Goal: Task Accomplishment & Management: Complete application form

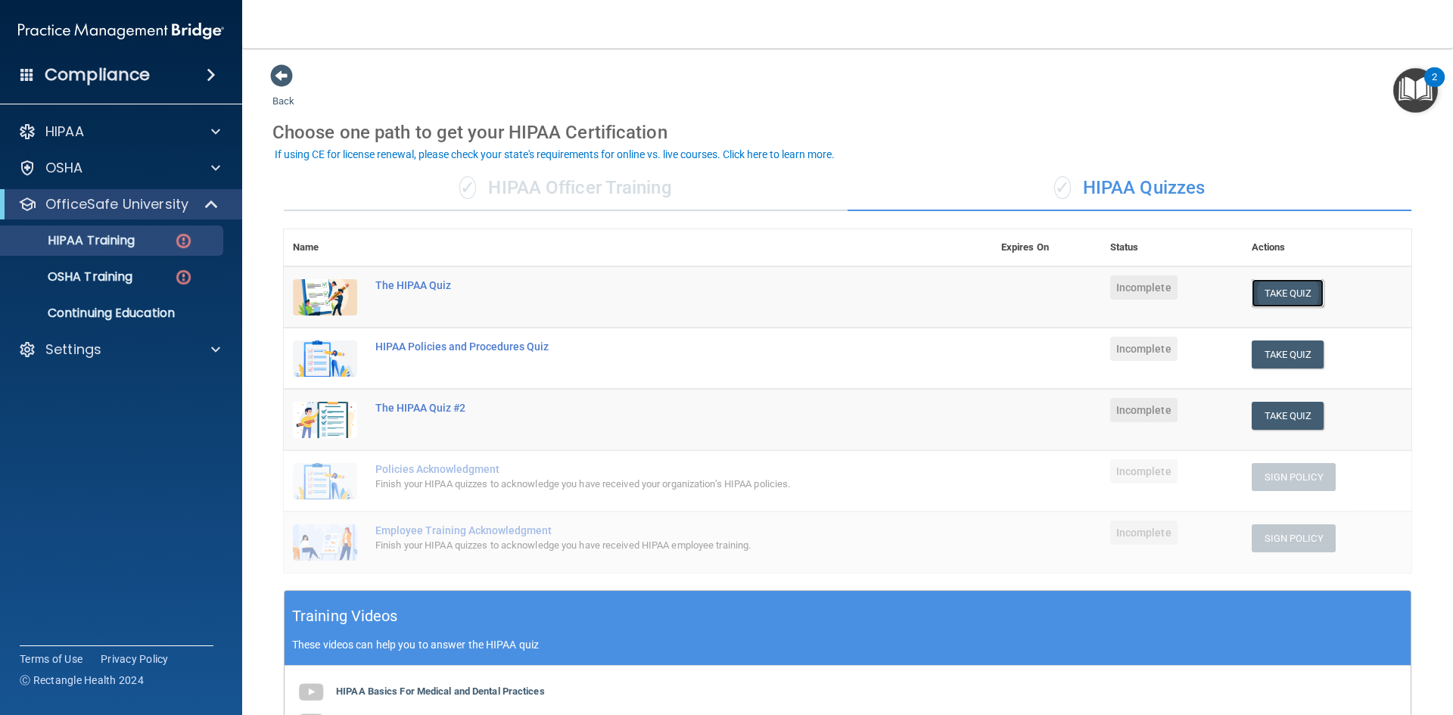
click at [1277, 296] on button "Take Quiz" at bounding box center [1287, 293] width 73 height 28
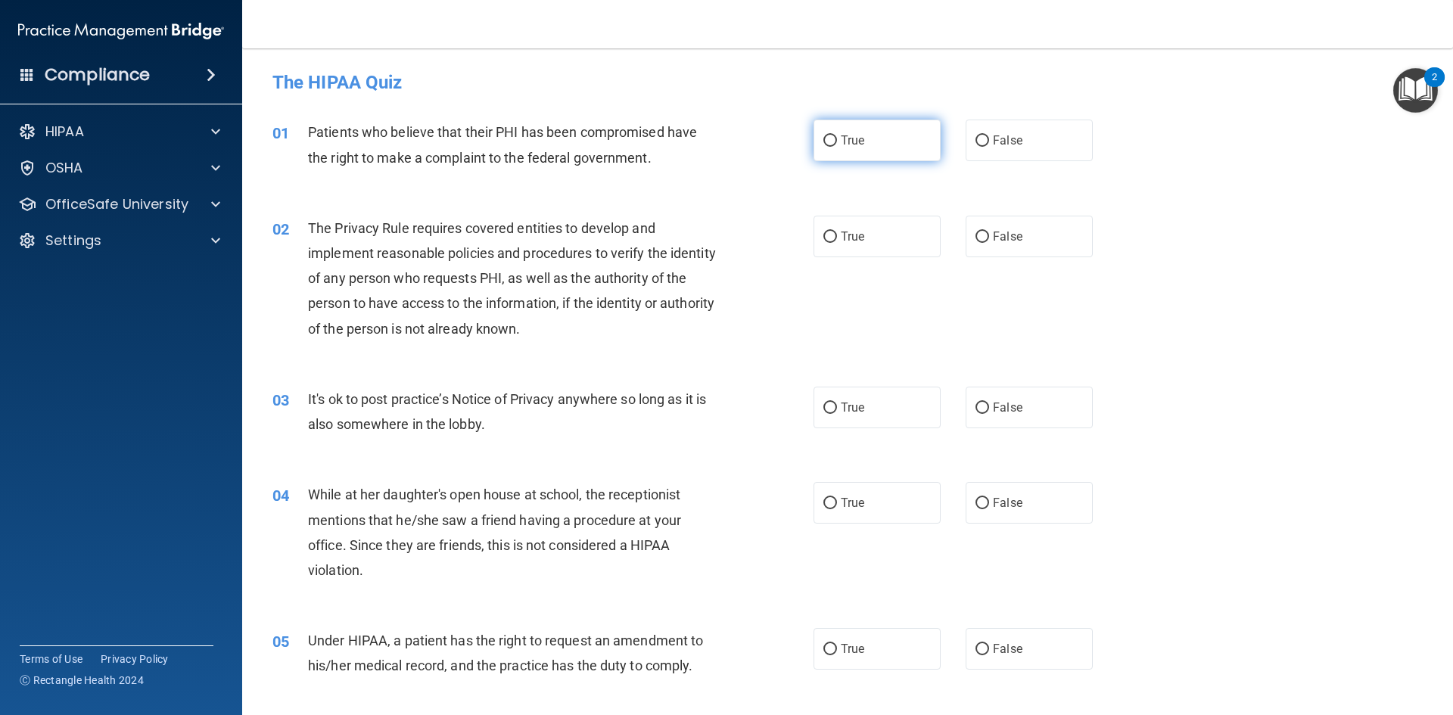
click at [833, 136] on label "True" at bounding box center [876, 141] width 127 height 42
click at [833, 136] on input "True" at bounding box center [830, 140] width 14 height 11
radio input "true"
click at [850, 238] on span "True" at bounding box center [852, 236] width 23 height 14
click at [837, 238] on input "True" at bounding box center [830, 236] width 14 height 11
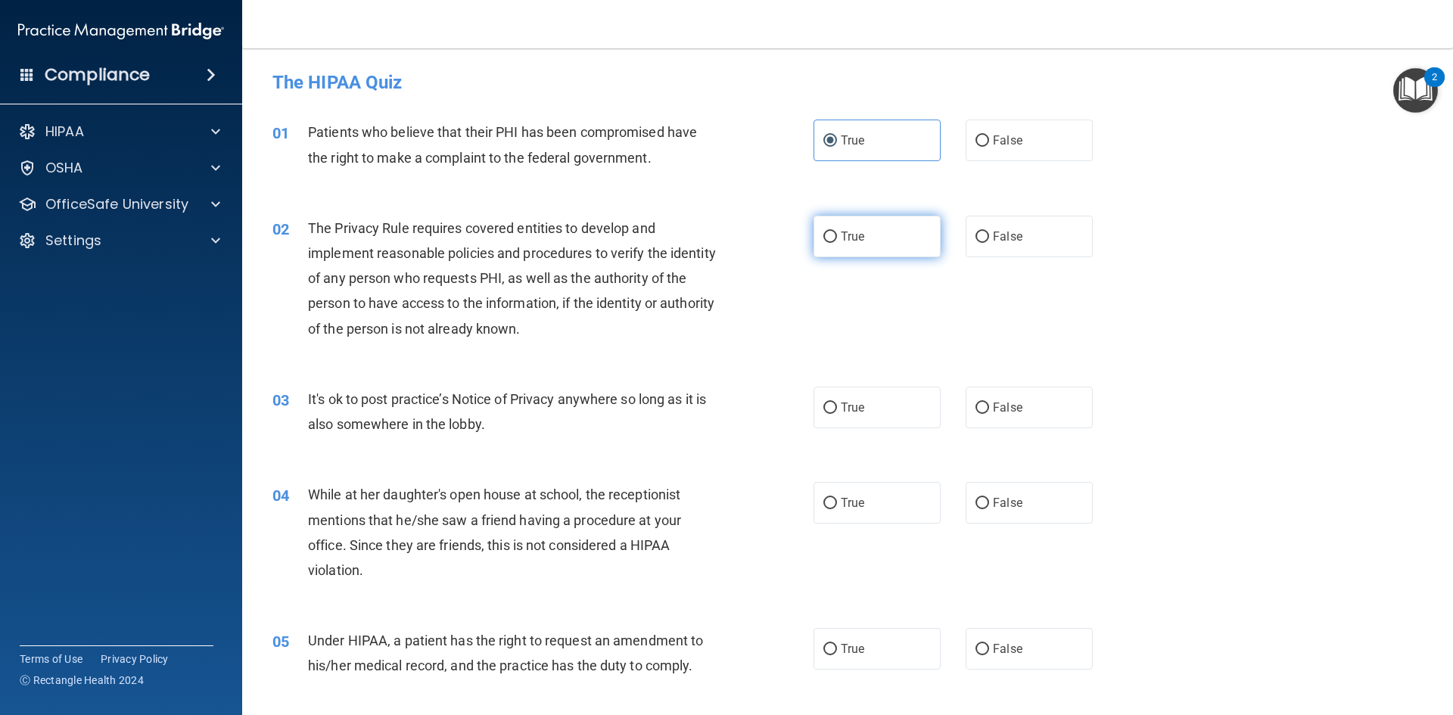
radio input "true"
click at [1038, 398] on label "False" at bounding box center [1028, 408] width 127 height 42
click at [989, 402] on input "False" at bounding box center [982, 407] width 14 height 11
radio input "true"
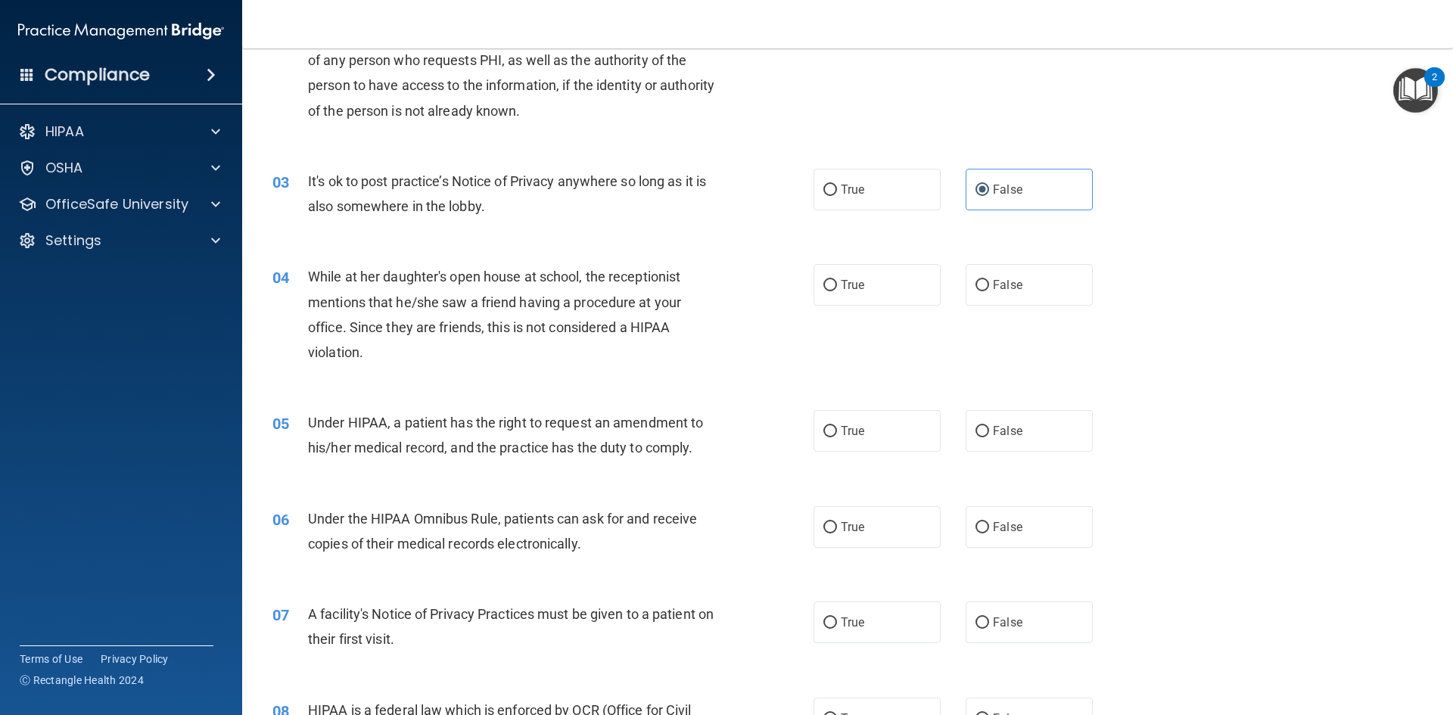
scroll to position [303, 0]
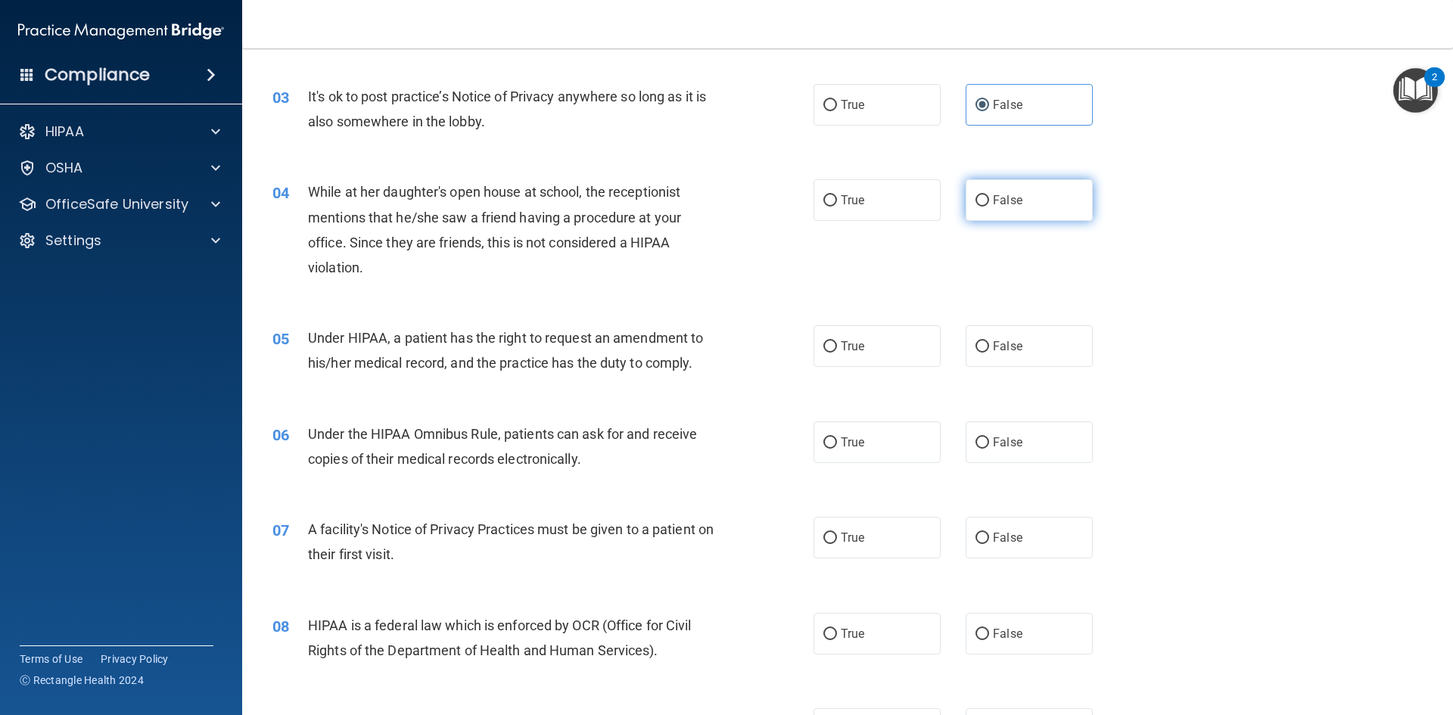
click at [1006, 204] on span "False" at bounding box center [1008, 200] width 30 height 14
click at [989, 204] on input "False" at bounding box center [982, 200] width 14 height 11
radio input "true"
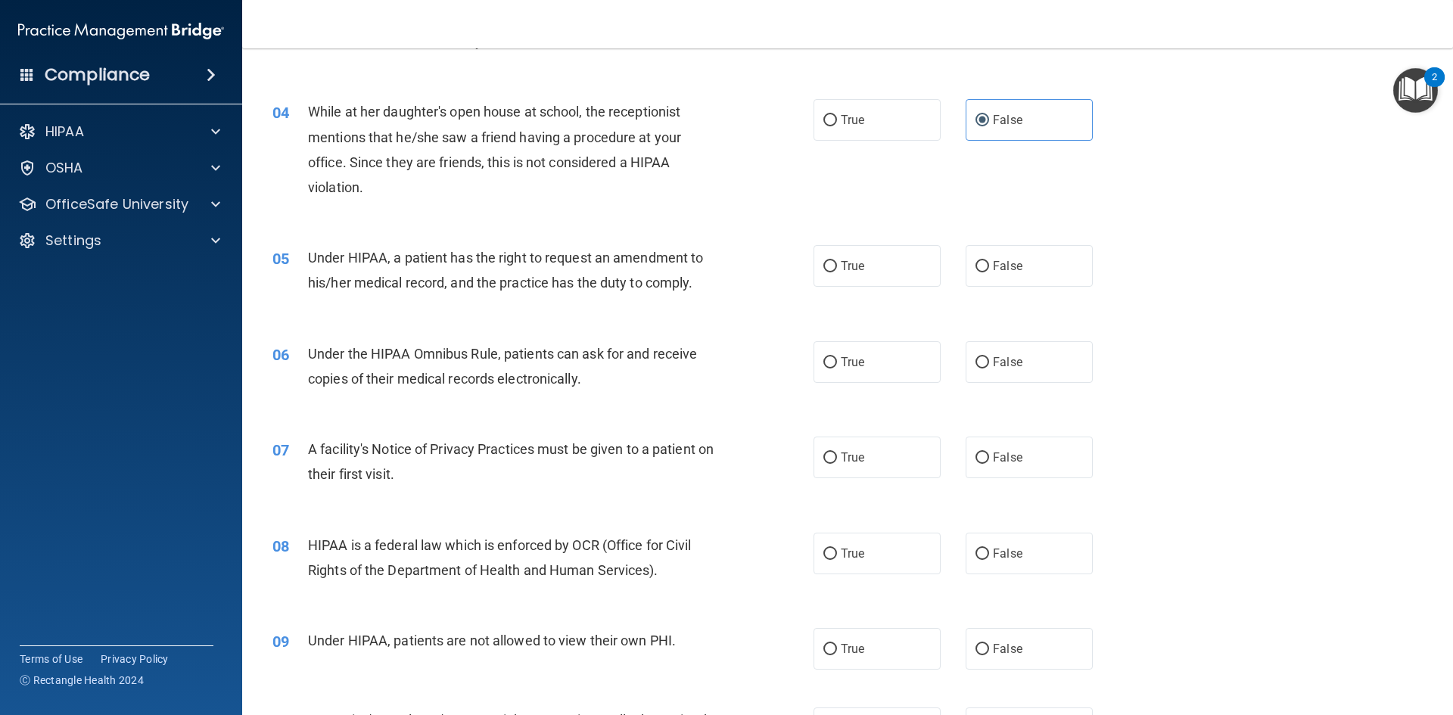
scroll to position [454, 0]
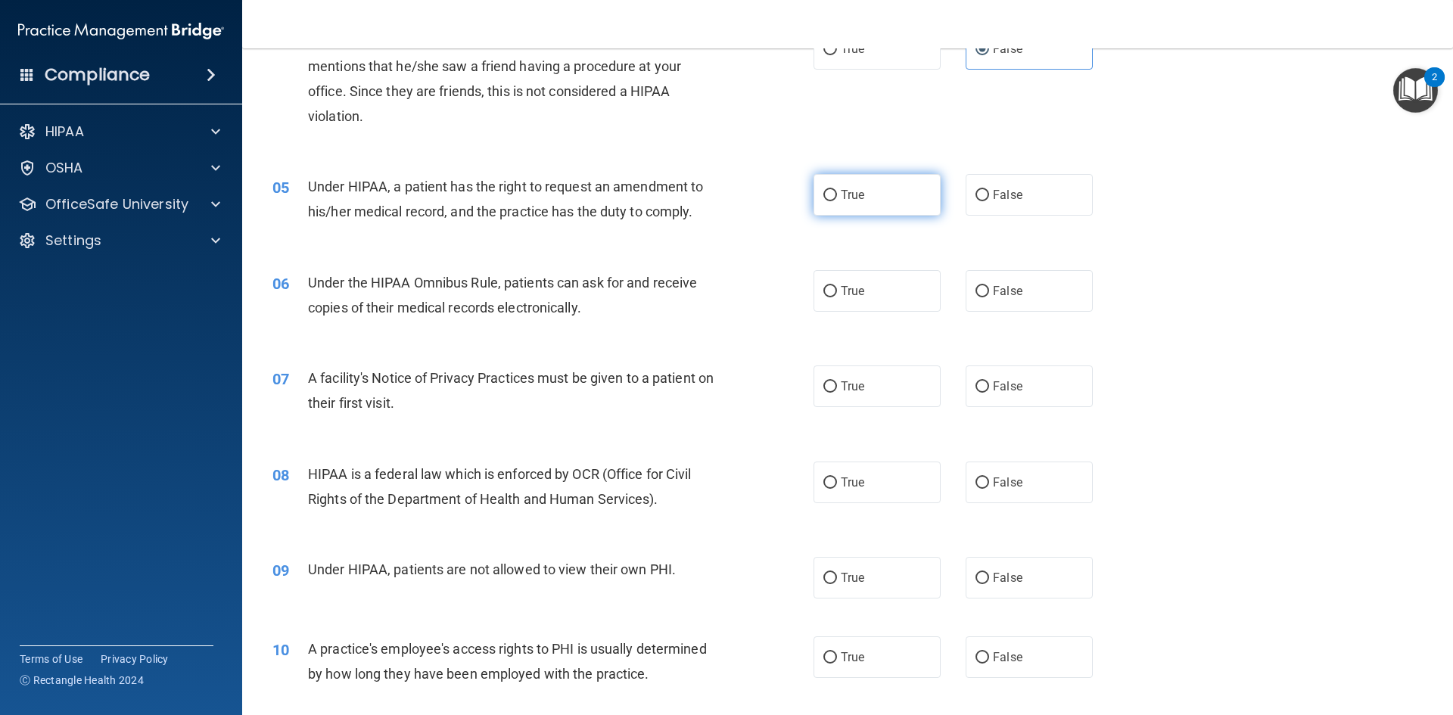
click at [860, 194] on label "True" at bounding box center [876, 195] width 127 height 42
click at [837, 194] on input "True" at bounding box center [830, 195] width 14 height 11
radio input "true"
click at [841, 294] on span "True" at bounding box center [852, 291] width 23 height 14
click at [837, 294] on input "True" at bounding box center [830, 291] width 14 height 11
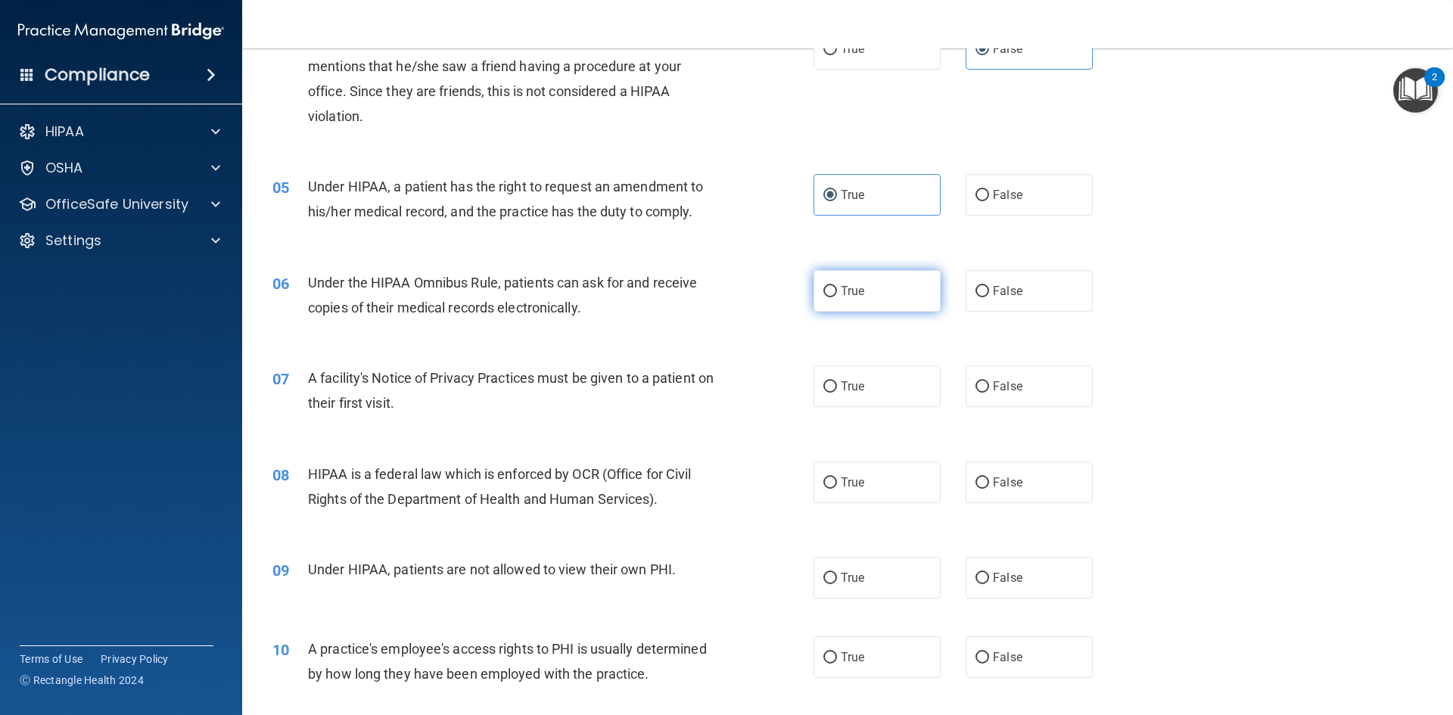
radio input "true"
click at [862, 394] on label "True" at bounding box center [876, 386] width 127 height 42
click at [837, 393] on input "True" at bounding box center [830, 386] width 14 height 11
radio input "true"
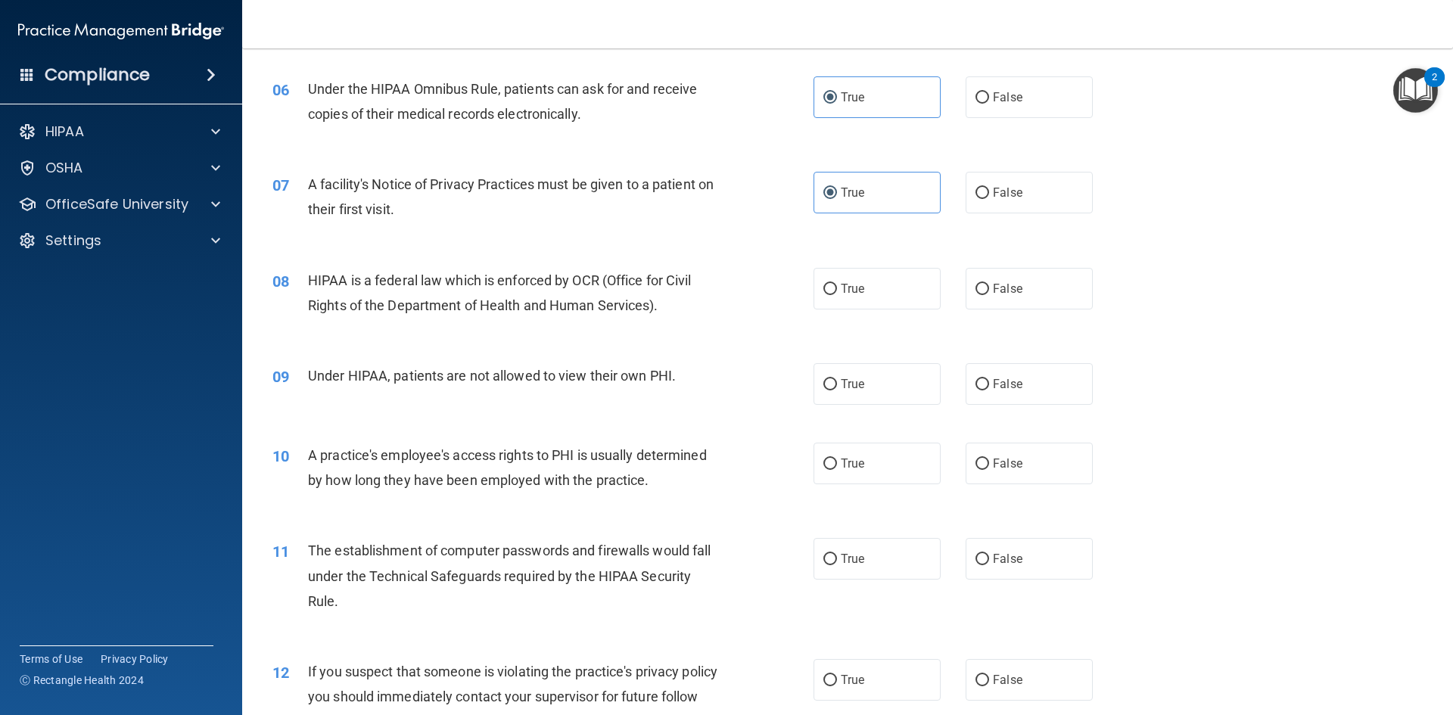
scroll to position [681, 0]
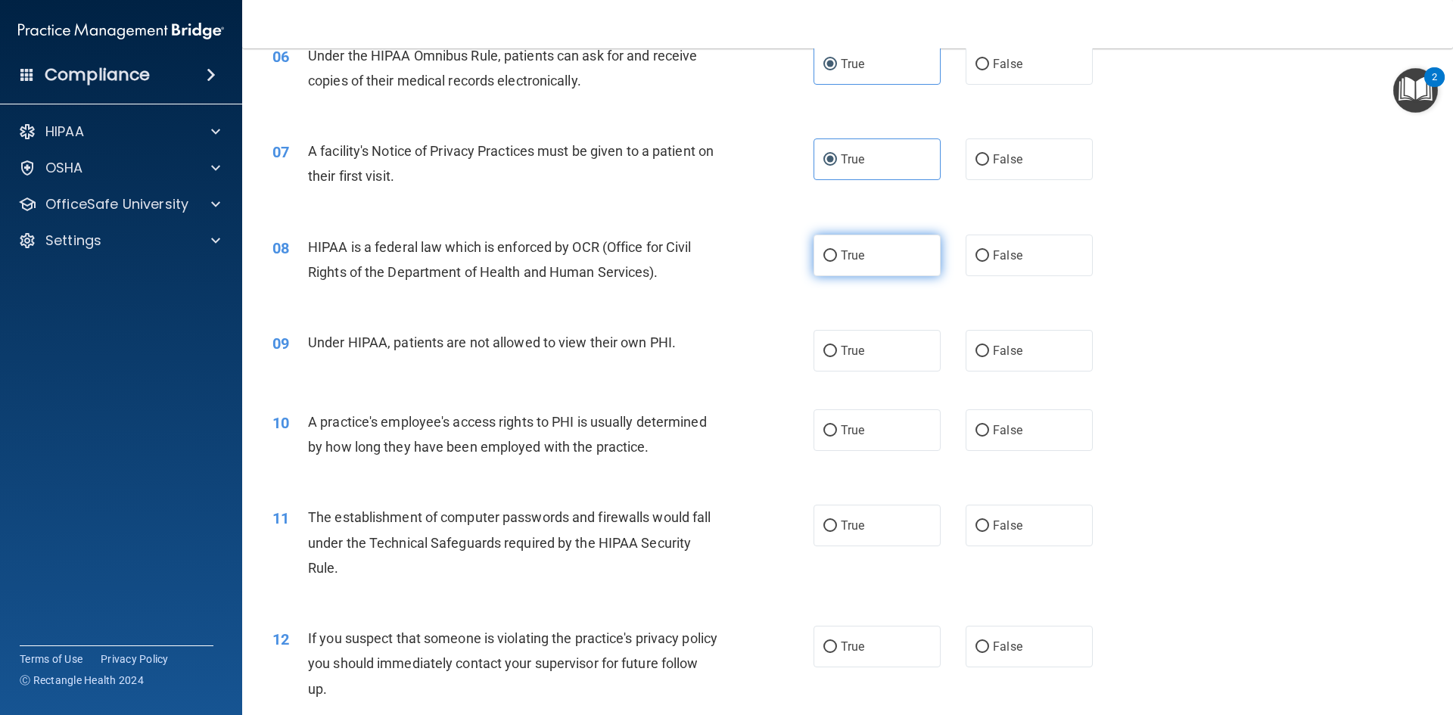
click at [831, 242] on label "True" at bounding box center [876, 256] width 127 height 42
click at [831, 250] on input "True" at bounding box center [830, 255] width 14 height 11
radio input "true"
click at [965, 353] on label "False" at bounding box center [1028, 351] width 127 height 42
click at [975, 353] on input "False" at bounding box center [982, 351] width 14 height 11
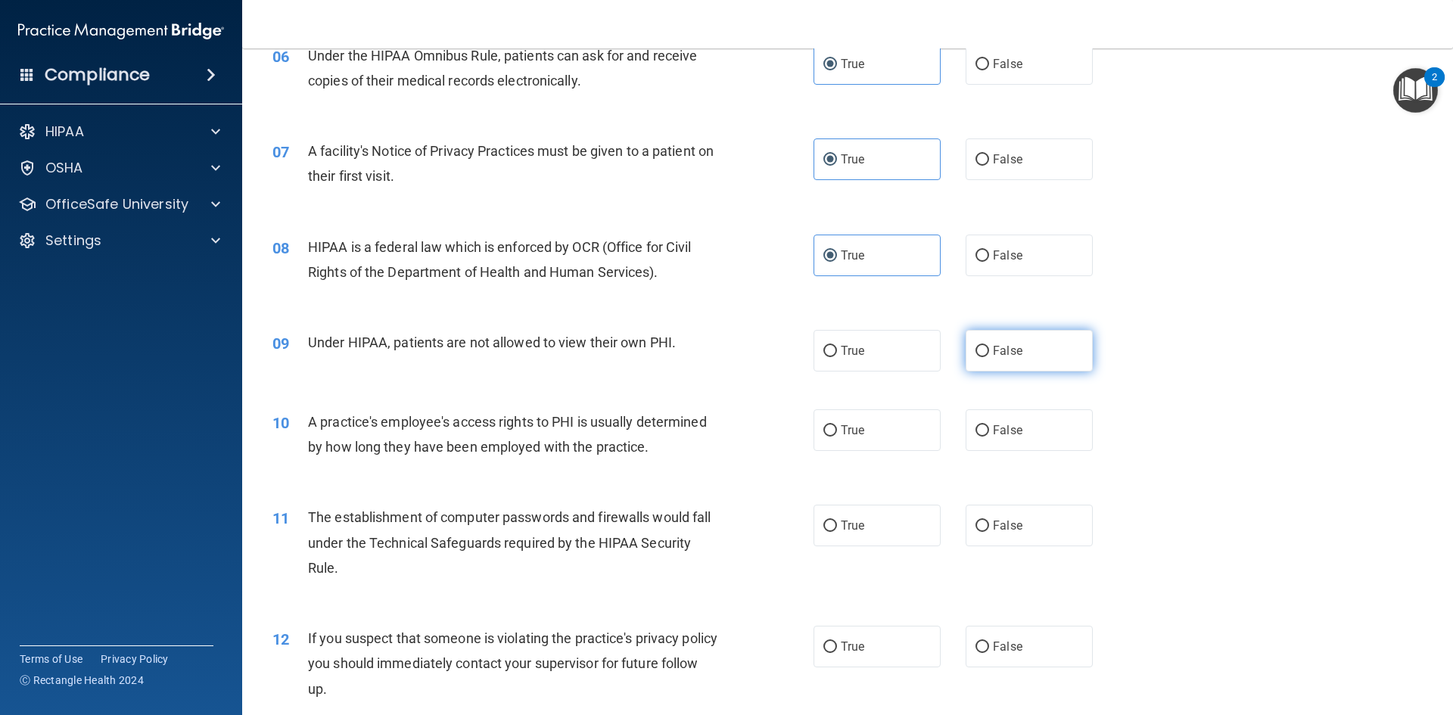
radio input "true"
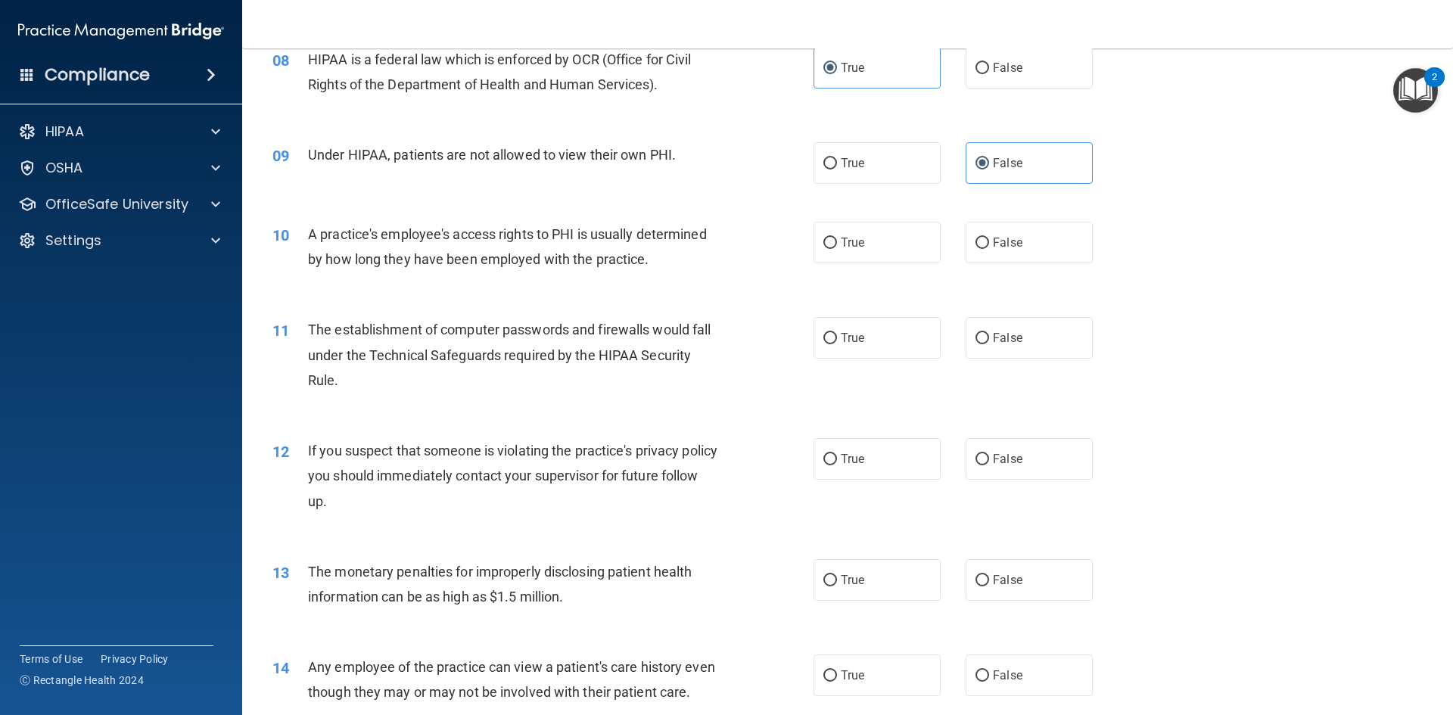
scroll to position [983, 0]
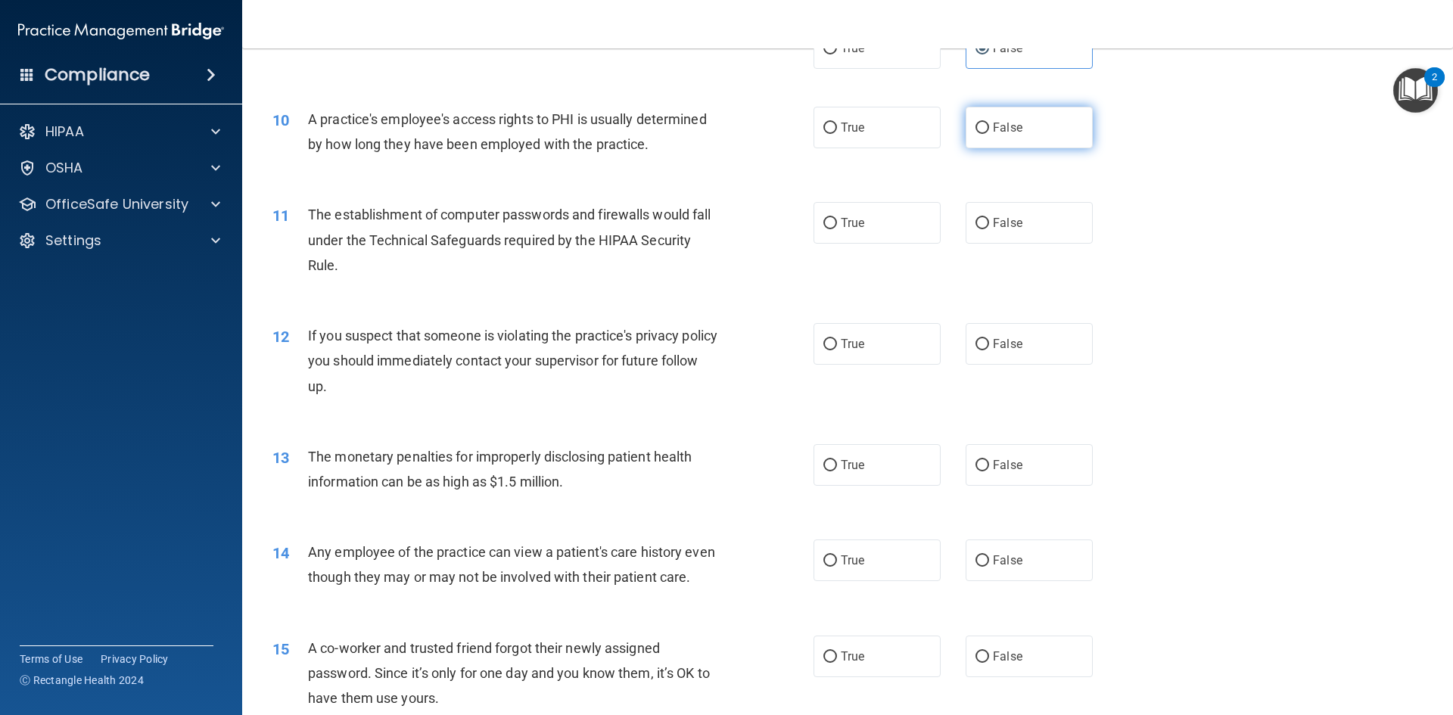
click at [1003, 126] on span "False" at bounding box center [1008, 127] width 30 height 14
click at [989, 126] on input "False" at bounding box center [982, 128] width 14 height 11
radio input "true"
click at [898, 236] on label "True" at bounding box center [876, 223] width 127 height 42
click at [837, 229] on input "True" at bounding box center [830, 223] width 14 height 11
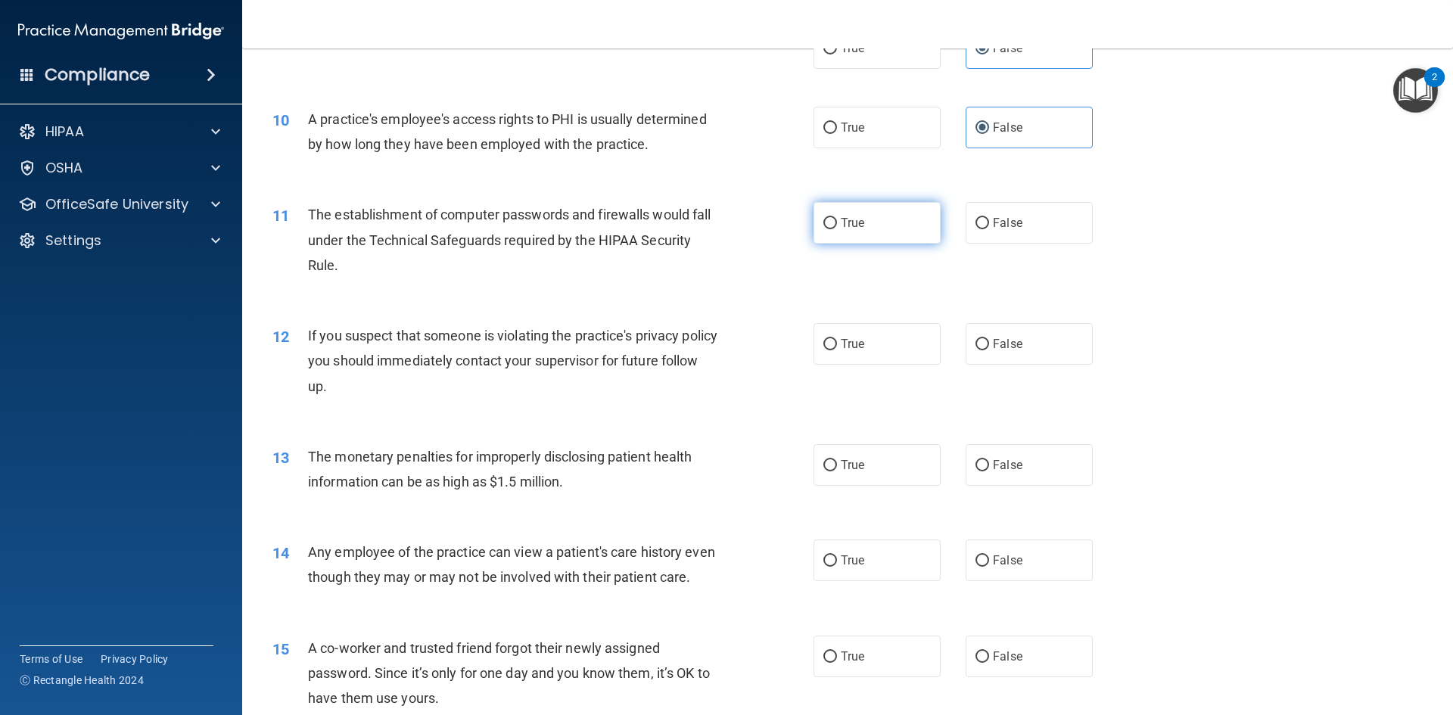
radio input "true"
click at [831, 352] on label "True" at bounding box center [876, 344] width 127 height 42
click at [831, 350] on input "True" at bounding box center [830, 344] width 14 height 11
radio input "true"
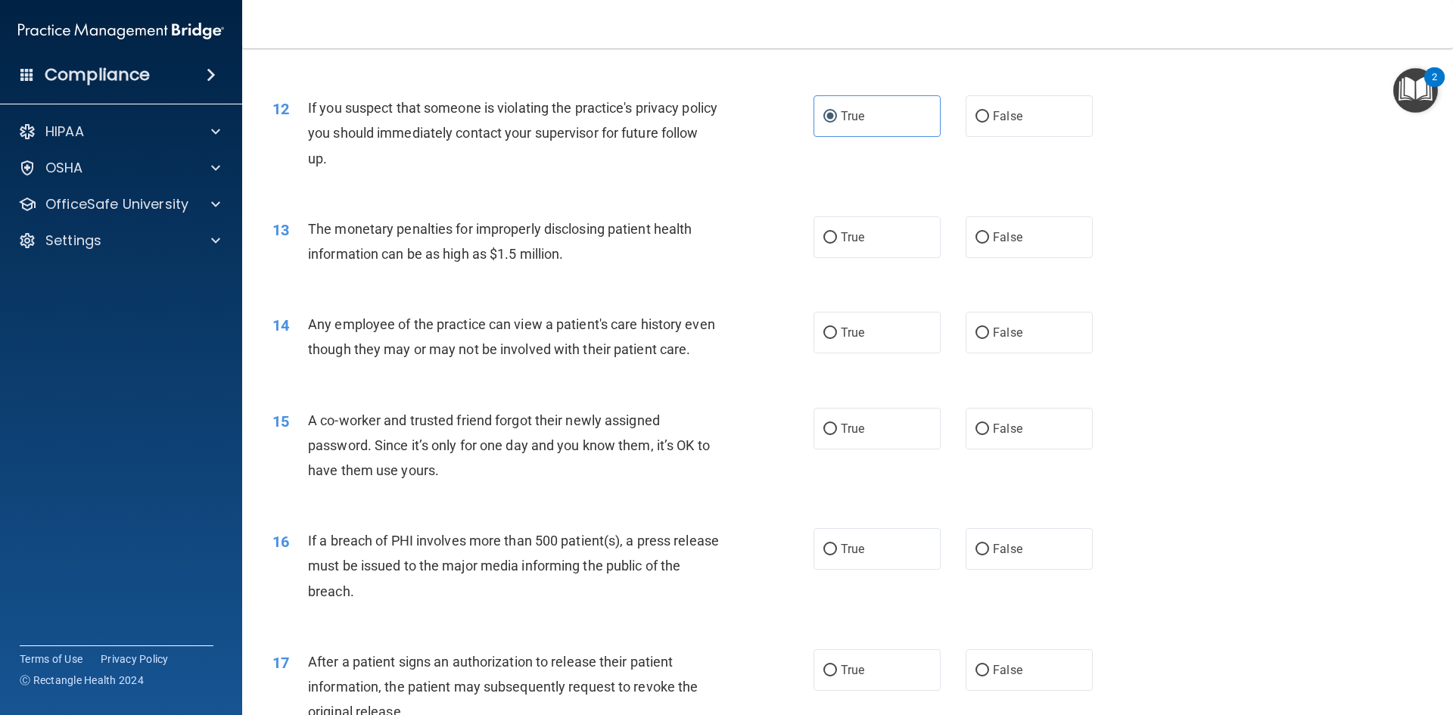
scroll to position [1210, 0]
click at [816, 244] on label "True" at bounding box center [876, 238] width 127 height 42
click at [823, 244] on input "True" at bounding box center [830, 238] width 14 height 11
radio input "true"
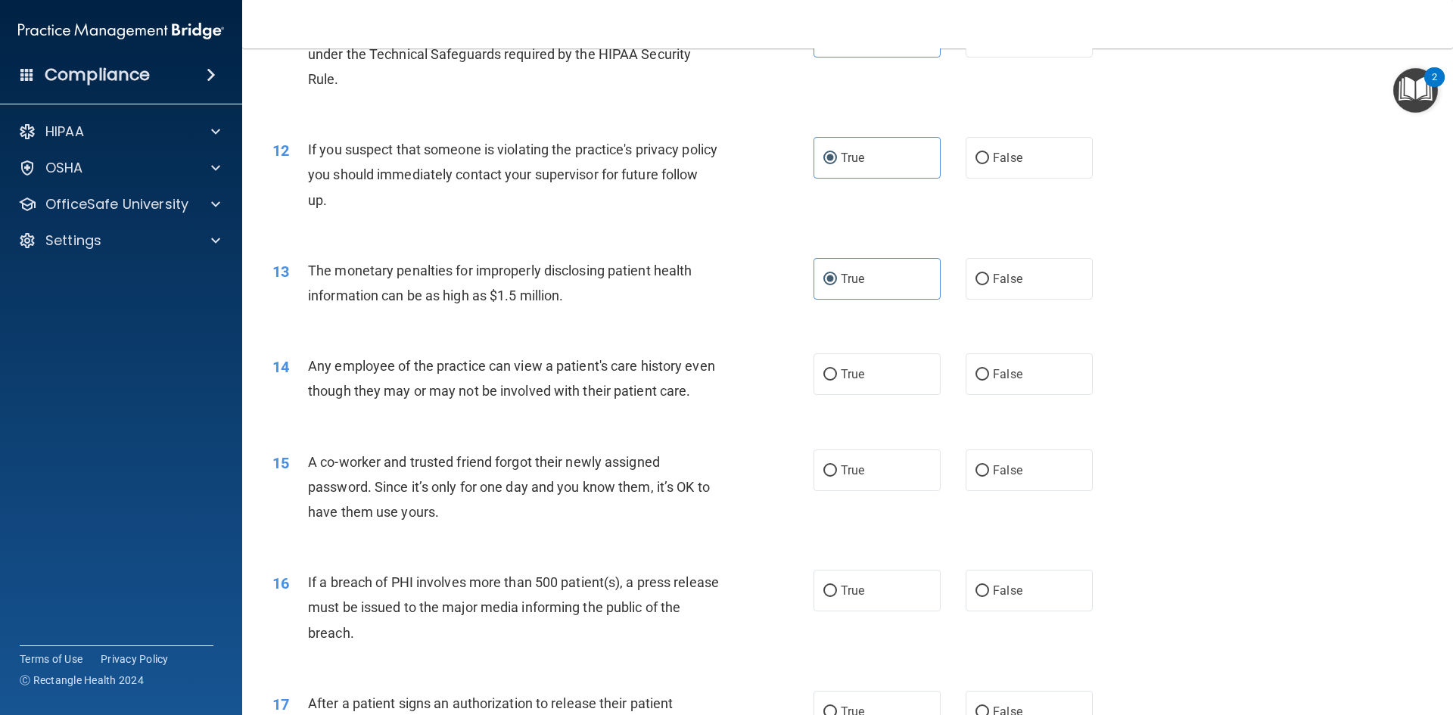
scroll to position [1135, 0]
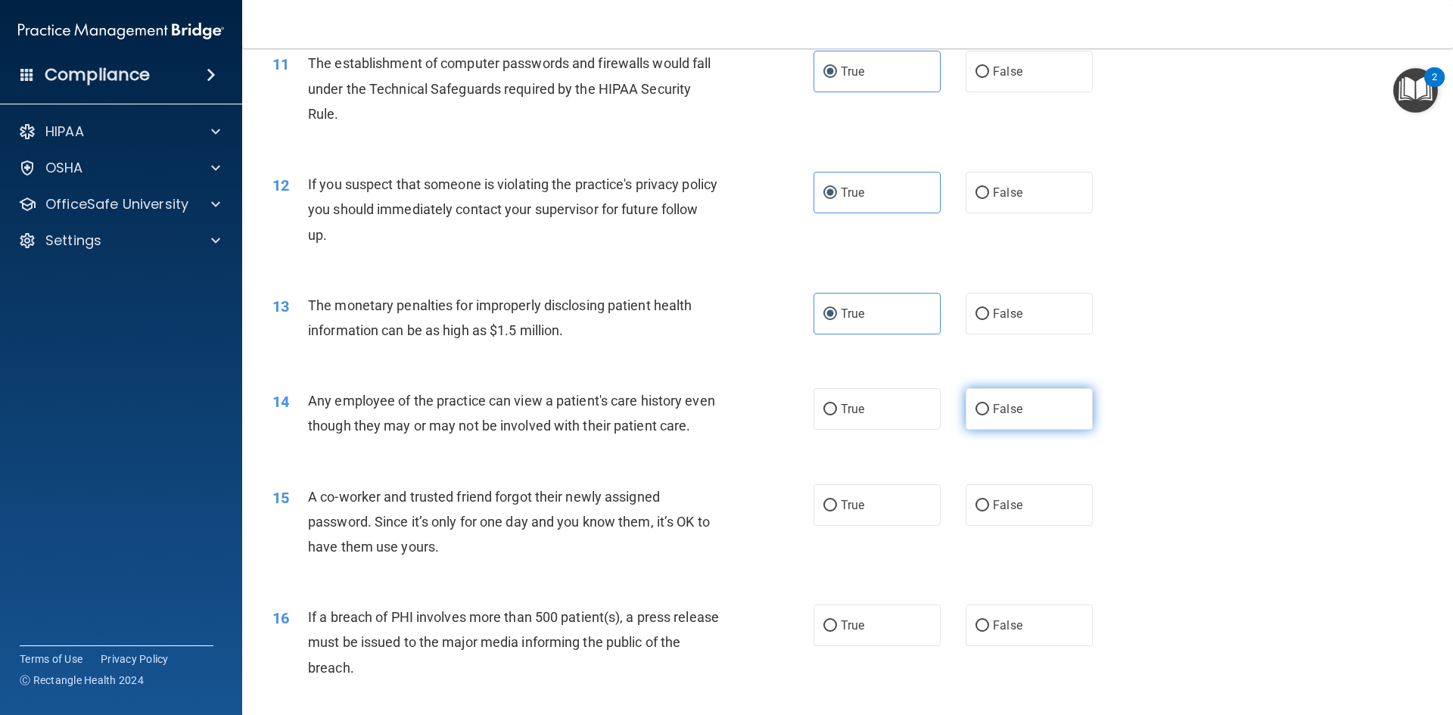
click at [999, 415] on span "False" at bounding box center [1008, 409] width 30 height 14
click at [989, 415] on input "False" at bounding box center [982, 409] width 14 height 11
radio input "true"
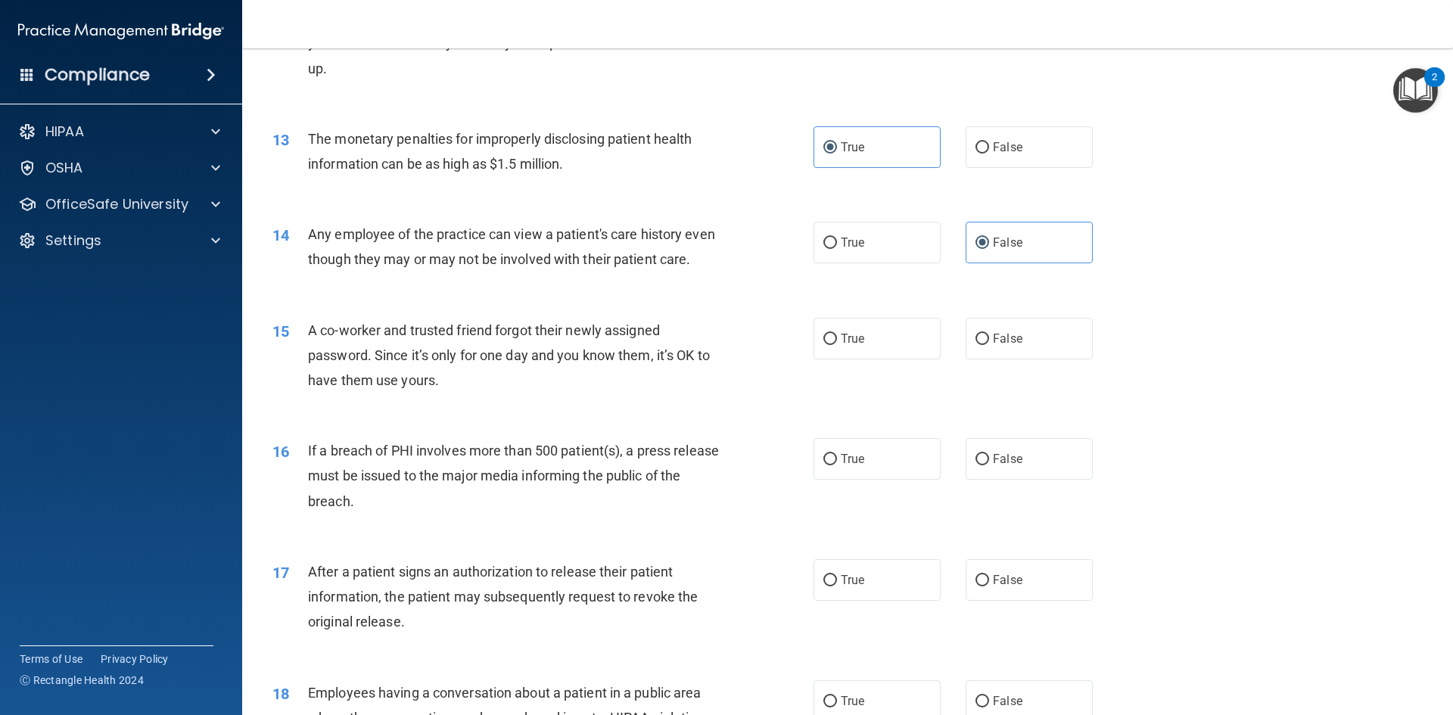
scroll to position [1286, 0]
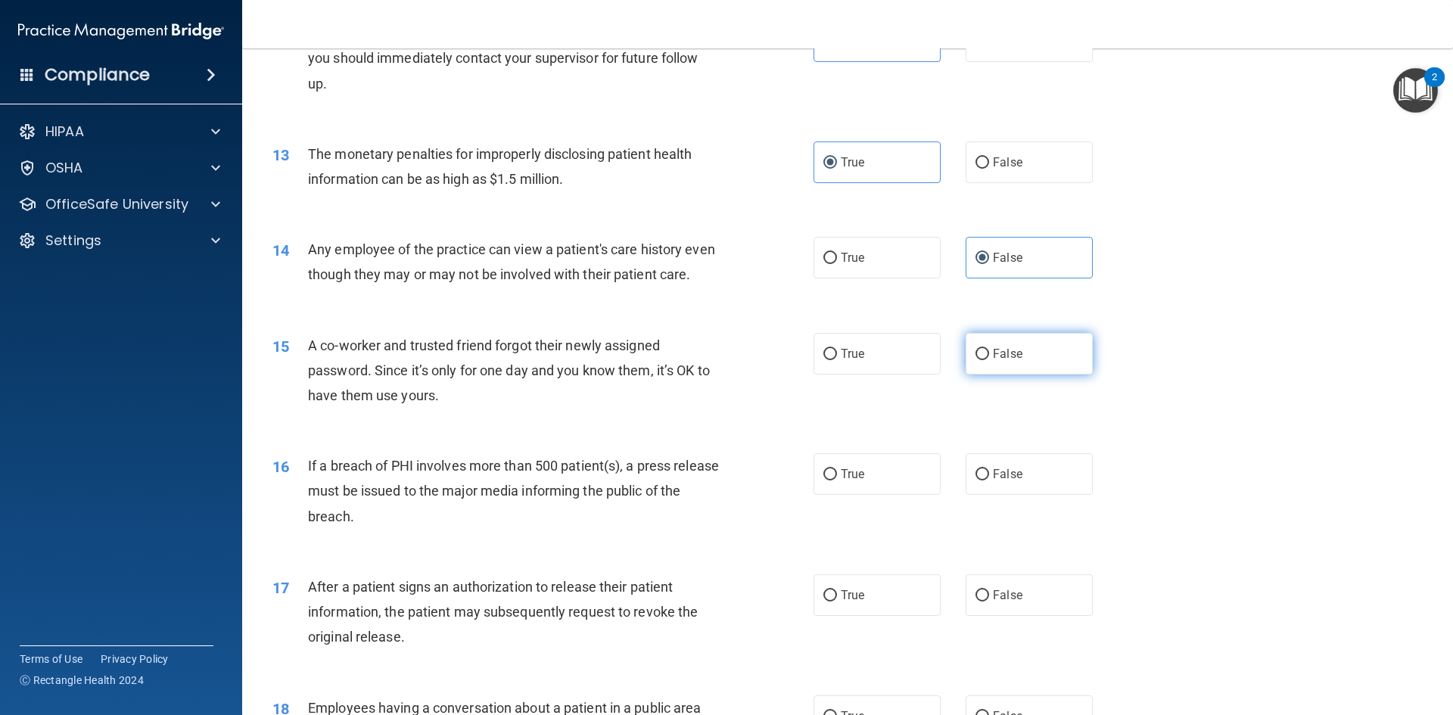
click at [975, 360] on input "False" at bounding box center [982, 354] width 14 height 11
radio input "true"
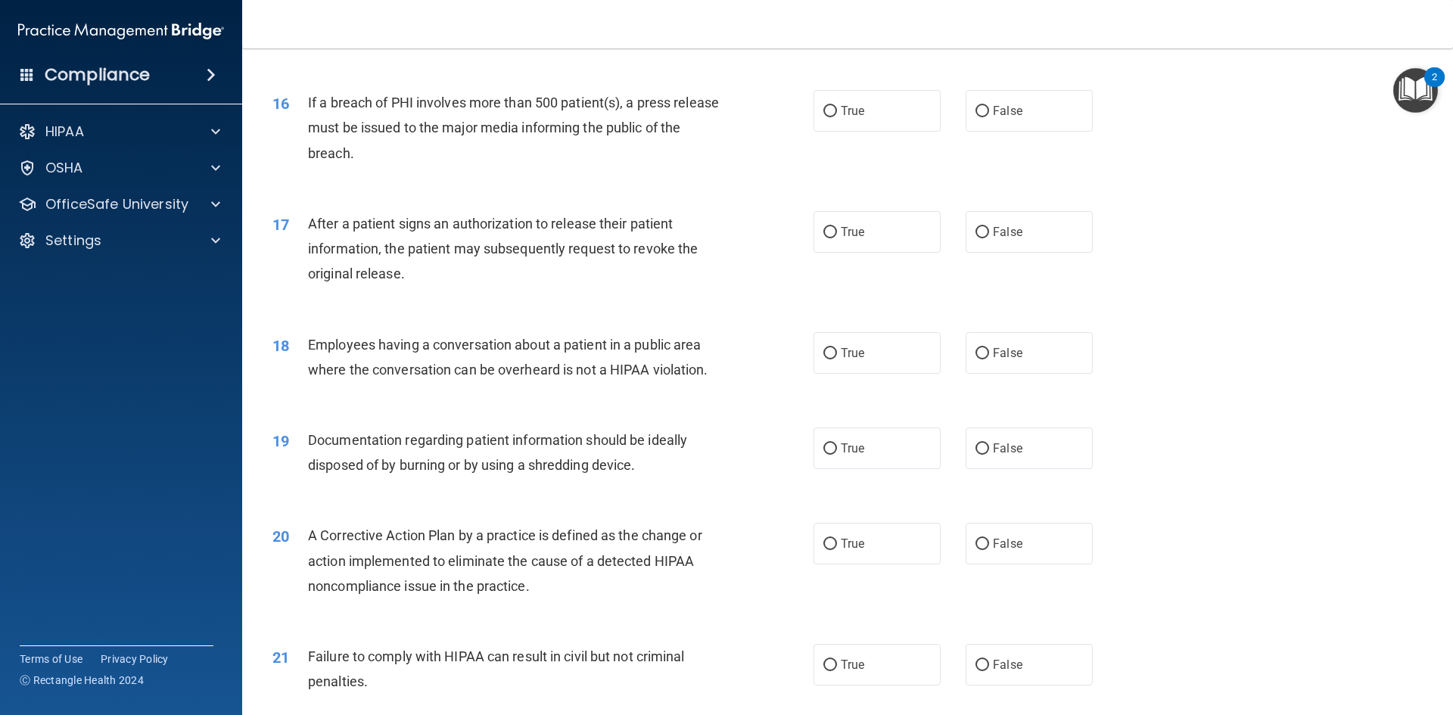
scroll to position [1662, 0]
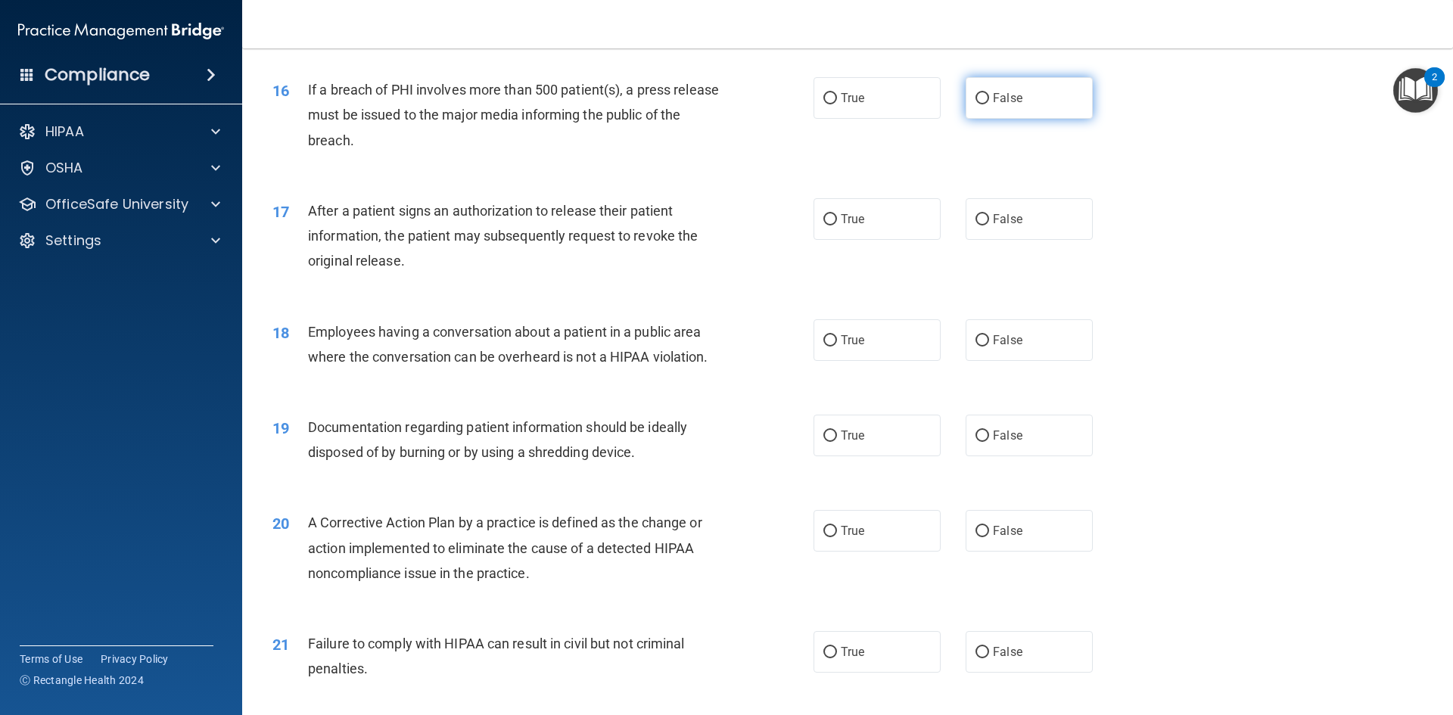
click at [1029, 119] on label "False" at bounding box center [1028, 98] width 127 height 42
click at [989, 104] on input "False" at bounding box center [982, 98] width 14 height 11
radio input "true"
click at [854, 240] on label "True" at bounding box center [876, 219] width 127 height 42
click at [837, 225] on input "True" at bounding box center [830, 219] width 14 height 11
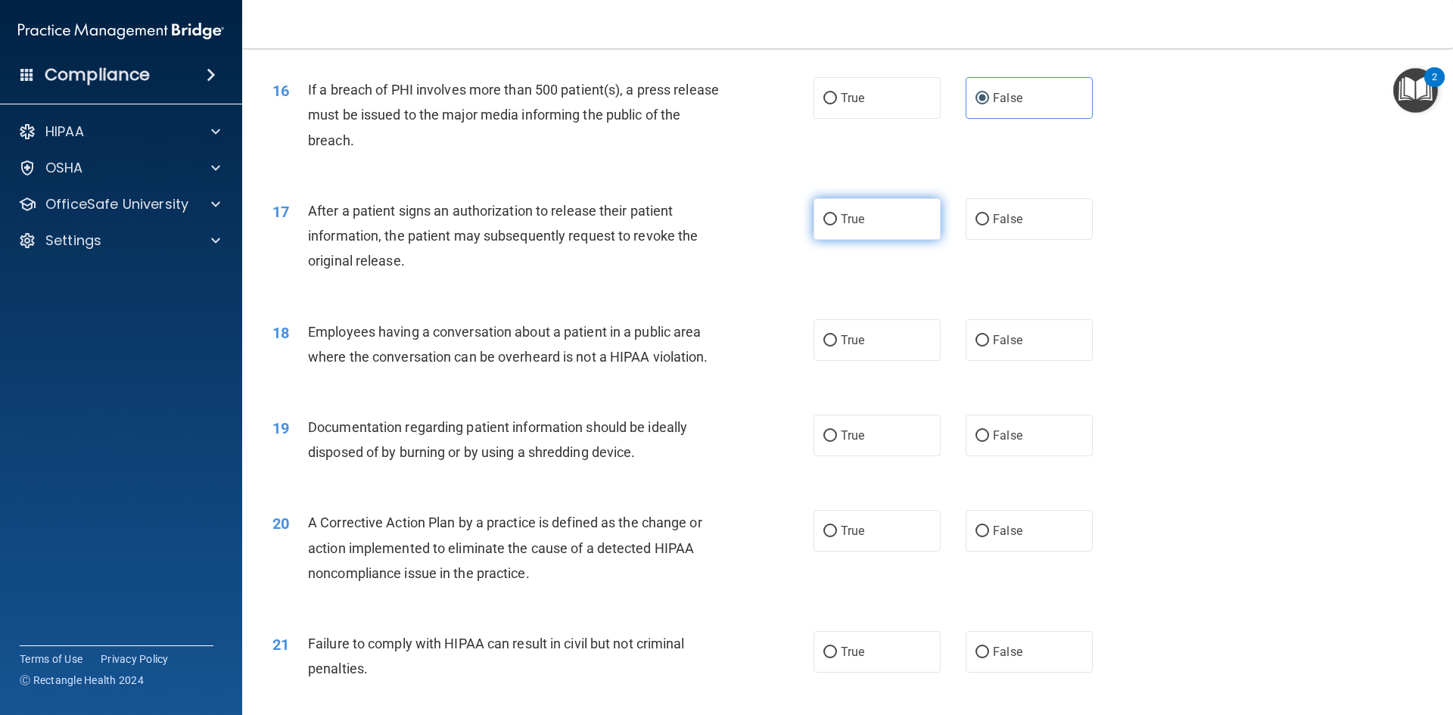
radio input "true"
click at [1046, 361] on label "False" at bounding box center [1028, 340] width 127 height 42
click at [989, 346] on input "False" at bounding box center [982, 340] width 14 height 11
radio input "true"
click at [862, 456] on label "True" at bounding box center [876, 436] width 127 height 42
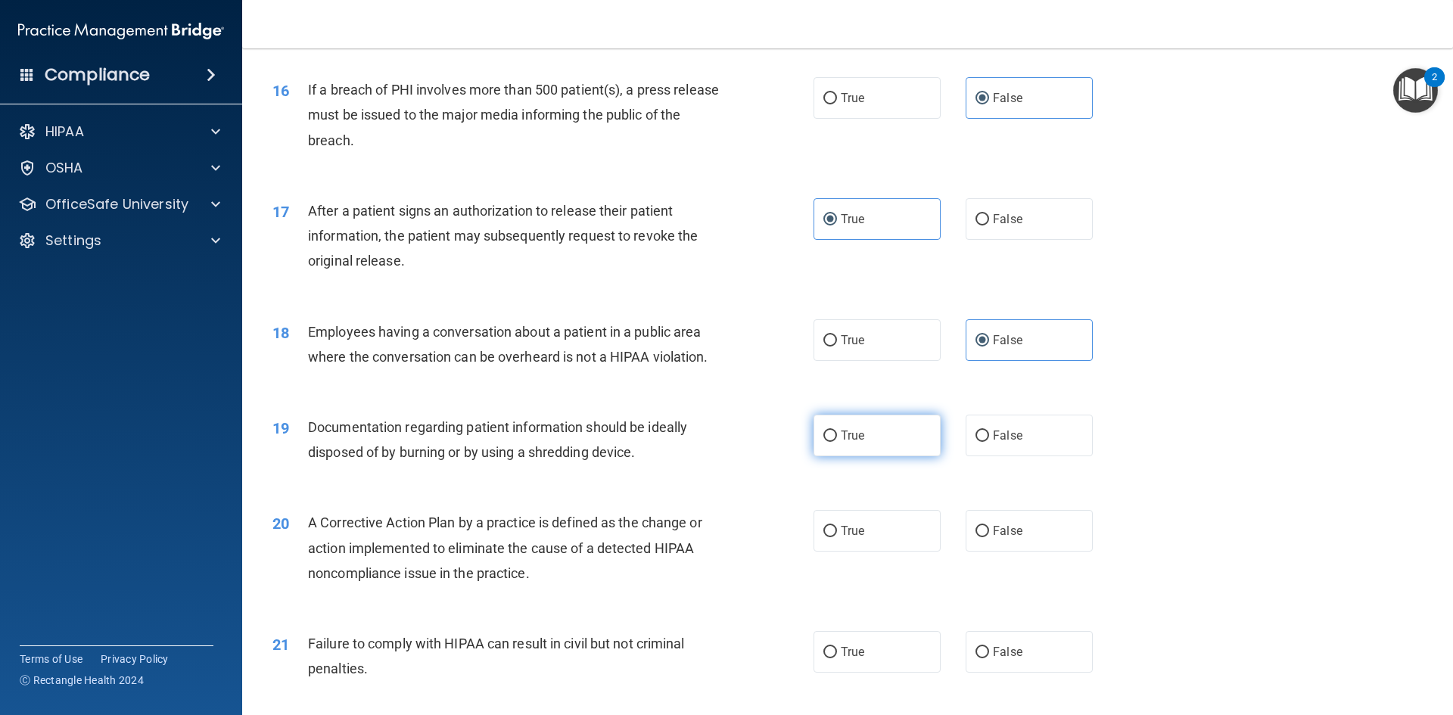
click at [837, 442] on input "True" at bounding box center [830, 435] width 14 height 11
radio input "true"
click at [835, 548] on label "True" at bounding box center [876, 531] width 127 height 42
click at [835, 537] on input "True" at bounding box center [830, 531] width 14 height 11
radio input "true"
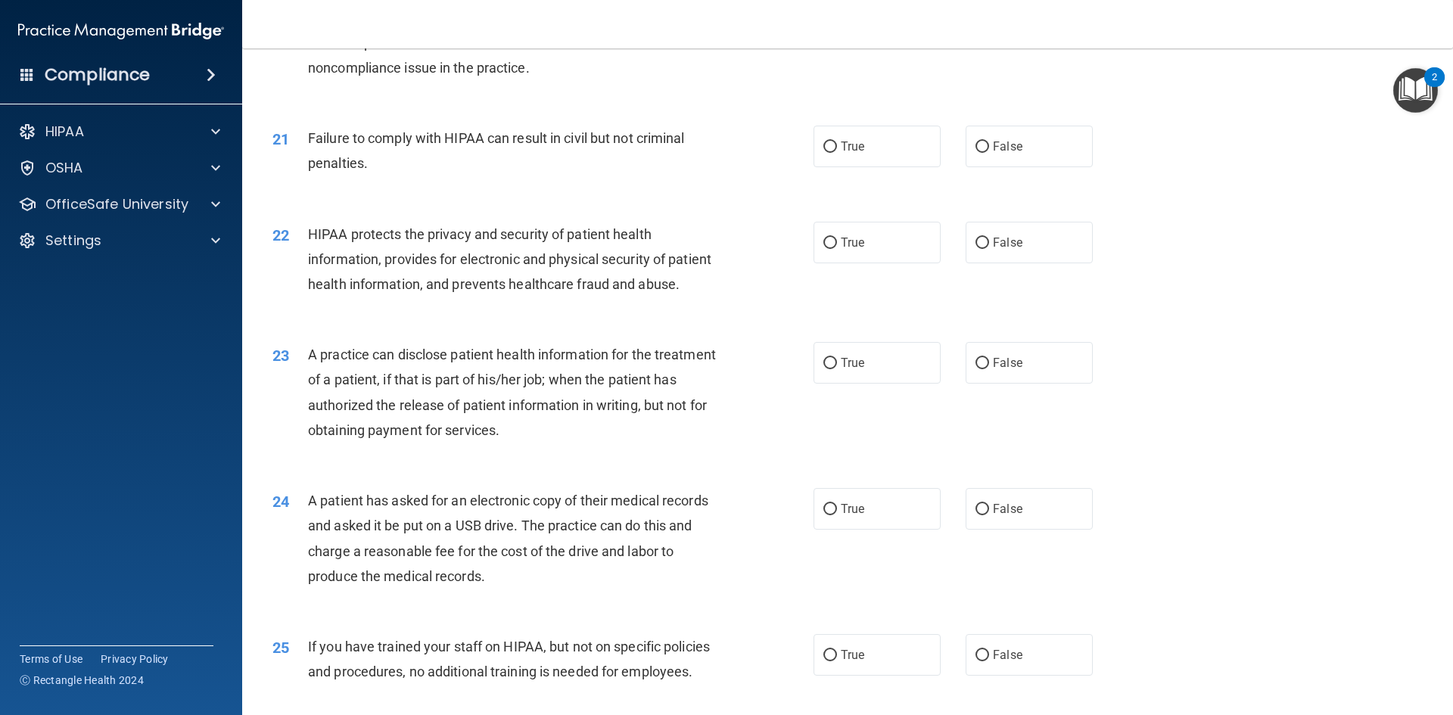
scroll to position [2189, 0]
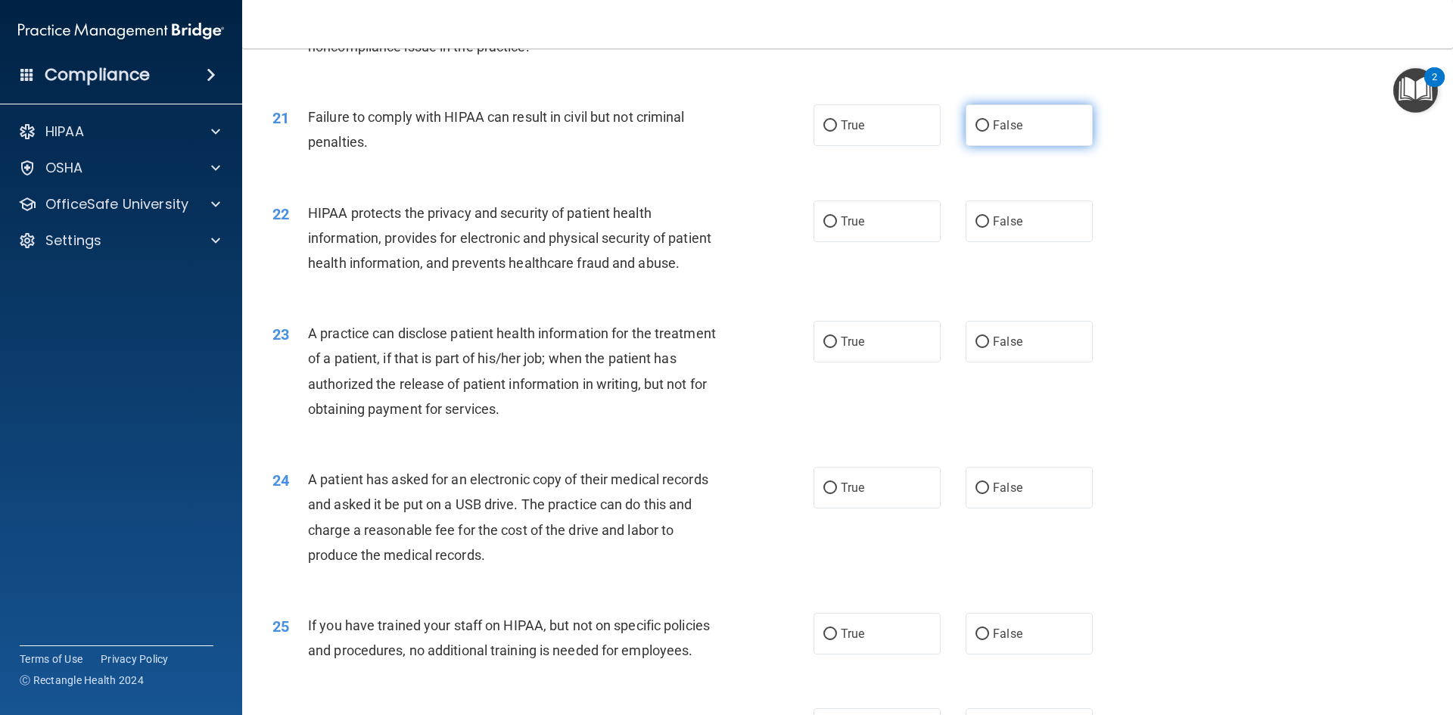
click at [965, 146] on label "False" at bounding box center [1028, 125] width 127 height 42
click at [975, 132] on input "False" at bounding box center [982, 125] width 14 height 11
radio input "true"
click at [847, 132] on span "True" at bounding box center [852, 125] width 23 height 14
click at [837, 132] on input "True" at bounding box center [830, 125] width 14 height 11
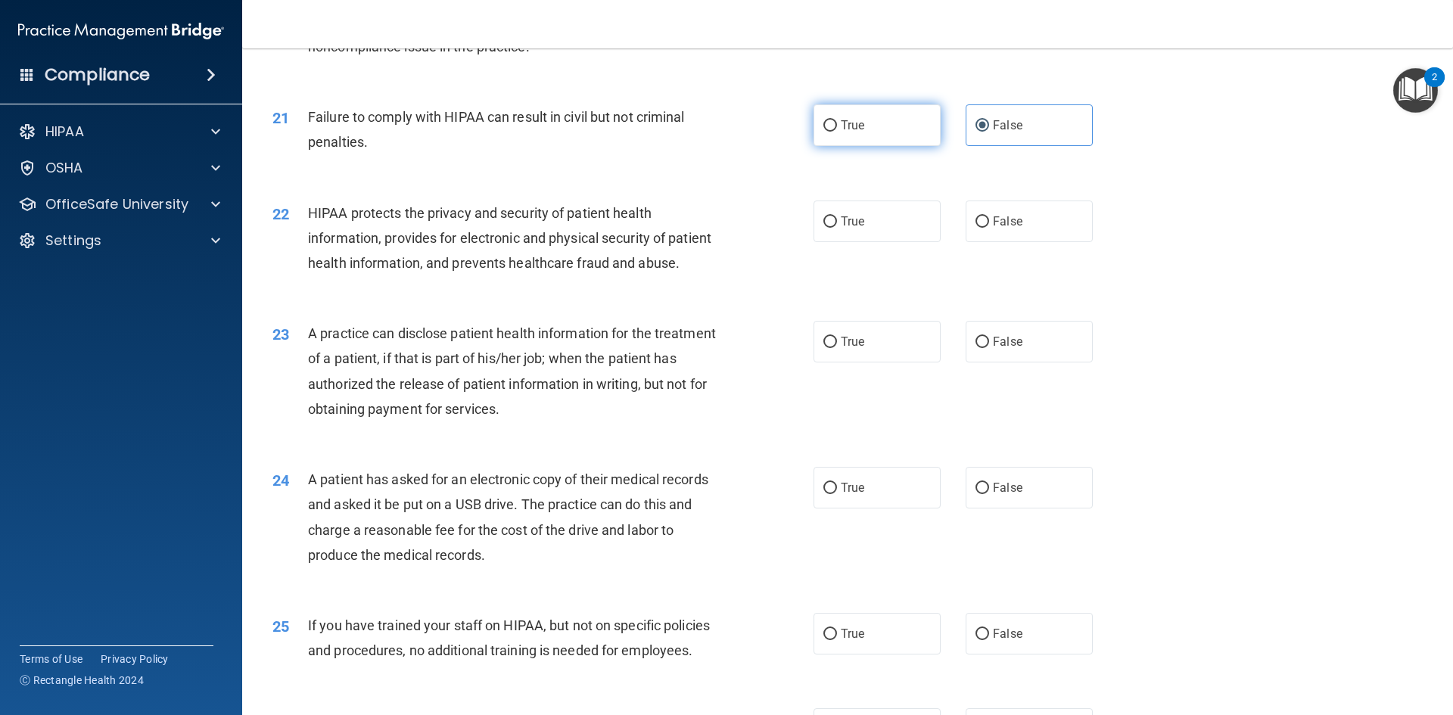
radio input "true"
radio input "false"
click at [872, 242] on label "True" at bounding box center [876, 221] width 127 height 42
click at [837, 228] on input "True" at bounding box center [830, 221] width 14 height 11
radio input "true"
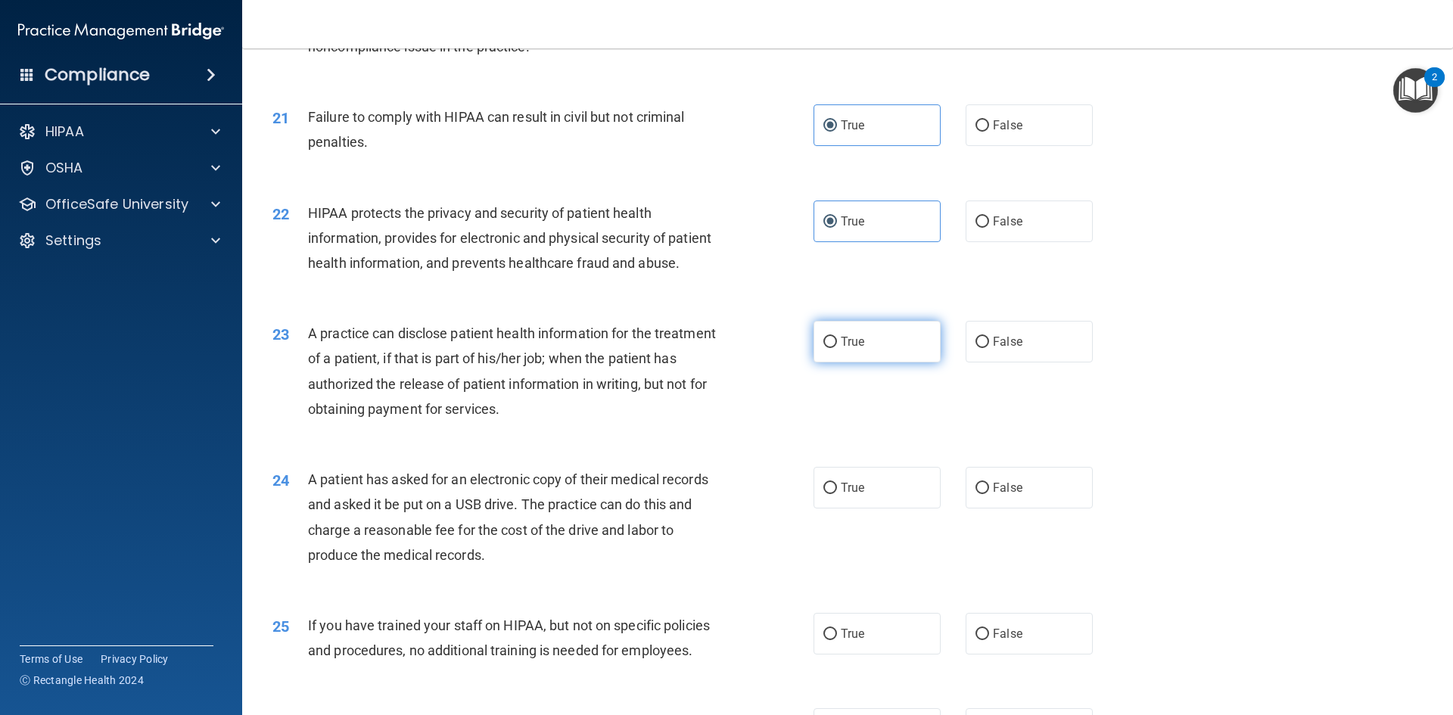
click at [882, 362] on label "True" at bounding box center [876, 342] width 127 height 42
click at [837, 348] on input "True" at bounding box center [830, 342] width 14 height 11
radio input "true"
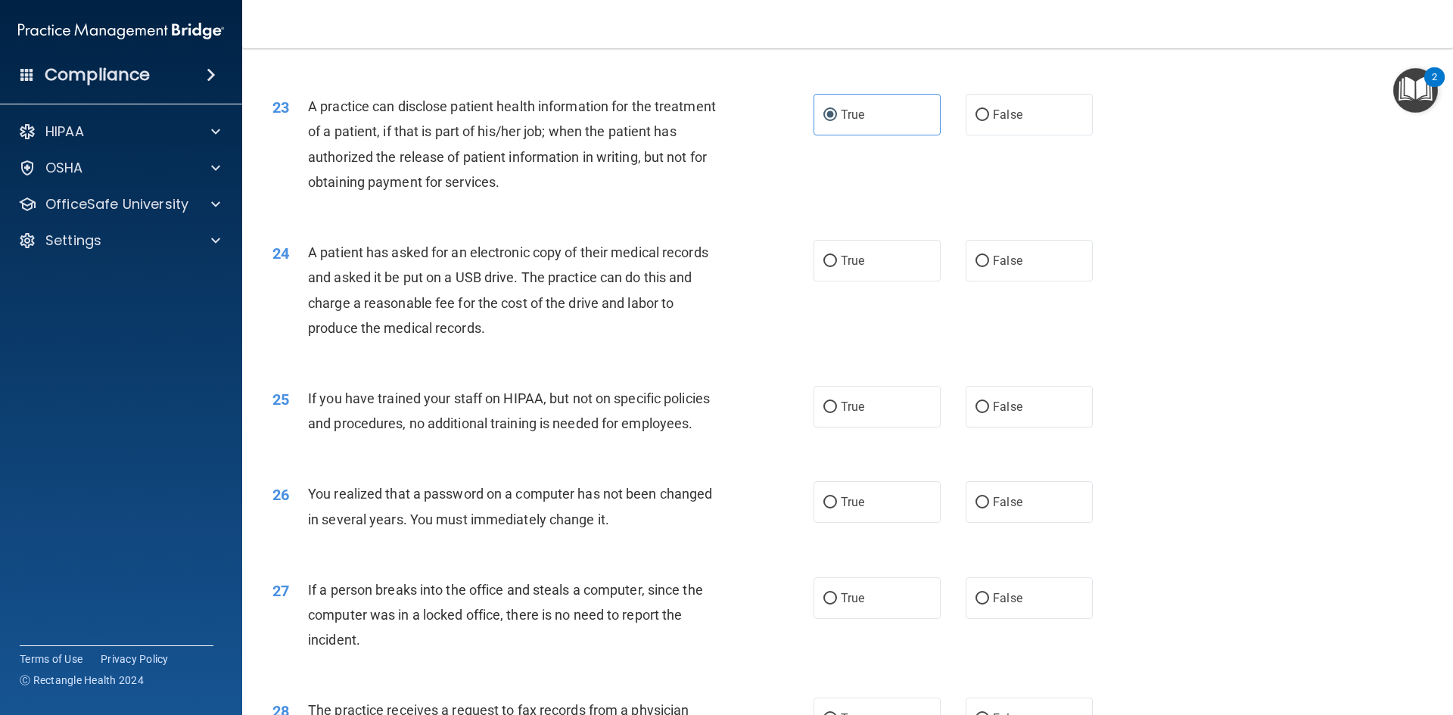
scroll to position [2340, 0]
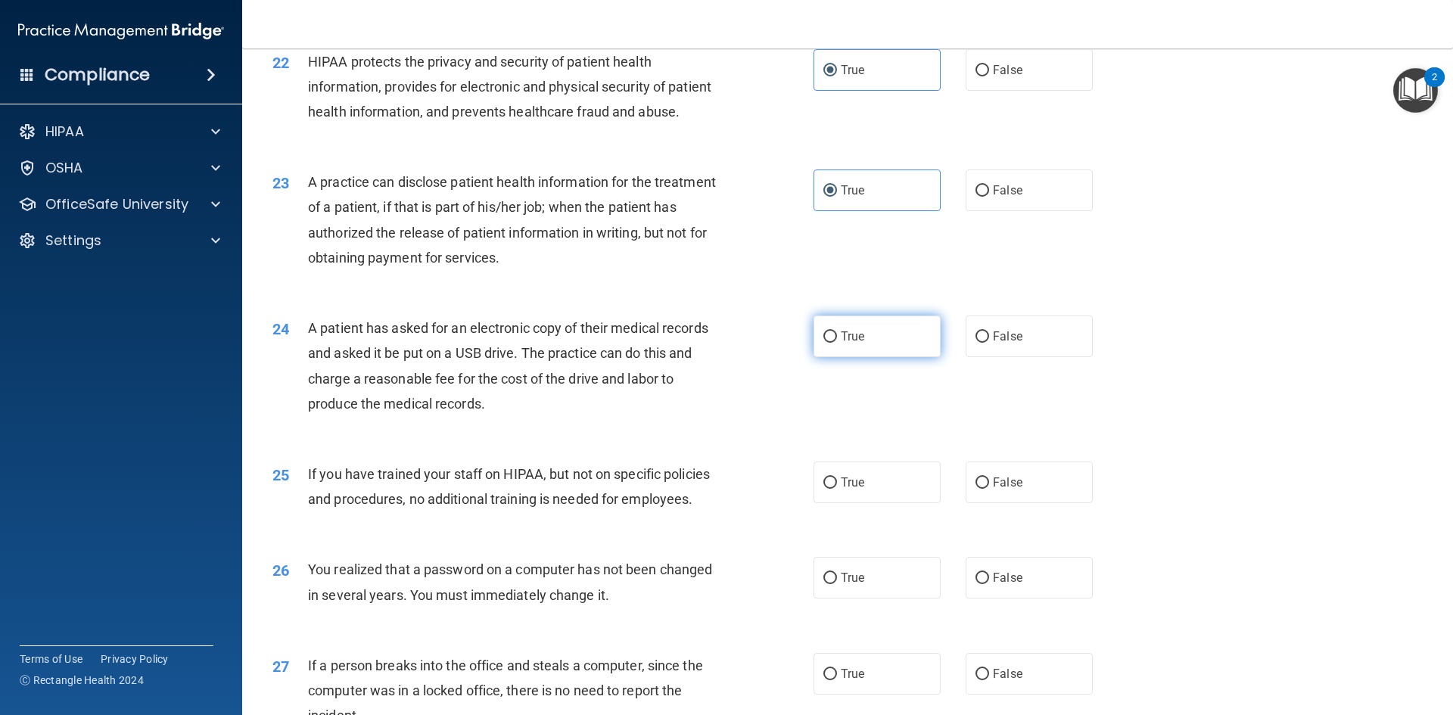
click at [847, 343] on span "True" at bounding box center [852, 336] width 23 height 14
click at [837, 343] on input "True" at bounding box center [830, 336] width 14 height 11
radio input "true"
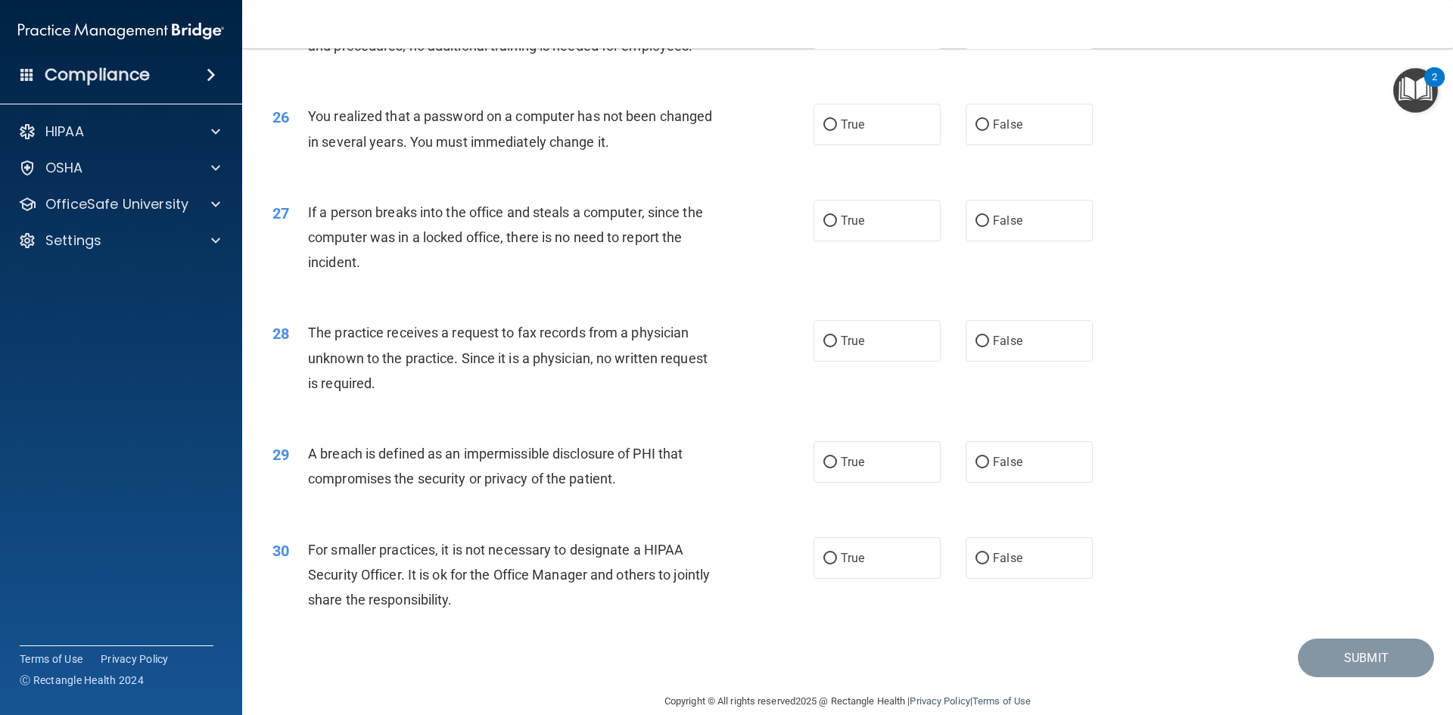
scroll to position [2794, 0]
click at [993, 36] on span "False" at bounding box center [1008, 28] width 30 height 14
click at [989, 35] on input "False" at bounding box center [982, 28] width 14 height 11
radio input "true"
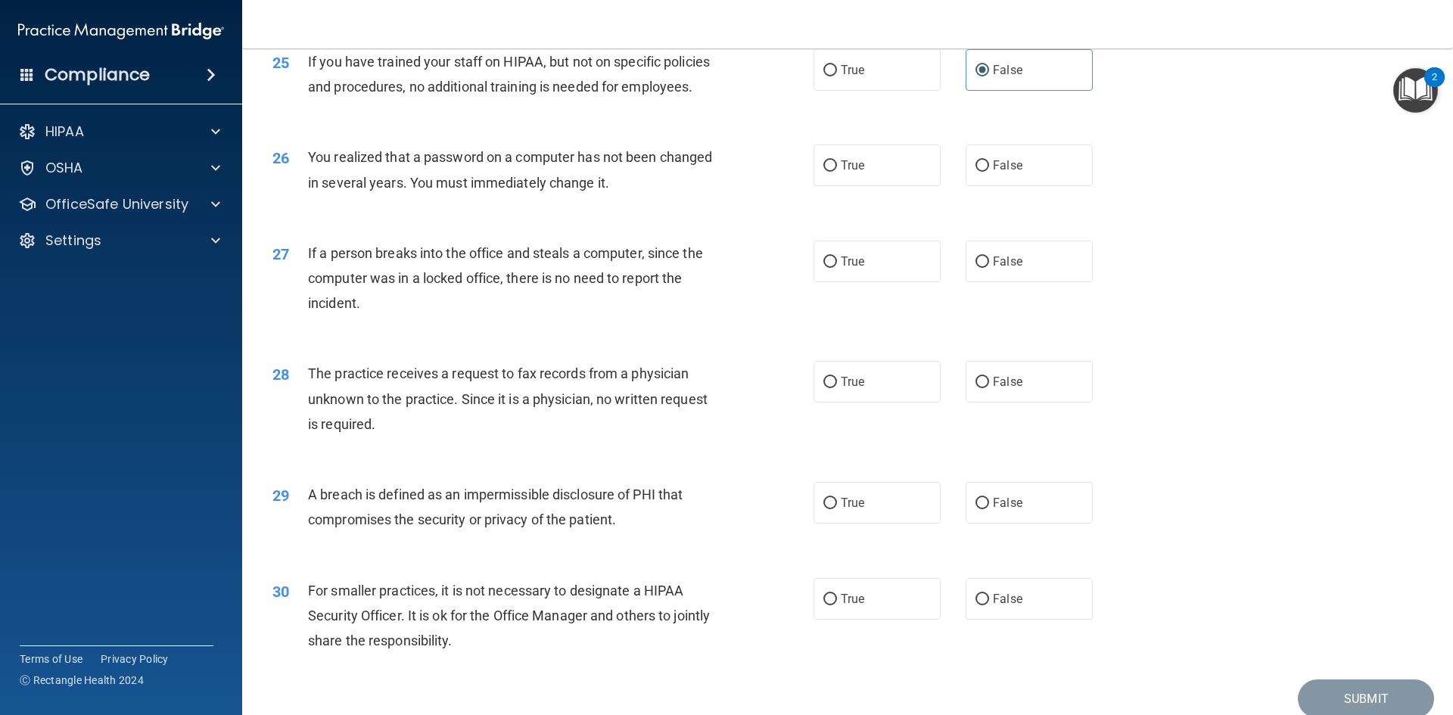
scroll to position [2718, 0]
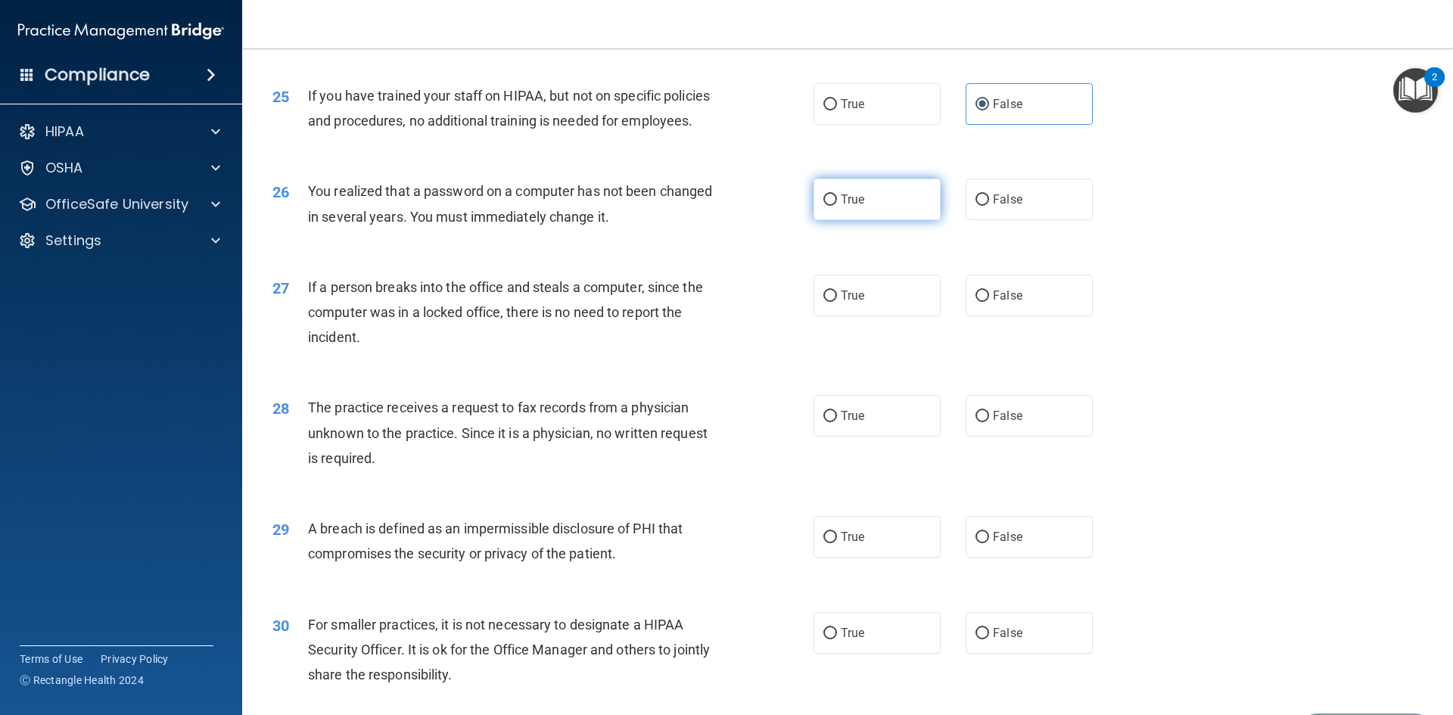
click at [887, 220] on label "True" at bounding box center [876, 200] width 127 height 42
click at [837, 206] on input "True" at bounding box center [830, 199] width 14 height 11
radio input "true"
click at [997, 316] on label "False" at bounding box center [1028, 296] width 127 height 42
click at [989, 302] on input "False" at bounding box center [982, 296] width 14 height 11
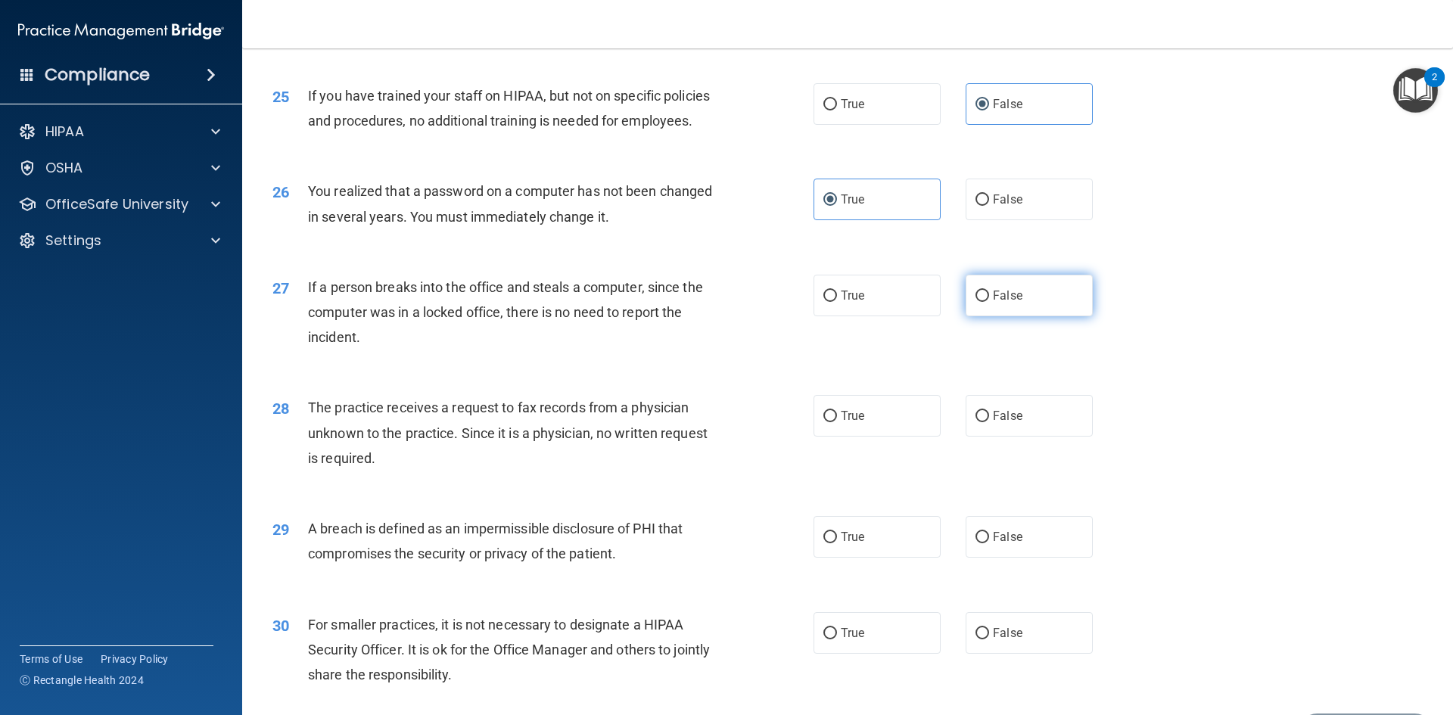
radio input "true"
click at [1058, 437] on label "False" at bounding box center [1028, 416] width 127 height 42
click at [989, 422] on input "False" at bounding box center [982, 416] width 14 height 11
radio input "true"
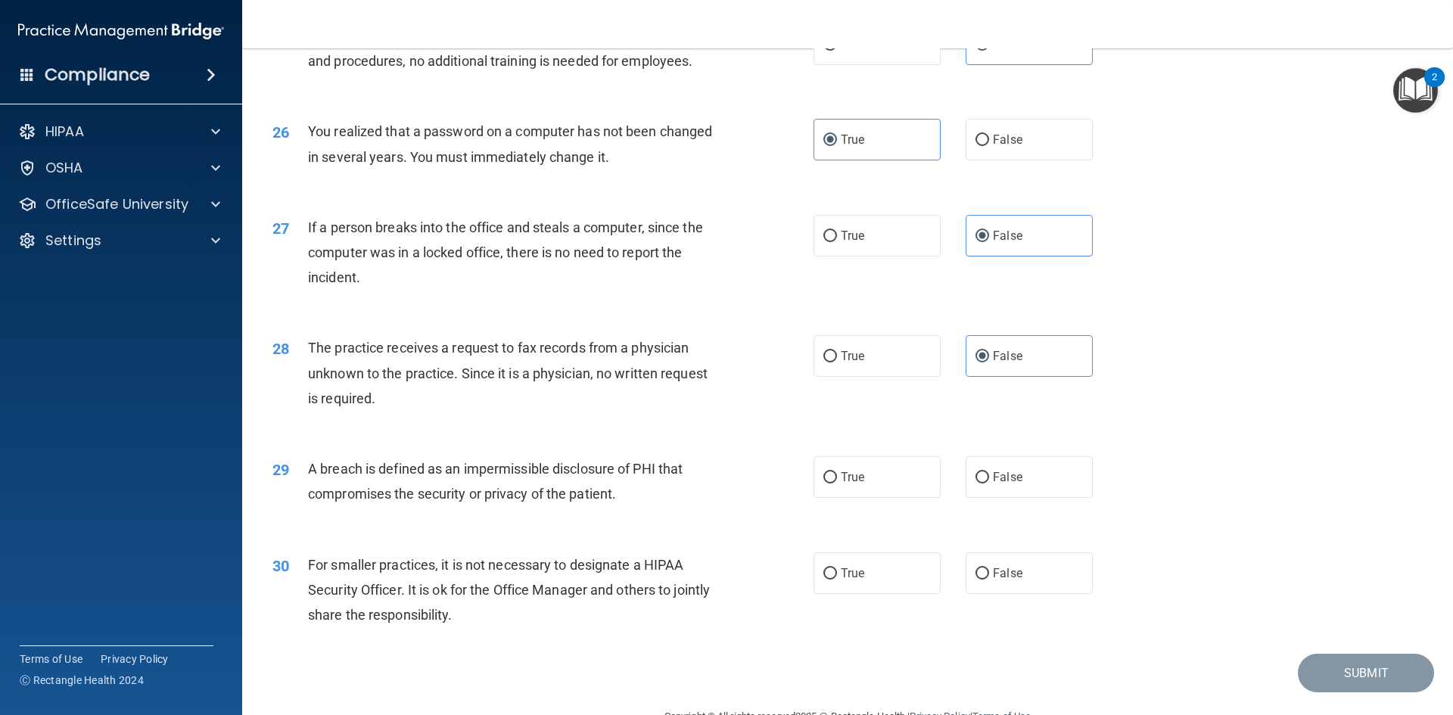
scroll to position [2866, 0]
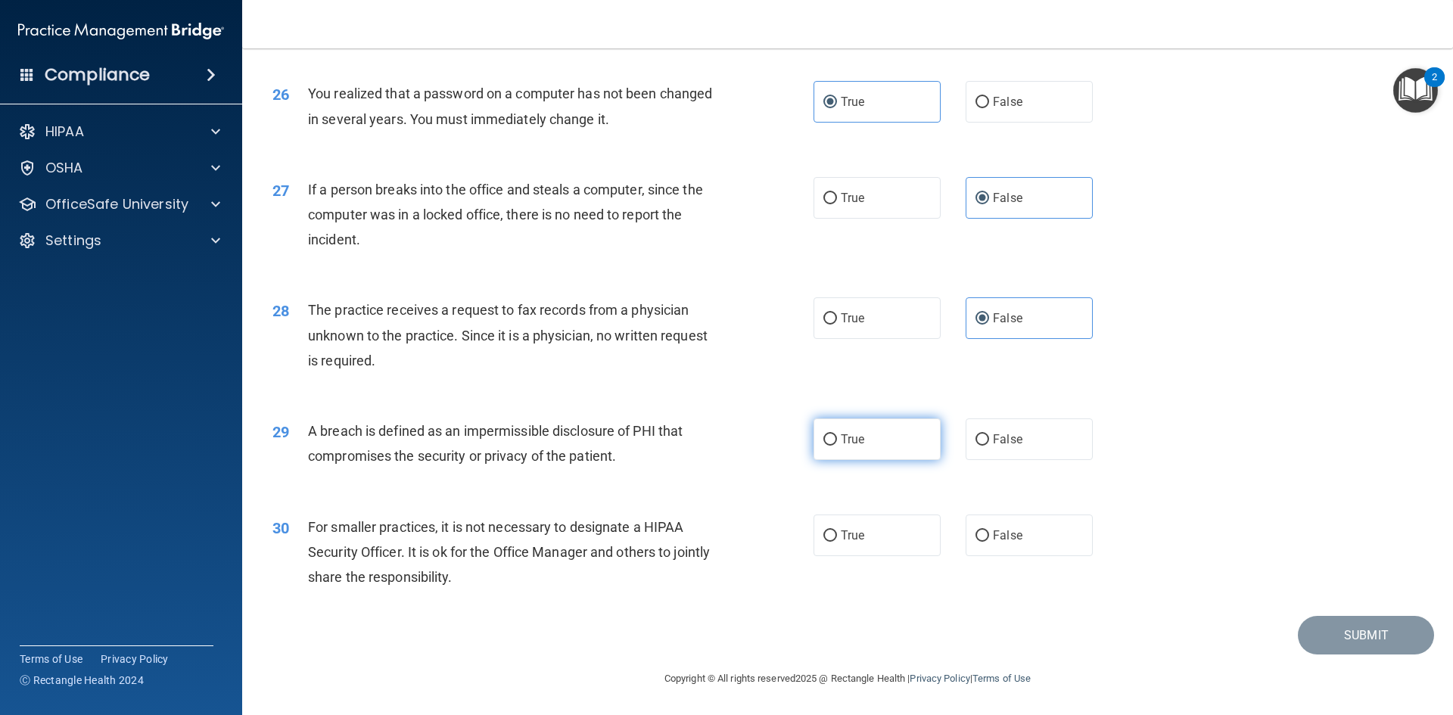
click at [896, 443] on label "True" at bounding box center [876, 439] width 127 height 42
click at [837, 443] on input "True" at bounding box center [830, 439] width 14 height 11
radio input "true"
click at [898, 535] on label "True" at bounding box center [876, 535] width 127 height 42
click at [837, 535] on input "True" at bounding box center [830, 535] width 14 height 11
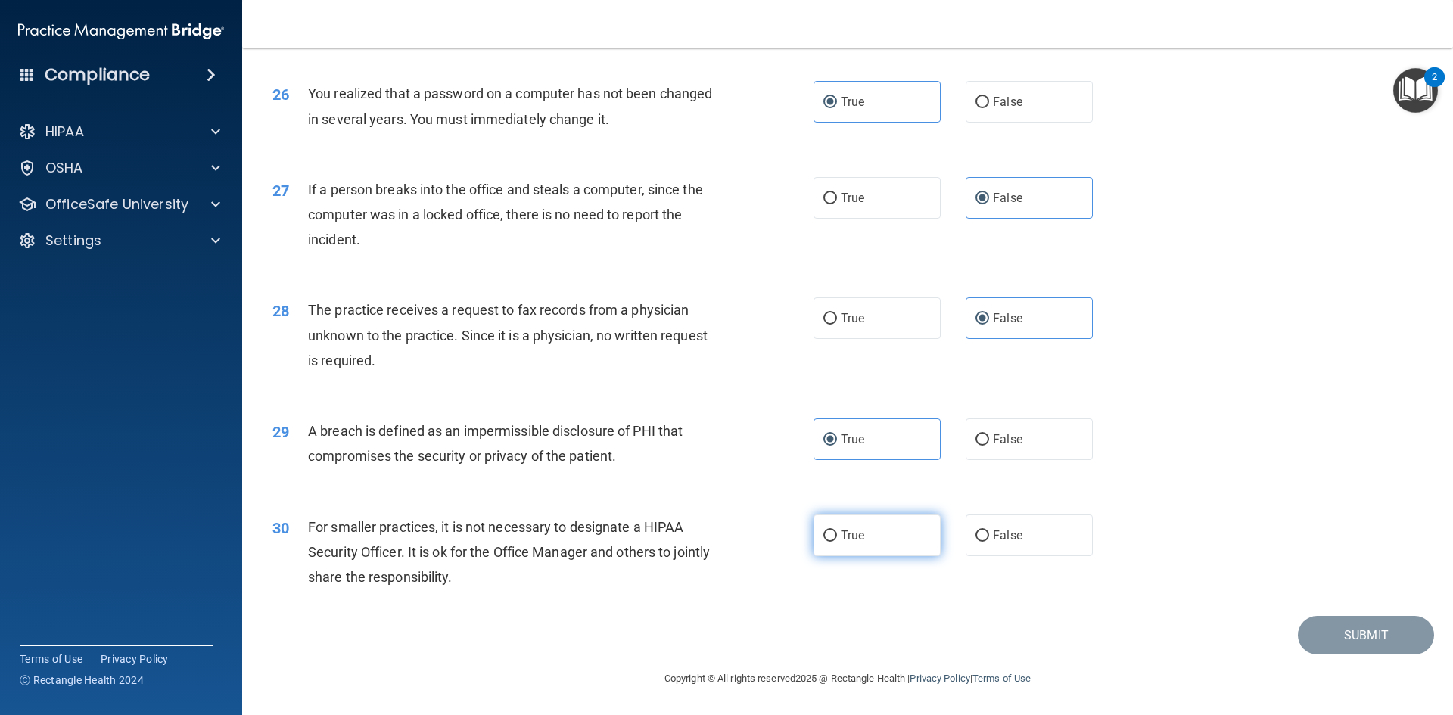
radio input "true"
click at [1368, 635] on button "Submit" at bounding box center [1365, 635] width 136 height 39
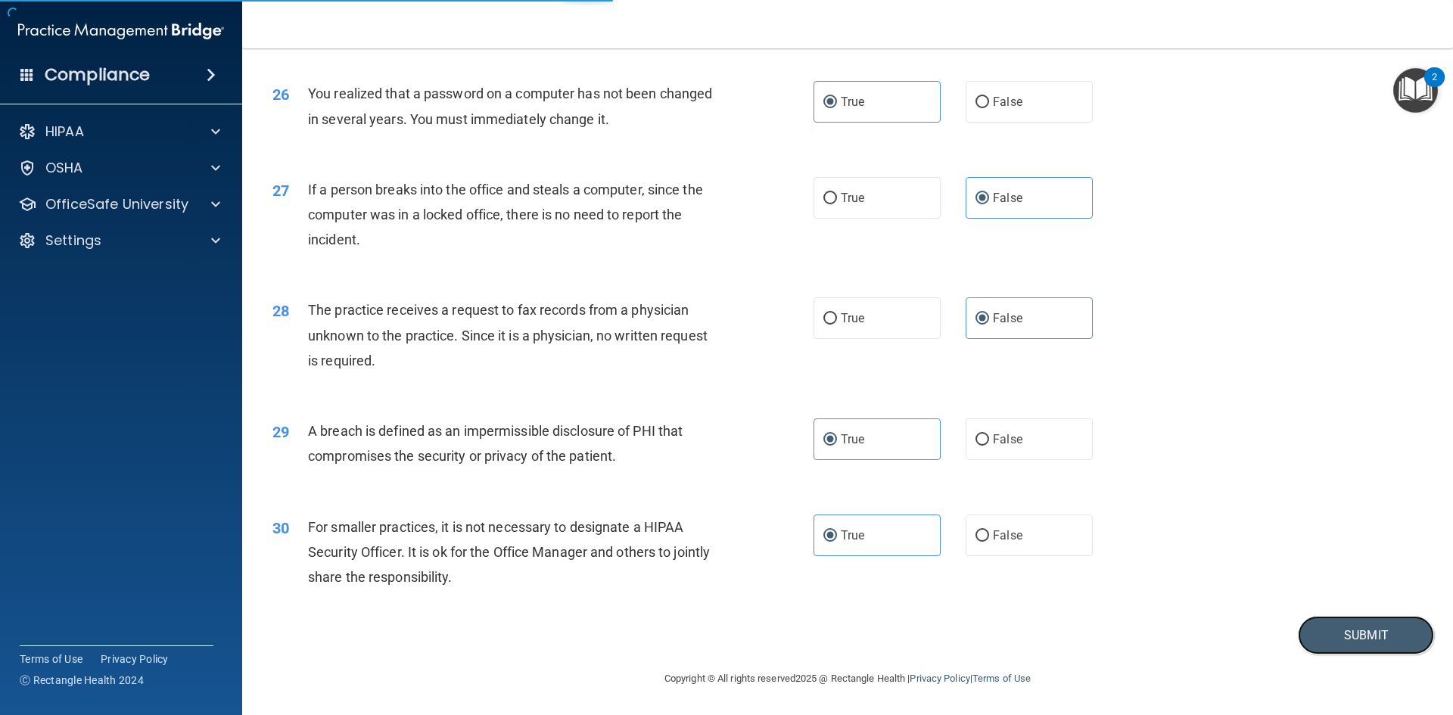
scroll to position [2790, 0]
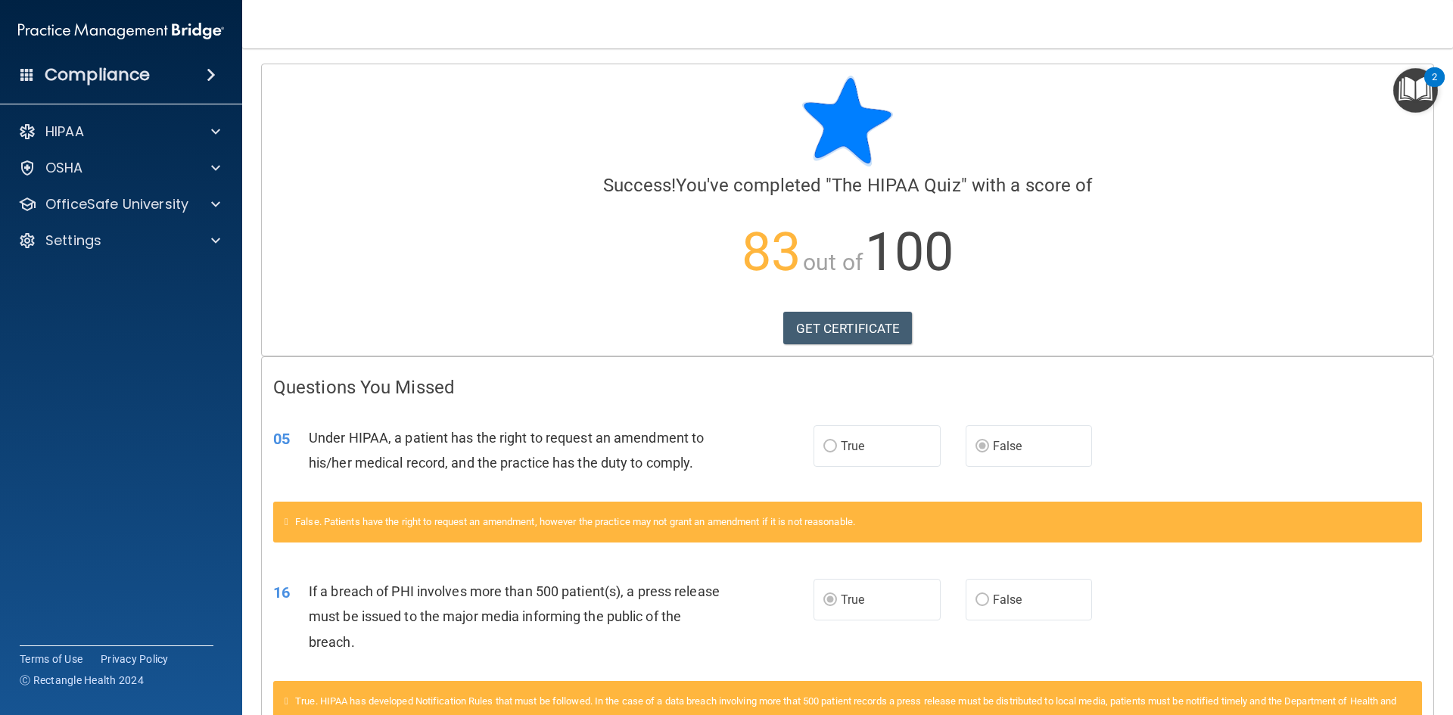
click at [1414, 90] on img "Open Resource Center, 2 new notifications" at bounding box center [1415, 90] width 45 height 45
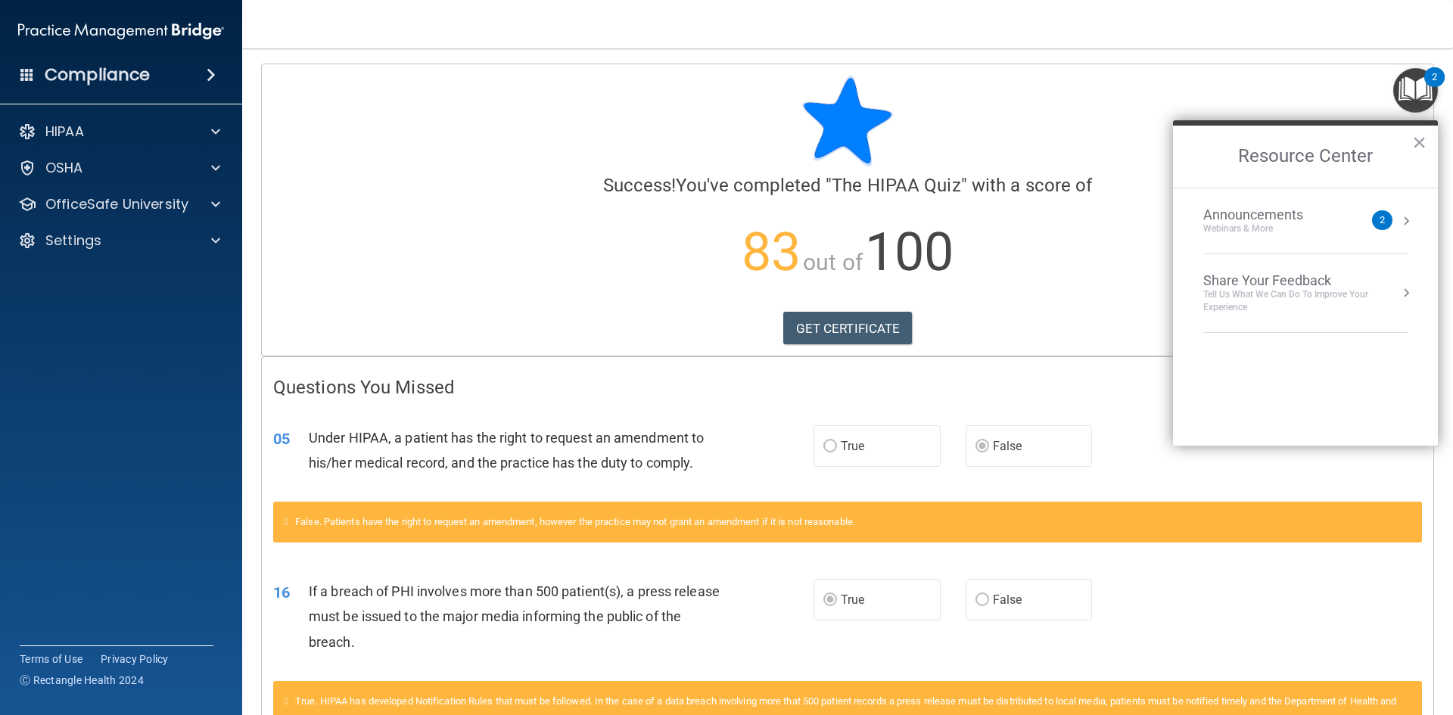
click at [1425, 99] on img "Open Resource Center, 2 new notifications" at bounding box center [1415, 90] width 45 height 45
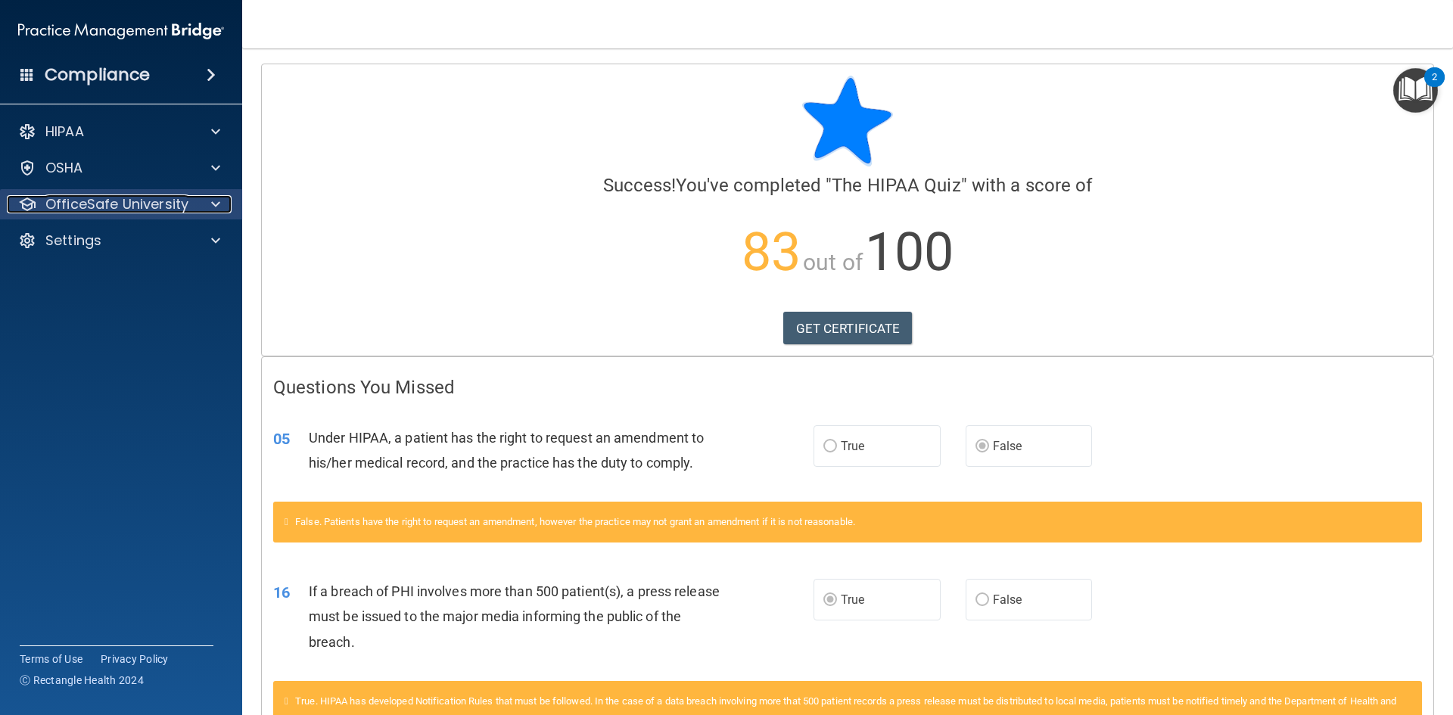
click at [122, 204] on p "OfficeSafe University" at bounding box center [116, 204] width 143 height 18
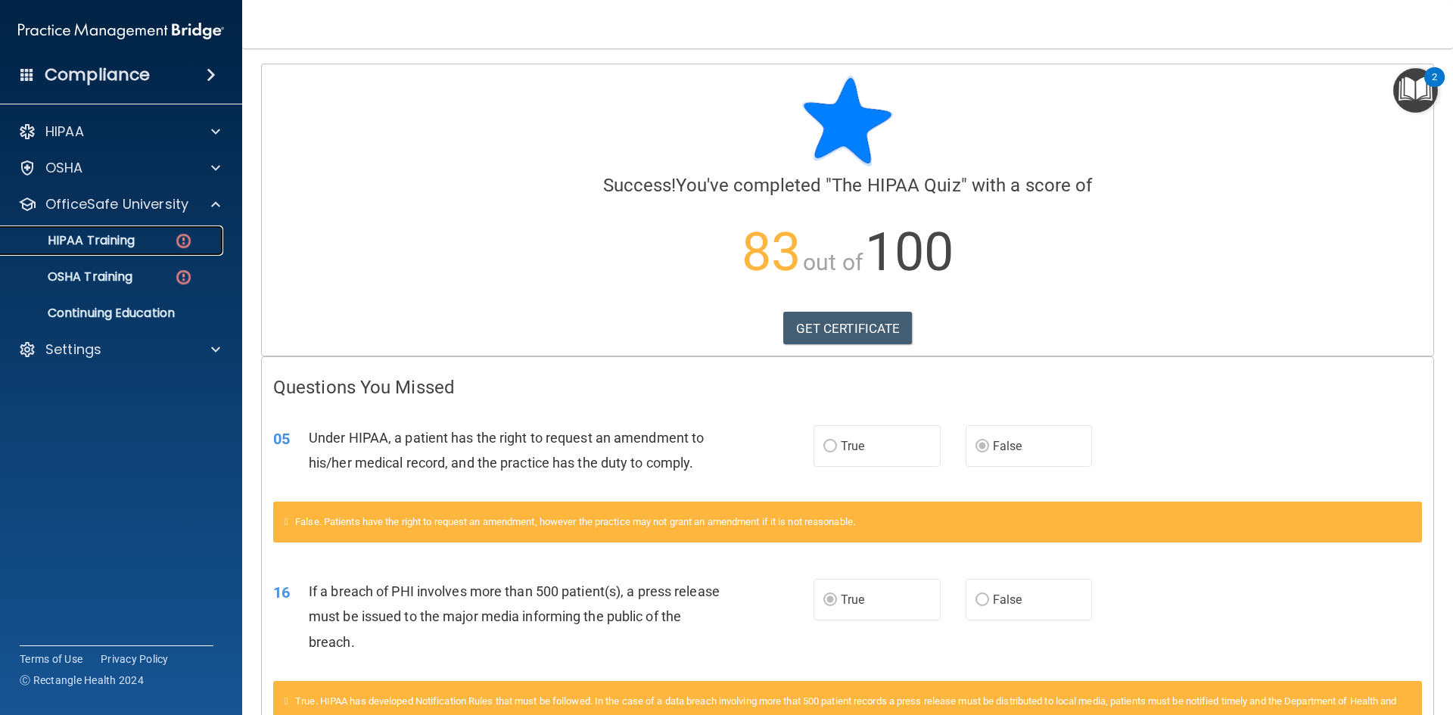
click at [121, 241] on p "HIPAA Training" at bounding box center [72, 240] width 125 height 15
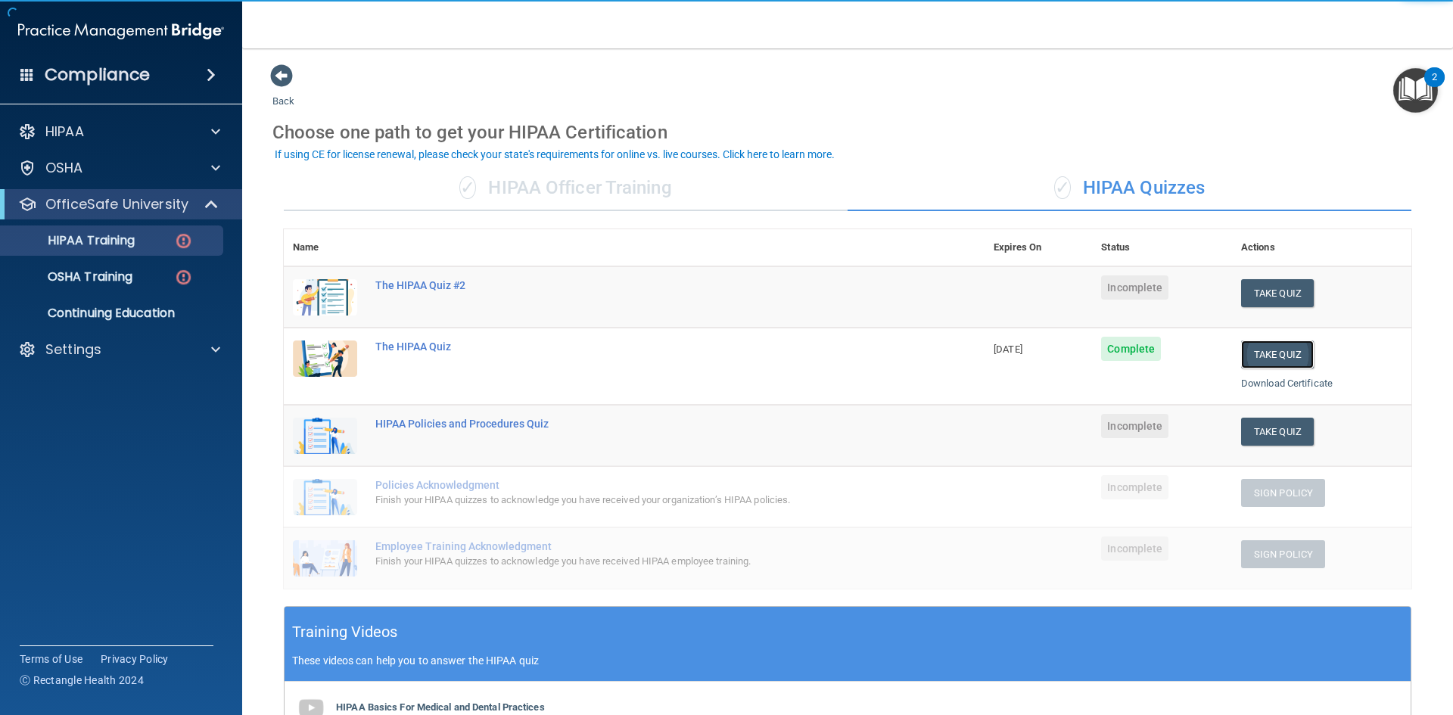
click at [1257, 362] on button "Take Quiz" at bounding box center [1277, 354] width 73 height 28
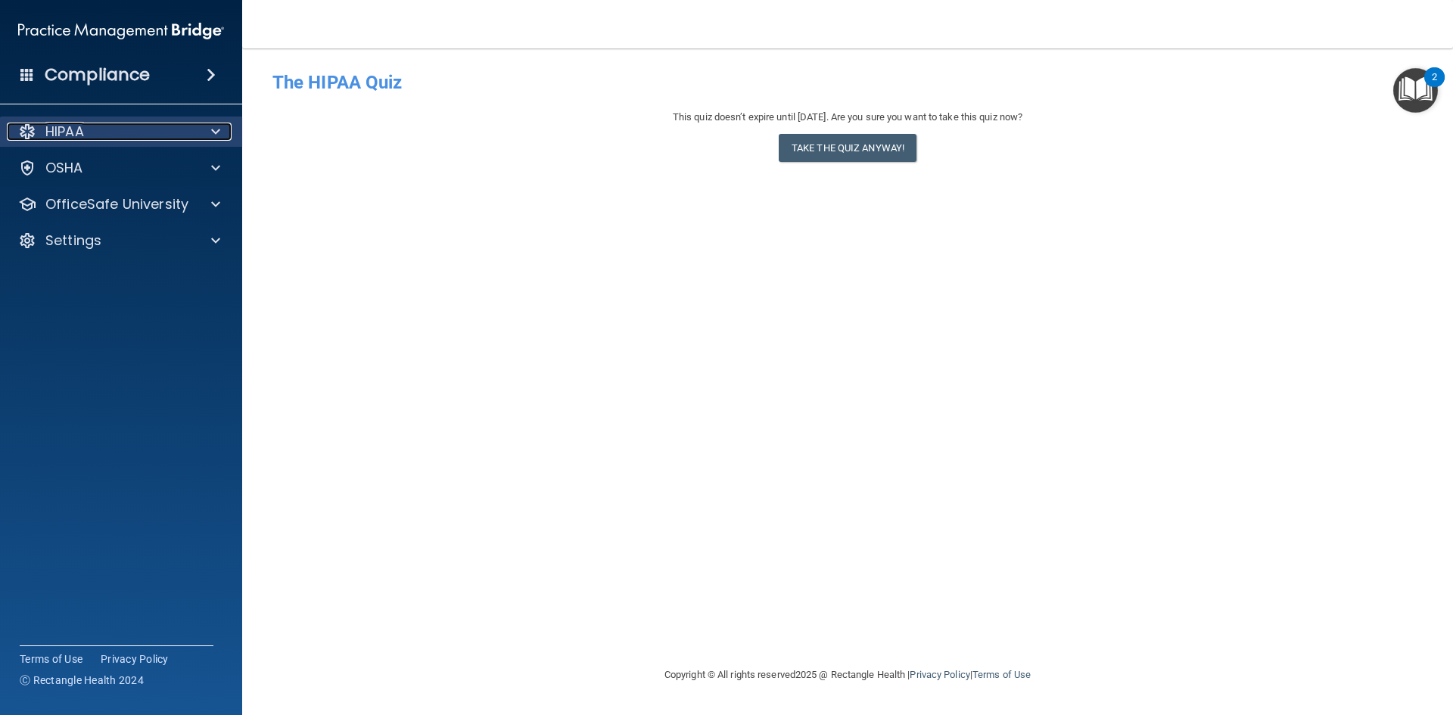
click at [105, 135] on div "HIPAA" at bounding box center [101, 132] width 188 height 18
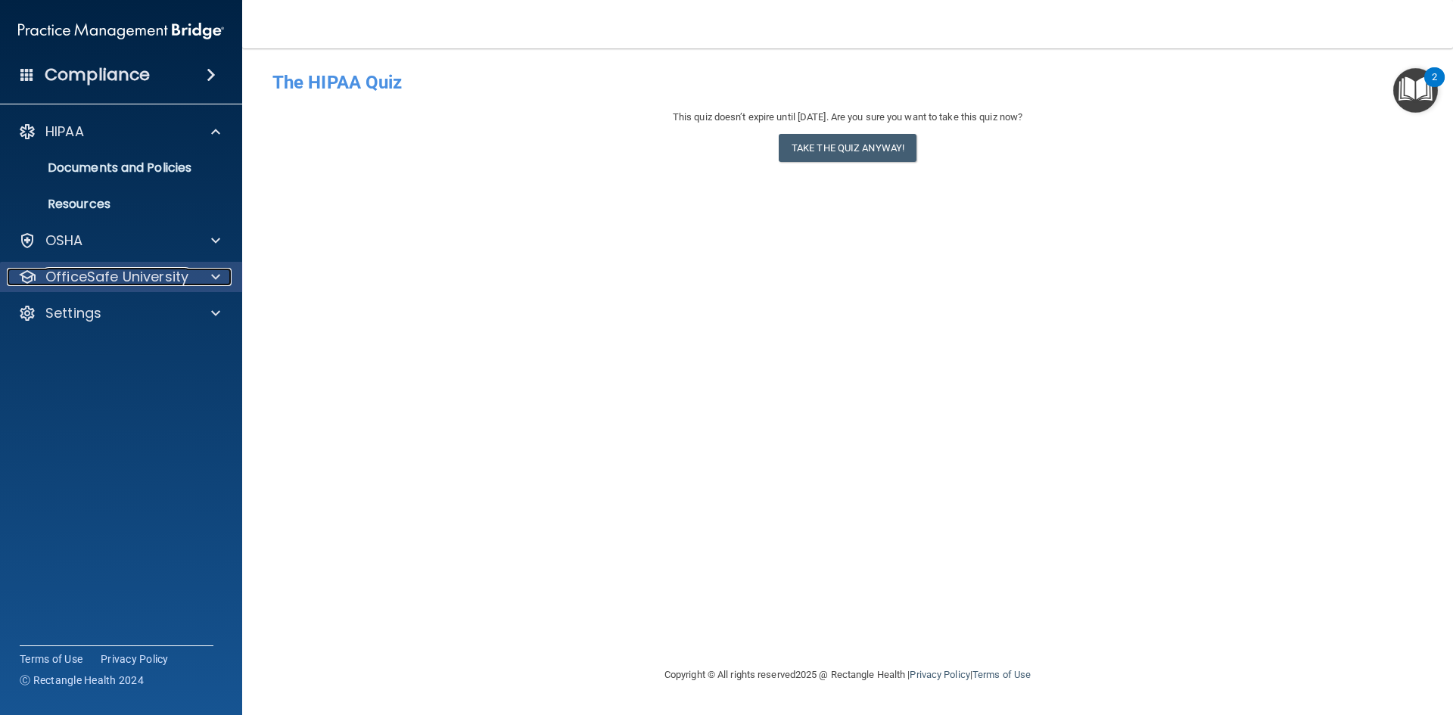
click at [92, 280] on p "OfficeSafe University" at bounding box center [116, 277] width 143 height 18
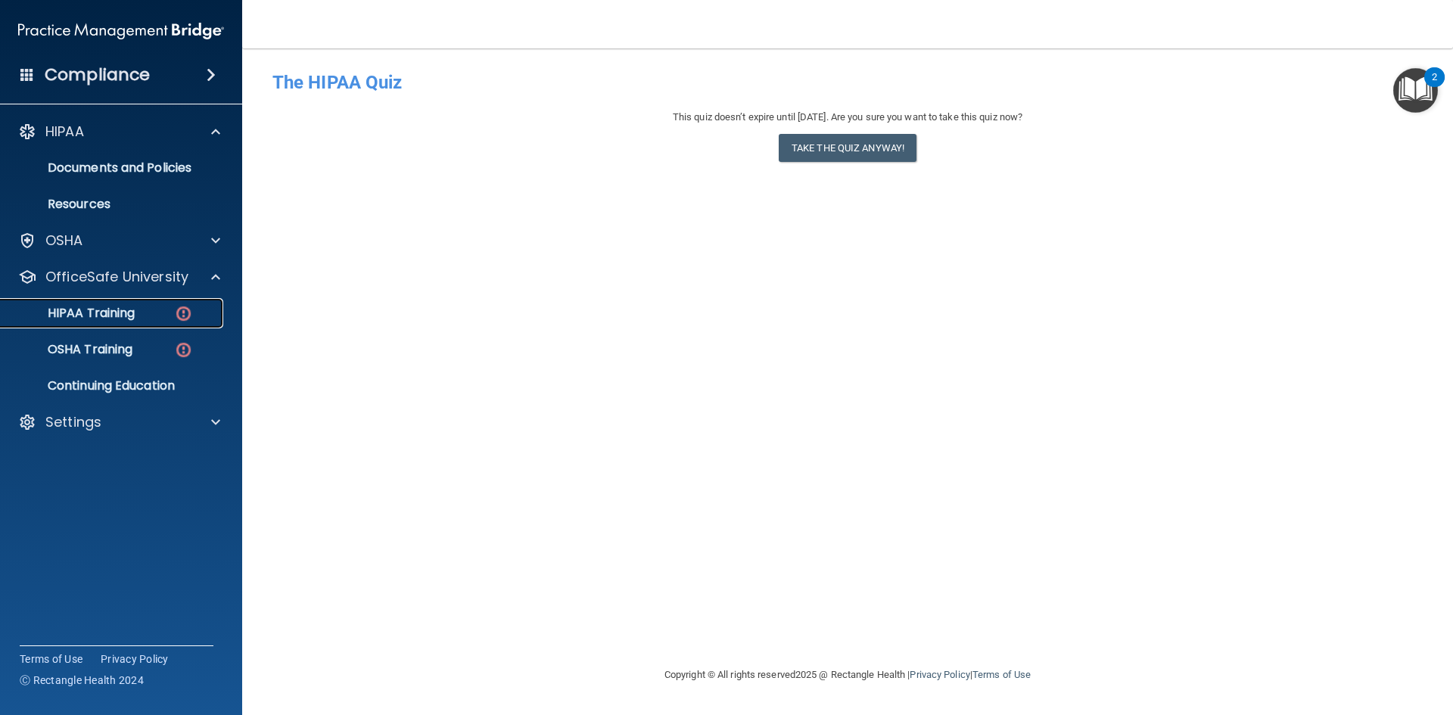
click at [91, 311] on p "HIPAA Training" at bounding box center [72, 313] width 125 height 15
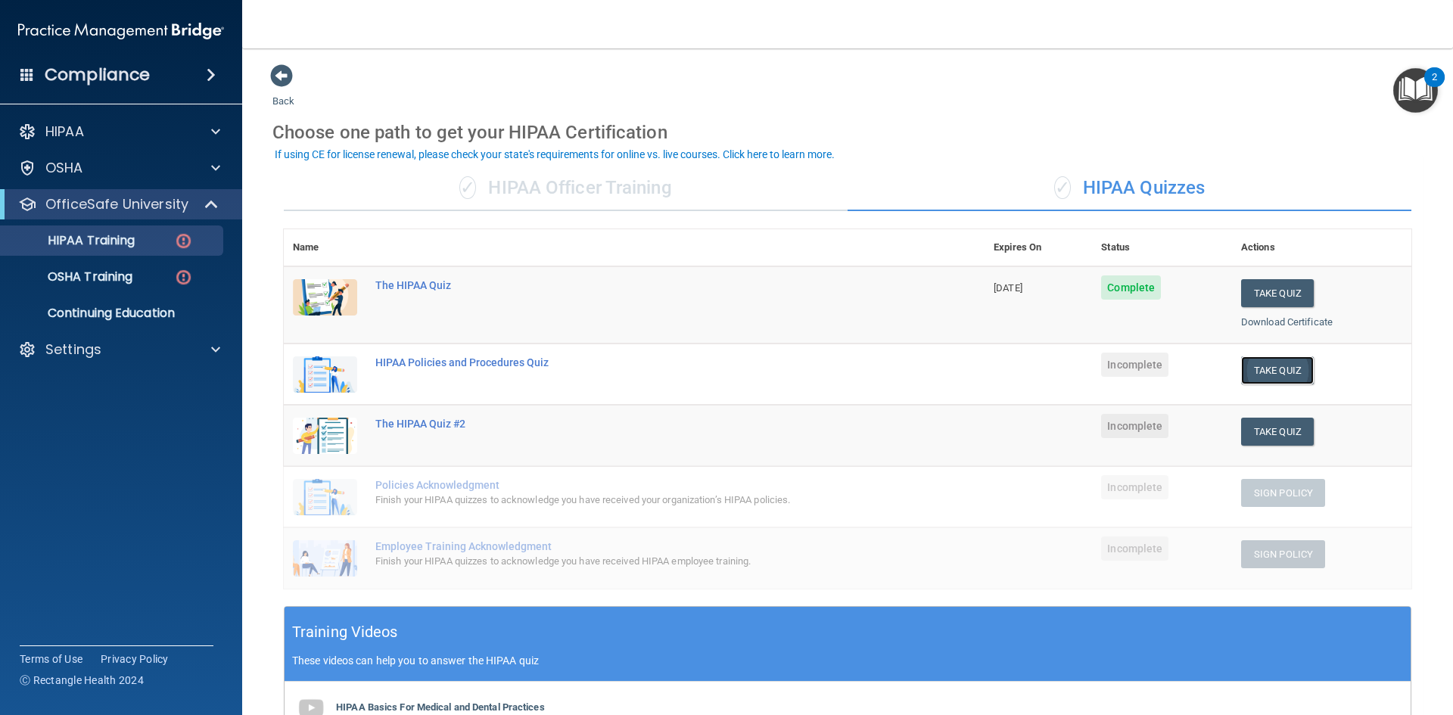
click at [1253, 373] on button "Take Quiz" at bounding box center [1277, 370] width 73 height 28
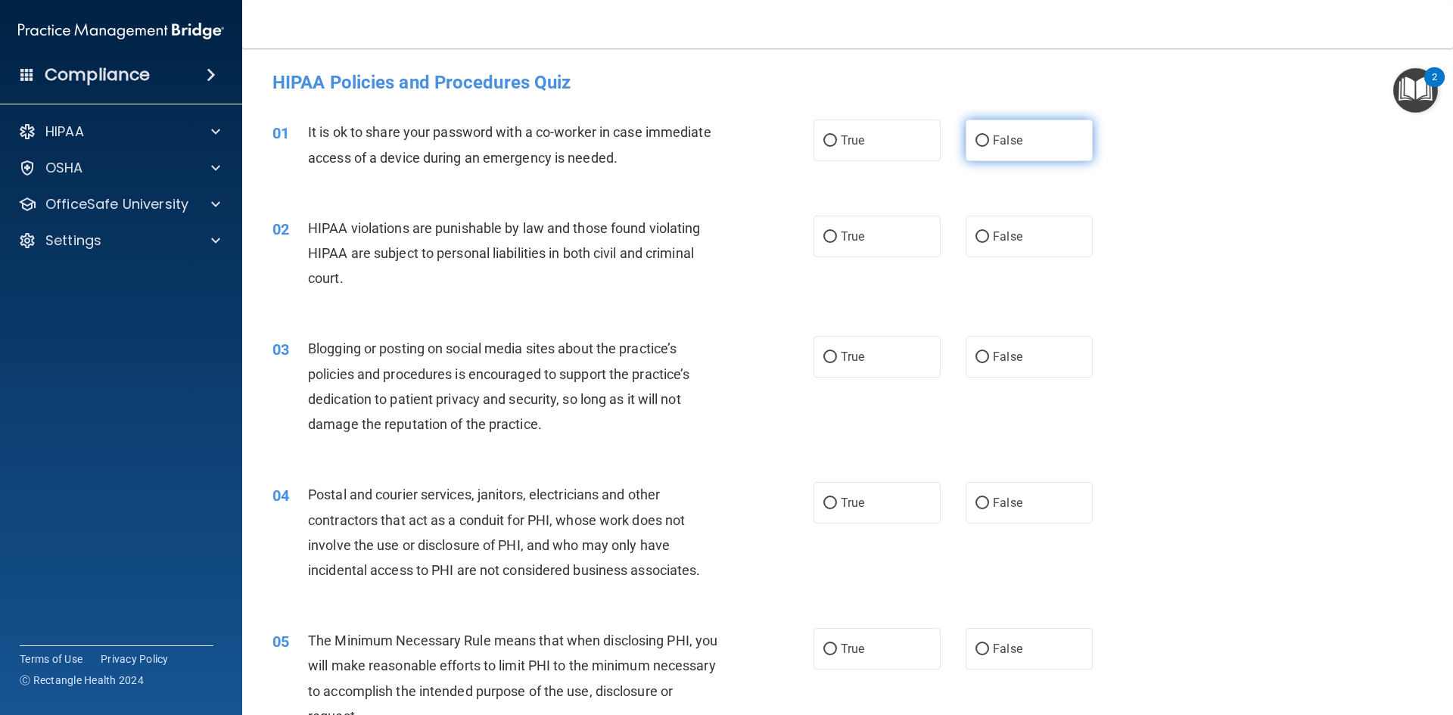
click at [984, 138] on label "False" at bounding box center [1028, 141] width 127 height 42
click at [984, 138] on input "False" at bounding box center [982, 140] width 14 height 11
radio input "true"
click at [937, 233] on div "True False" at bounding box center [965, 237] width 305 height 42
click at [909, 231] on label "True" at bounding box center [876, 237] width 127 height 42
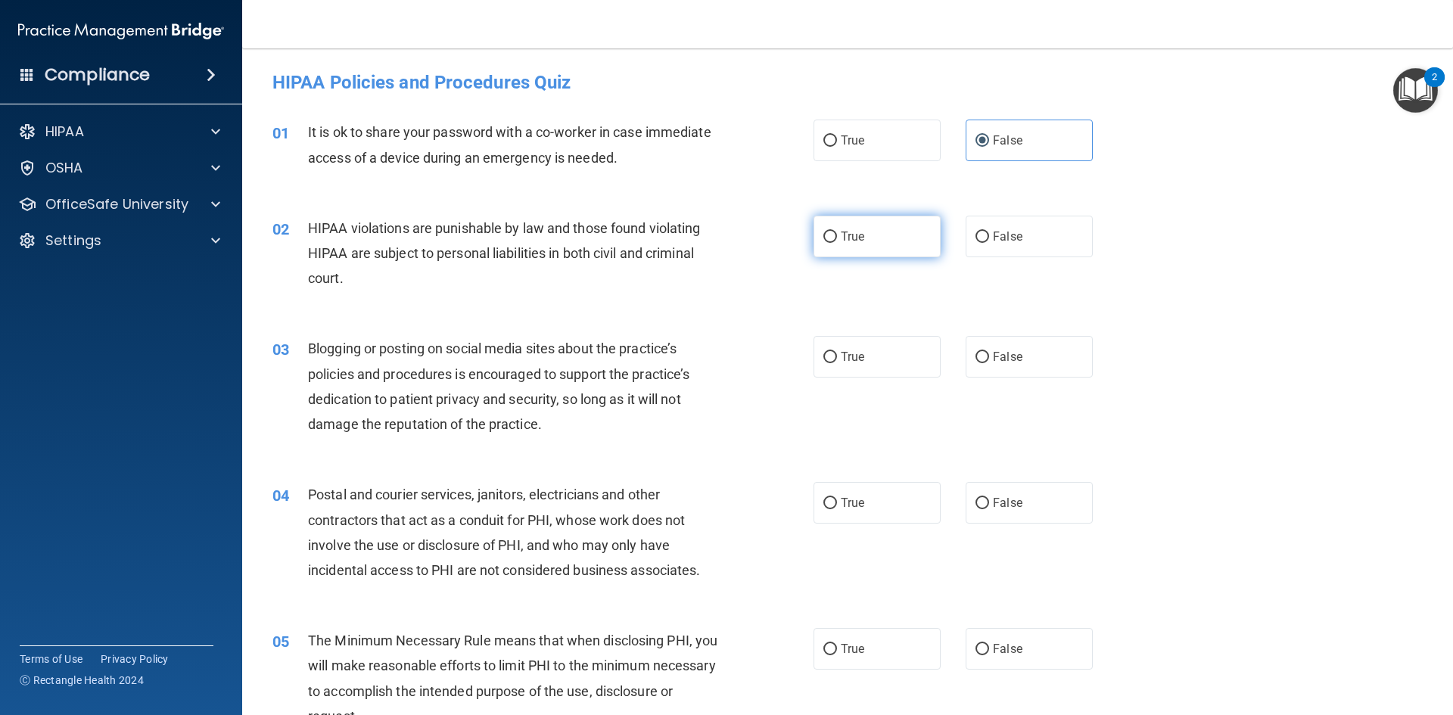
click at [837, 231] on input "True" at bounding box center [830, 236] width 14 height 11
radio input "true"
click at [831, 352] on label "True" at bounding box center [876, 357] width 127 height 42
click at [831, 352] on input "True" at bounding box center [830, 357] width 14 height 11
radio input "true"
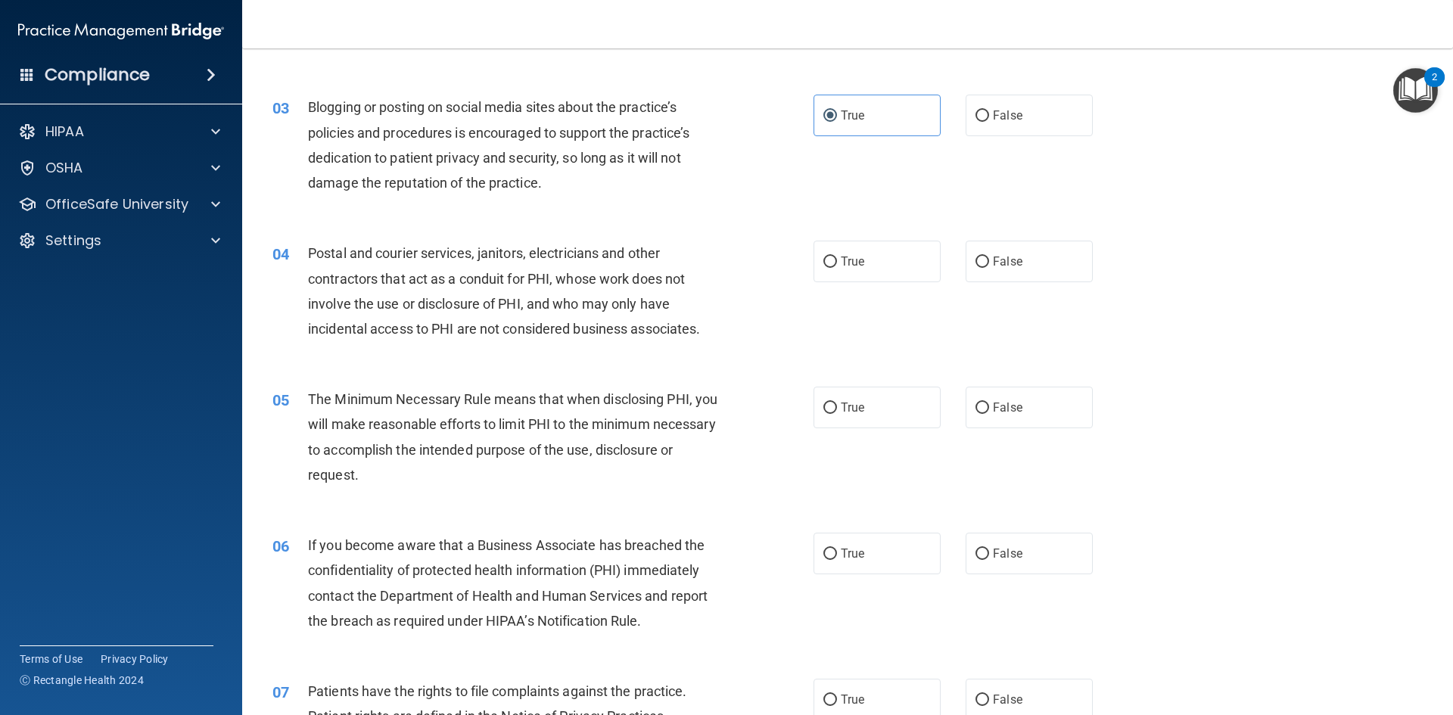
scroll to position [303, 0]
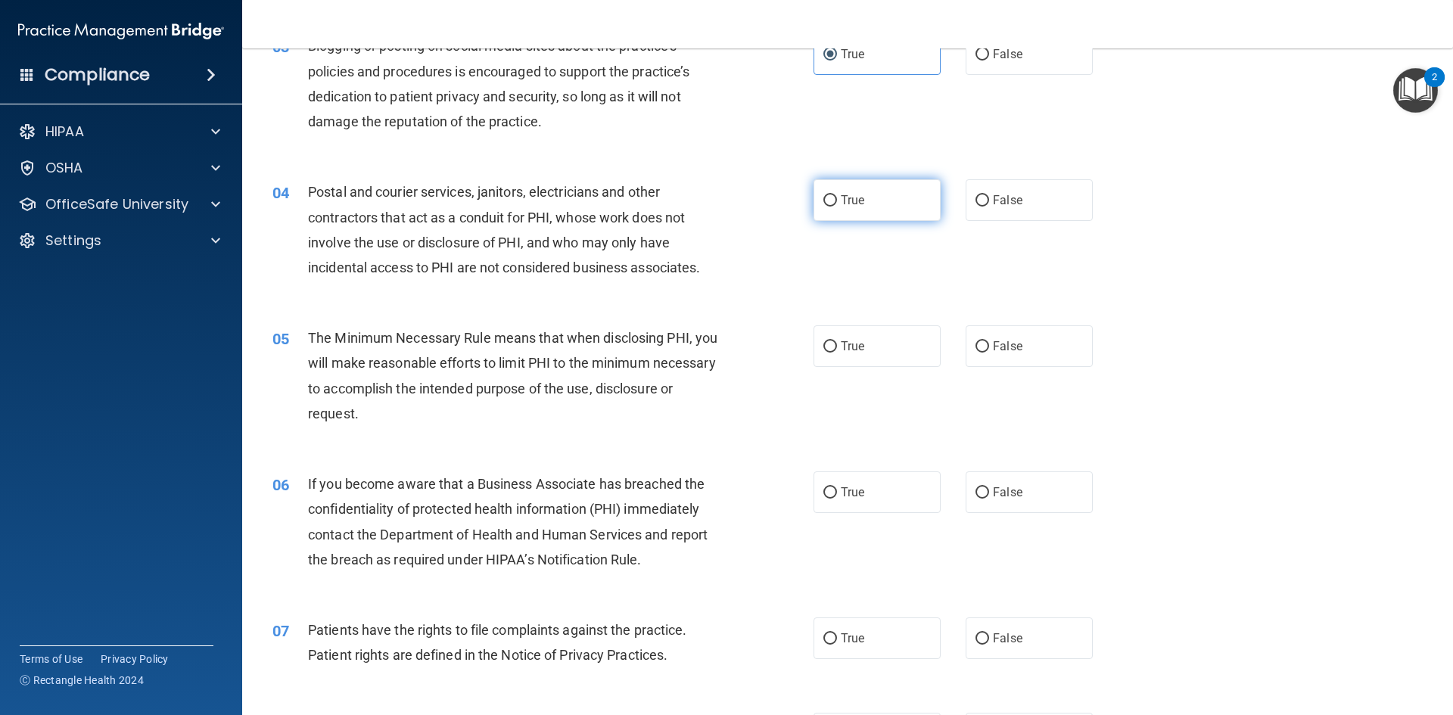
click at [892, 203] on label "True" at bounding box center [876, 200] width 127 height 42
click at [837, 203] on input "True" at bounding box center [830, 200] width 14 height 11
radio input "true"
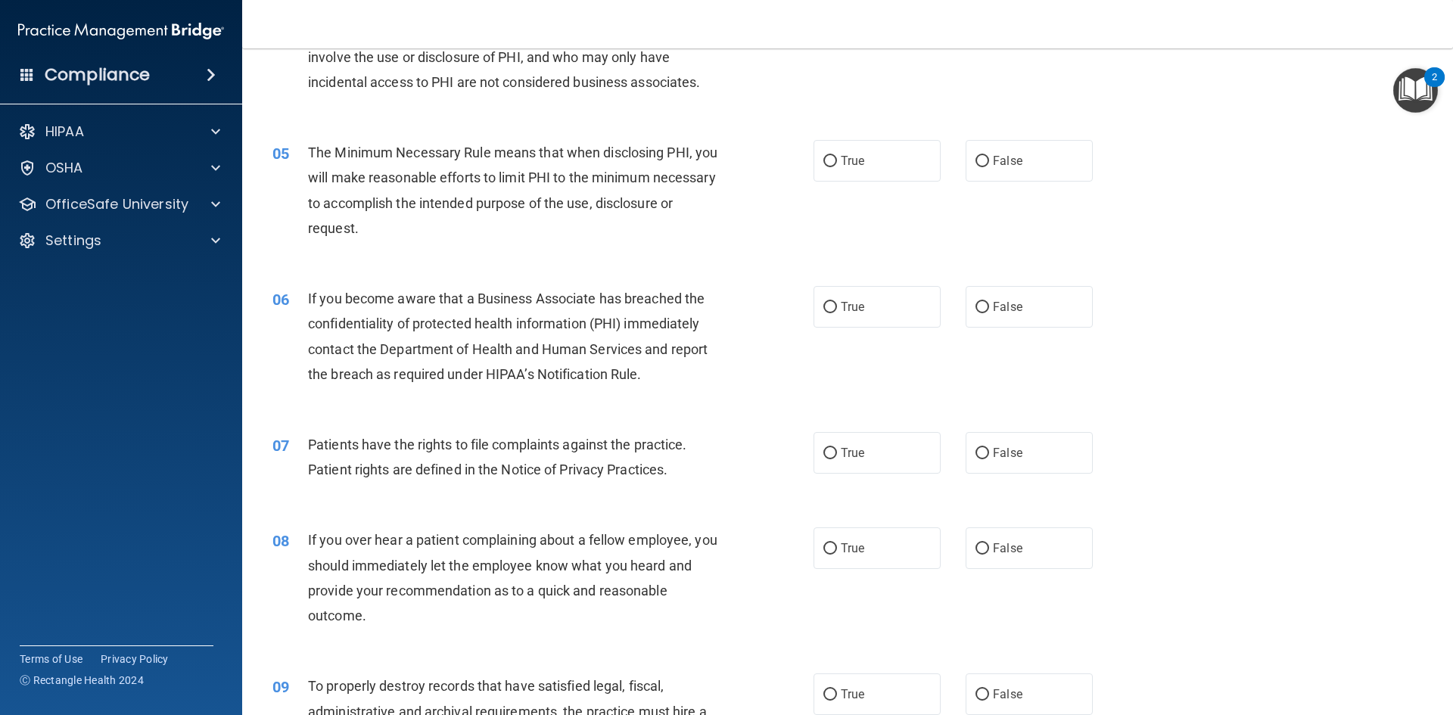
scroll to position [454, 0]
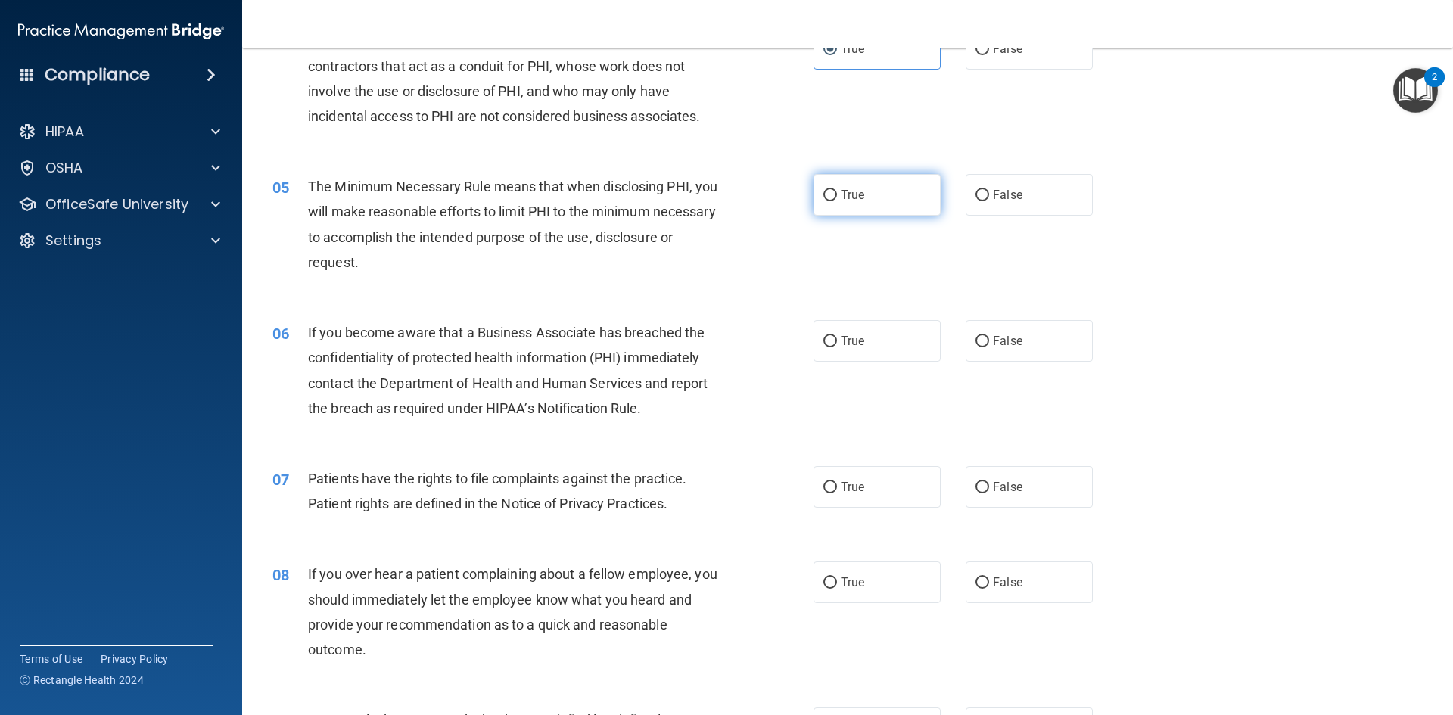
click at [849, 204] on label "True" at bounding box center [876, 195] width 127 height 42
click at [837, 201] on input "True" at bounding box center [830, 195] width 14 height 11
radio input "true"
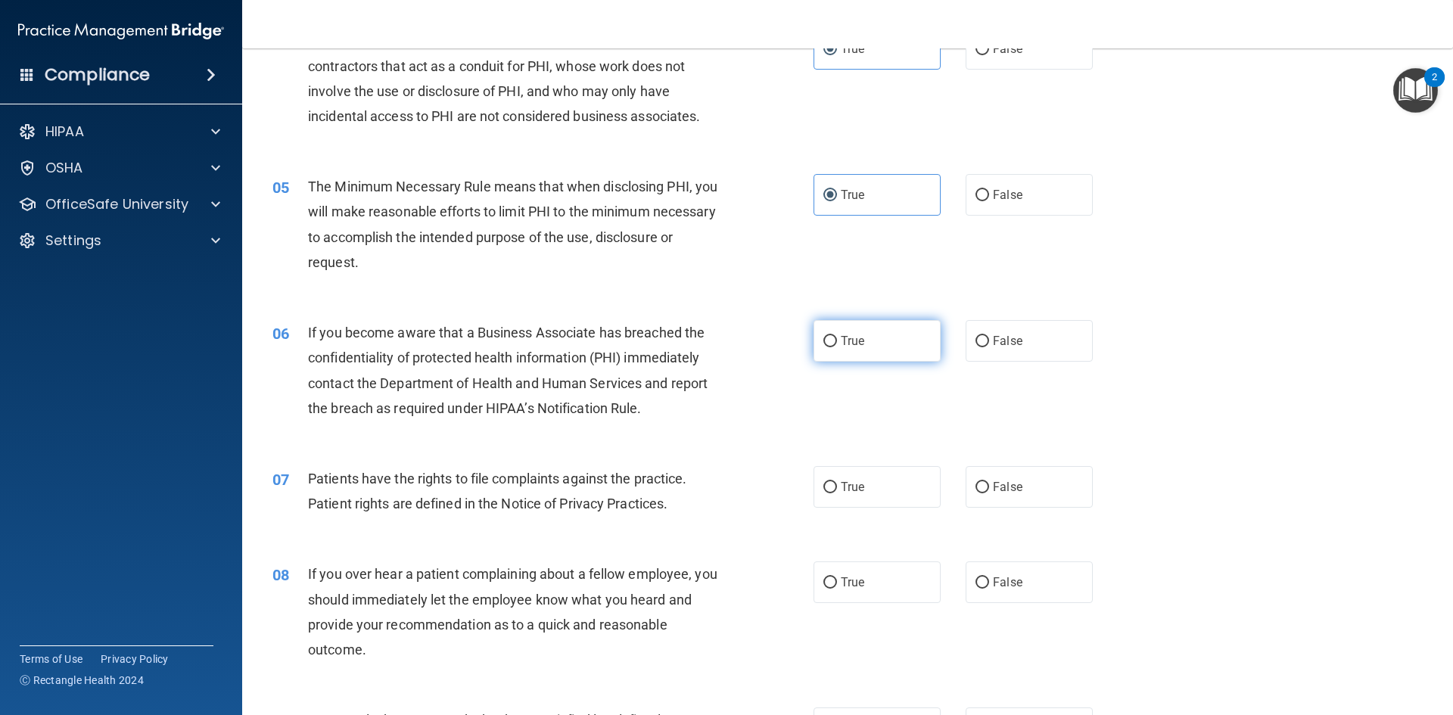
click at [844, 341] on span "True" at bounding box center [852, 341] width 23 height 14
click at [837, 341] on input "True" at bounding box center [830, 341] width 14 height 11
radio input "true"
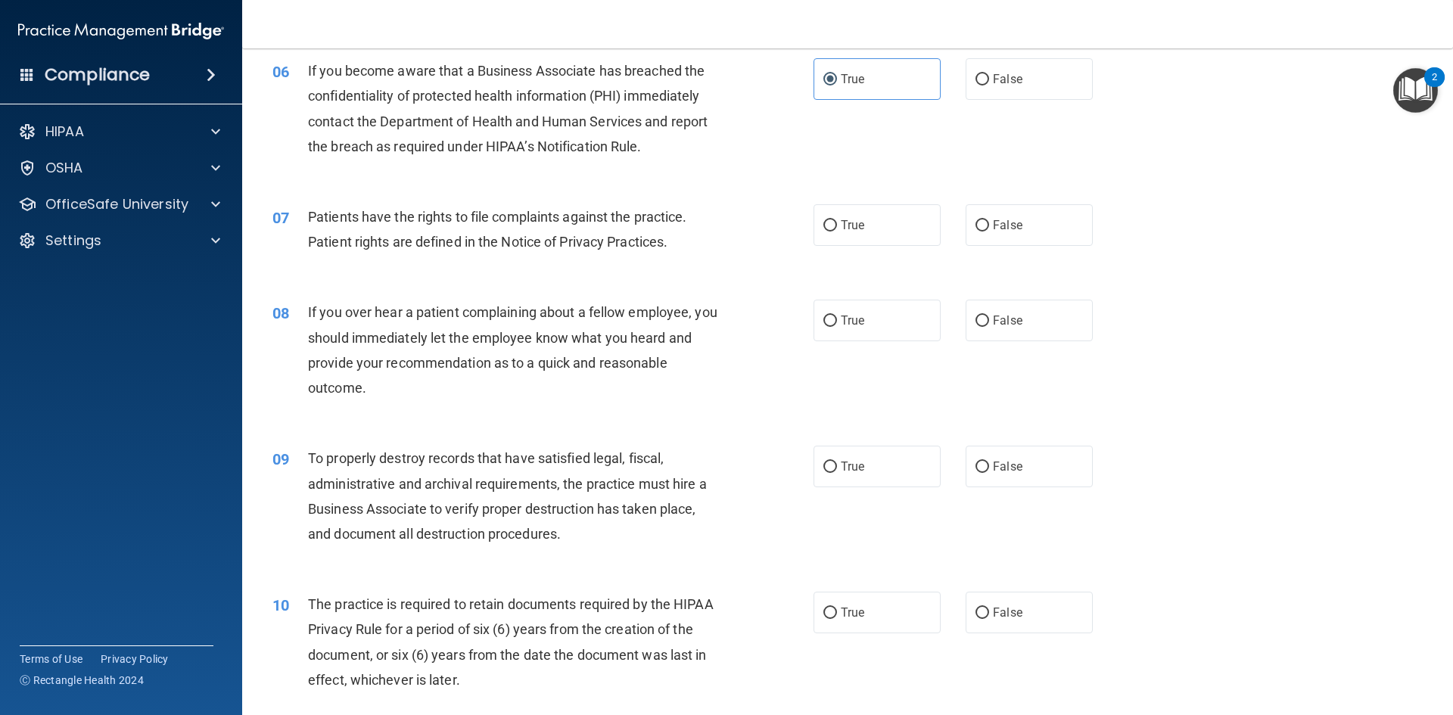
scroll to position [757, 0]
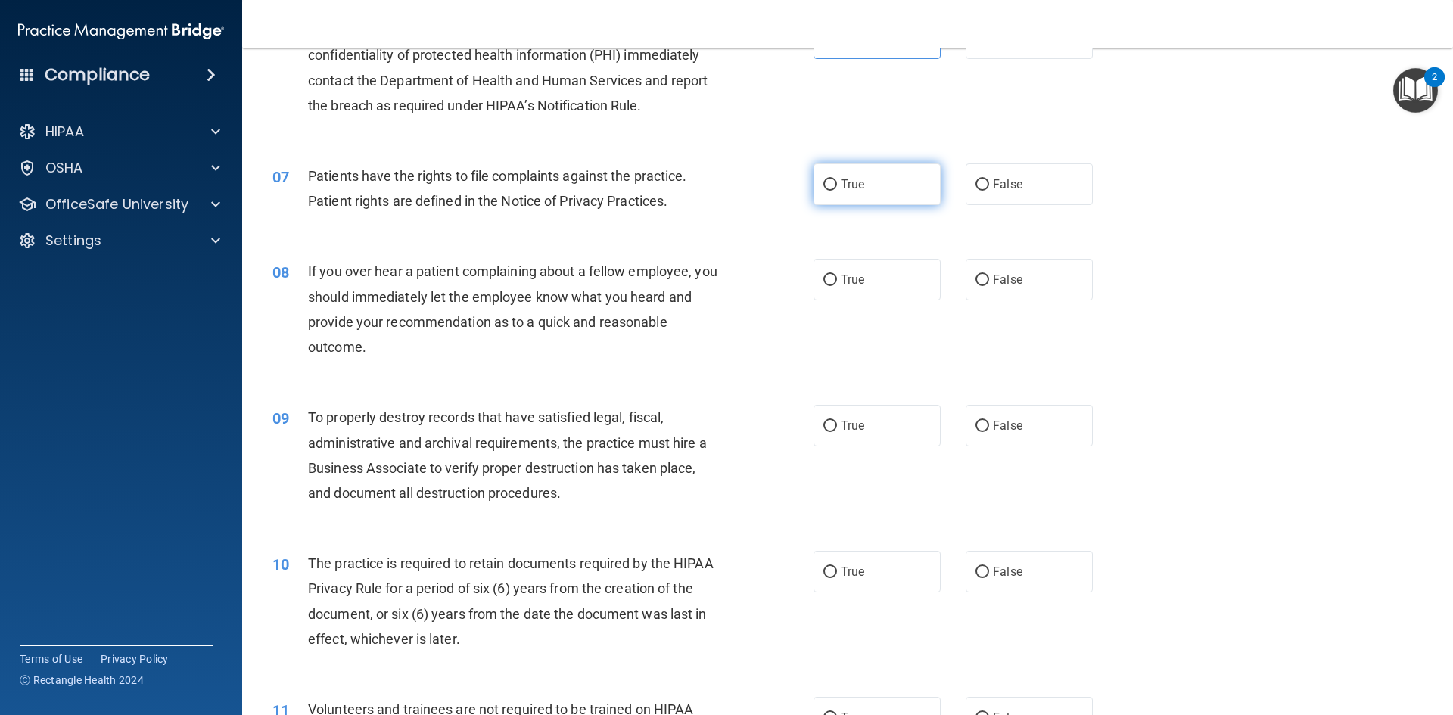
click at [867, 188] on label "True" at bounding box center [876, 184] width 127 height 42
click at [837, 188] on input "True" at bounding box center [830, 184] width 14 height 11
radio input "true"
click at [987, 291] on label "False" at bounding box center [1028, 280] width 127 height 42
click at [987, 286] on input "False" at bounding box center [982, 280] width 14 height 11
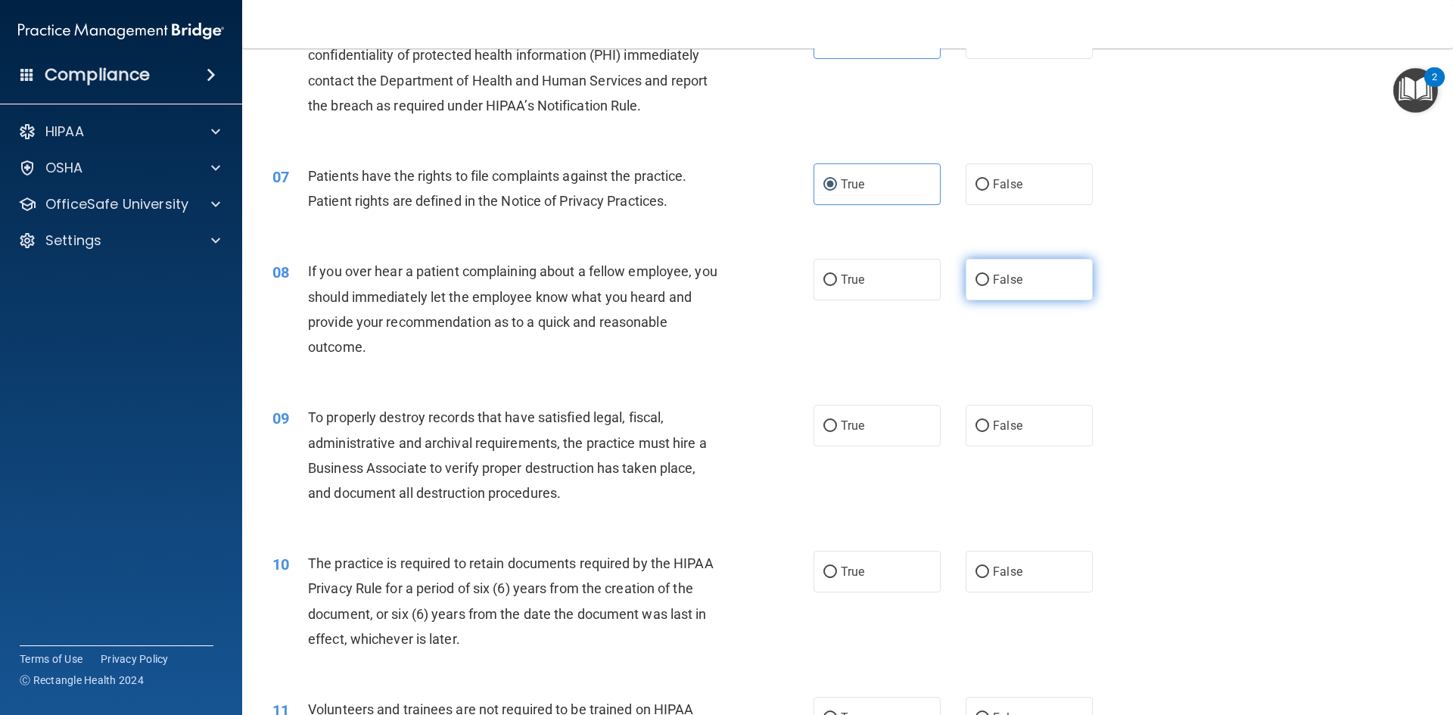
radio input "true"
click at [999, 418] on span "False" at bounding box center [1008, 425] width 30 height 14
click at [989, 421] on input "False" at bounding box center [982, 426] width 14 height 11
radio input "true"
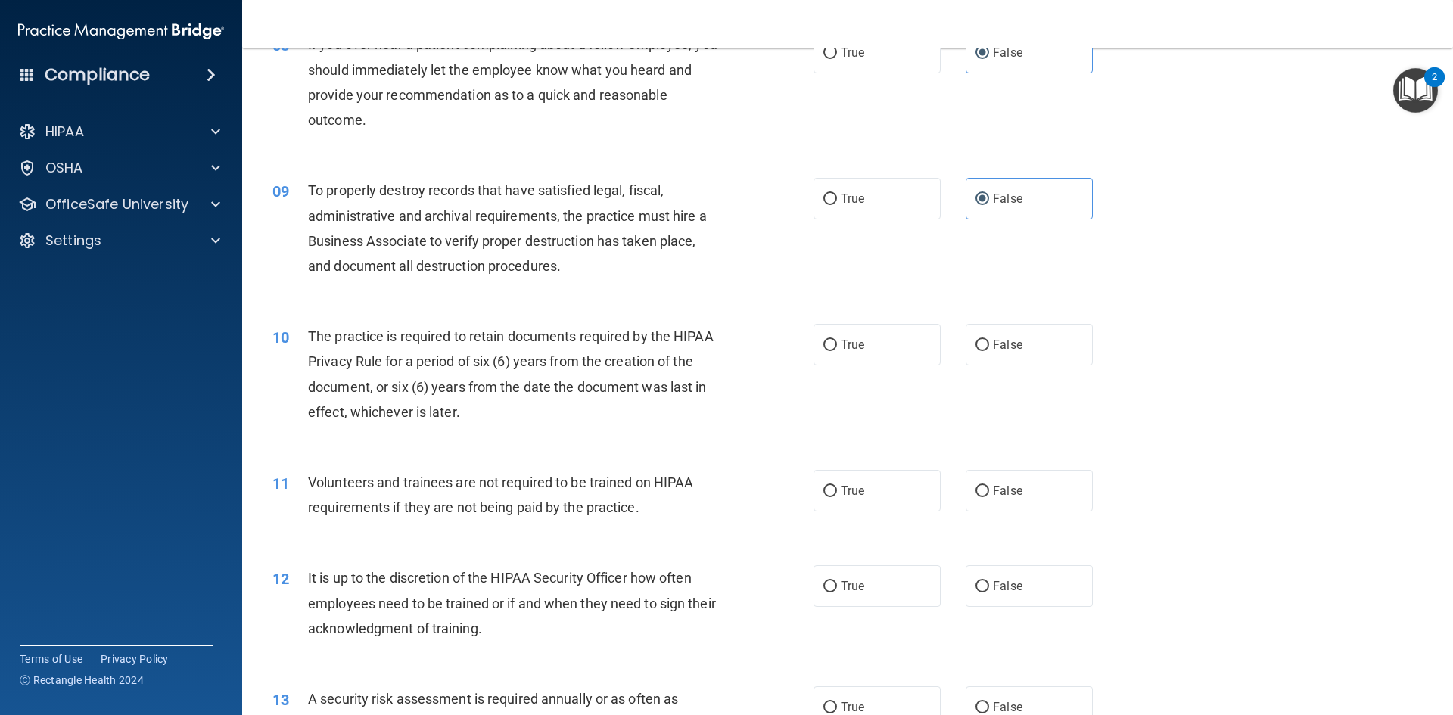
scroll to position [908, 0]
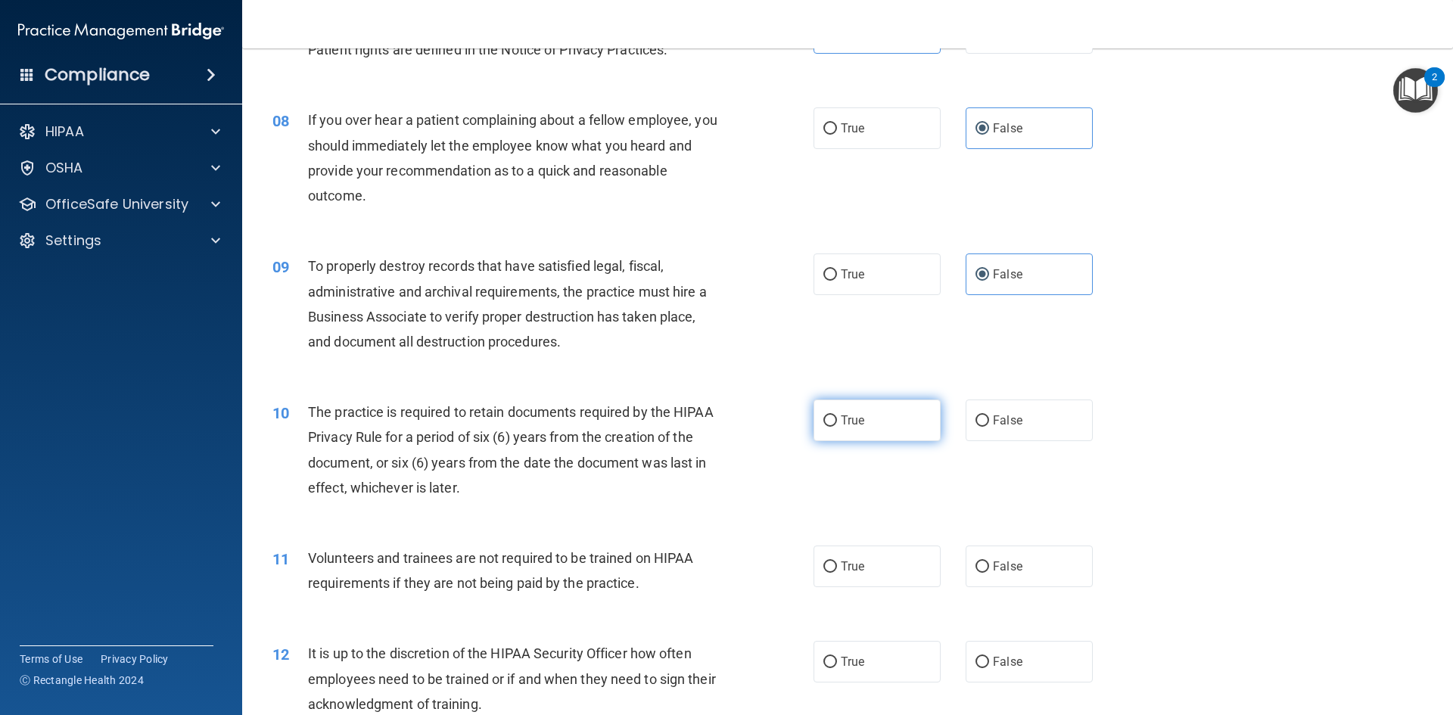
click at [854, 422] on span "True" at bounding box center [852, 420] width 23 height 14
click at [837, 422] on input "True" at bounding box center [830, 420] width 14 height 11
radio input "true"
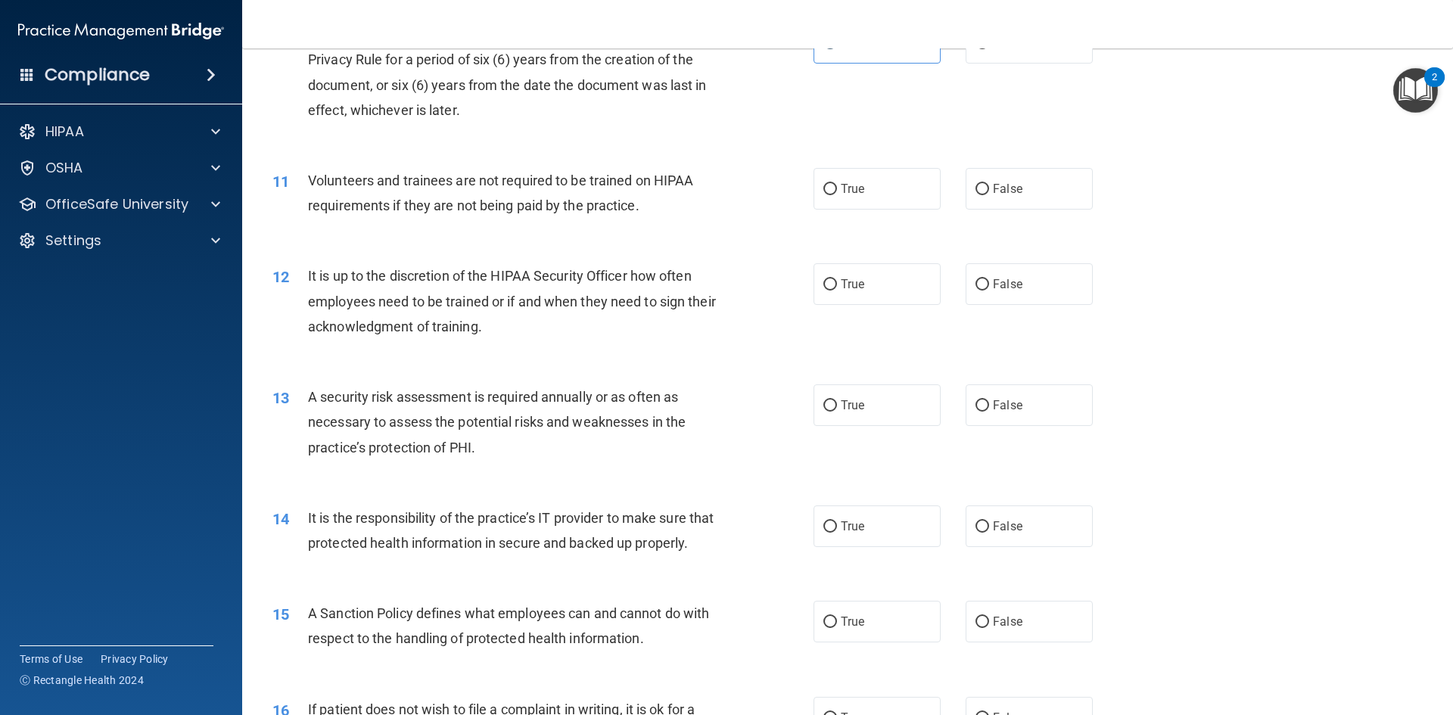
scroll to position [1286, 0]
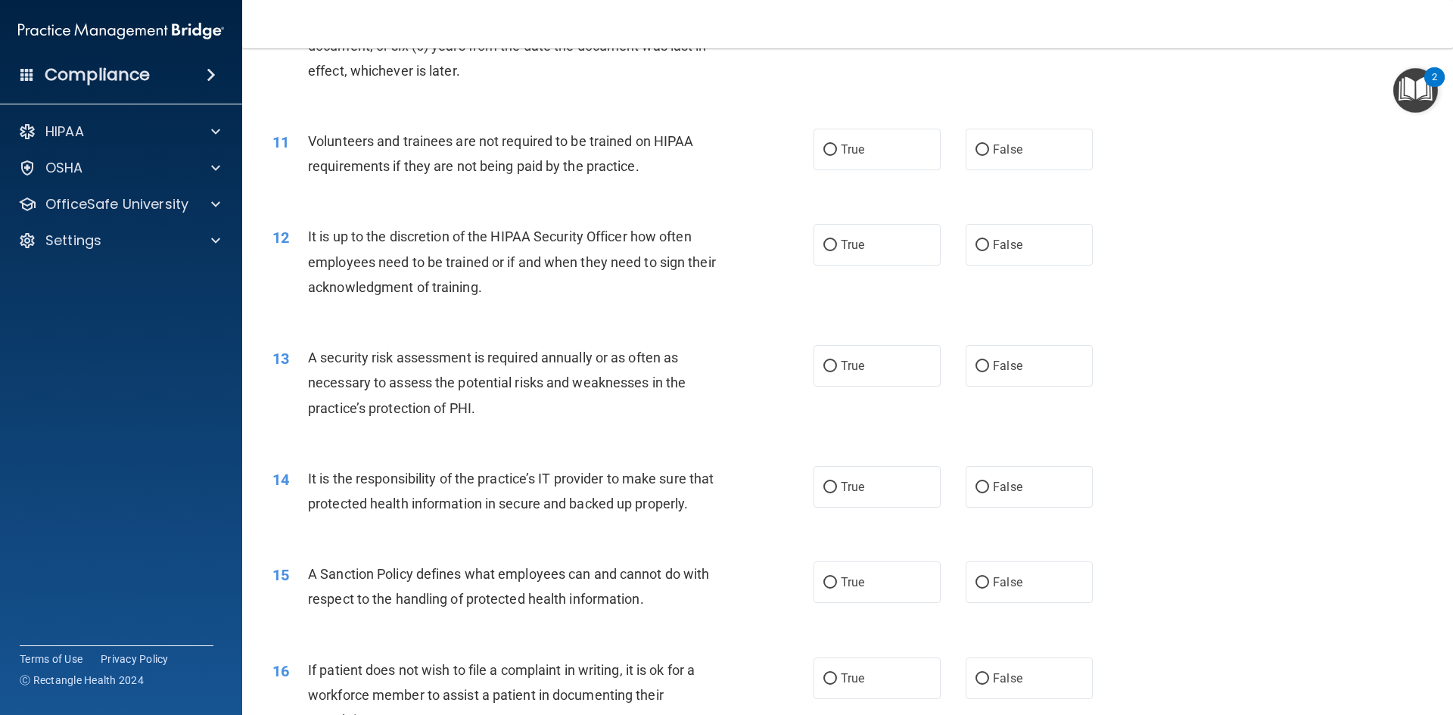
scroll to position [1396, 0]
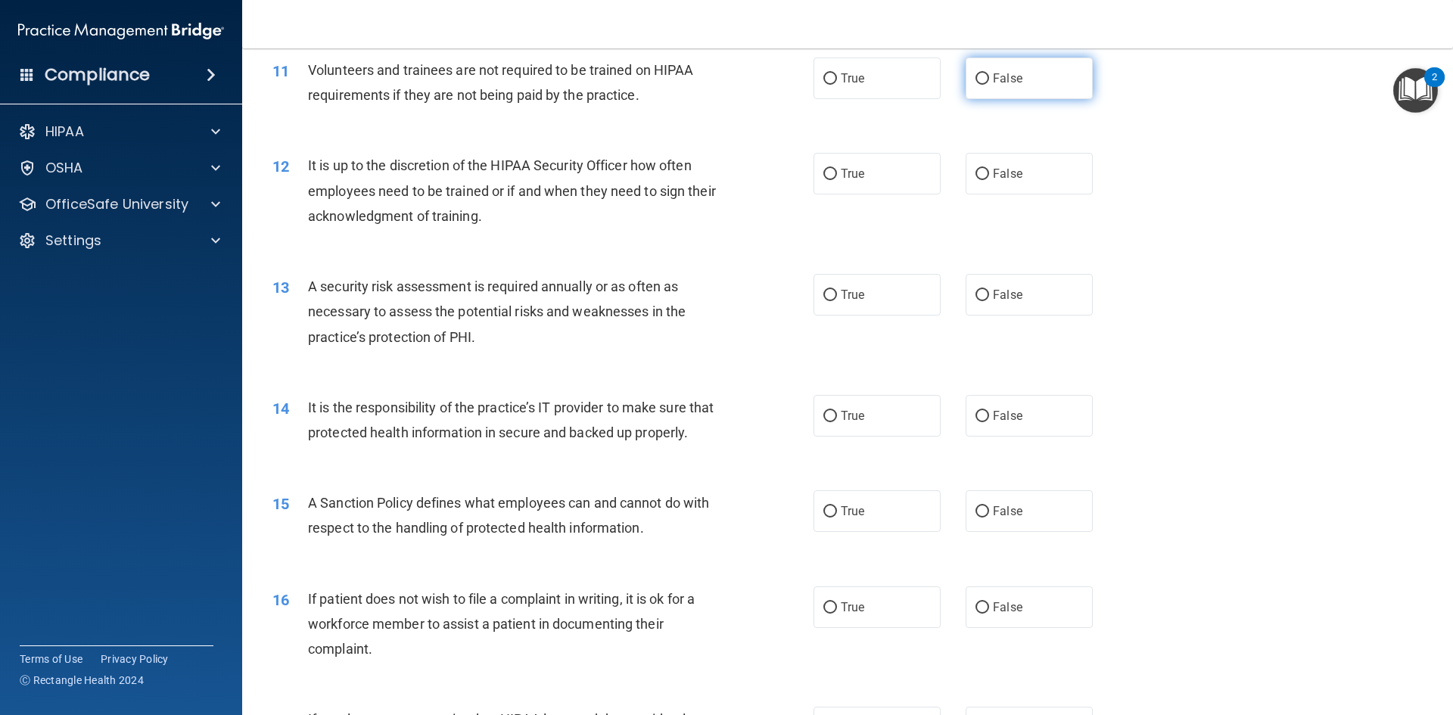
click at [1033, 89] on label "False" at bounding box center [1028, 78] width 127 height 42
click at [989, 85] on input "False" at bounding box center [982, 78] width 14 height 11
radio input "true"
click at [1015, 171] on label "False" at bounding box center [1028, 174] width 127 height 42
click at [989, 171] on input "False" at bounding box center [982, 174] width 14 height 11
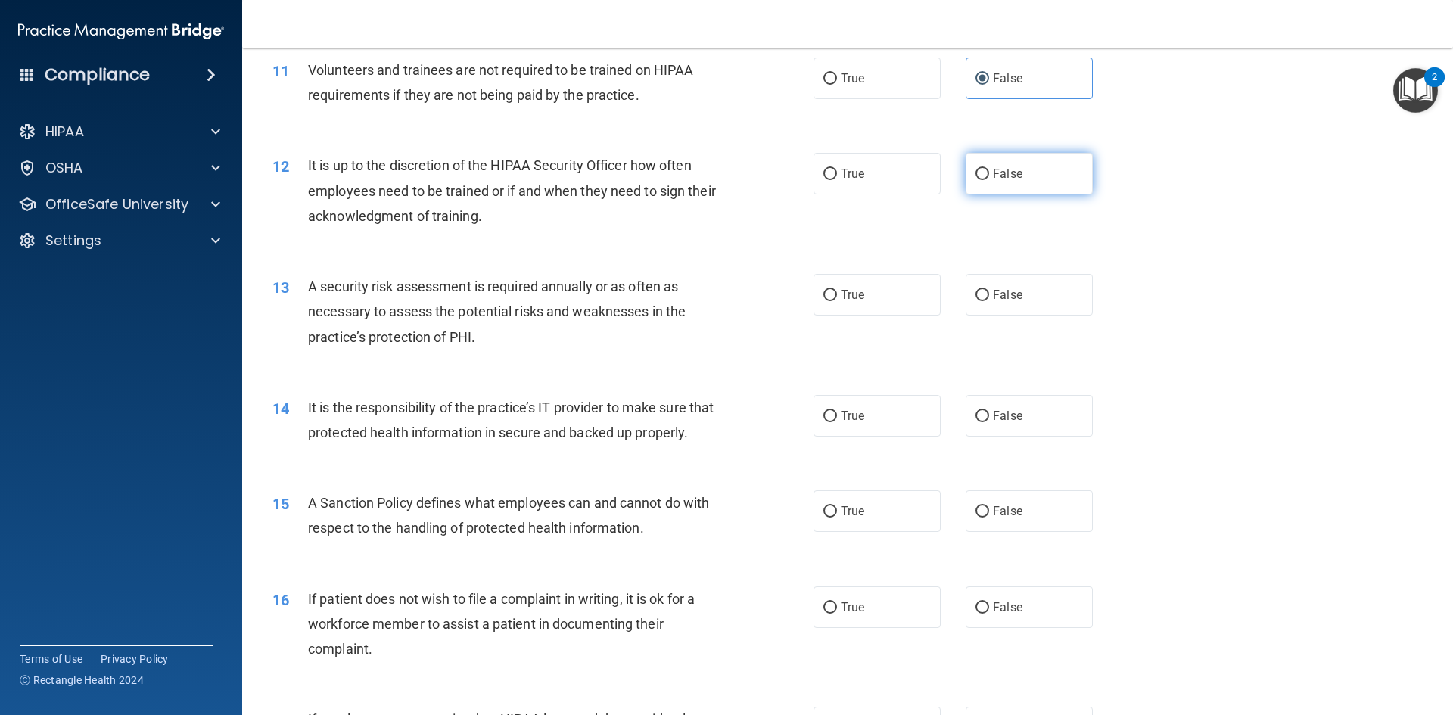
radio input "true"
click at [831, 291] on input "True" at bounding box center [830, 295] width 14 height 11
radio input "true"
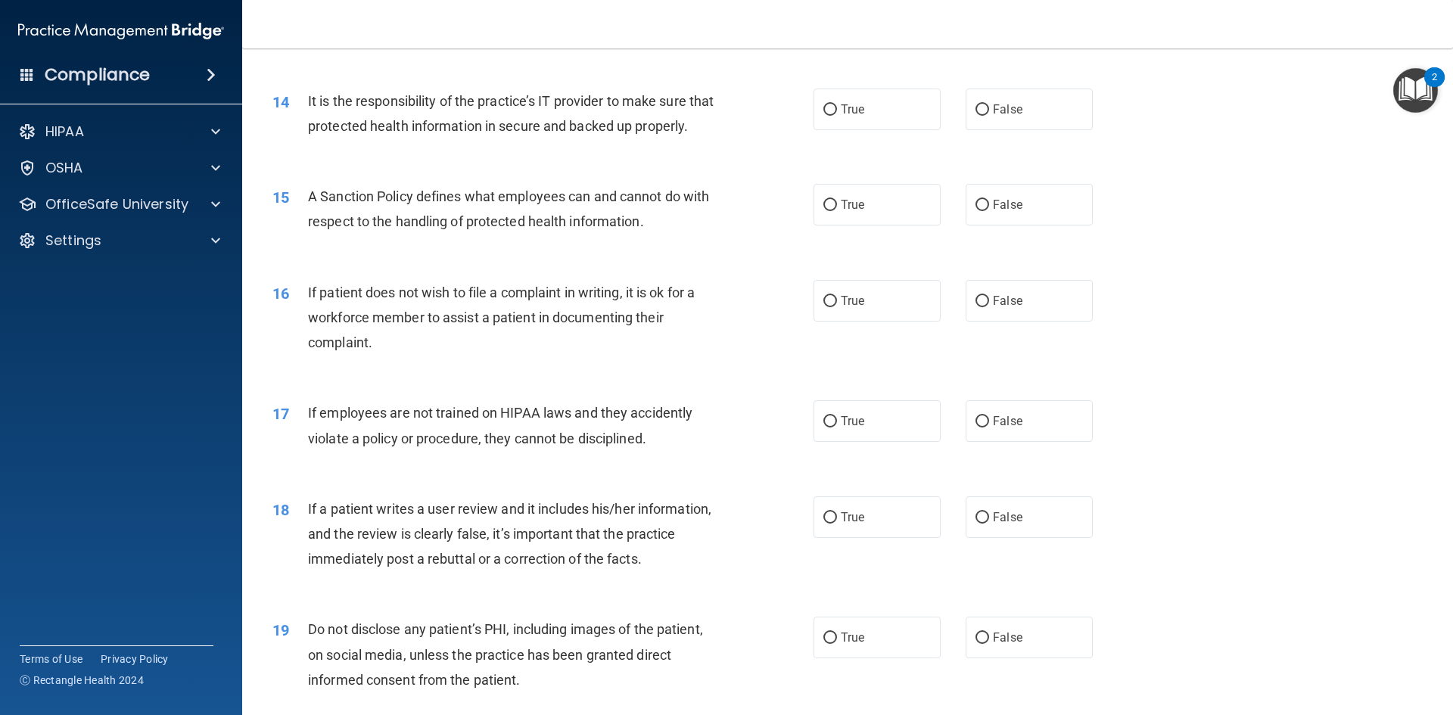
scroll to position [1711, 0]
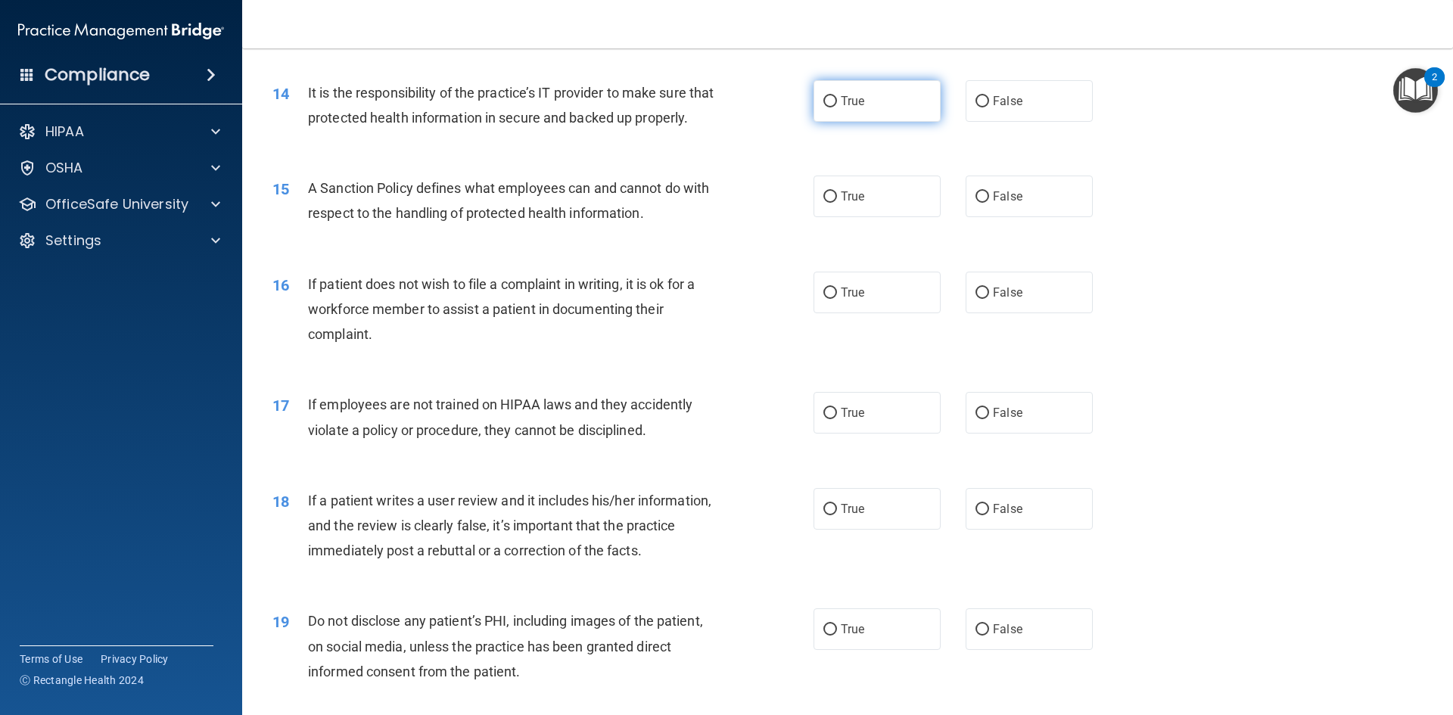
click at [856, 108] on label "True" at bounding box center [876, 101] width 127 height 42
click at [837, 107] on input "True" at bounding box center [830, 101] width 14 height 11
radio input "true"
click at [849, 204] on span "True" at bounding box center [852, 196] width 23 height 14
click at [837, 203] on input "True" at bounding box center [830, 196] width 14 height 11
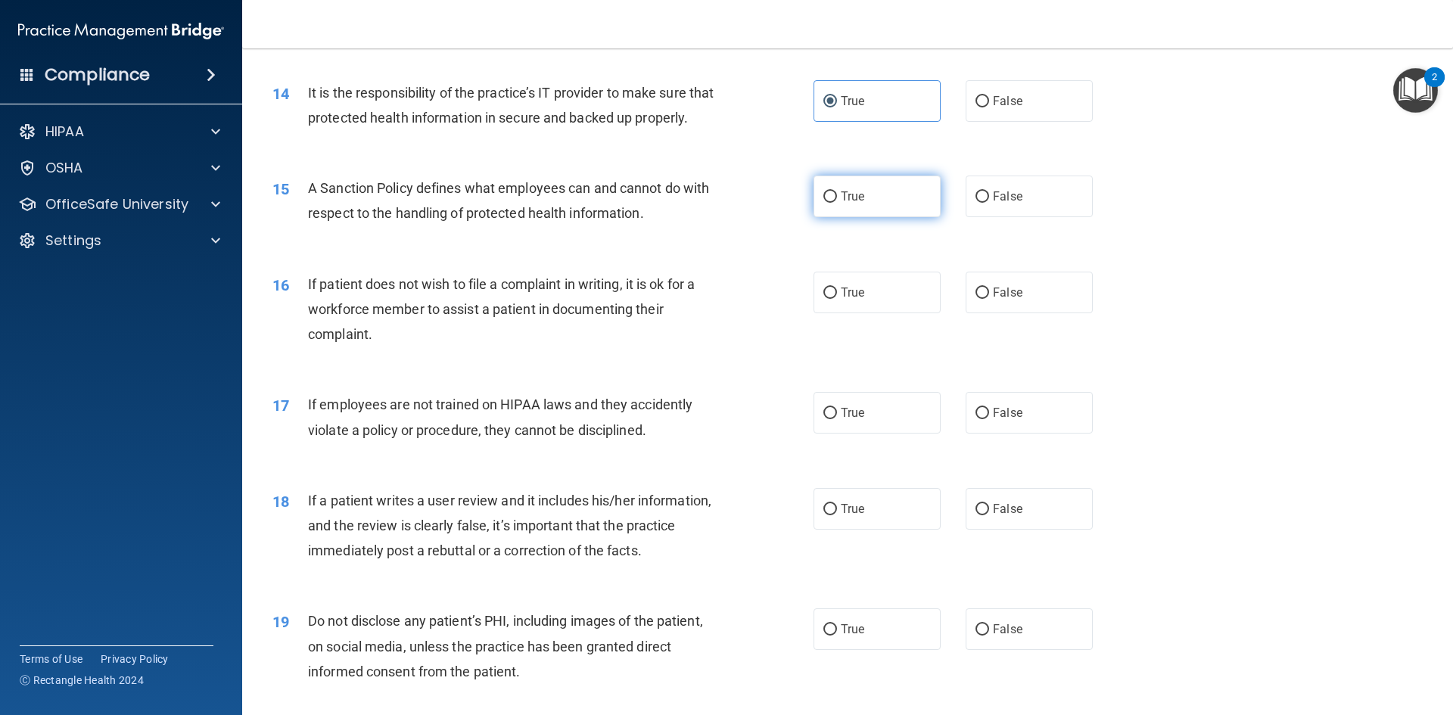
radio input "true"
click at [878, 313] on label "True" at bounding box center [876, 293] width 127 height 42
click at [837, 299] on input "True" at bounding box center [830, 292] width 14 height 11
radio input "true"
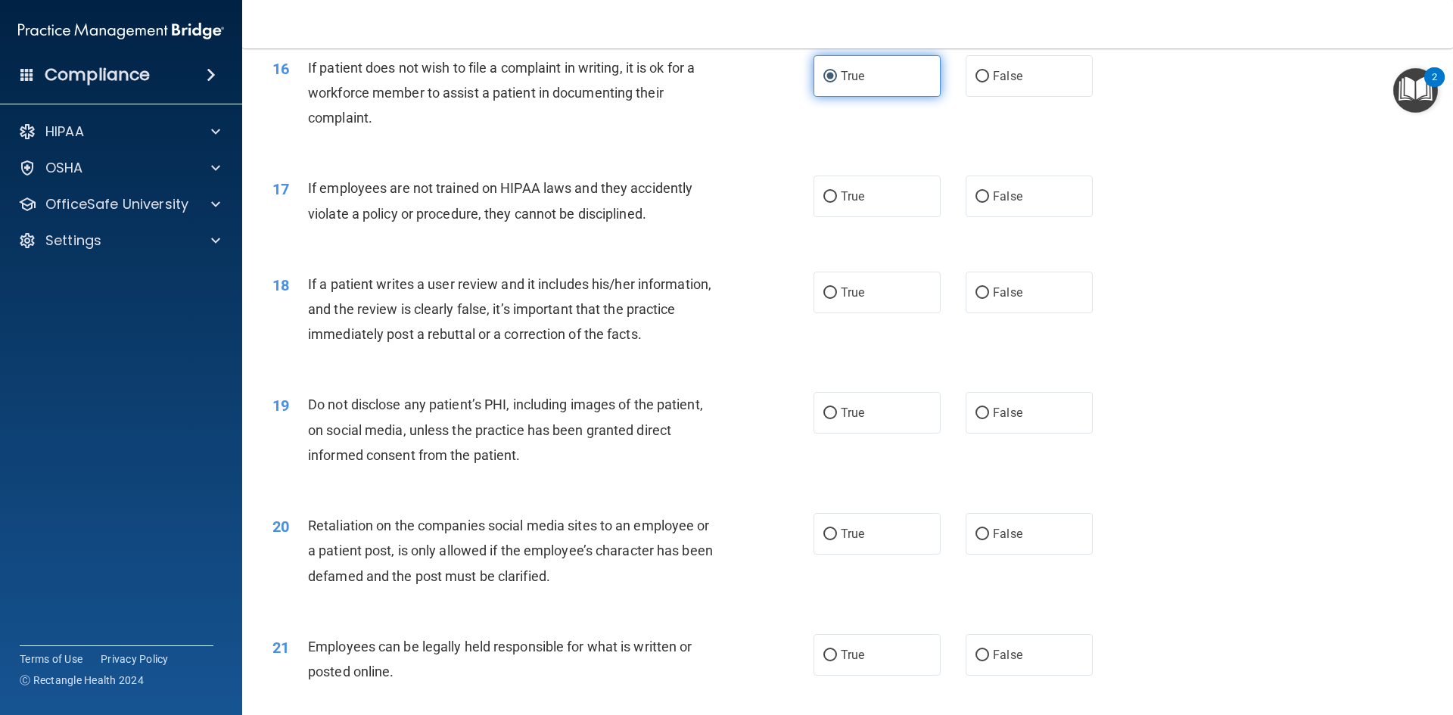
scroll to position [1937, 0]
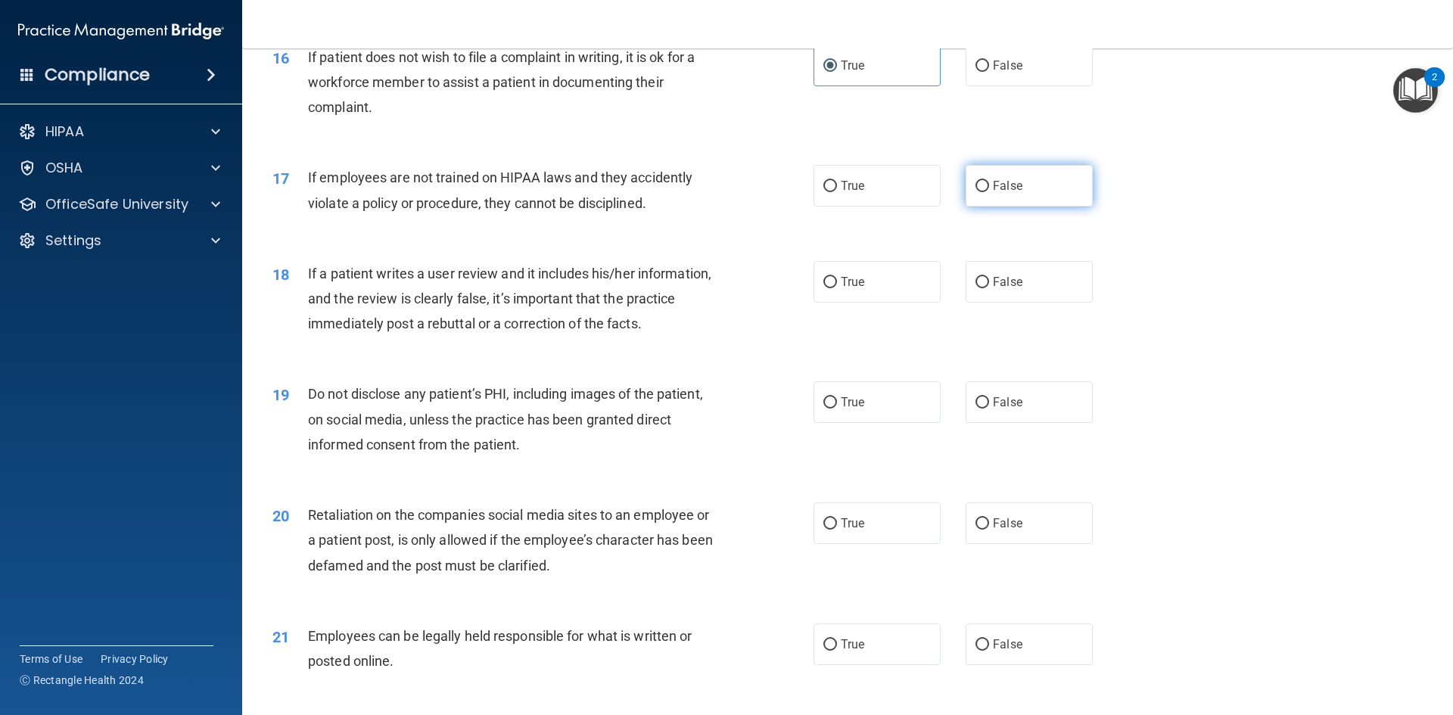
click at [1010, 193] on span "False" at bounding box center [1008, 186] width 30 height 14
click at [989, 192] on input "False" at bounding box center [982, 186] width 14 height 11
radio input "true"
click at [993, 289] on span "False" at bounding box center [1008, 282] width 30 height 14
click at [988, 288] on input "False" at bounding box center [982, 282] width 14 height 11
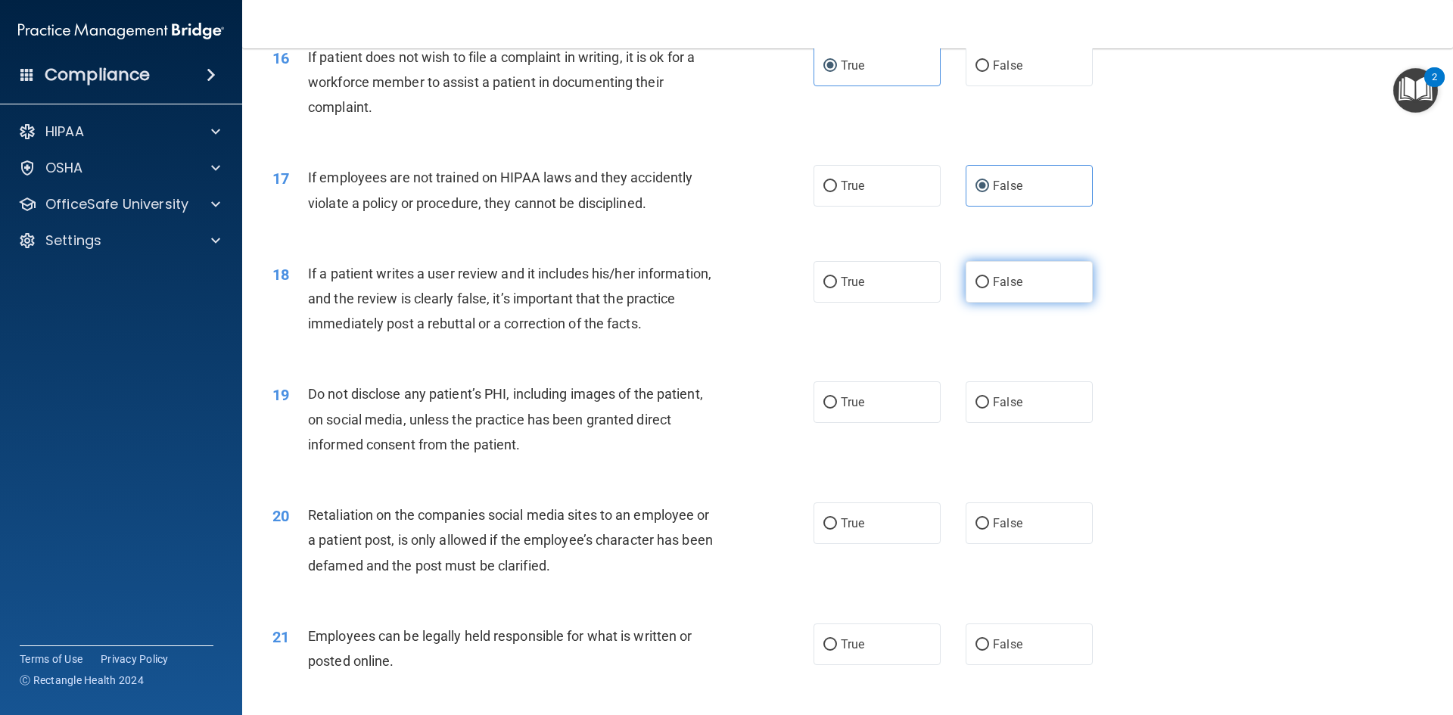
radio input "true"
click at [834, 423] on label "True" at bounding box center [876, 402] width 127 height 42
click at [834, 409] on input "True" at bounding box center [830, 402] width 14 height 11
radio input "true"
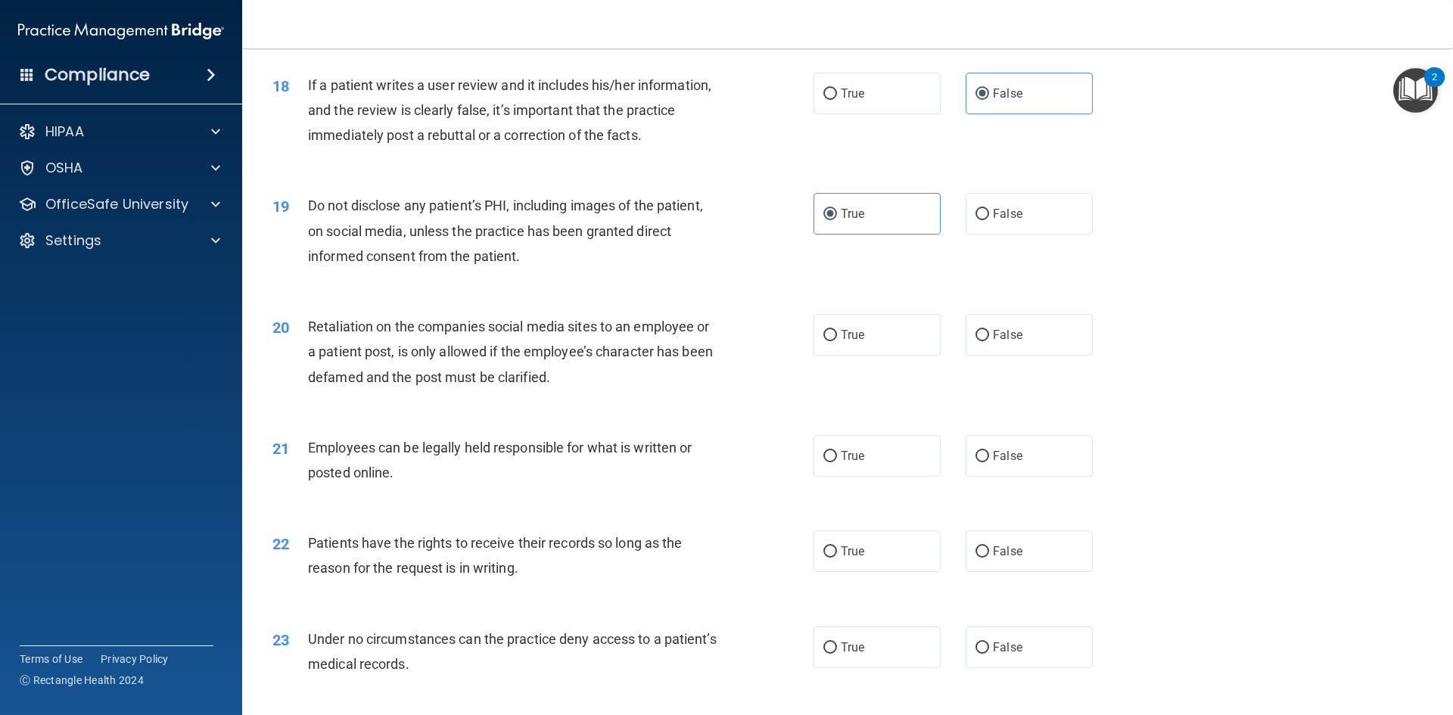
scroll to position [2089, 0]
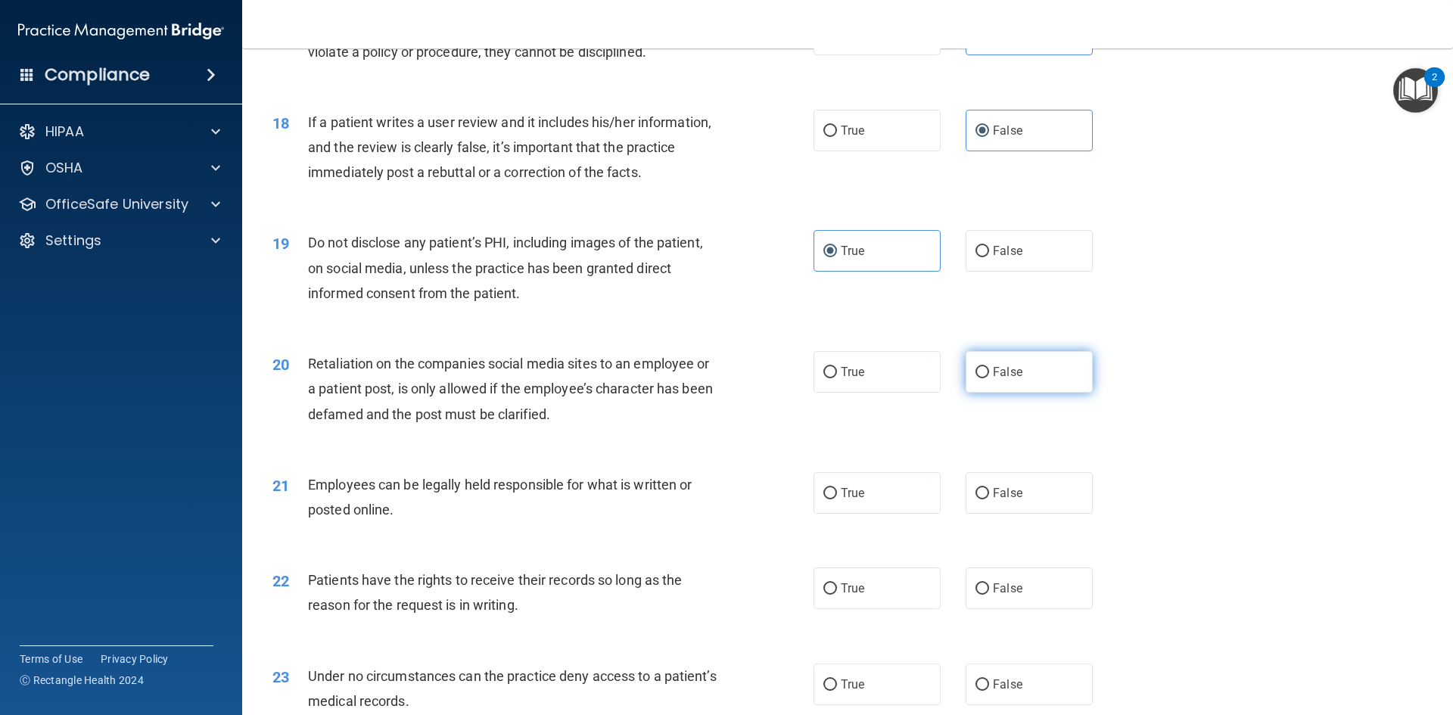
click at [1001, 386] on label "False" at bounding box center [1028, 372] width 127 height 42
click at [989, 378] on input "False" at bounding box center [982, 372] width 14 height 11
radio input "true"
click at [864, 514] on label "True" at bounding box center [876, 493] width 127 height 42
click at [837, 499] on input "True" at bounding box center [830, 493] width 14 height 11
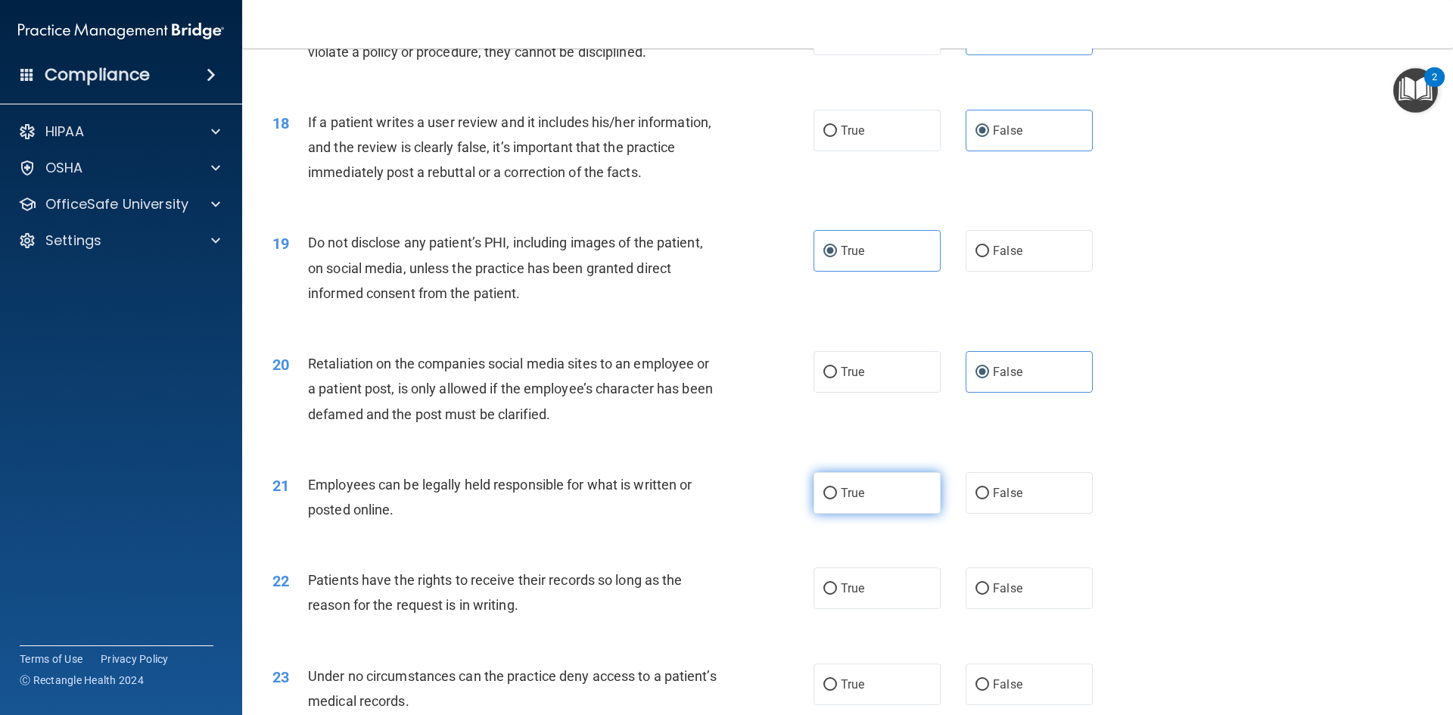
radio input "true"
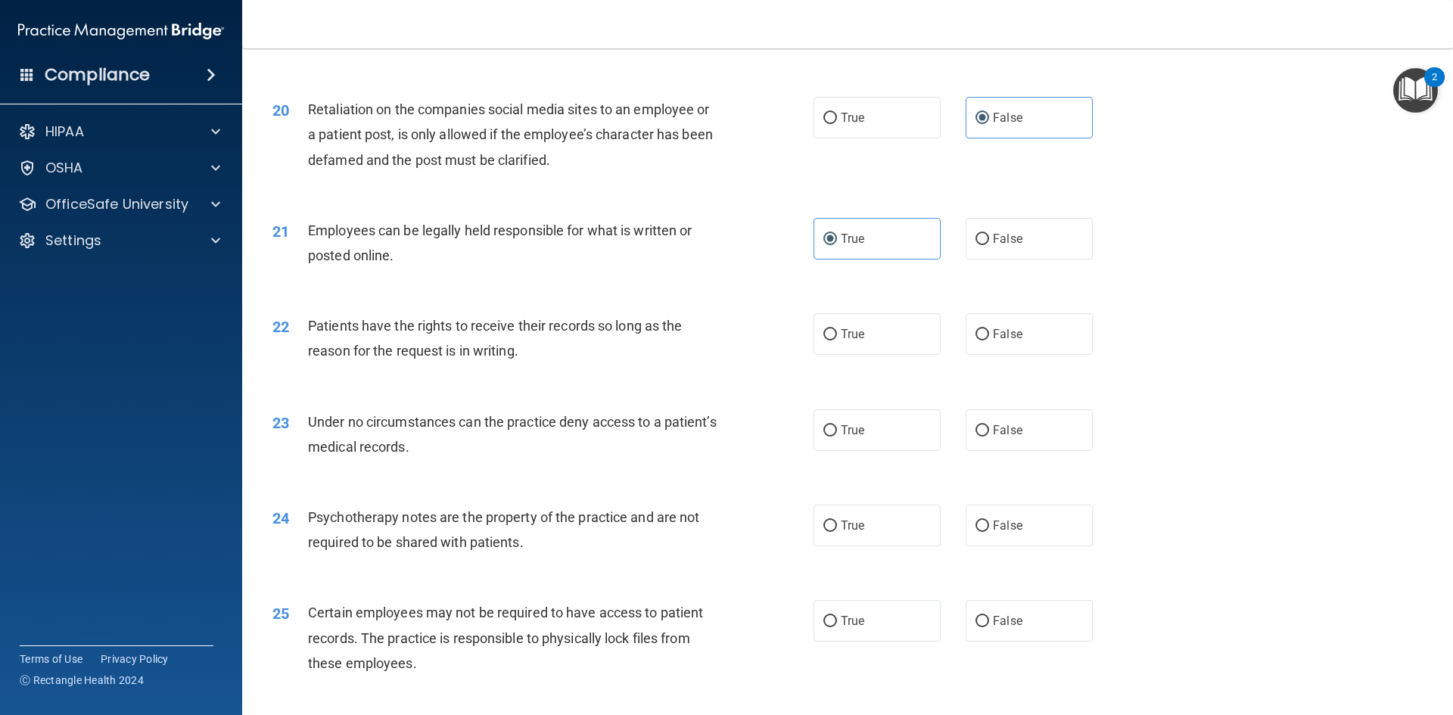
scroll to position [2316, 0]
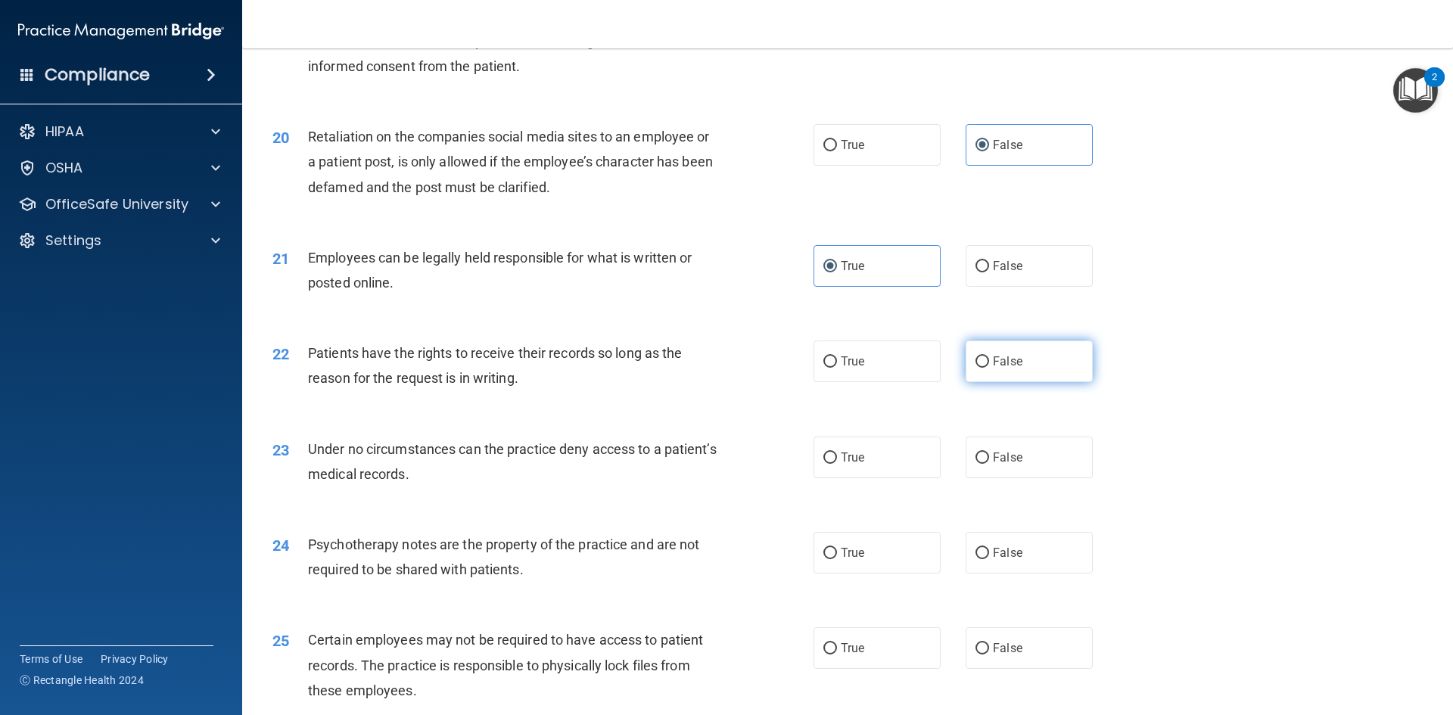
click at [1005, 368] on span "False" at bounding box center [1008, 361] width 30 height 14
click at [989, 368] on input "False" at bounding box center [982, 361] width 14 height 11
radio input "true"
click at [859, 478] on label "True" at bounding box center [876, 458] width 127 height 42
click at [837, 464] on input "True" at bounding box center [830, 457] width 14 height 11
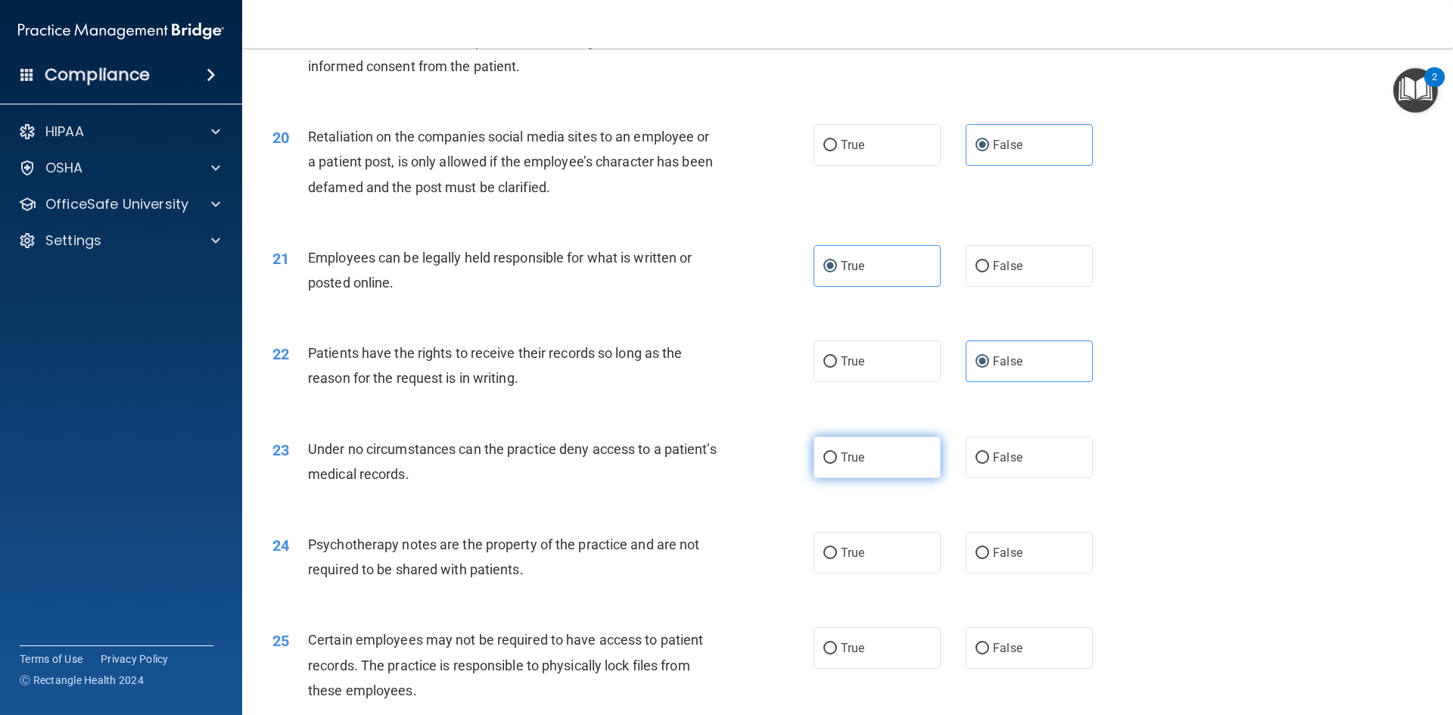
radio input "true"
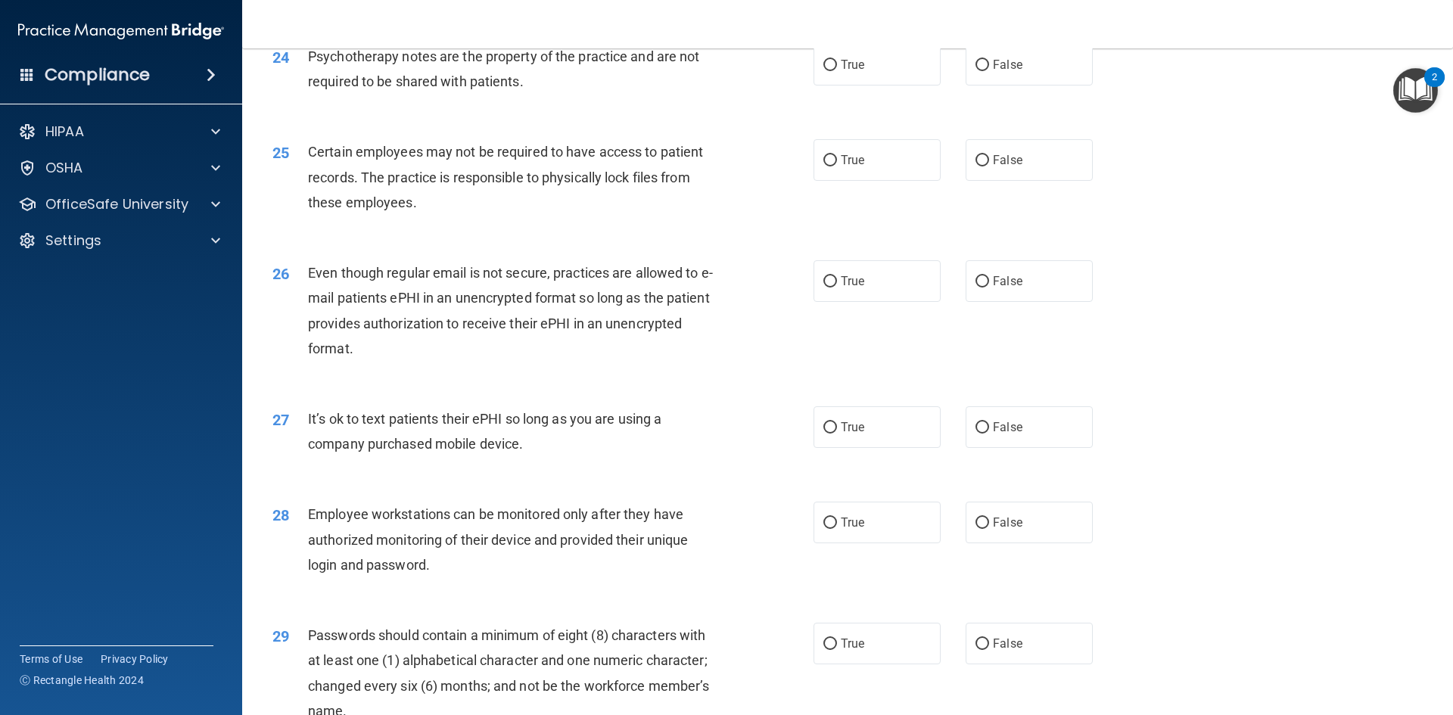
scroll to position [2770, 0]
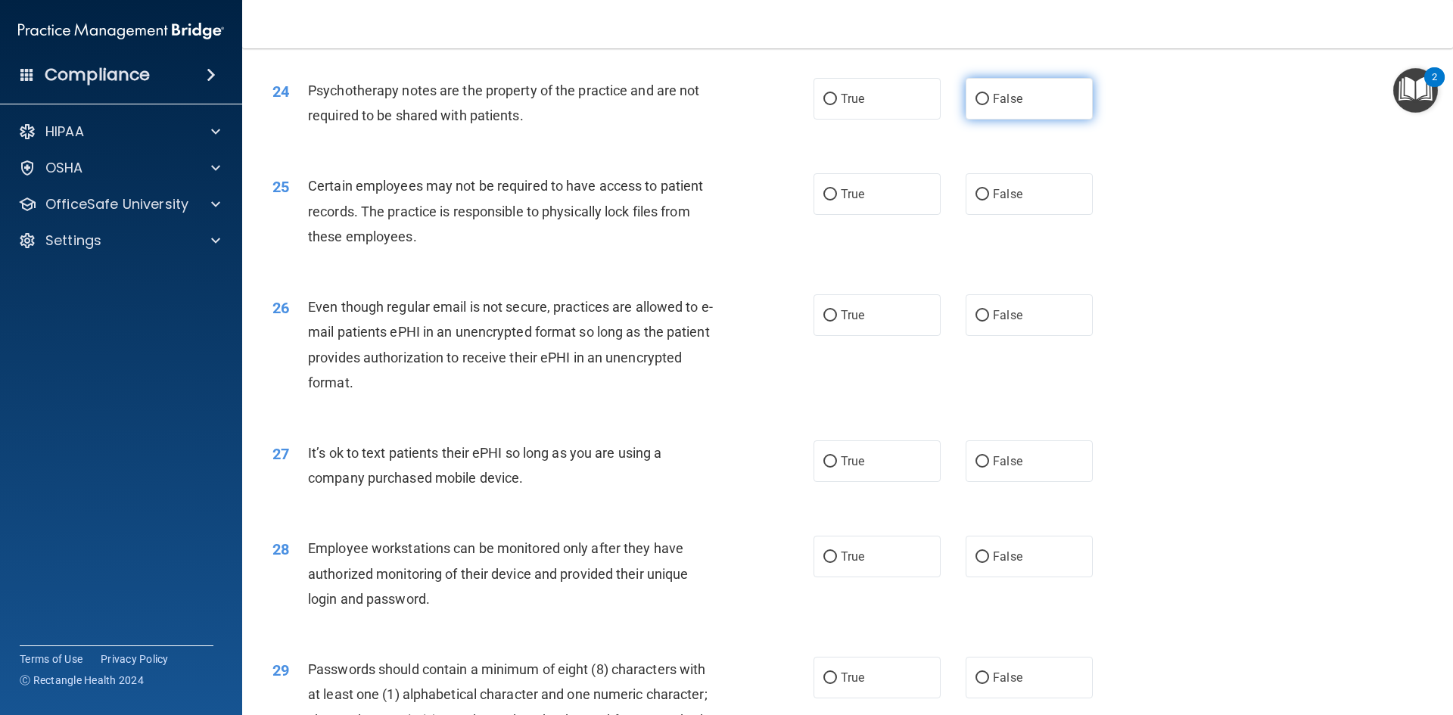
click at [1006, 120] on label "False" at bounding box center [1028, 99] width 127 height 42
click at [989, 105] on input "False" at bounding box center [982, 99] width 14 height 11
radio input "true"
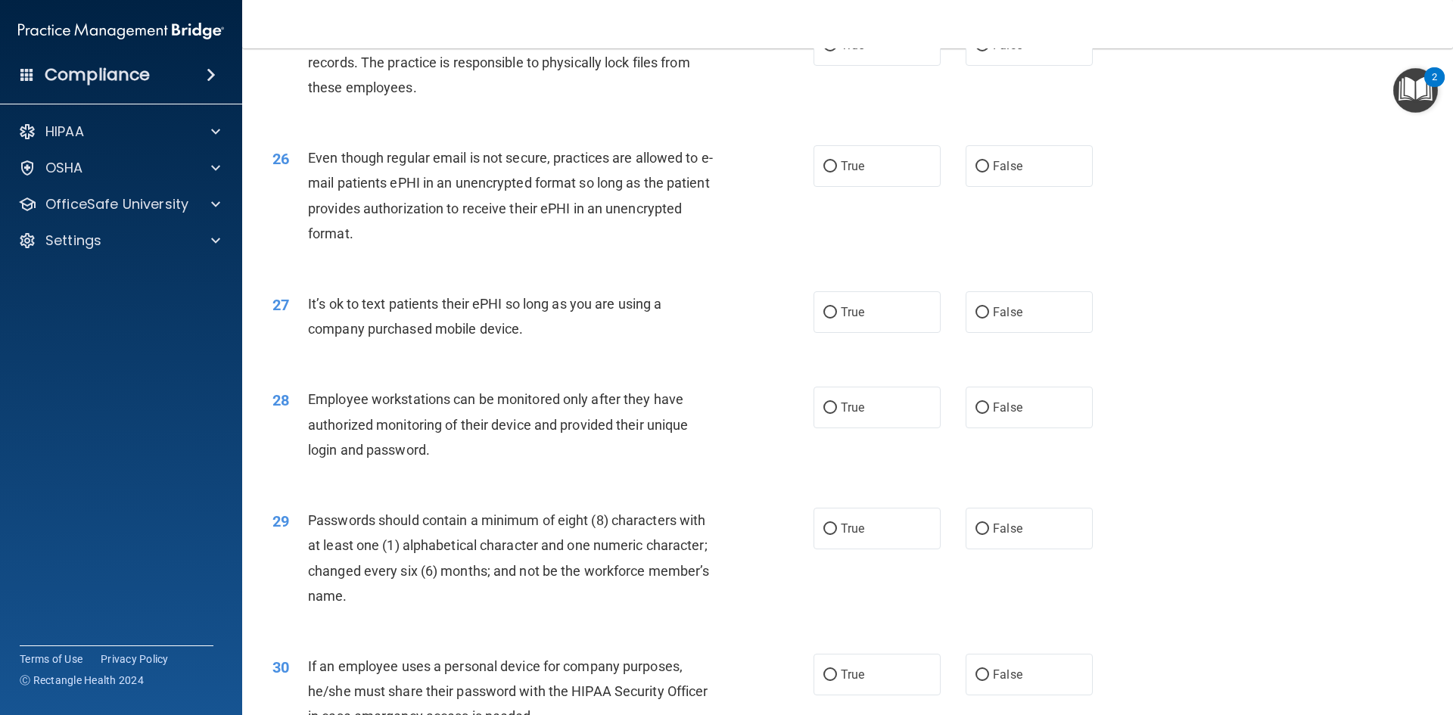
scroll to position [2921, 0]
click at [869, 64] on label "True" at bounding box center [876, 43] width 127 height 42
click at [837, 49] on input "True" at bounding box center [830, 43] width 14 height 11
radio input "true"
click at [865, 64] on label "True" at bounding box center [876, 43] width 127 height 42
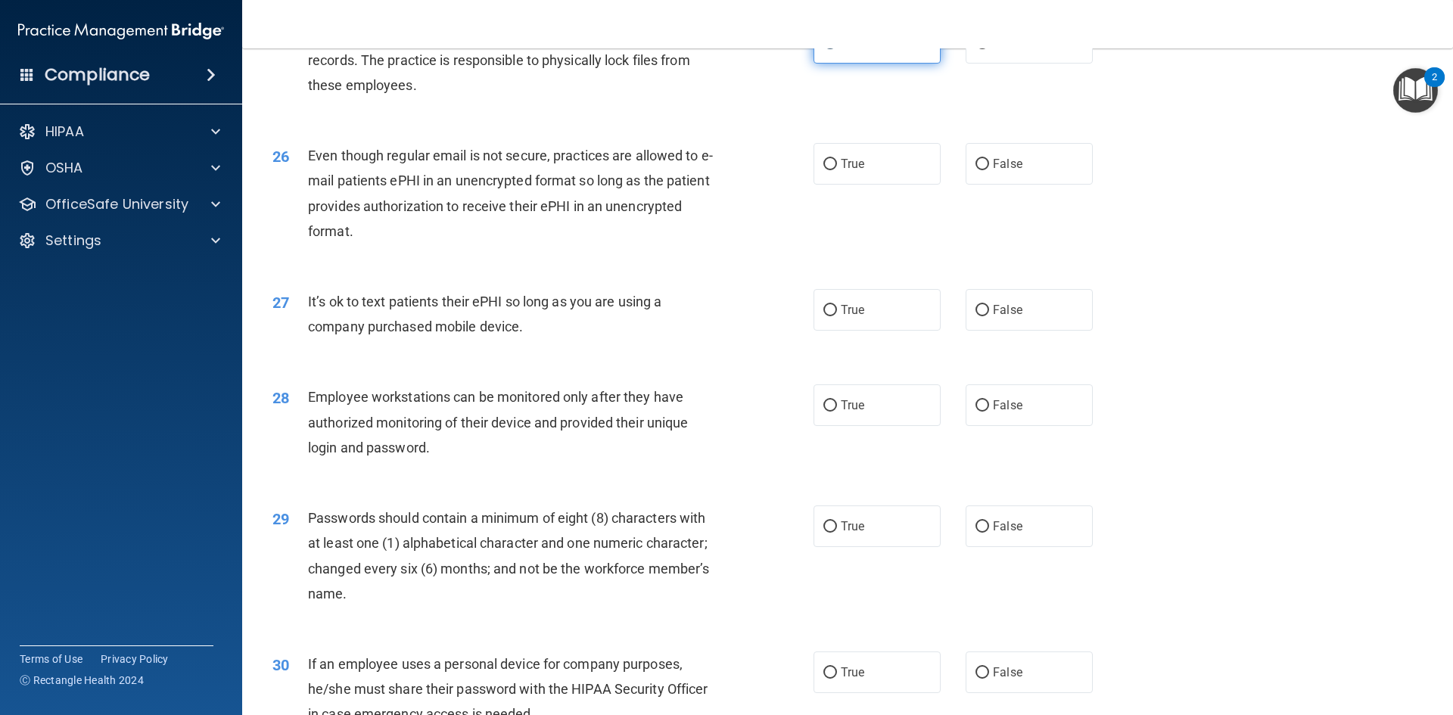
click at [837, 49] on input "True" at bounding box center [830, 43] width 14 height 11
click at [965, 185] on label "False" at bounding box center [1028, 164] width 127 height 42
click at [975, 170] on input "False" at bounding box center [982, 164] width 14 height 11
radio input "true"
click at [965, 185] on label "False" at bounding box center [1028, 164] width 127 height 42
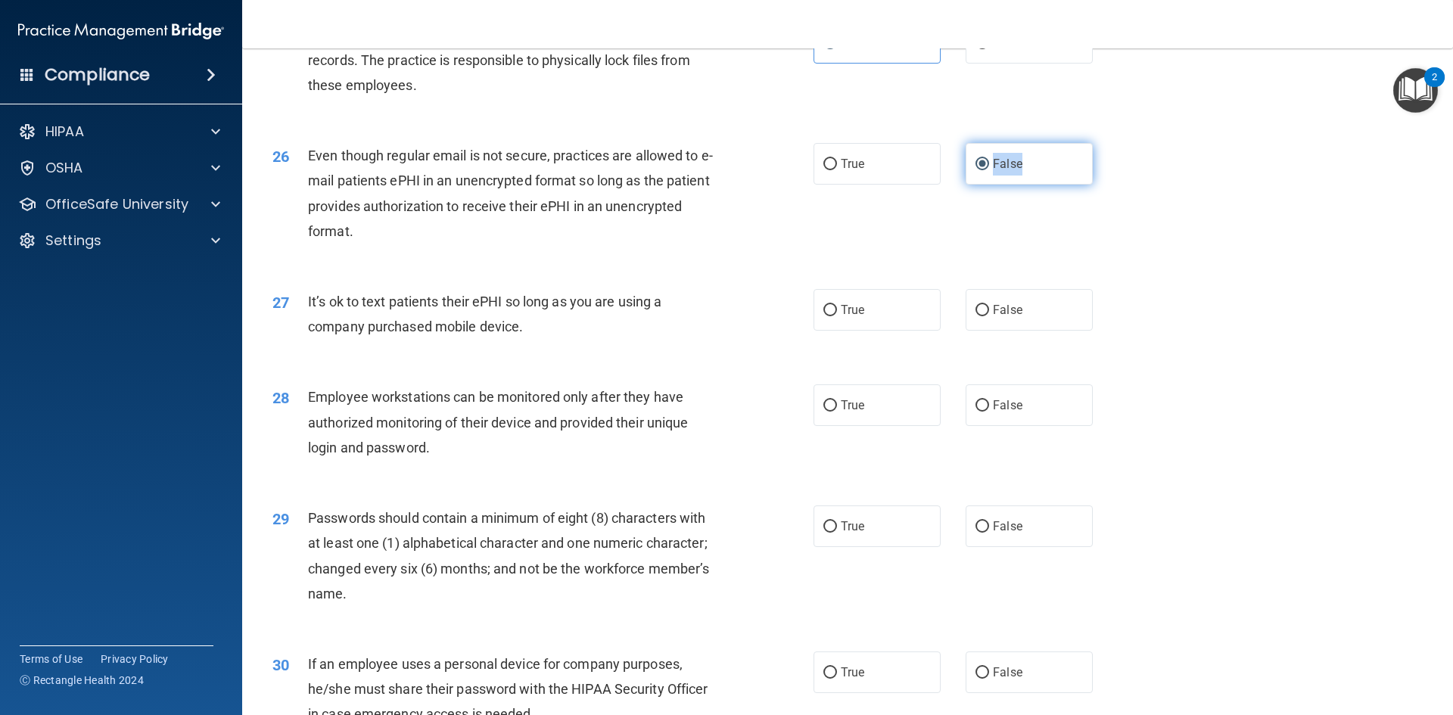
click at [975, 170] on input "False" at bounding box center [982, 164] width 14 height 11
click at [1010, 317] on span "False" at bounding box center [1008, 310] width 30 height 14
click at [989, 316] on input "False" at bounding box center [982, 310] width 14 height 11
radio input "true"
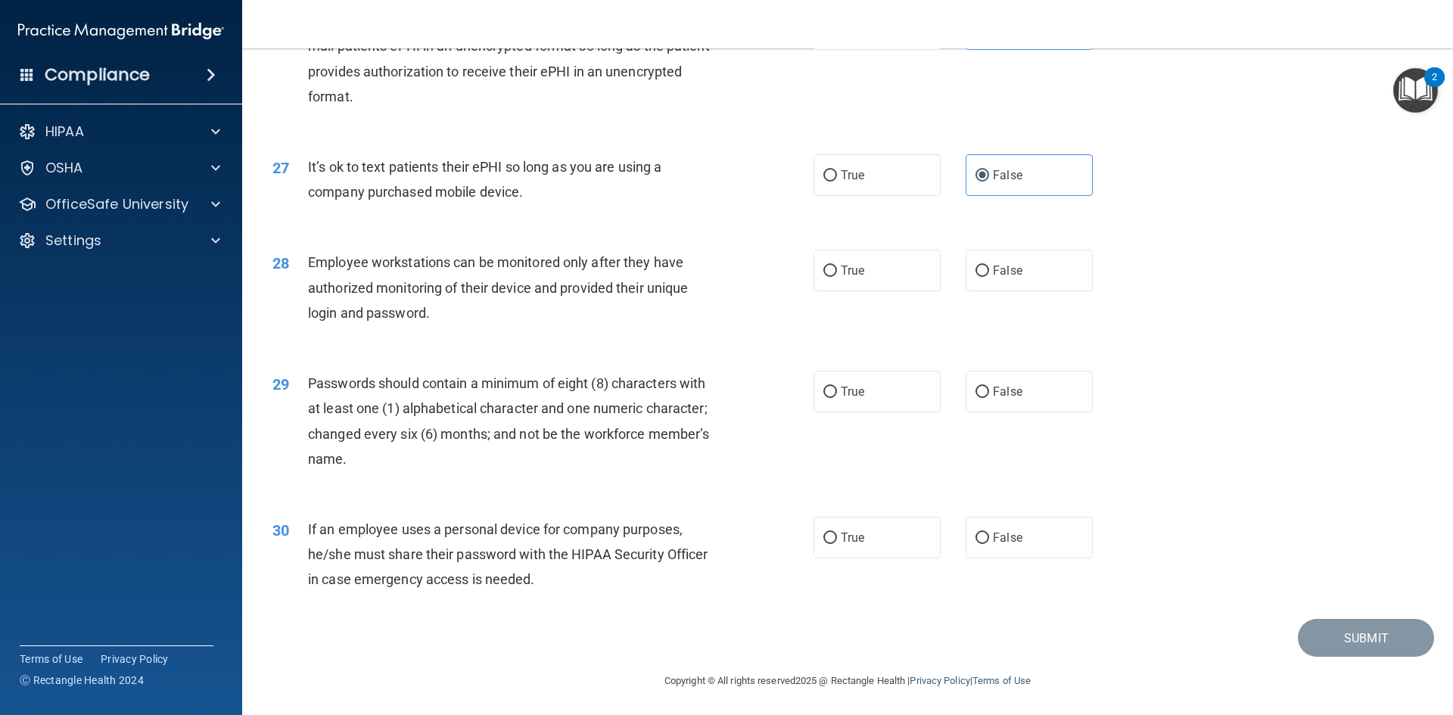
scroll to position [3083, 0]
click at [993, 277] on label "False" at bounding box center [1028, 268] width 127 height 42
click at [989, 275] on input "False" at bounding box center [982, 268] width 14 height 11
radio input "true"
click at [834, 381] on label "True" at bounding box center [876, 389] width 127 height 42
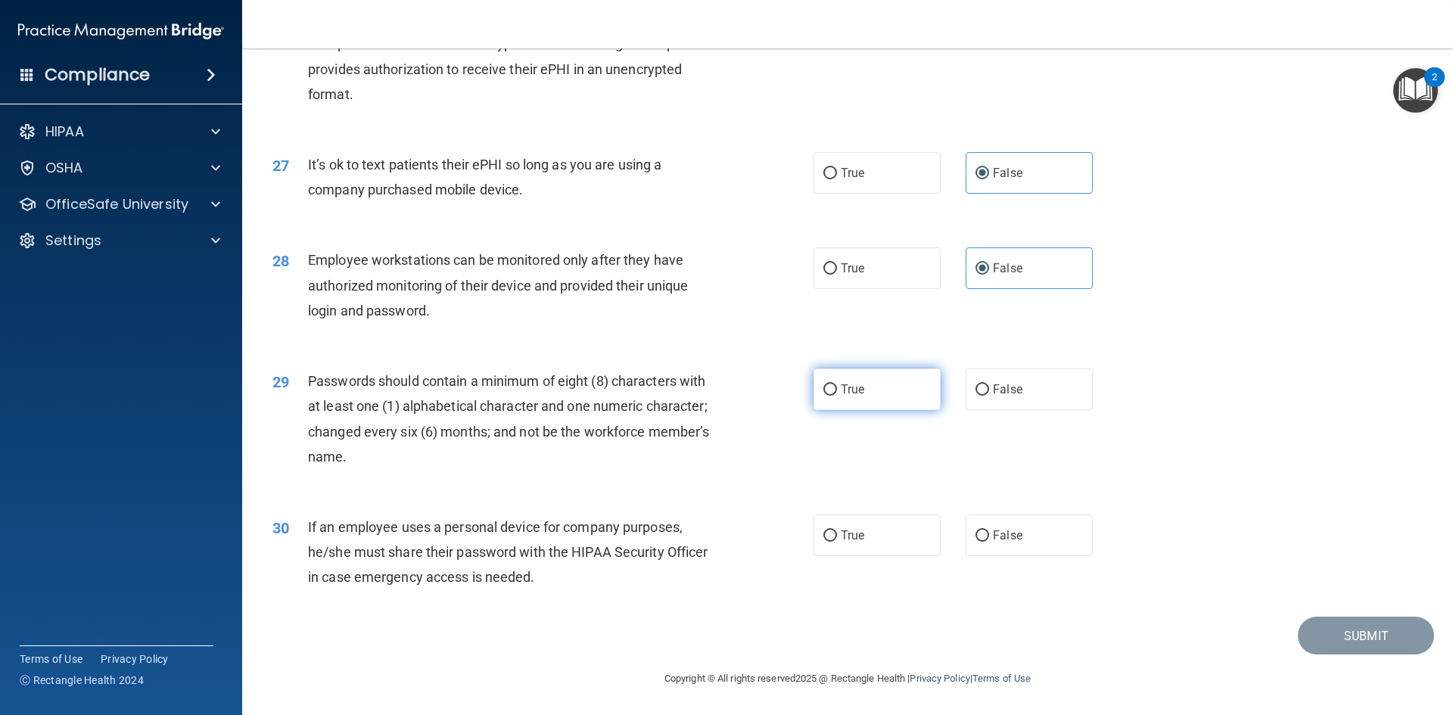
click at [834, 384] on input "True" at bounding box center [830, 389] width 14 height 11
radio input "true"
click at [849, 542] on label "True" at bounding box center [876, 535] width 127 height 42
click at [837, 542] on input "True" at bounding box center [830, 535] width 14 height 11
radio input "true"
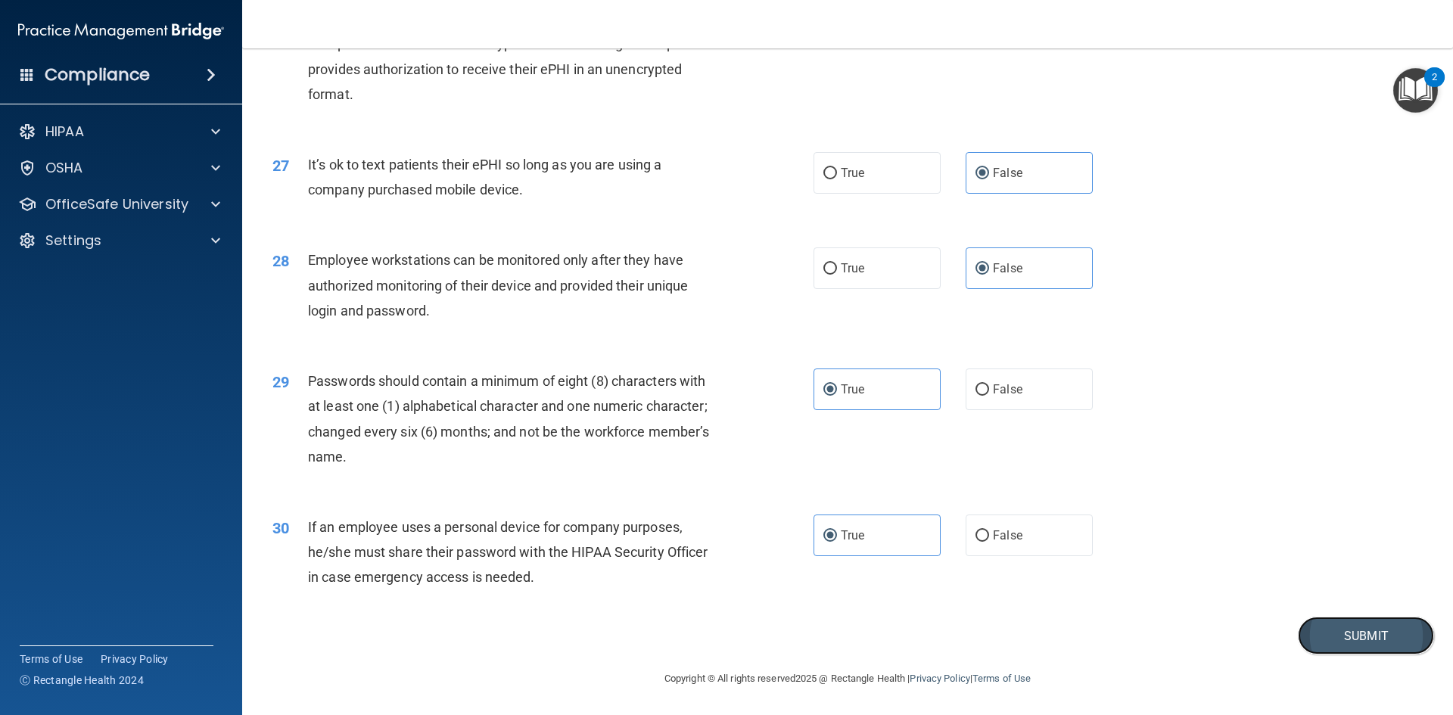
click at [1350, 624] on button "Submit" at bounding box center [1365, 636] width 136 height 39
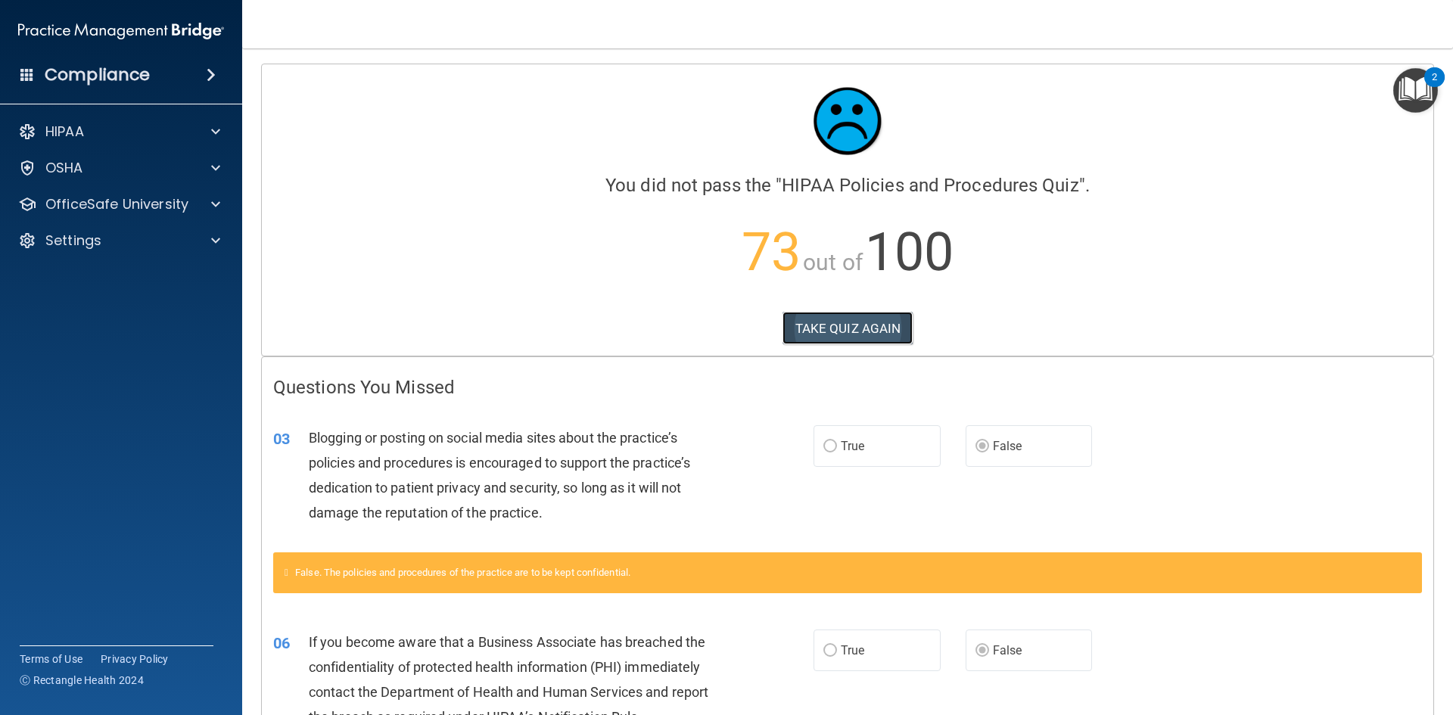
click at [844, 317] on button "TAKE QUIZ AGAIN" at bounding box center [847, 328] width 131 height 33
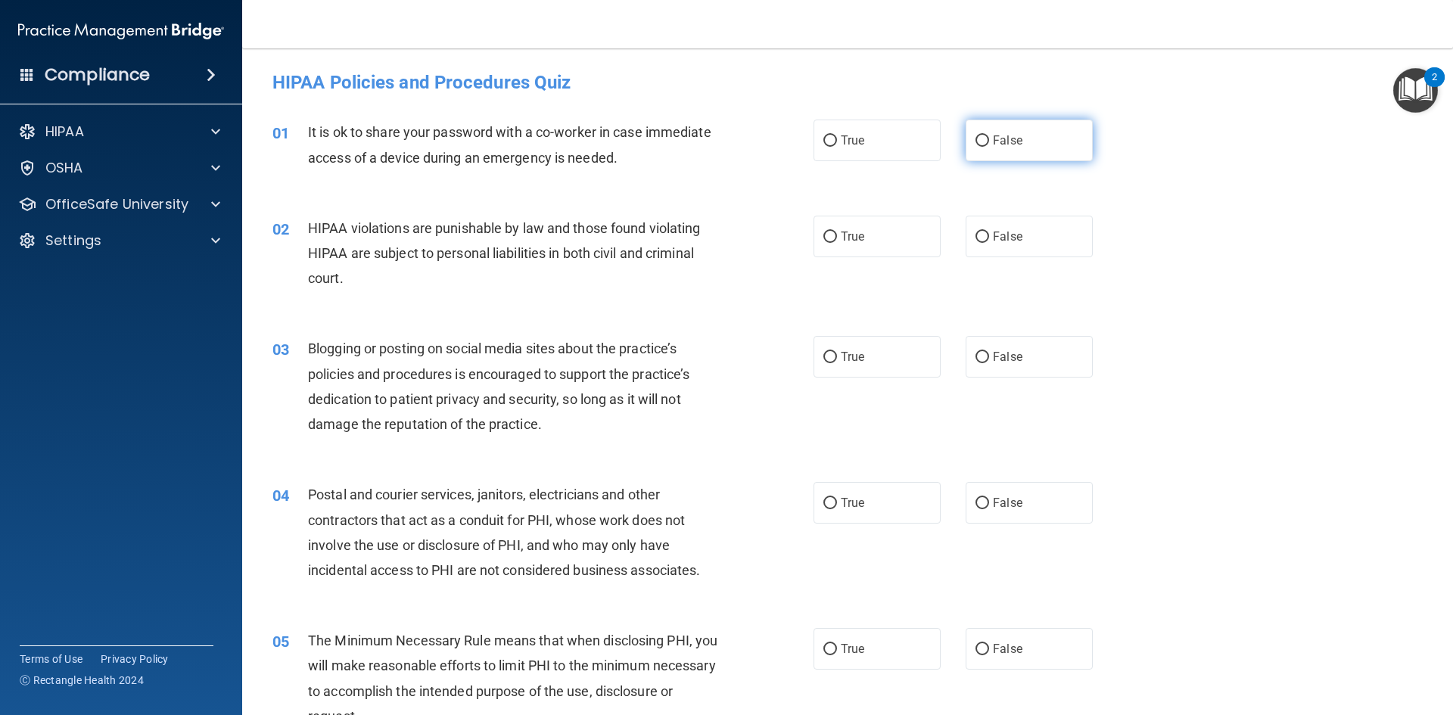
click at [993, 140] on span "False" at bounding box center [1008, 140] width 30 height 14
click at [989, 140] on input "False" at bounding box center [982, 140] width 14 height 11
radio input "true"
click at [904, 231] on label "True" at bounding box center [876, 237] width 127 height 42
click at [837, 231] on input "True" at bounding box center [830, 236] width 14 height 11
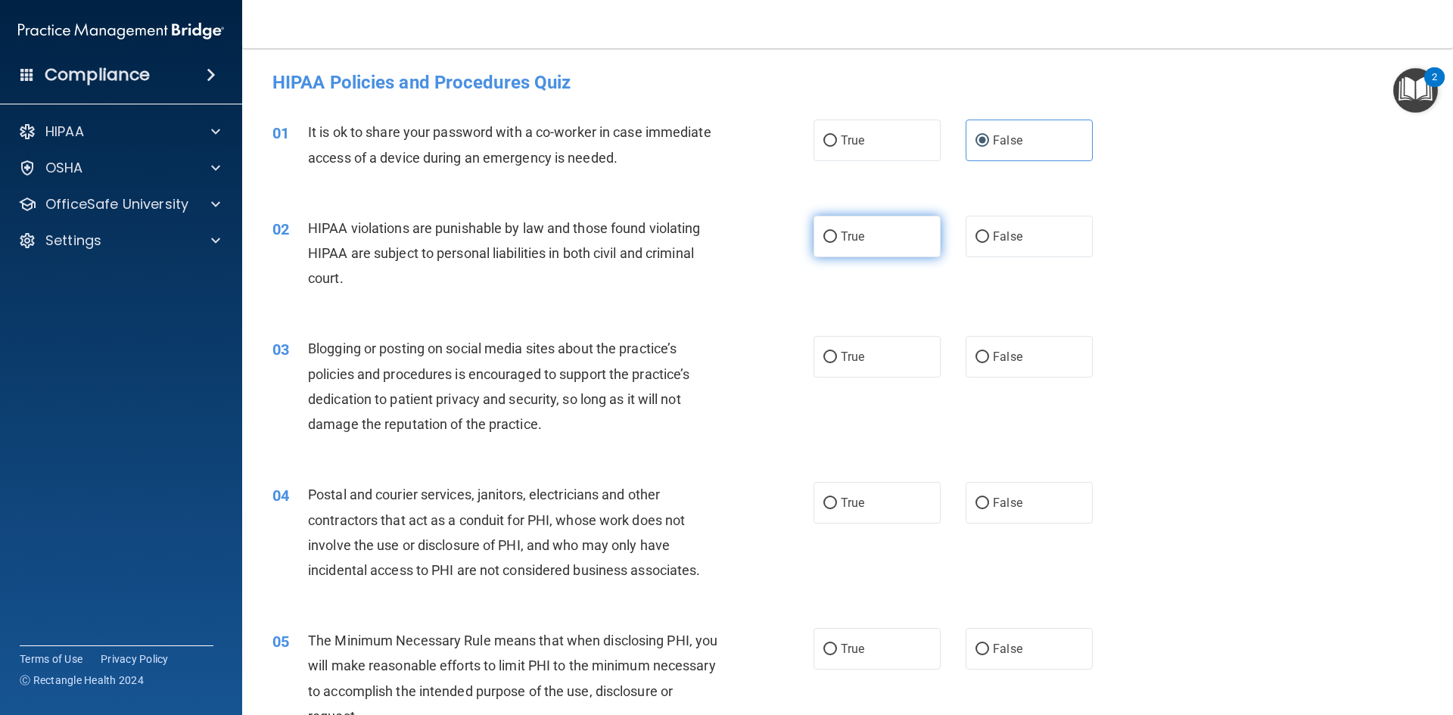
radio input "true"
click at [854, 362] on span "True" at bounding box center [852, 357] width 23 height 14
click at [837, 362] on input "True" at bounding box center [830, 357] width 14 height 11
radio input "true"
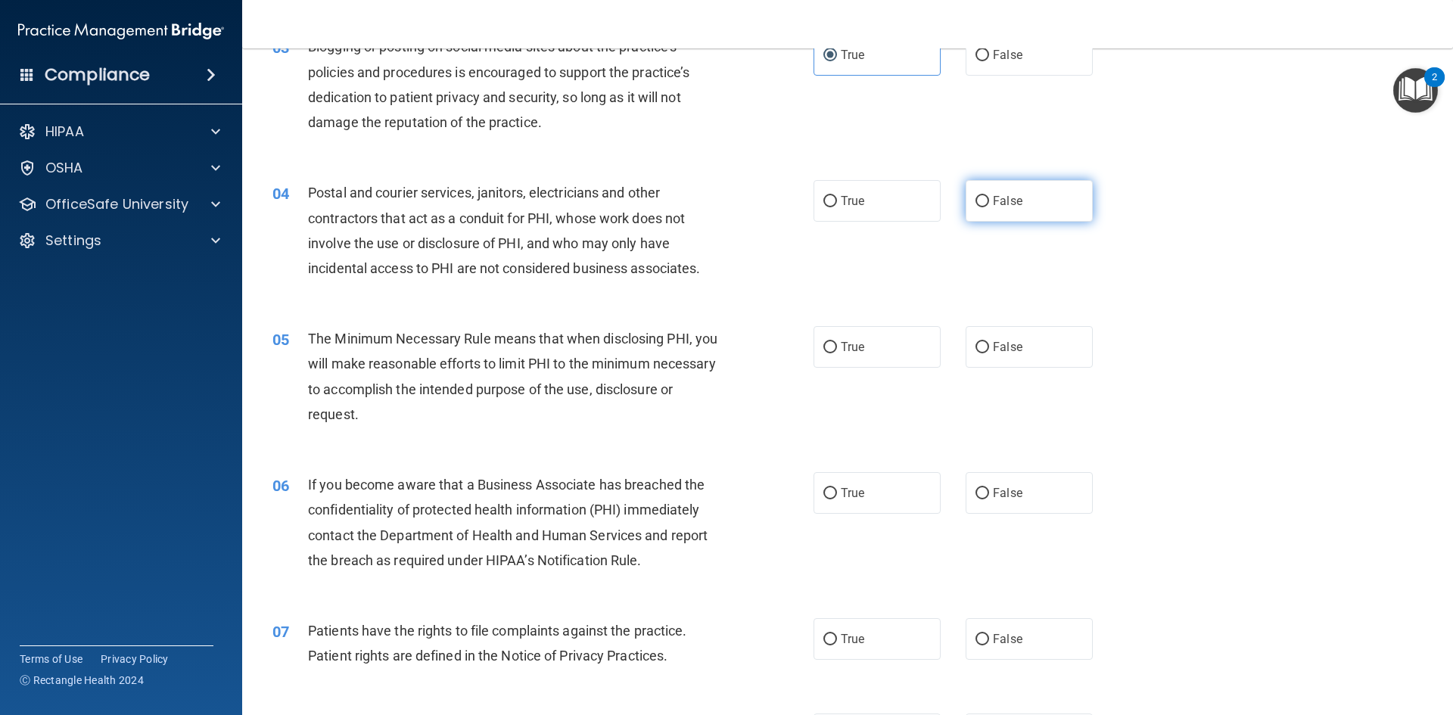
scroll to position [303, 0]
click at [876, 210] on label "True" at bounding box center [876, 200] width 127 height 42
click at [837, 207] on input "True" at bounding box center [830, 200] width 14 height 11
radio input "true"
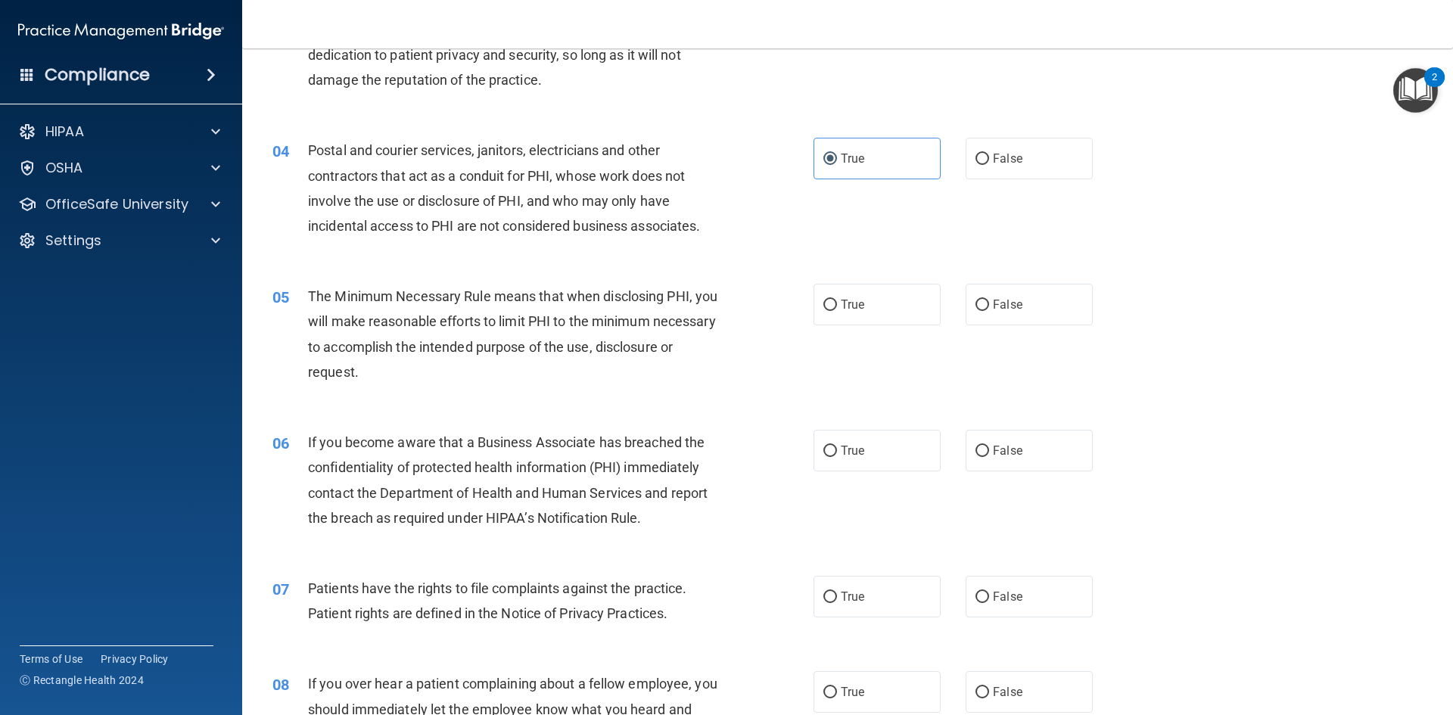
scroll to position [378, 0]
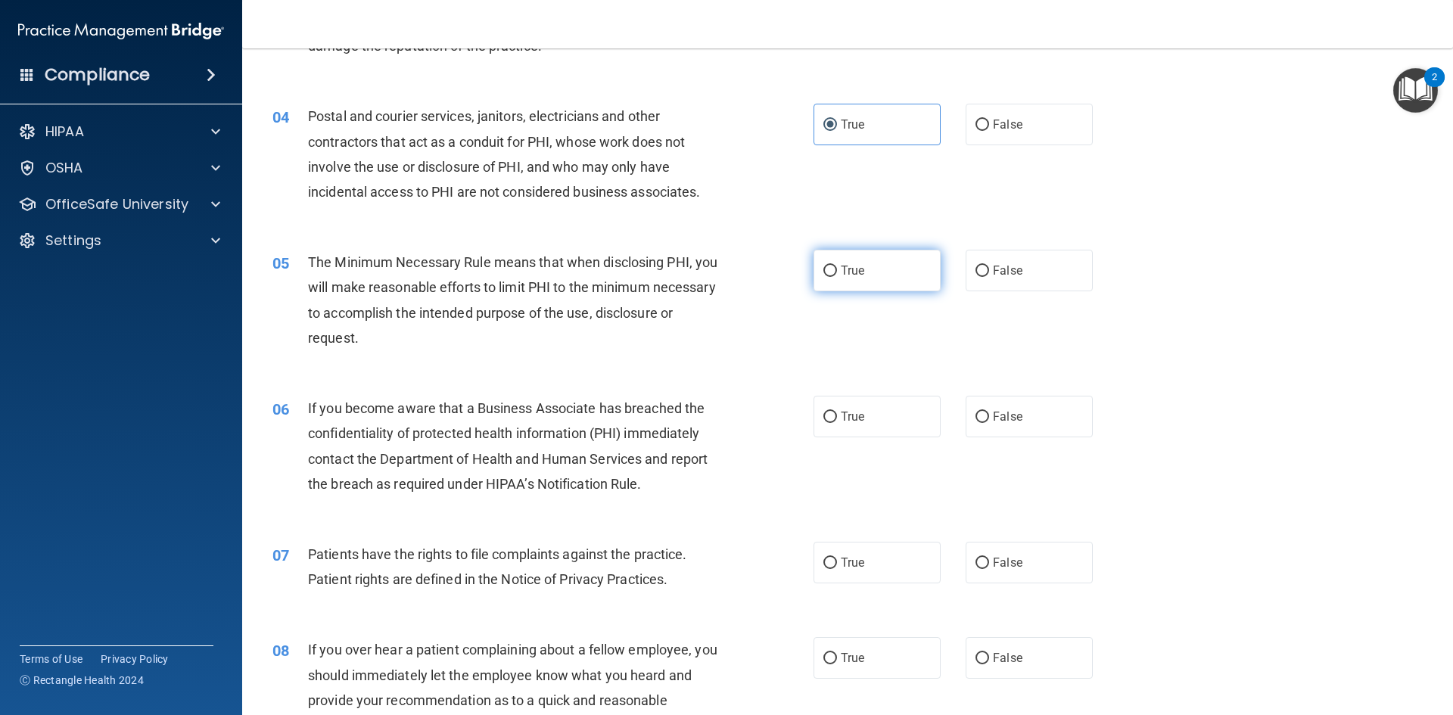
click at [884, 282] on label "True" at bounding box center [876, 271] width 127 height 42
click at [837, 277] on input "True" at bounding box center [830, 271] width 14 height 11
radio input "true"
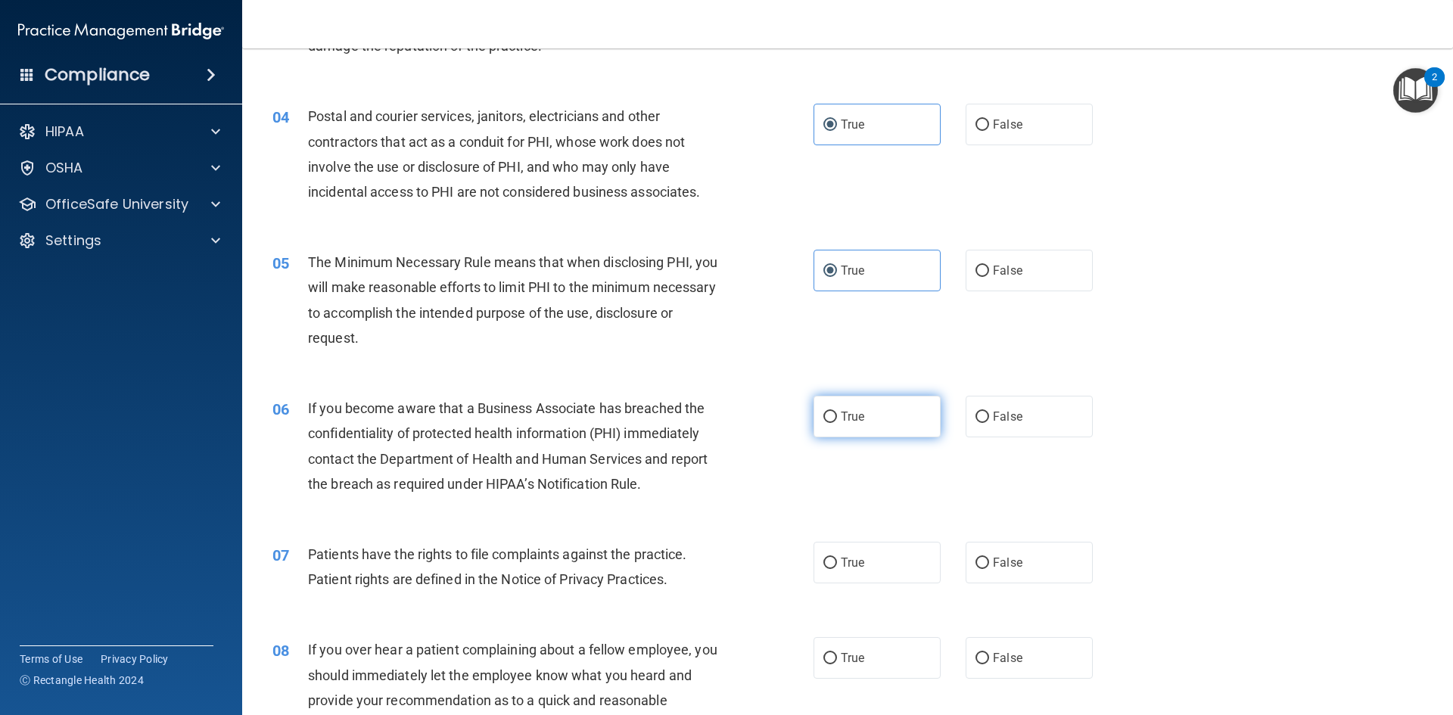
click at [859, 413] on label "True" at bounding box center [876, 417] width 127 height 42
click at [837, 413] on input "True" at bounding box center [830, 417] width 14 height 11
radio input "true"
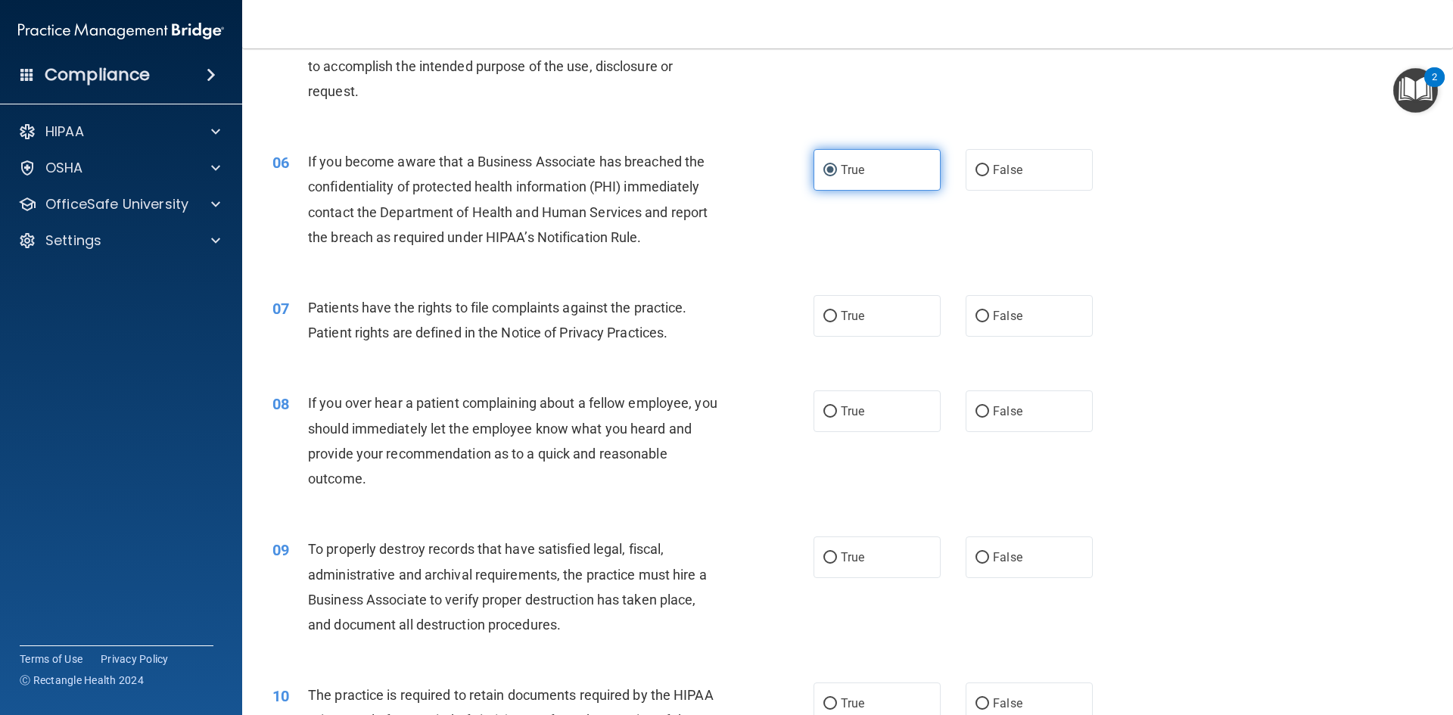
scroll to position [832, 0]
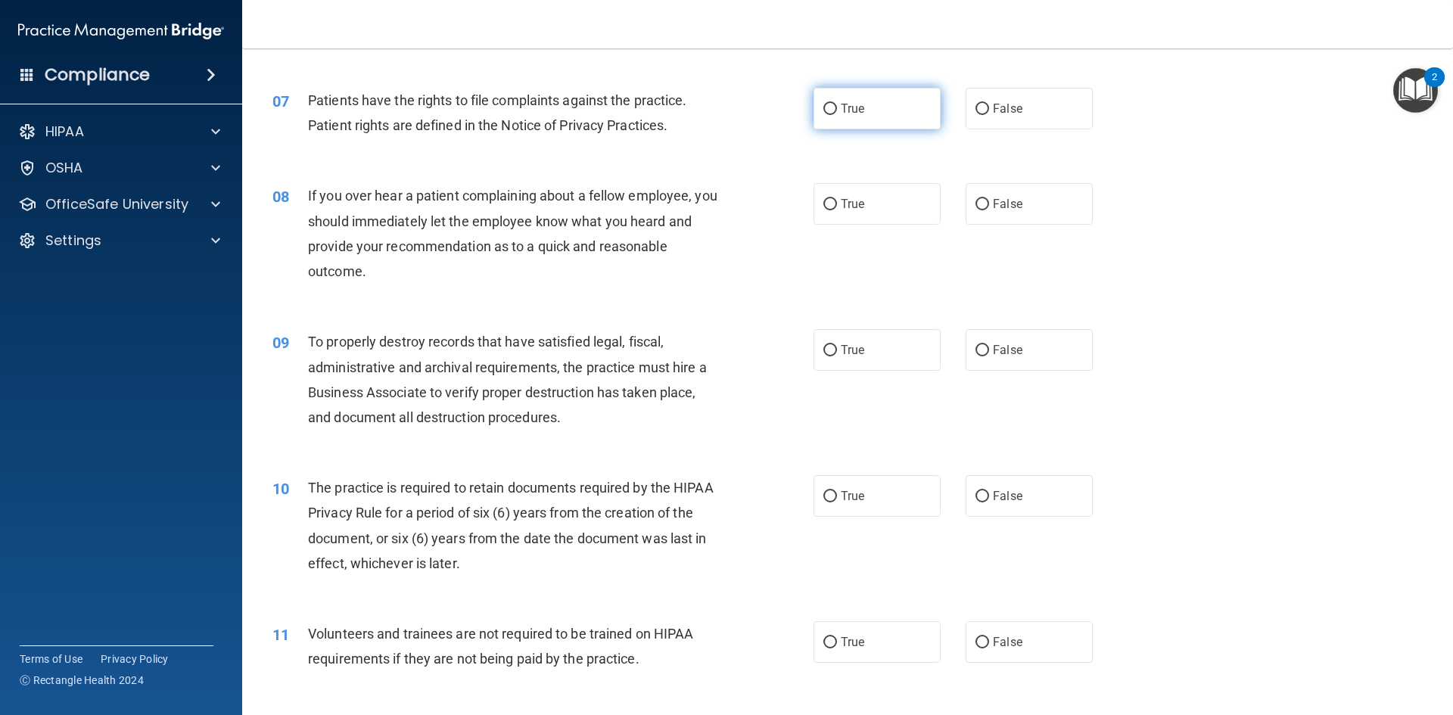
click at [841, 104] on span "True" at bounding box center [852, 108] width 23 height 14
click at [837, 104] on input "True" at bounding box center [830, 109] width 14 height 11
radio input "true"
click at [1009, 210] on span "False" at bounding box center [1008, 204] width 30 height 14
click at [989, 210] on input "False" at bounding box center [982, 204] width 14 height 11
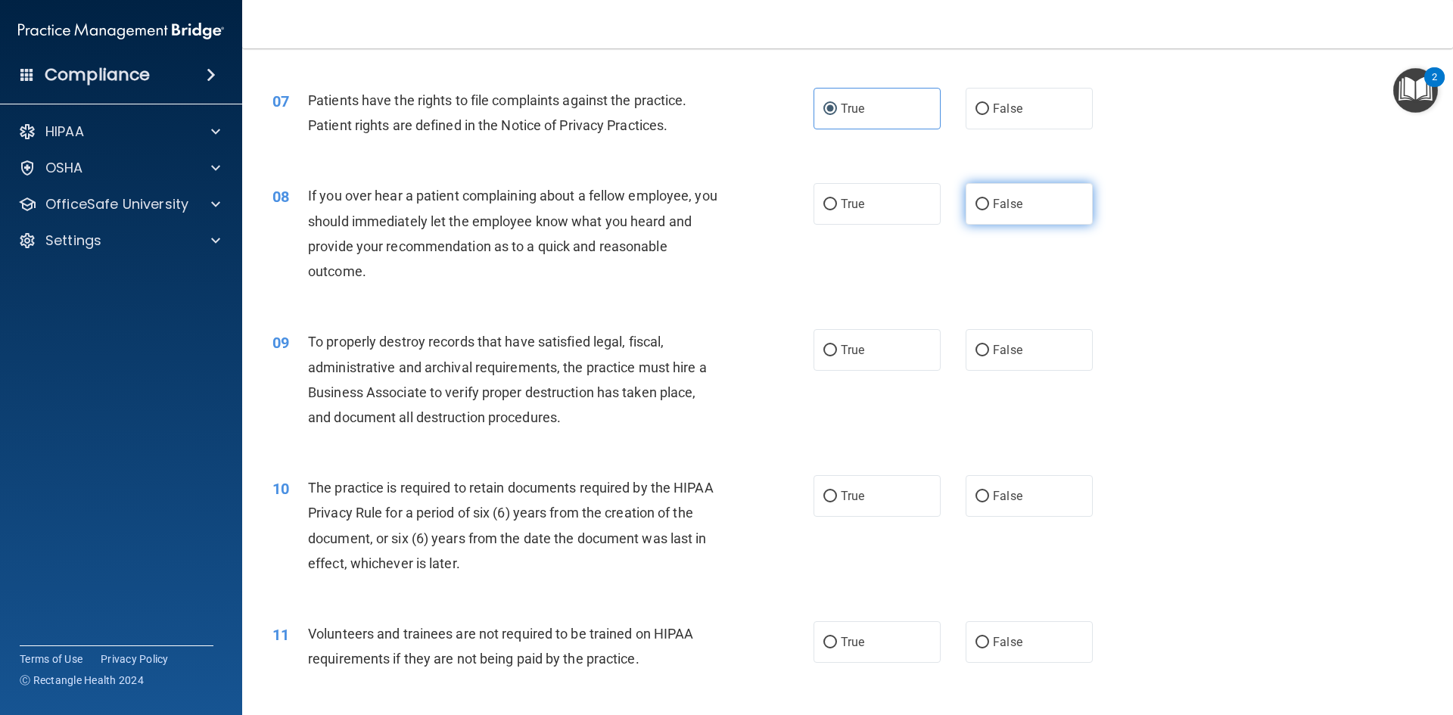
radio input "true"
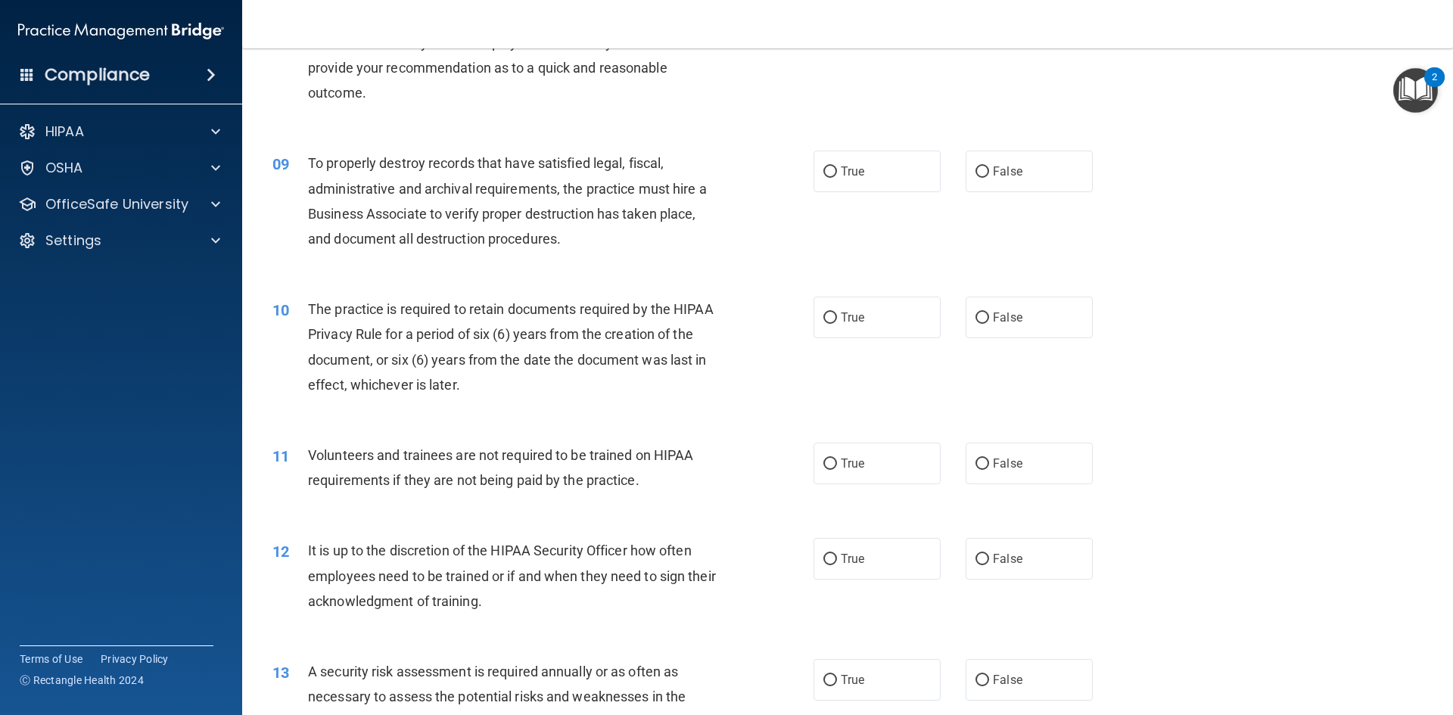
scroll to position [983, 0]
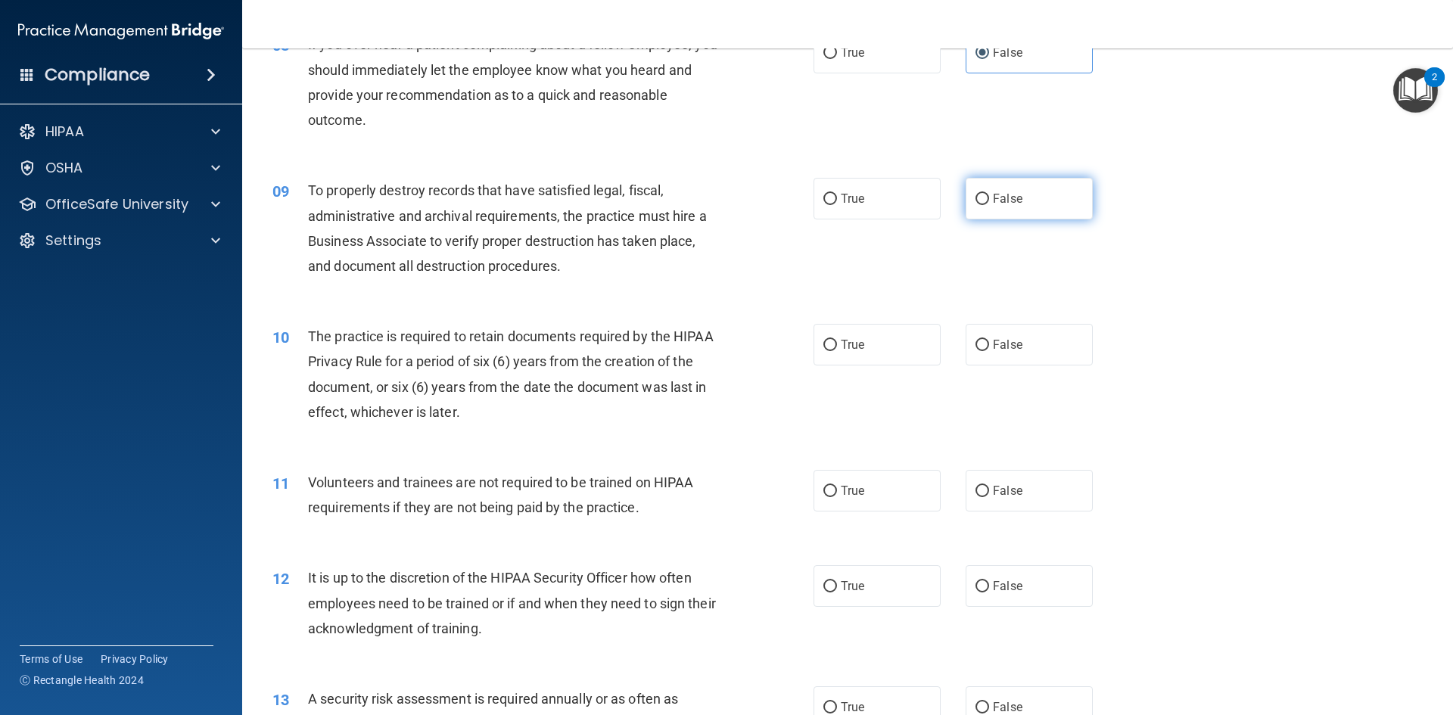
click at [1027, 204] on label "False" at bounding box center [1028, 199] width 127 height 42
click at [989, 204] on input "False" at bounding box center [982, 199] width 14 height 11
radio input "true"
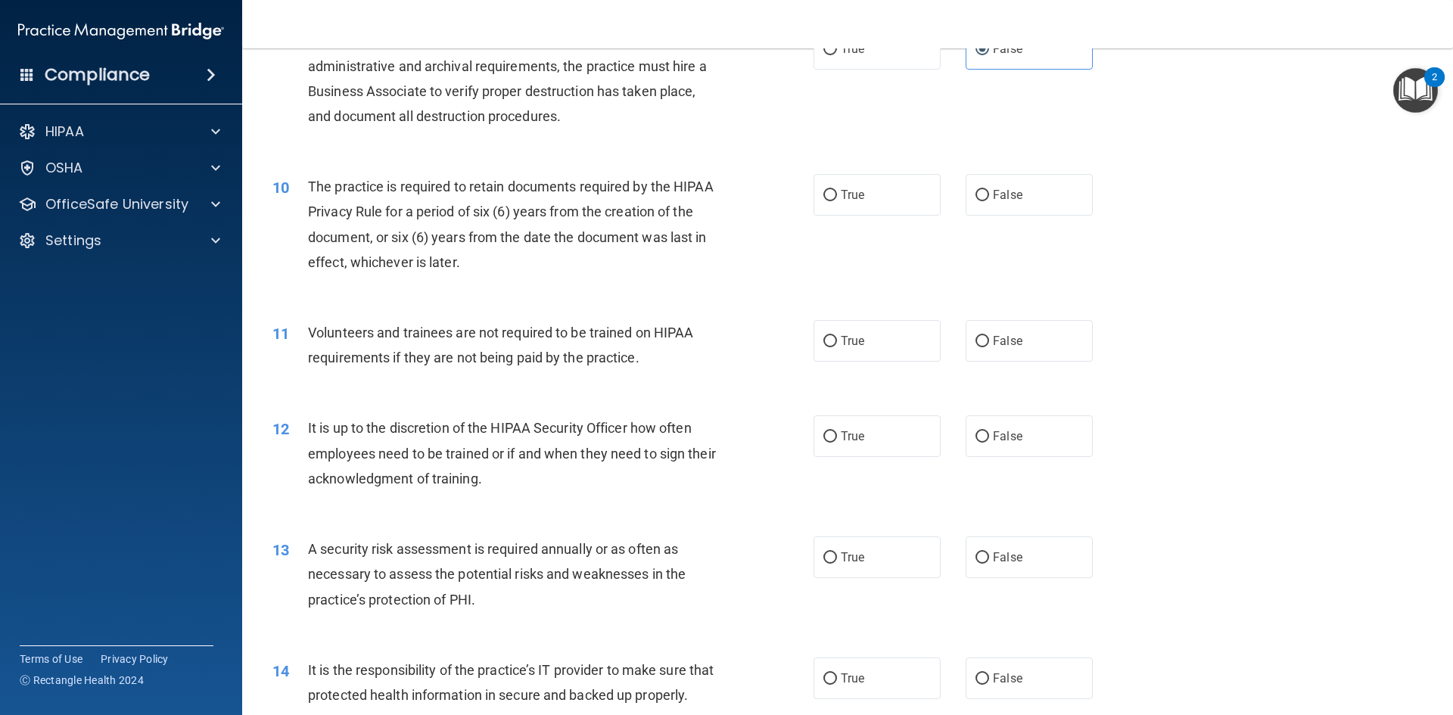
scroll to position [1135, 0]
click at [856, 202] on label "True" at bounding box center [876, 193] width 127 height 42
click at [837, 200] on input "True" at bounding box center [830, 193] width 14 height 11
radio input "true"
click at [975, 341] on input "False" at bounding box center [982, 339] width 14 height 11
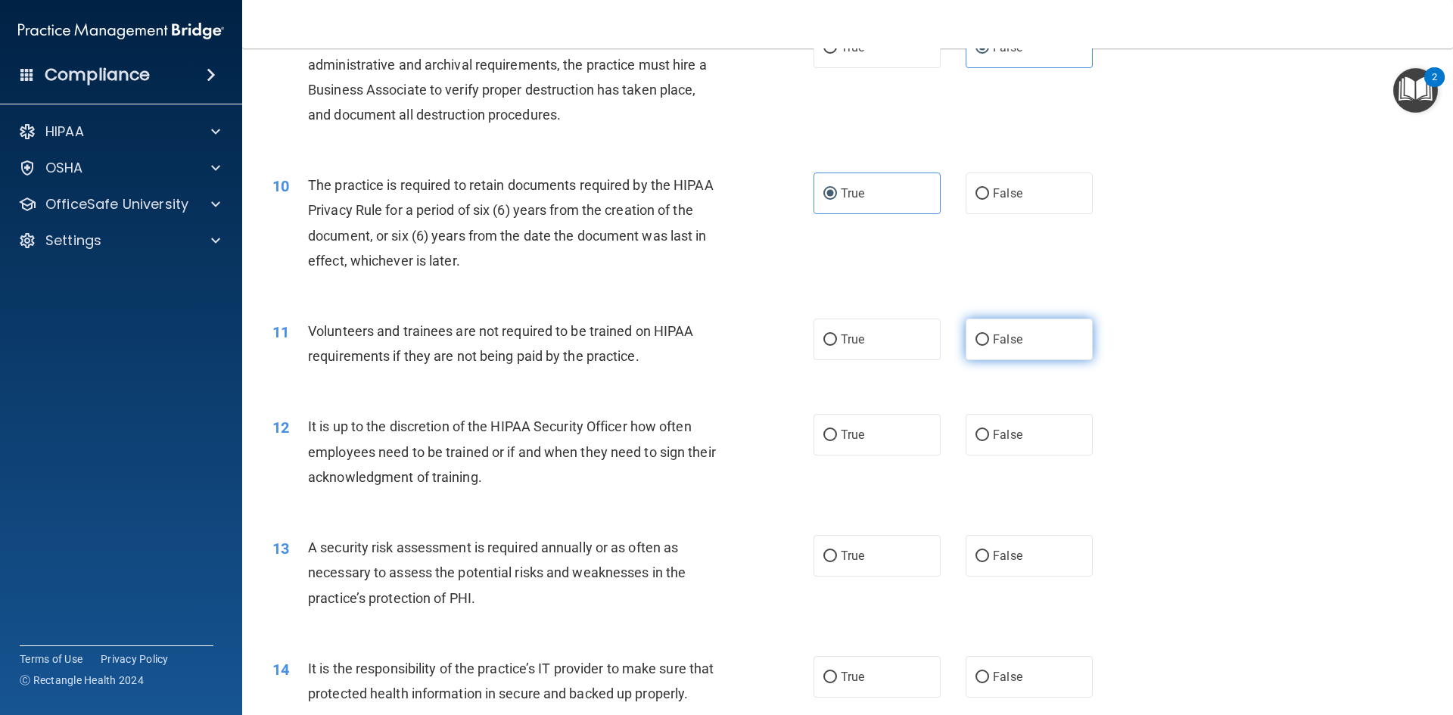
radio input "true"
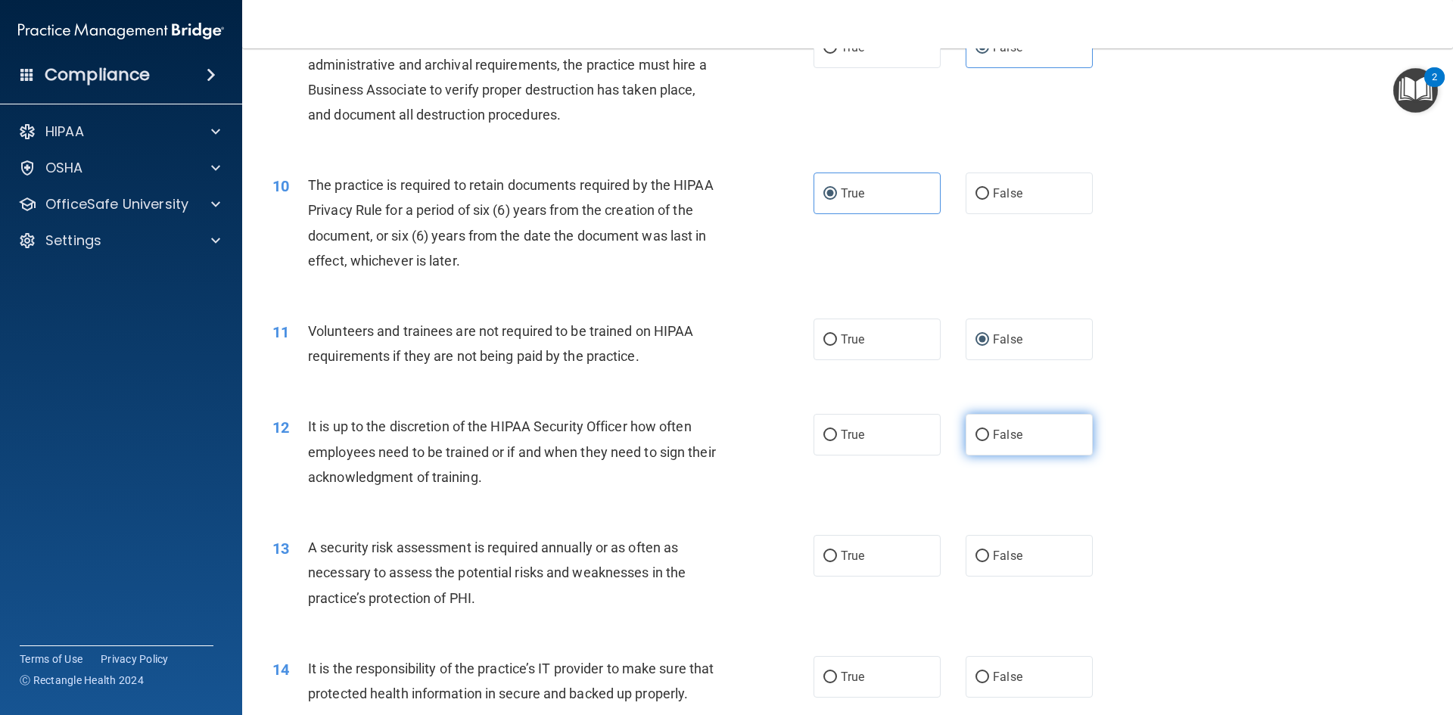
click at [1060, 439] on label "False" at bounding box center [1028, 435] width 127 height 42
click at [989, 439] on input "False" at bounding box center [982, 435] width 14 height 11
radio input "true"
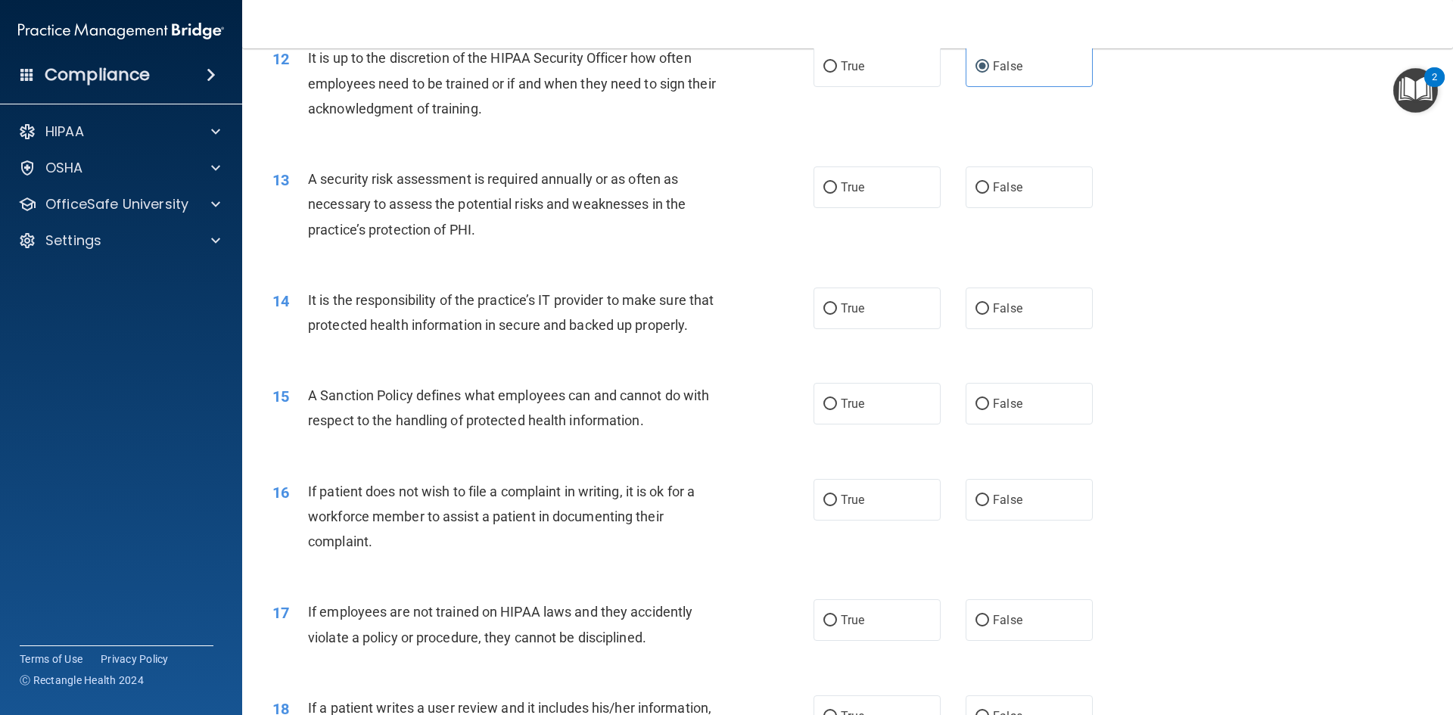
scroll to position [1513, 0]
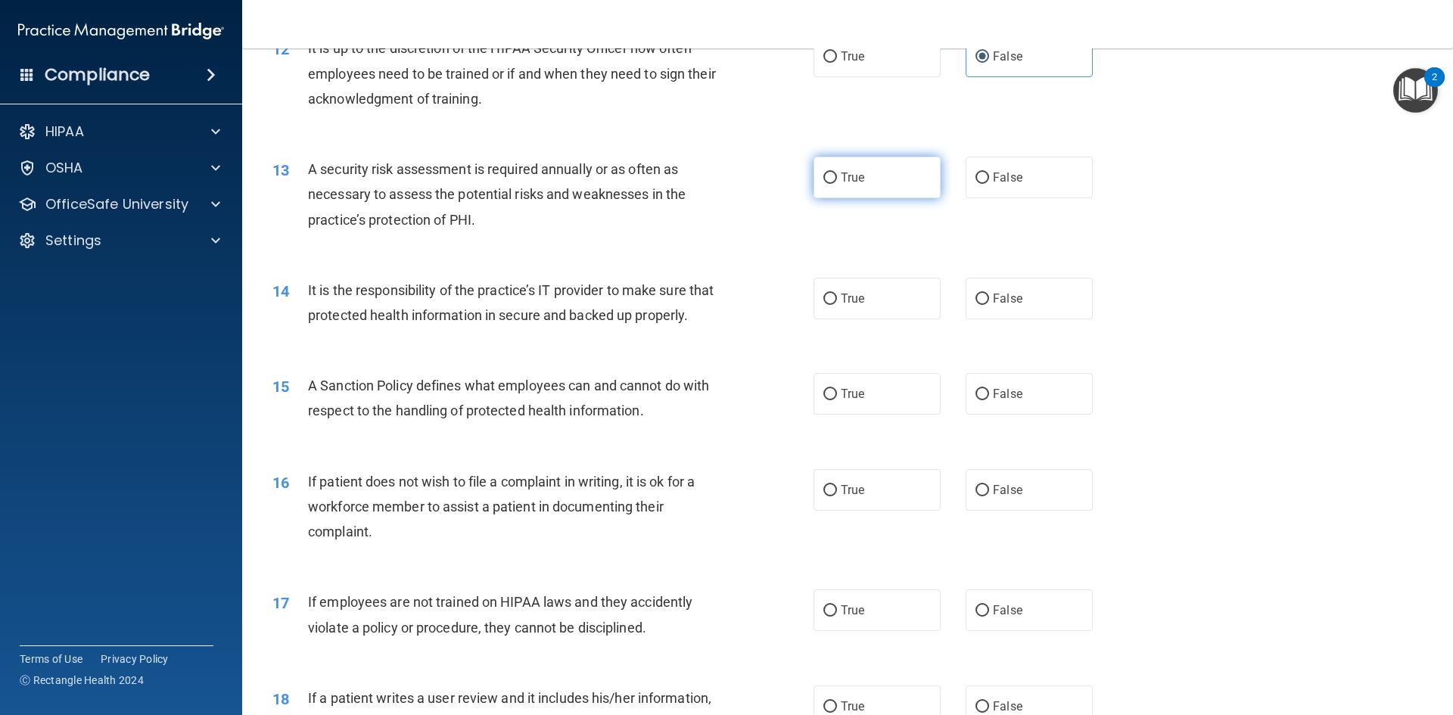
click at [872, 186] on label "True" at bounding box center [876, 178] width 127 height 42
click at [837, 184] on input "True" at bounding box center [830, 177] width 14 height 11
radio input "true"
click at [855, 288] on label "True" at bounding box center [876, 299] width 127 height 42
click at [837, 294] on input "True" at bounding box center [830, 299] width 14 height 11
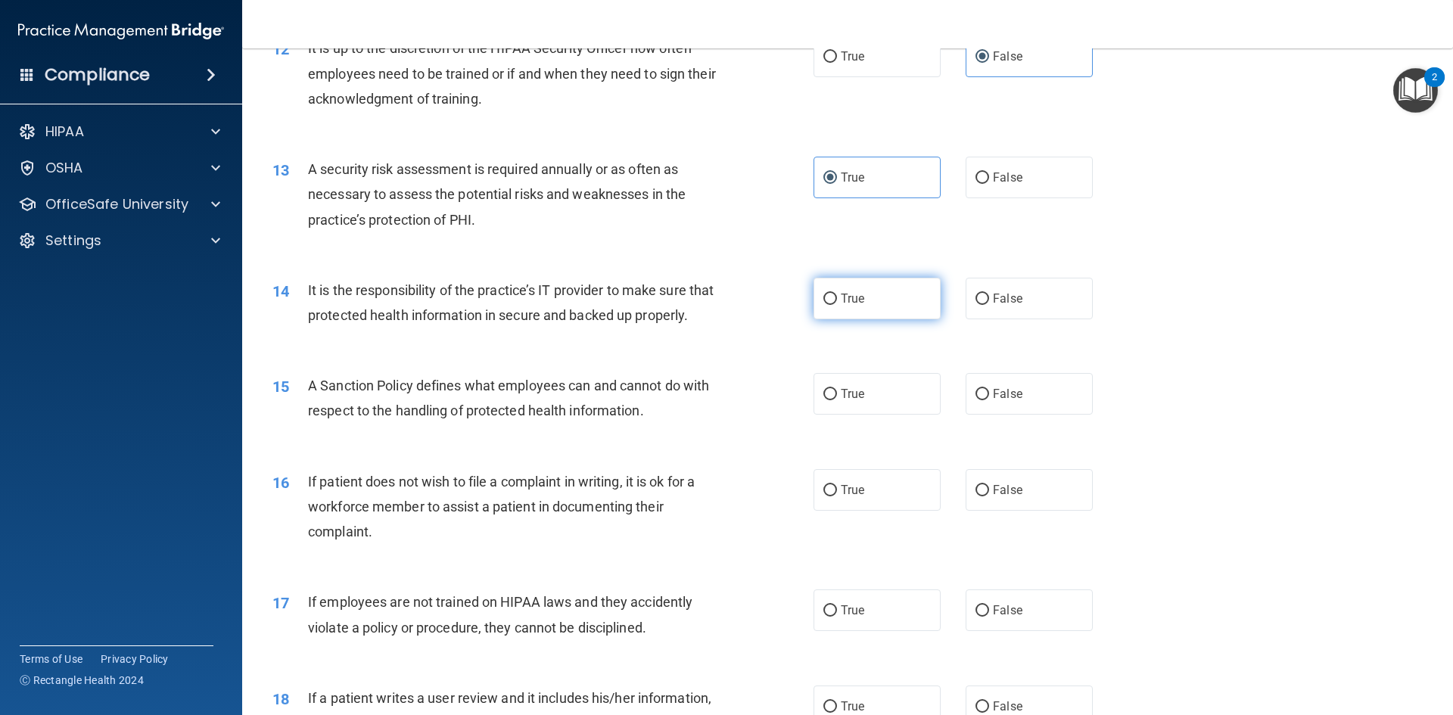
radio input "true"
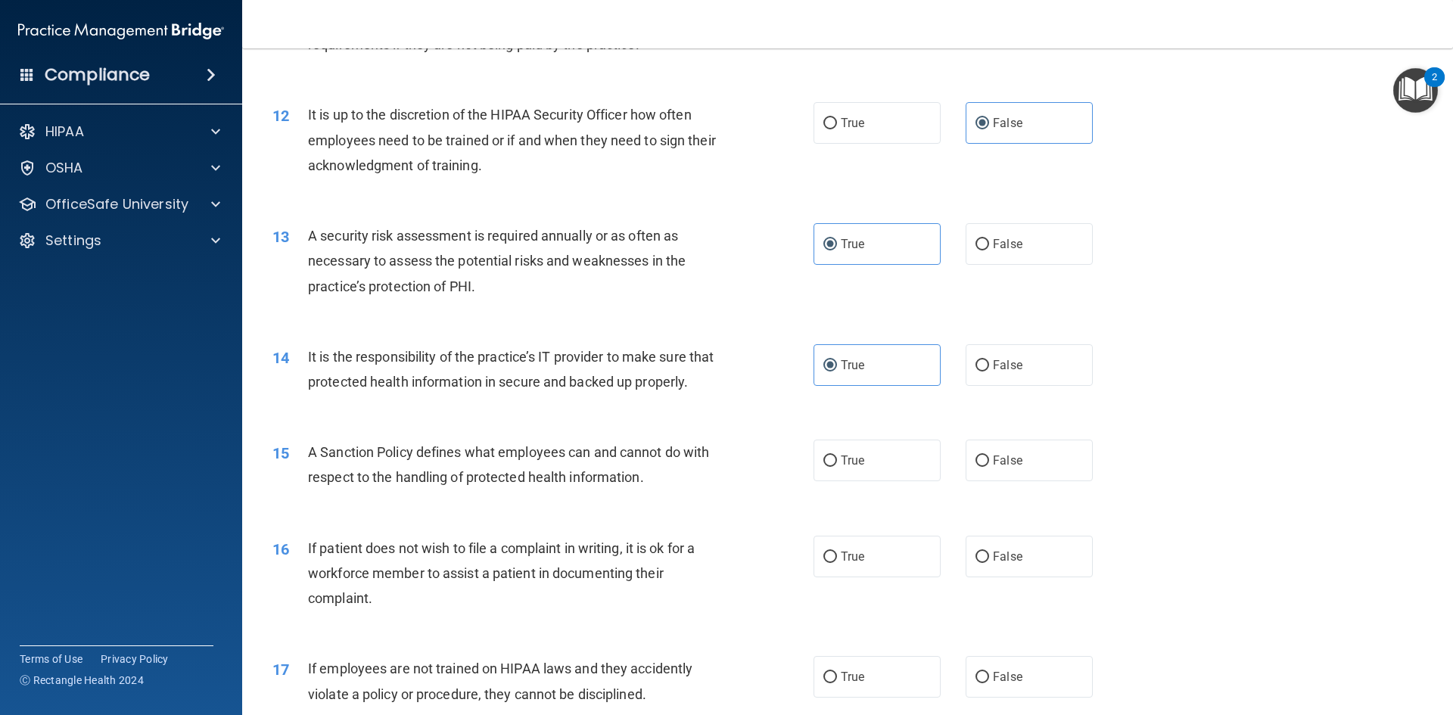
scroll to position [1589, 0]
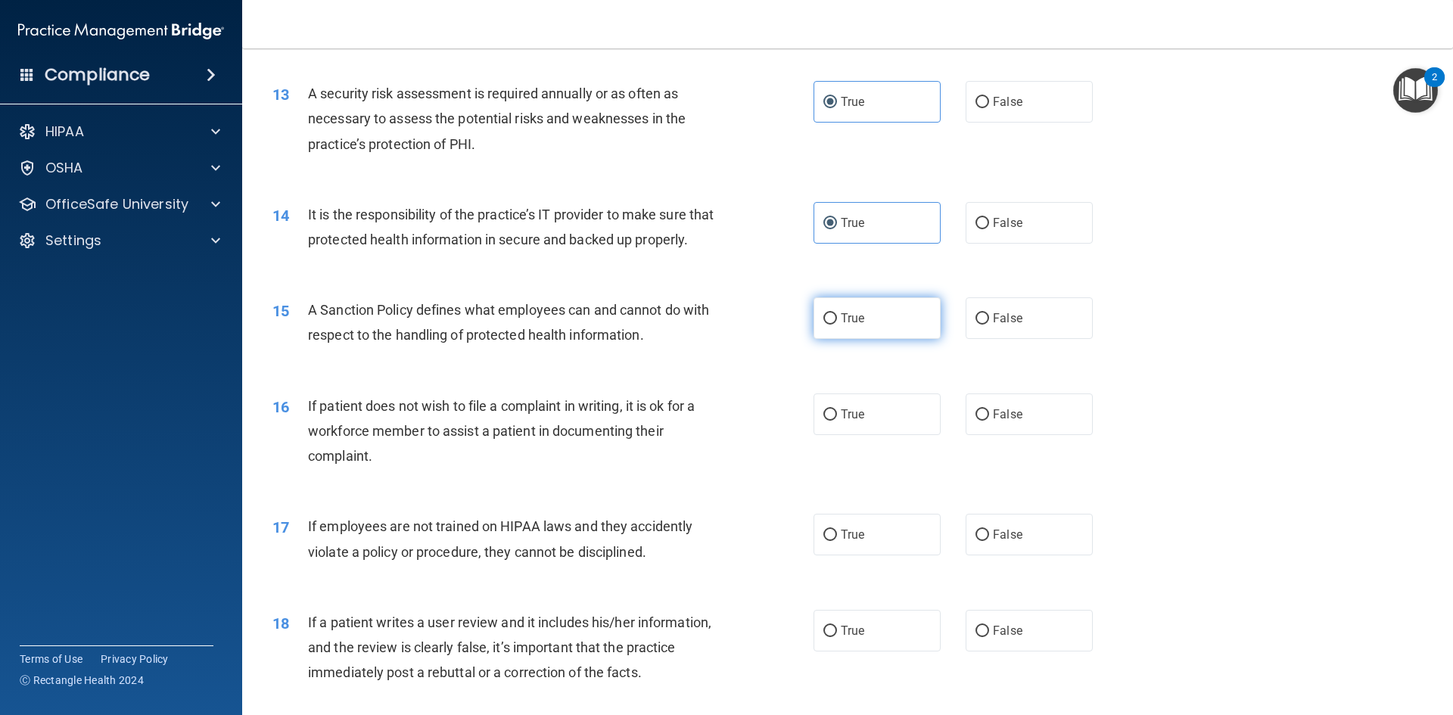
click at [853, 325] on span "True" at bounding box center [852, 318] width 23 height 14
click at [837, 325] on input "True" at bounding box center [830, 318] width 14 height 11
radio input "true"
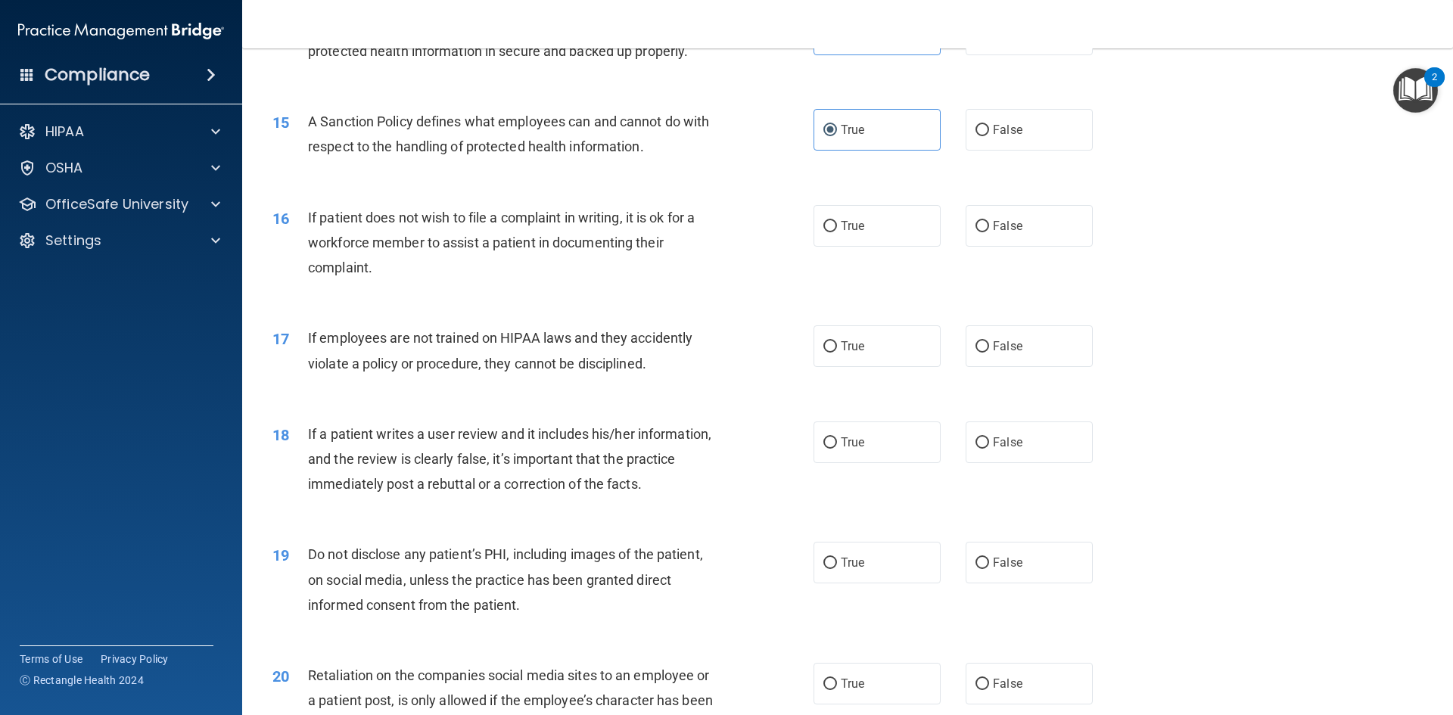
scroll to position [1816, 0]
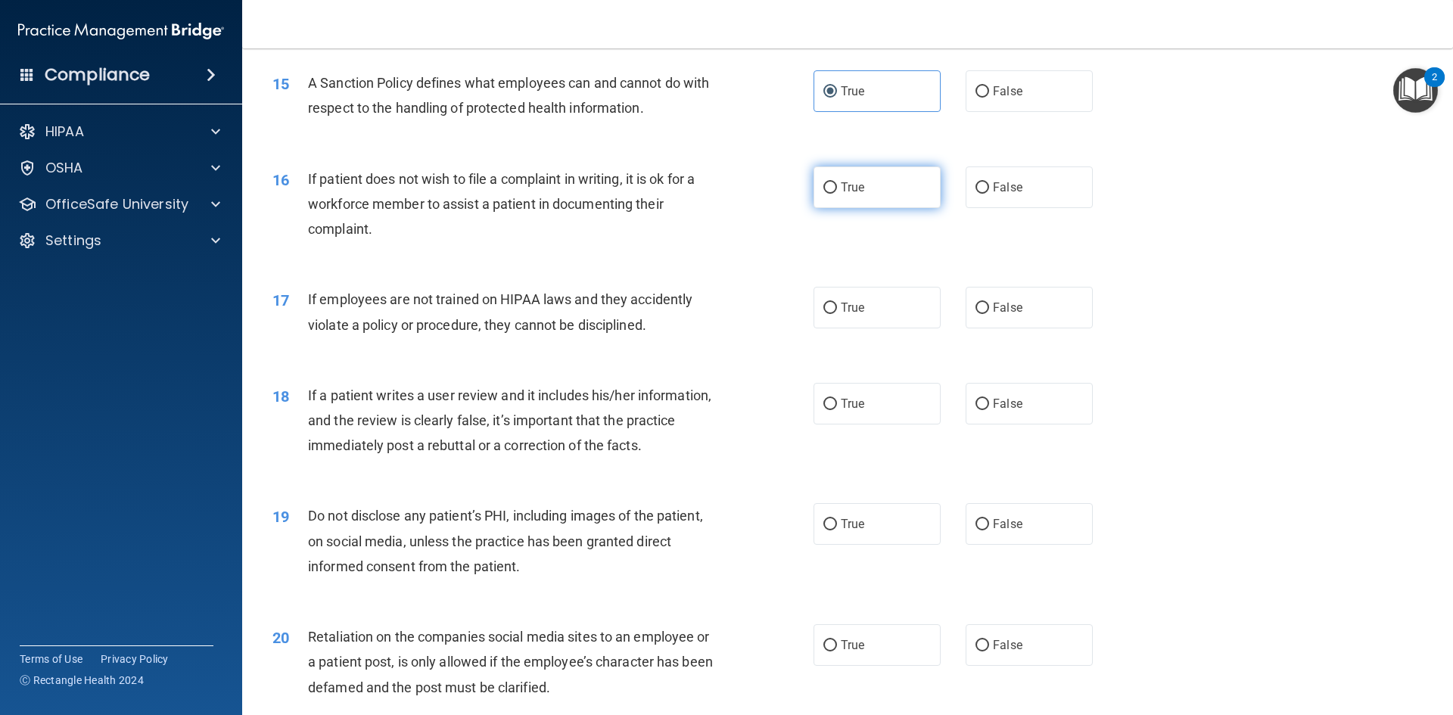
click at [856, 194] on span "True" at bounding box center [852, 187] width 23 height 14
click at [837, 194] on input "True" at bounding box center [830, 187] width 14 height 11
radio input "true"
click at [980, 314] on input "False" at bounding box center [982, 308] width 14 height 11
radio input "true"
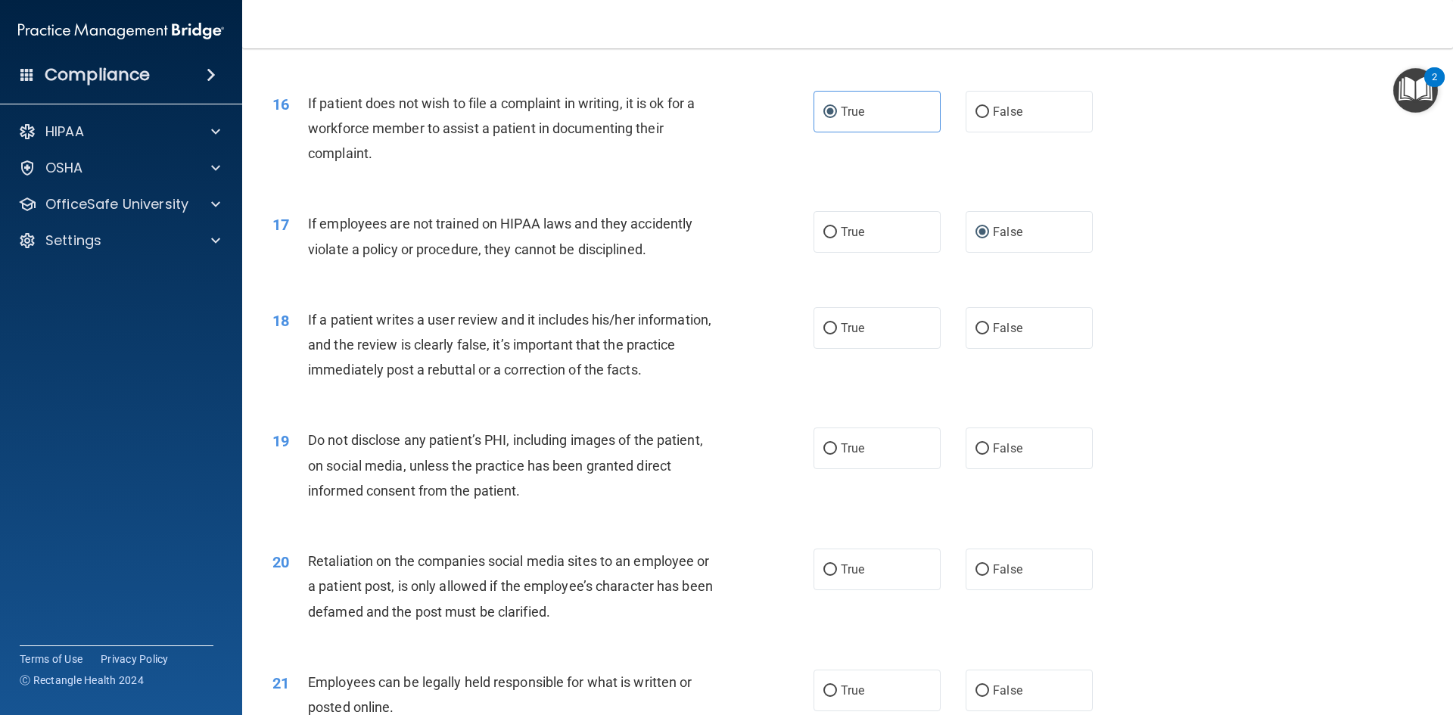
scroll to position [1967, 0]
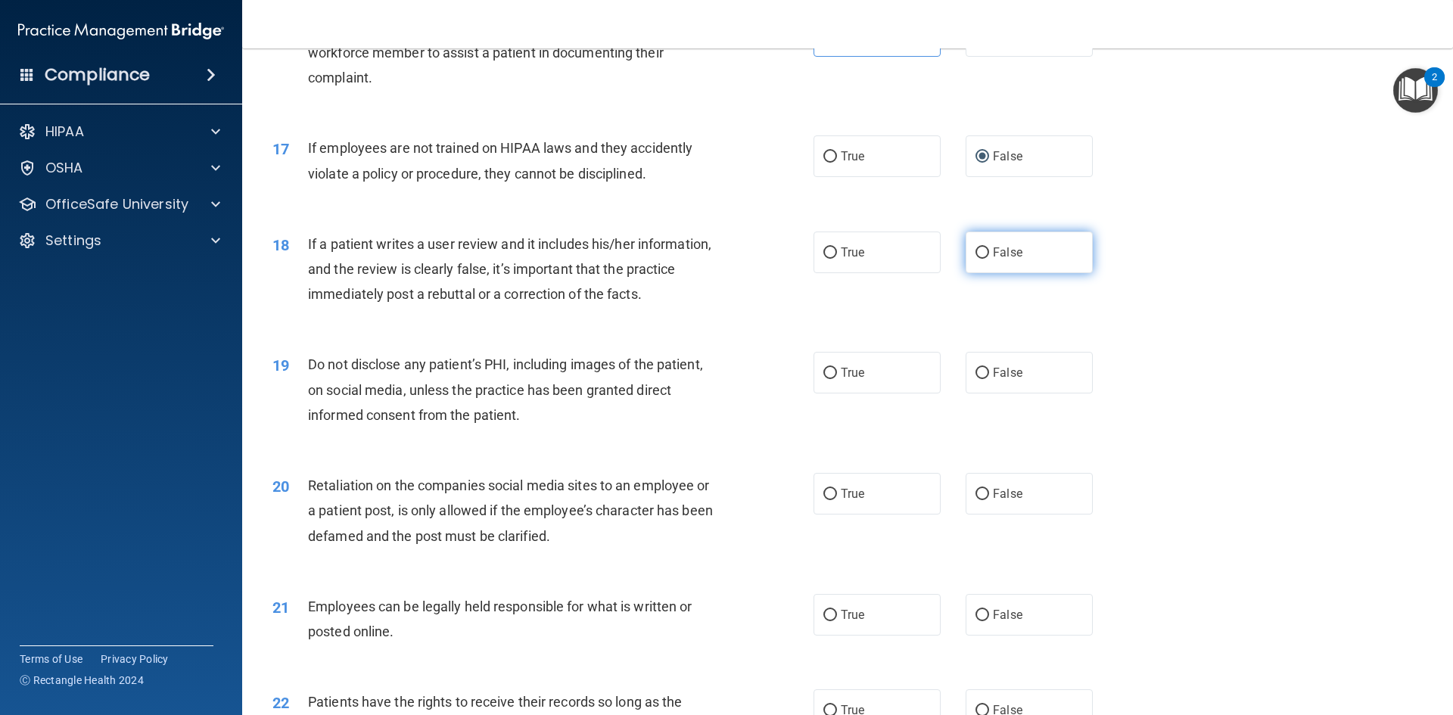
click at [980, 273] on label "False" at bounding box center [1028, 252] width 127 height 42
click at [980, 259] on input "False" at bounding box center [982, 252] width 14 height 11
radio input "true"
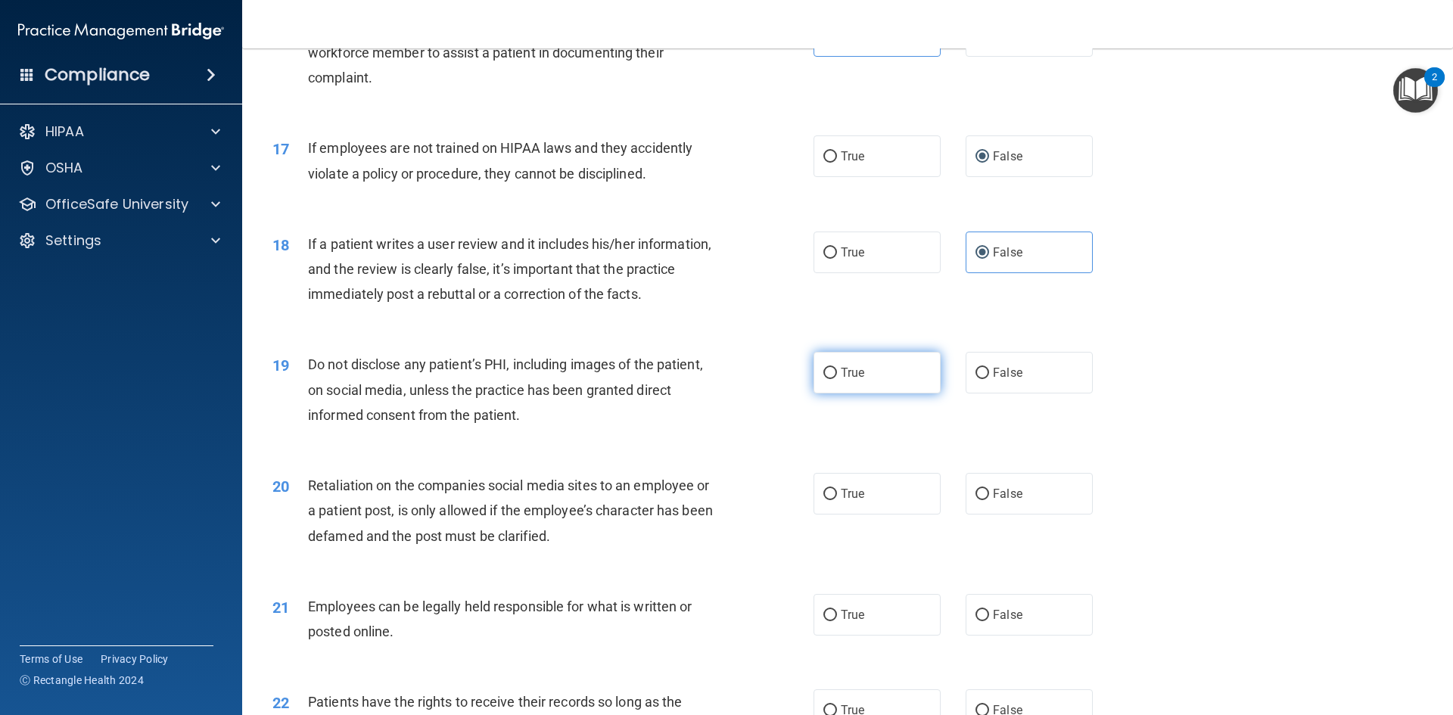
click at [823, 379] on input "True" at bounding box center [830, 373] width 14 height 11
radio input "true"
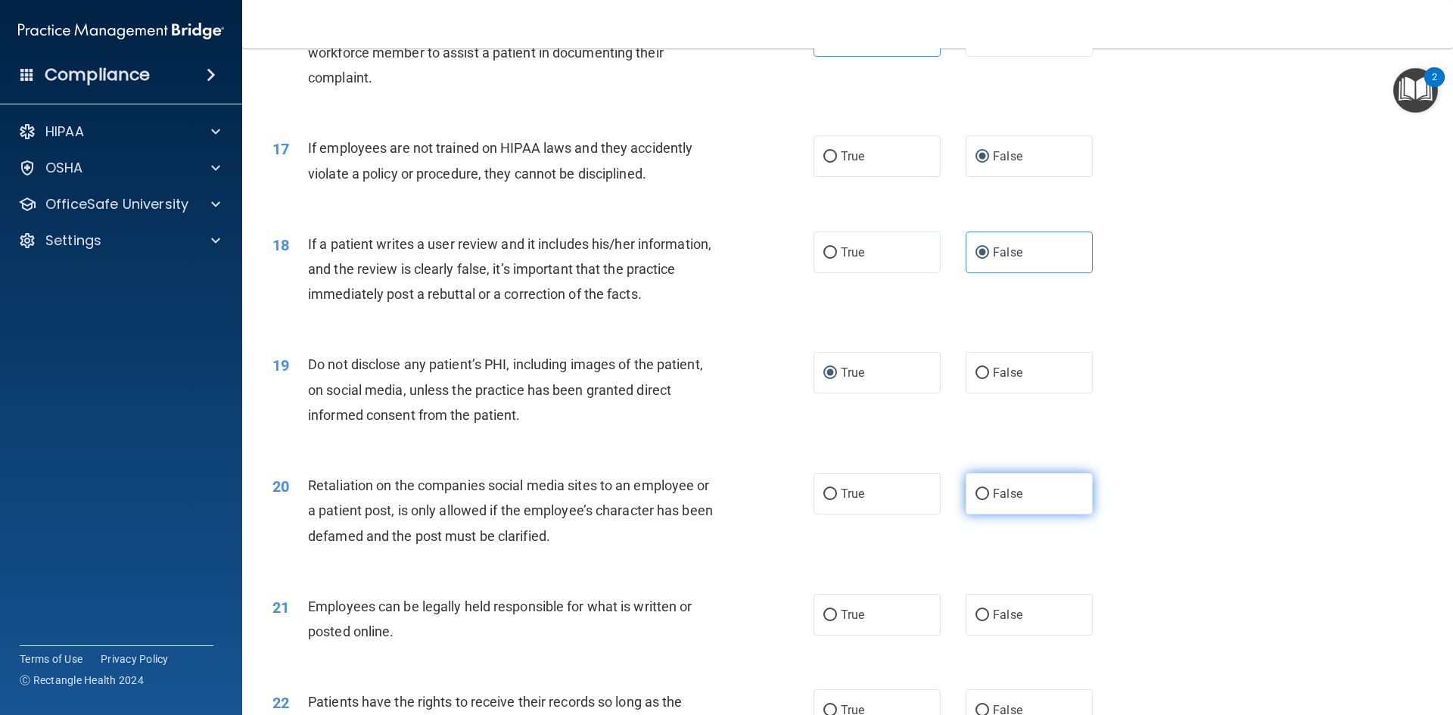
click at [1035, 514] on label "False" at bounding box center [1028, 494] width 127 height 42
click at [989, 500] on input "False" at bounding box center [982, 494] width 14 height 11
radio input "true"
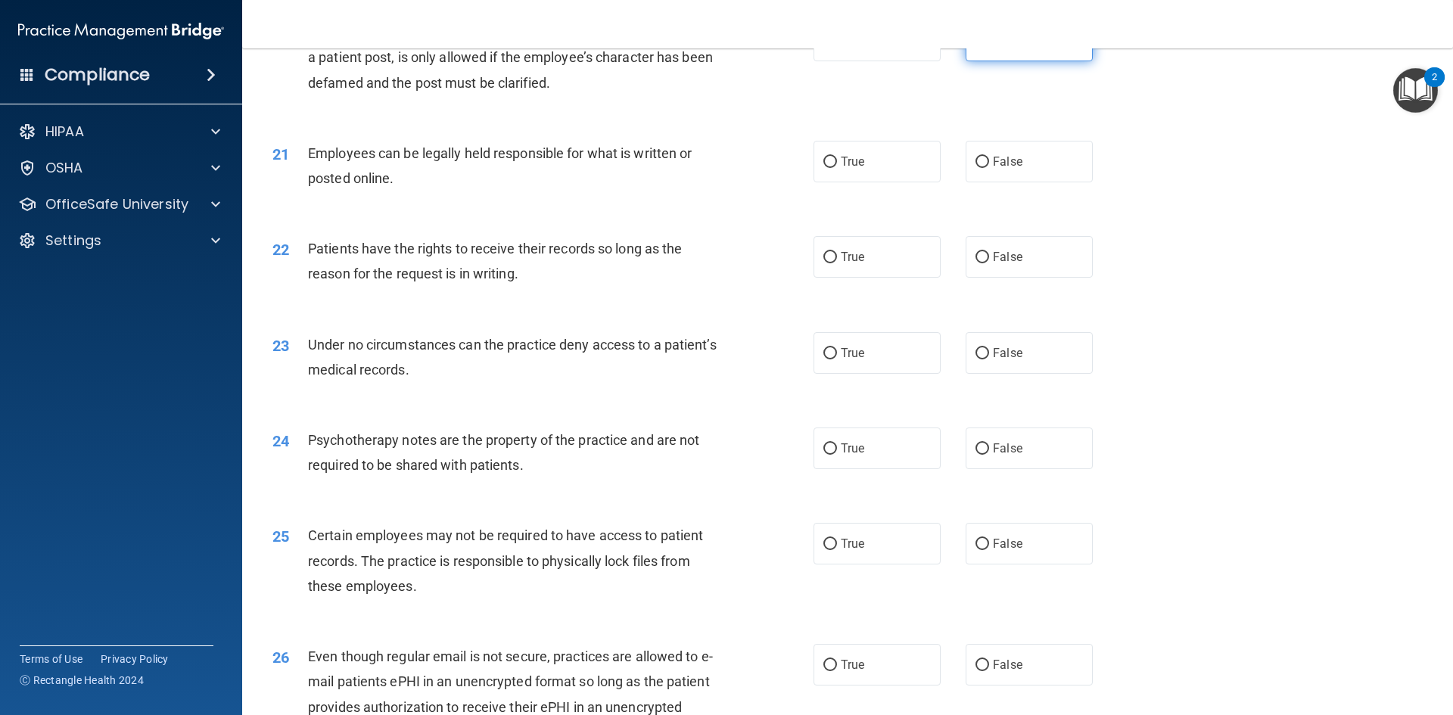
scroll to position [2421, 0]
click at [971, 182] on label "False" at bounding box center [1028, 161] width 127 height 42
click at [975, 167] on input "False" at bounding box center [982, 161] width 14 height 11
radio input "true"
click at [1018, 277] on label "False" at bounding box center [1028, 256] width 127 height 42
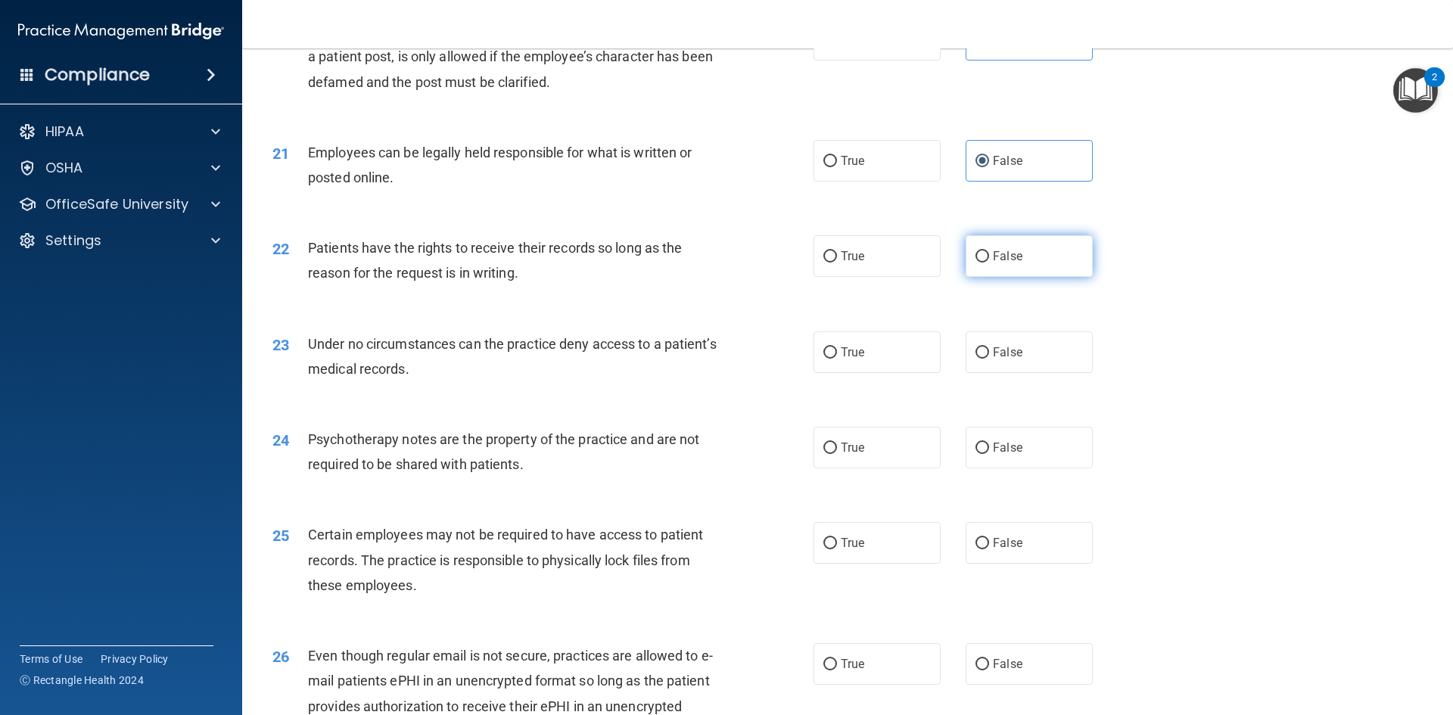
click at [989, 263] on input "False" at bounding box center [982, 256] width 14 height 11
radio input "true"
click at [830, 169] on label "True" at bounding box center [876, 161] width 127 height 42
click at [830, 167] on input "True" at bounding box center [830, 161] width 14 height 11
radio input "true"
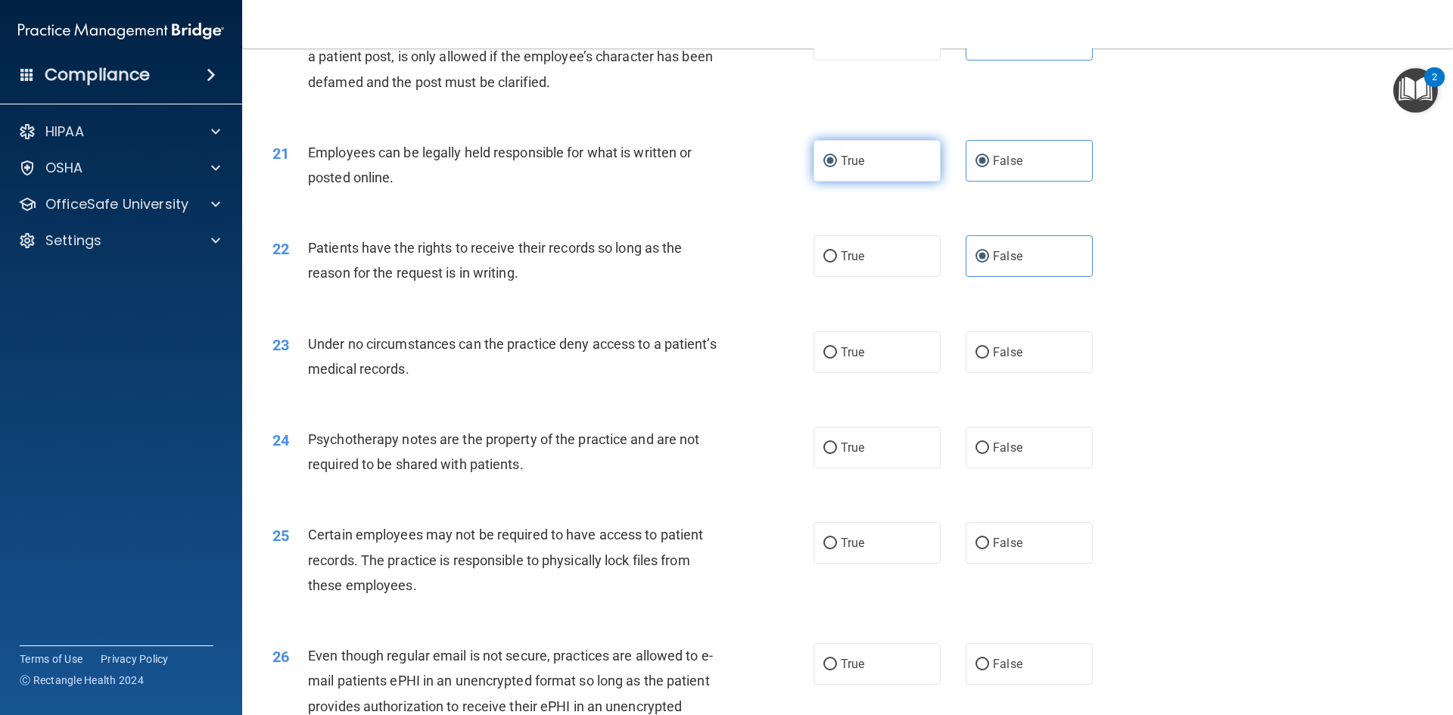
radio input "false"
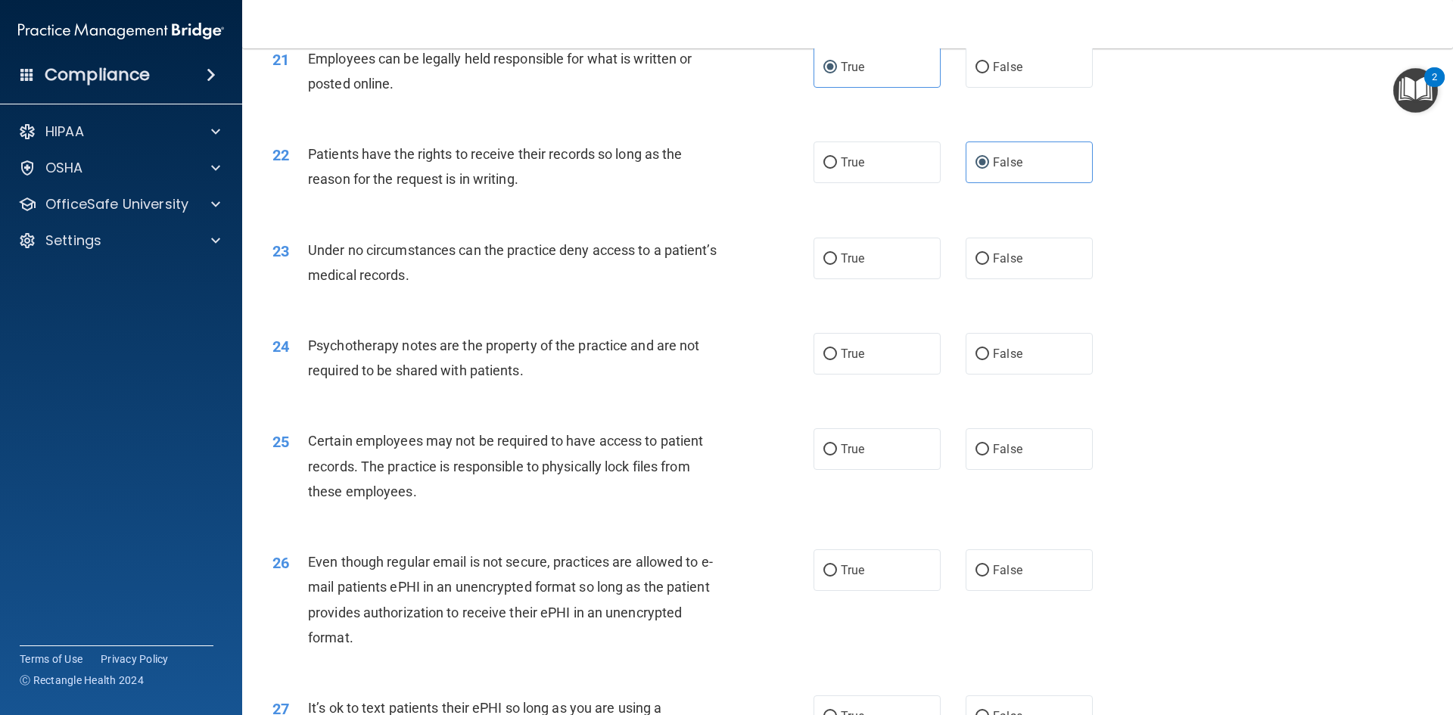
scroll to position [2572, 0]
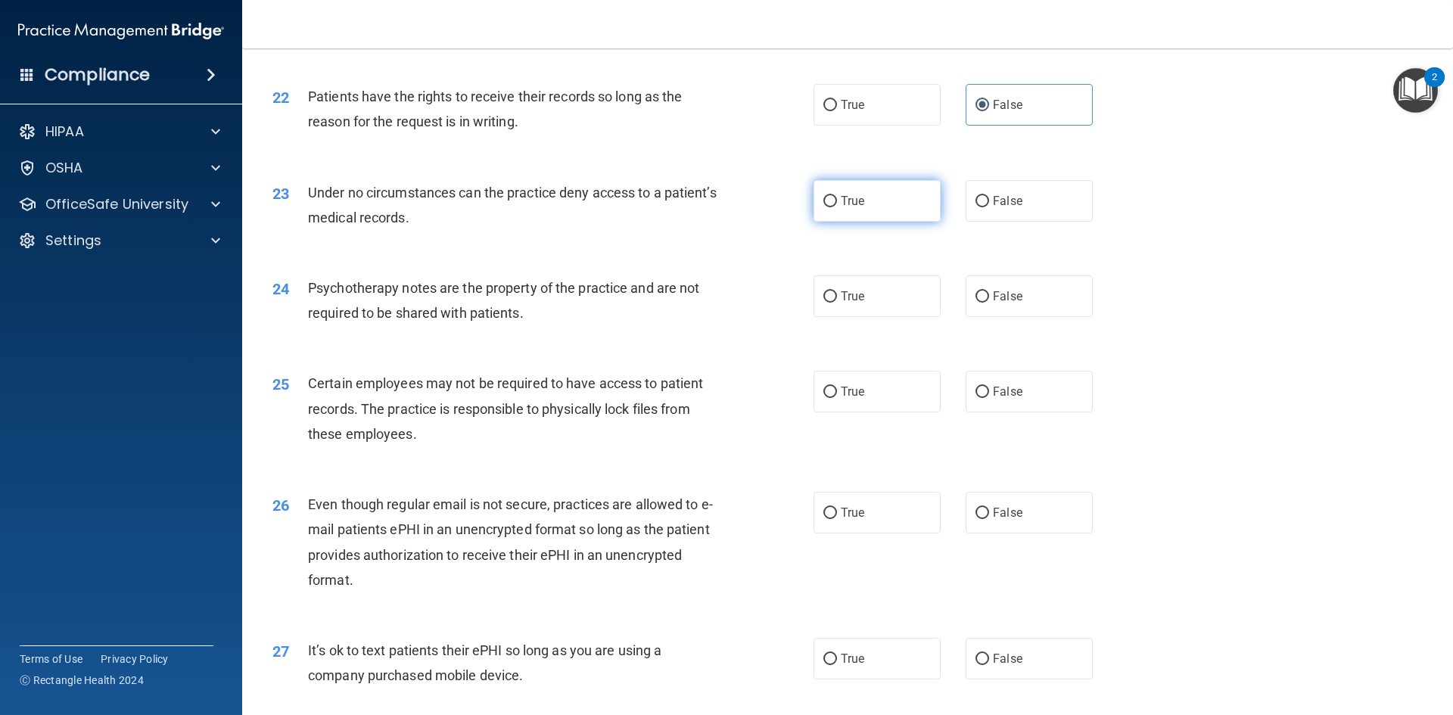
click at [872, 222] on label "True" at bounding box center [876, 201] width 127 height 42
click at [837, 207] on input "True" at bounding box center [830, 201] width 14 height 11
radio input "true"
click at [980, 303] on input "False" at bounding box center [982, 296] width 14 height 11
radio input "true"
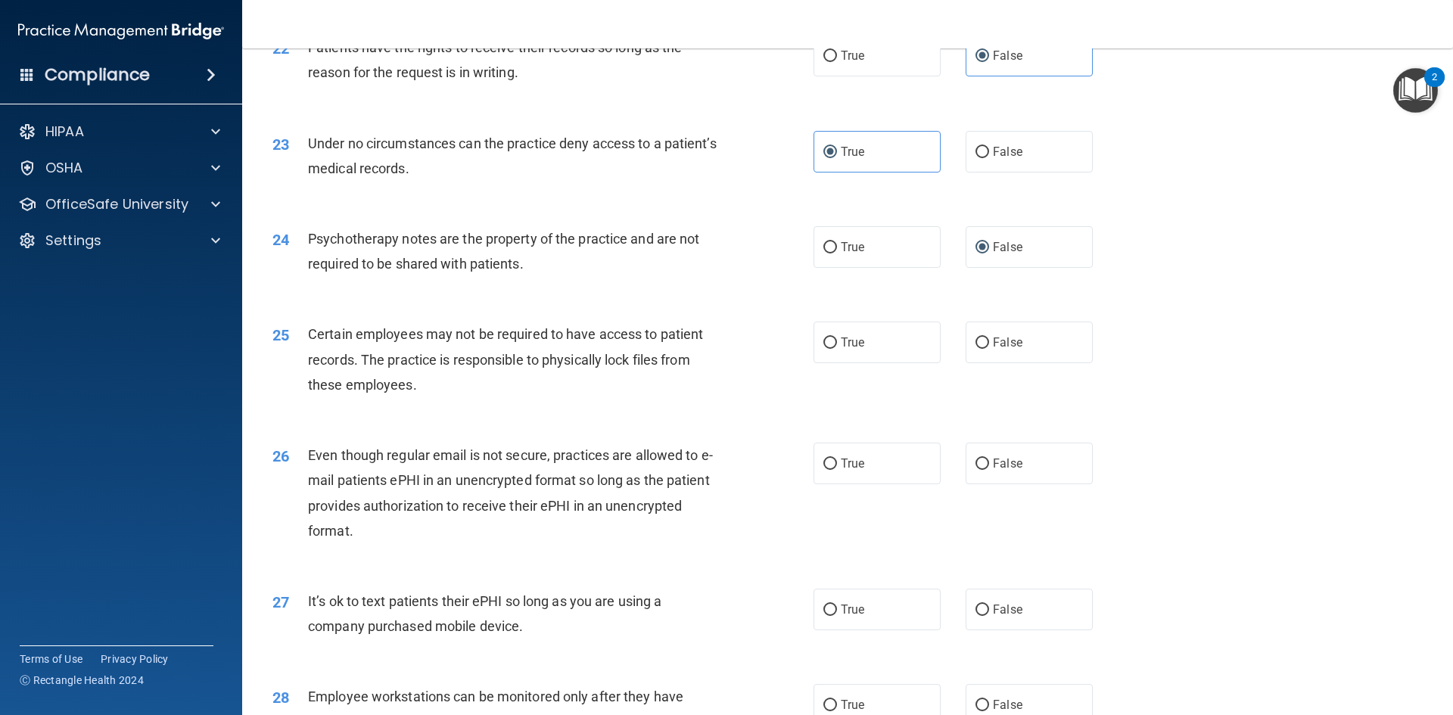
scroll to position [2648, 0]
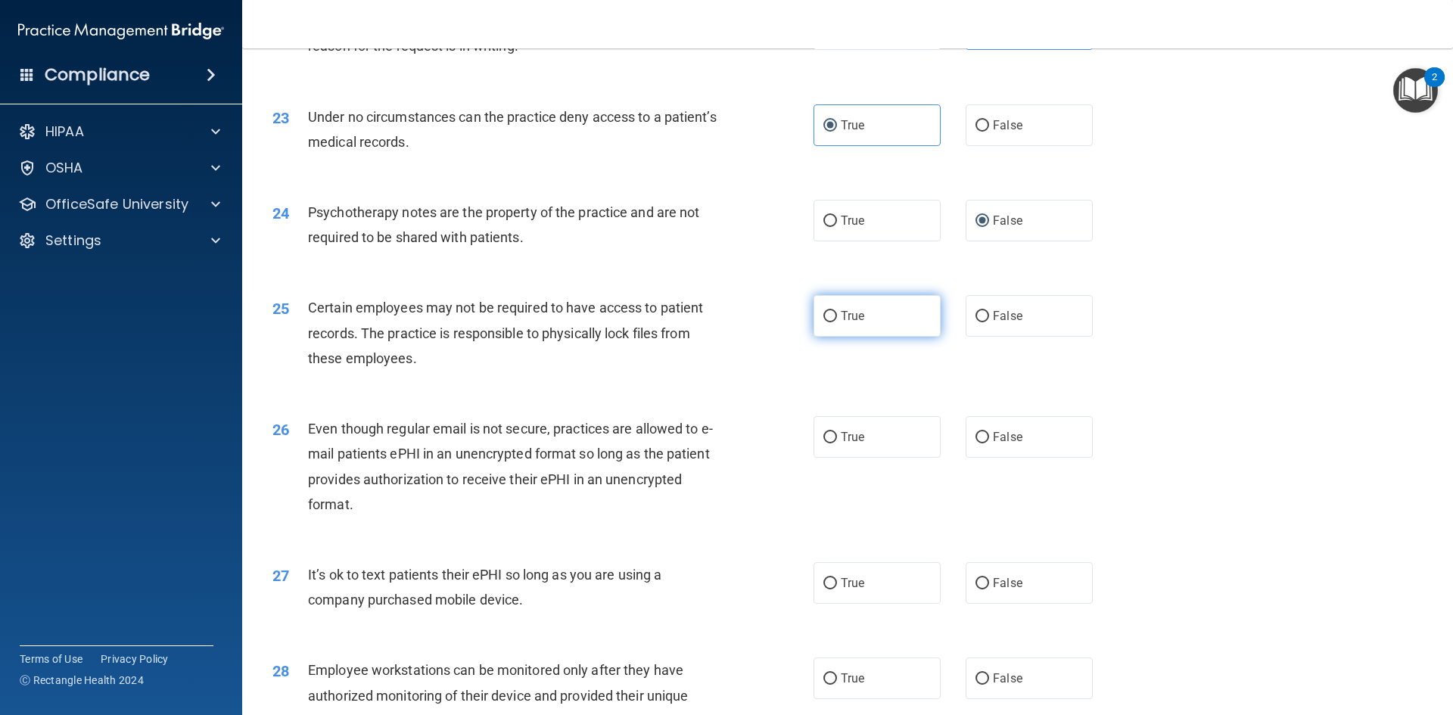
click at [860, 337] on label "True" at bounding box center [876, 316] width 127 height 42
click at [837, 322] on input "True" at bounding box center [830, 316] width 14 height 11
radio input "true"
click at [1018, 458] on label "False" at bounding box center [1028, 437] width 127 height 42
click at [989, 443] on input "False" at bounding box center [982, 437] width 14 height 11
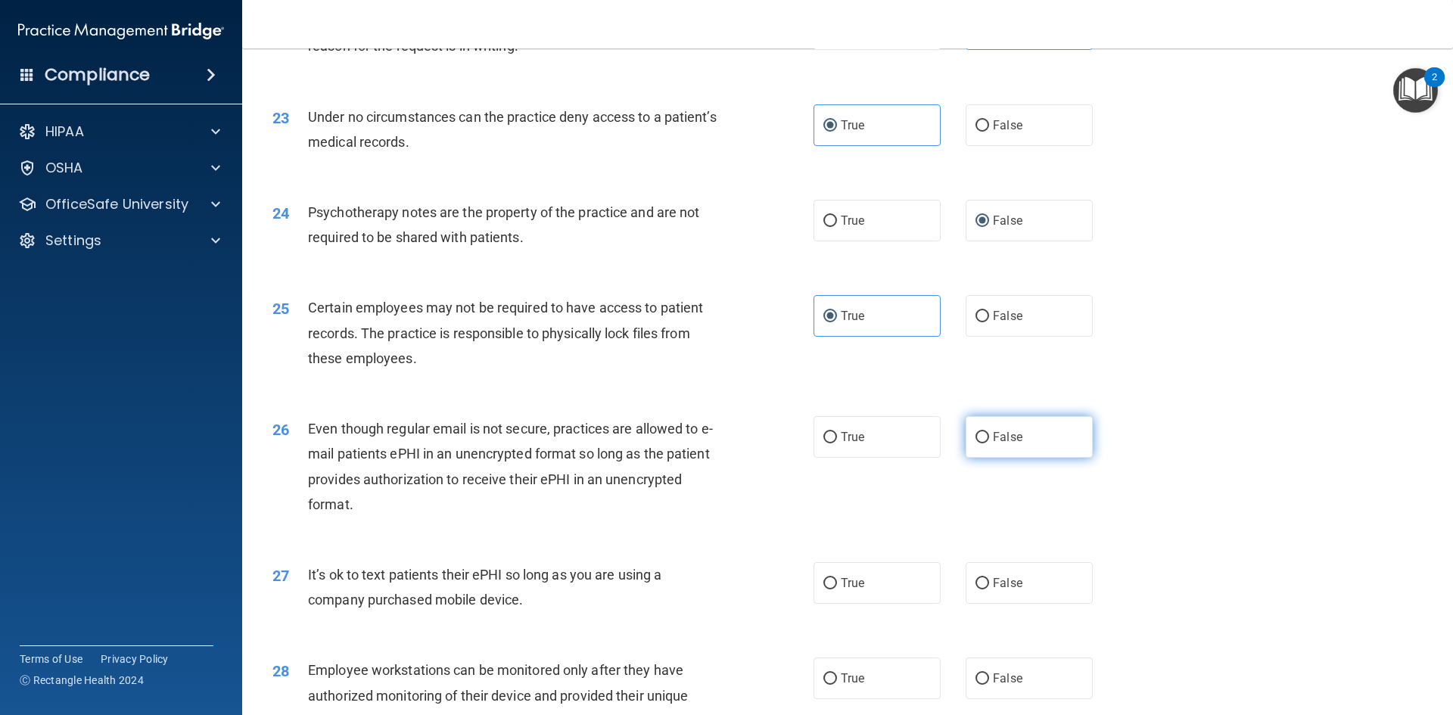
radio input "true"
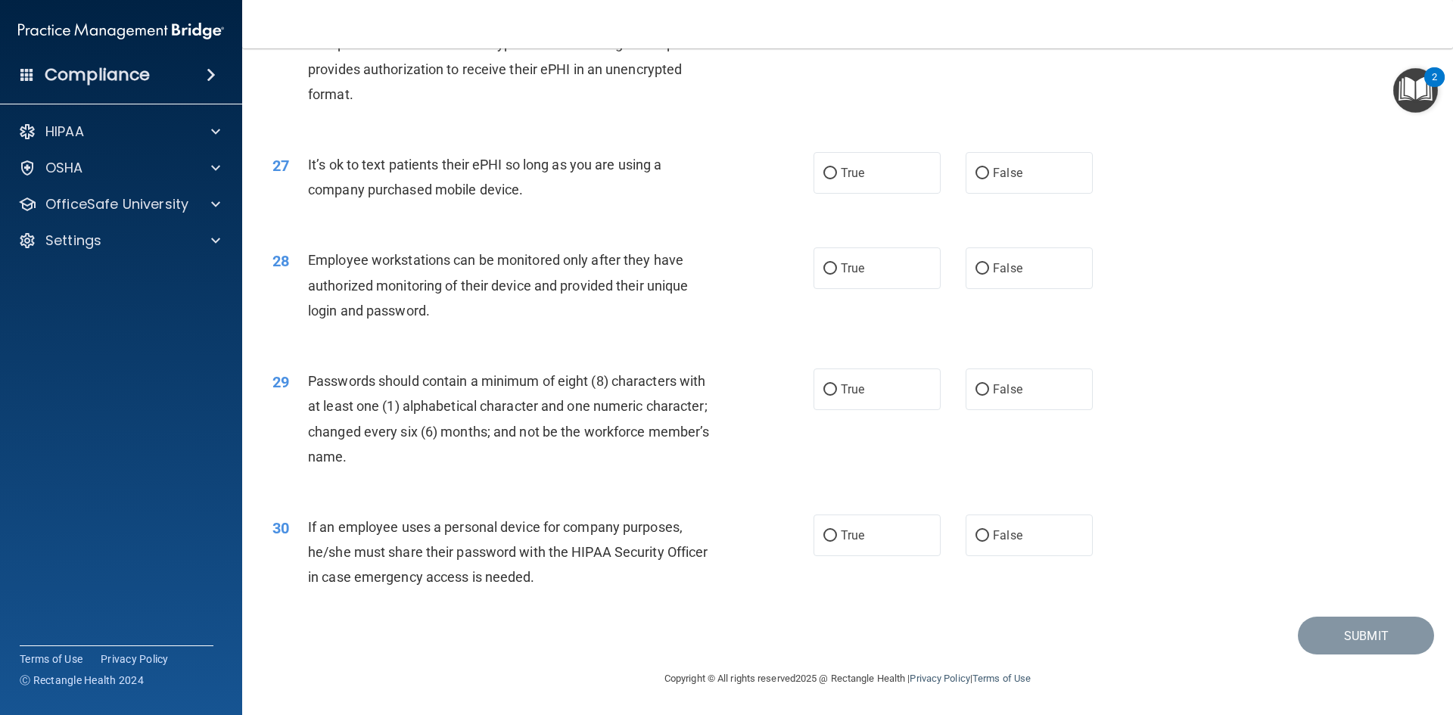
scroll to position [3083, 0]
click at [965, 178] on label "False" at bounding box center [1028, 173] width 127 height 42
click at [975, 178] on input "False" at bounding box center [982, 173] width 14 height 11
radio input "true"
click at [999, 279] on label "False" at bounding box center [1028, 268] width 127 height 42
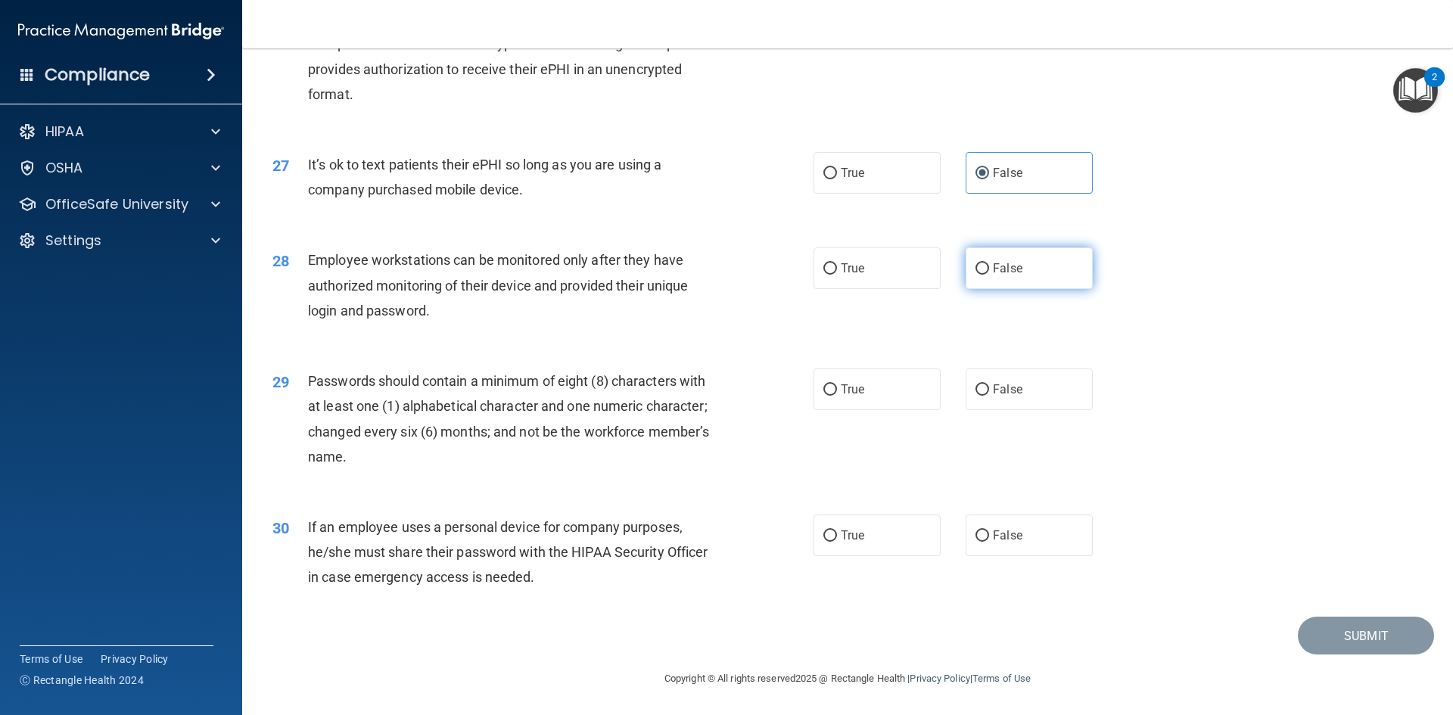
click at [989, 275] on input "False" at bounding box center [982, 268] width 14 height 11
radio input "true"
click at [841, 384] on span "True" at bounding box center [852, 389] width 23 height 14
click at [837, 384] on input "True" at bounding box center [830, 389] width 14 height 11
radio input "true"
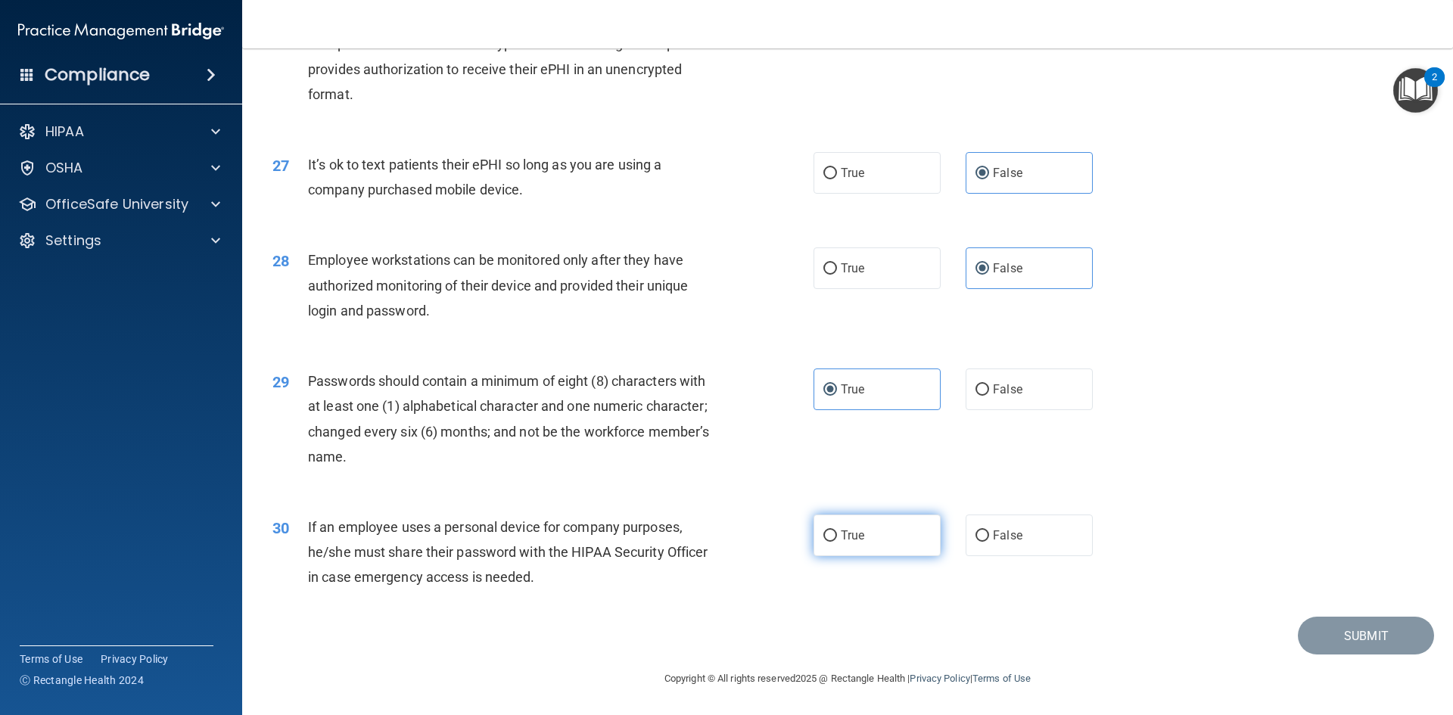
click at [869, 533] on label "True" at bounding box center [876, 535] width 127 height 42
click at [837, 533] on input "True" at bounding box center [830, 535] width 14 height 11
radio input "true"
click at [1343, 635] on button "Submit" at bounding box center [1365, 636] width 136 height 39
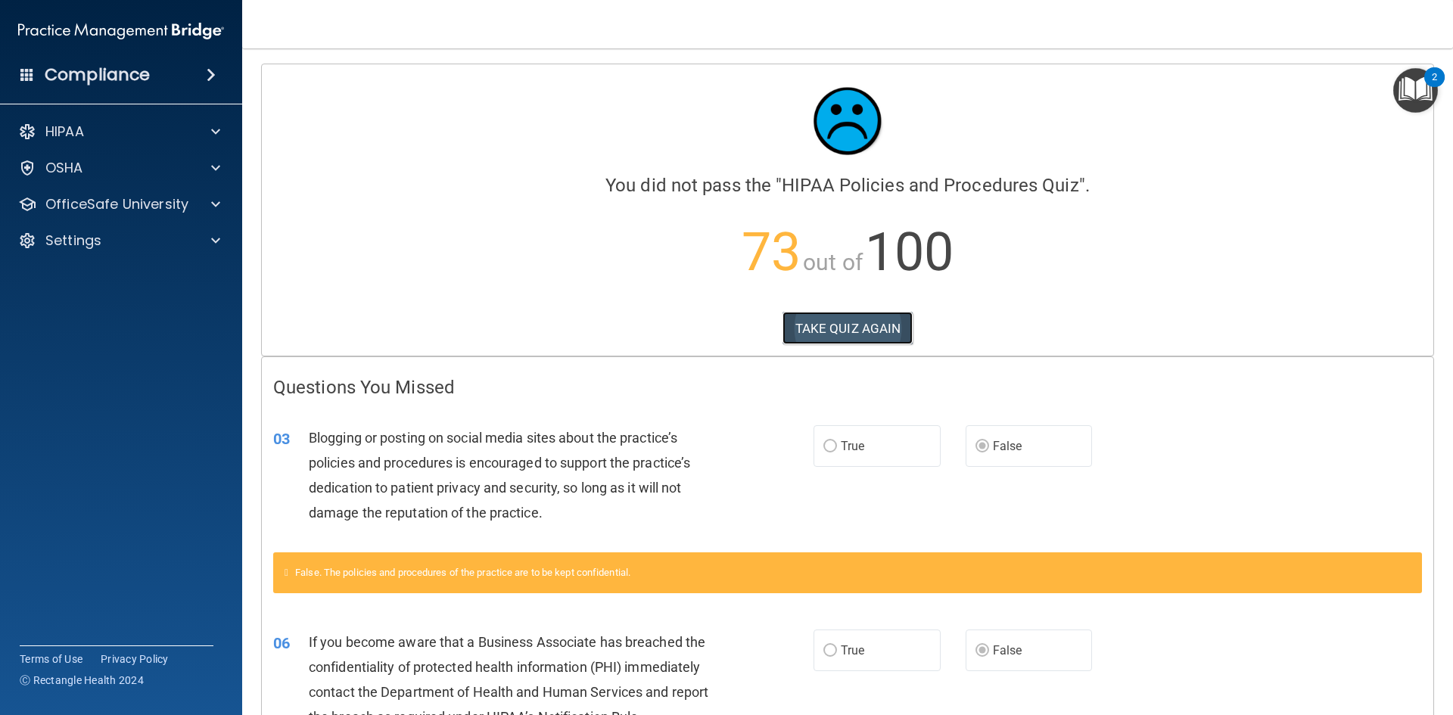
click at [861, 330] on button "TAKE QUIZ AGAIN" at bounding box center [847, 328] width 131 height 33
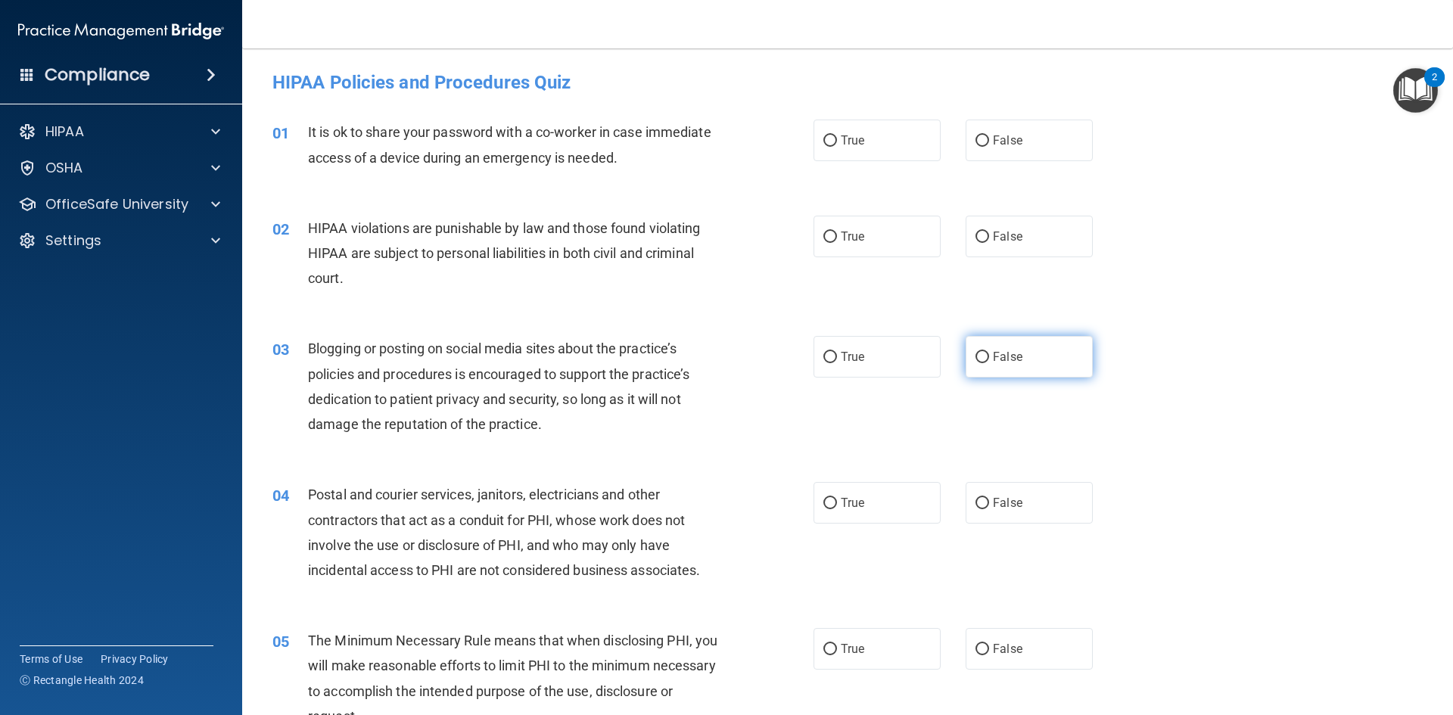
click at [1003, 366] on label "False" at bounding box center [1028, 357] width 127 height 42
click at [989, 363] on input "False" at bounding box center [982, 357] width 14 height 11
radio input "true"
click at [995, 648] on span "False" at bounding box center [1008, 649] width 30 height 14
click at [989, 648] on input "False" at bounding box center [982, 649] width 14 height 11
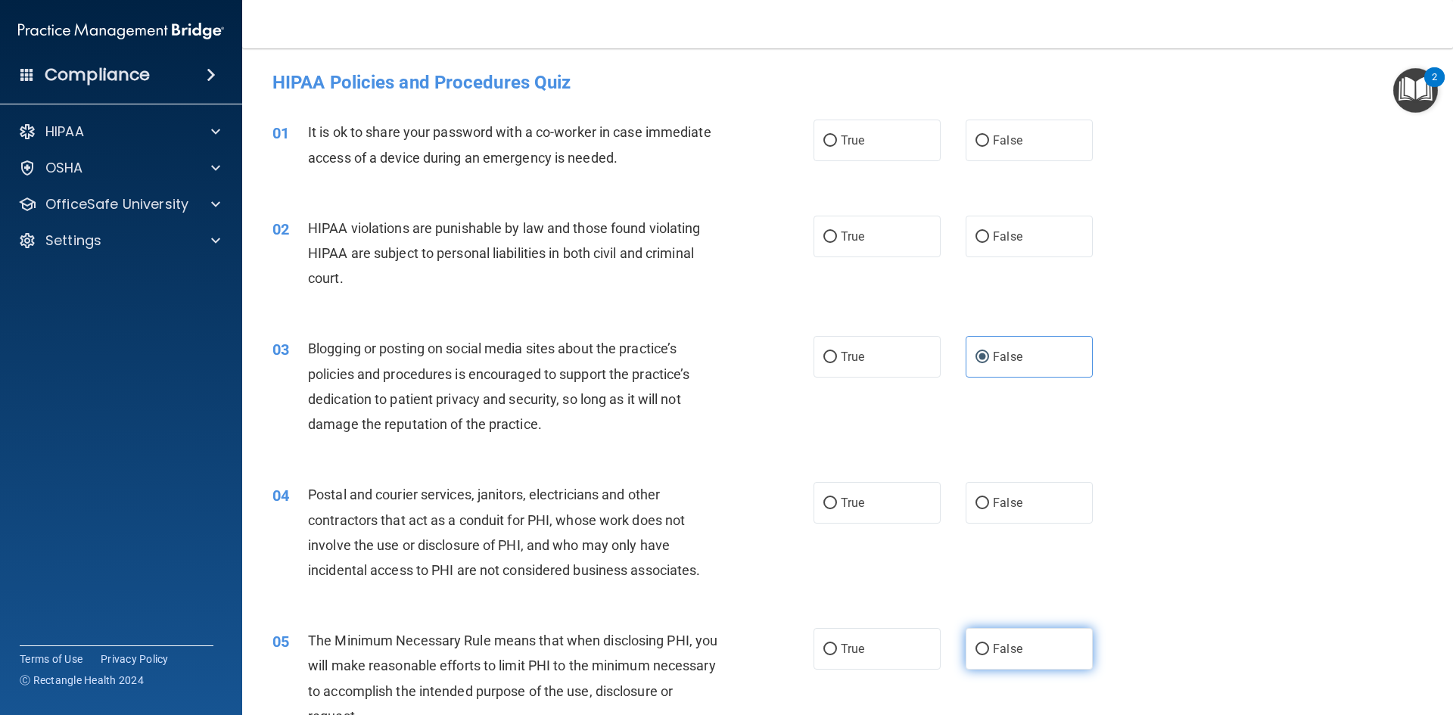
radio input "true"
click at [993, 659] on label "False" at bounding box center [1028, 649] width 127 height 42
click at [989, 655] on input "False" at bounding box center [982, 649] width 14 height 11
click at [1019, 157] on label "False" at bounding box center [1028, 141] width 127 height 42
click at [989, 147] on input "False" at bounding box center [982, 140] width 14 height 11
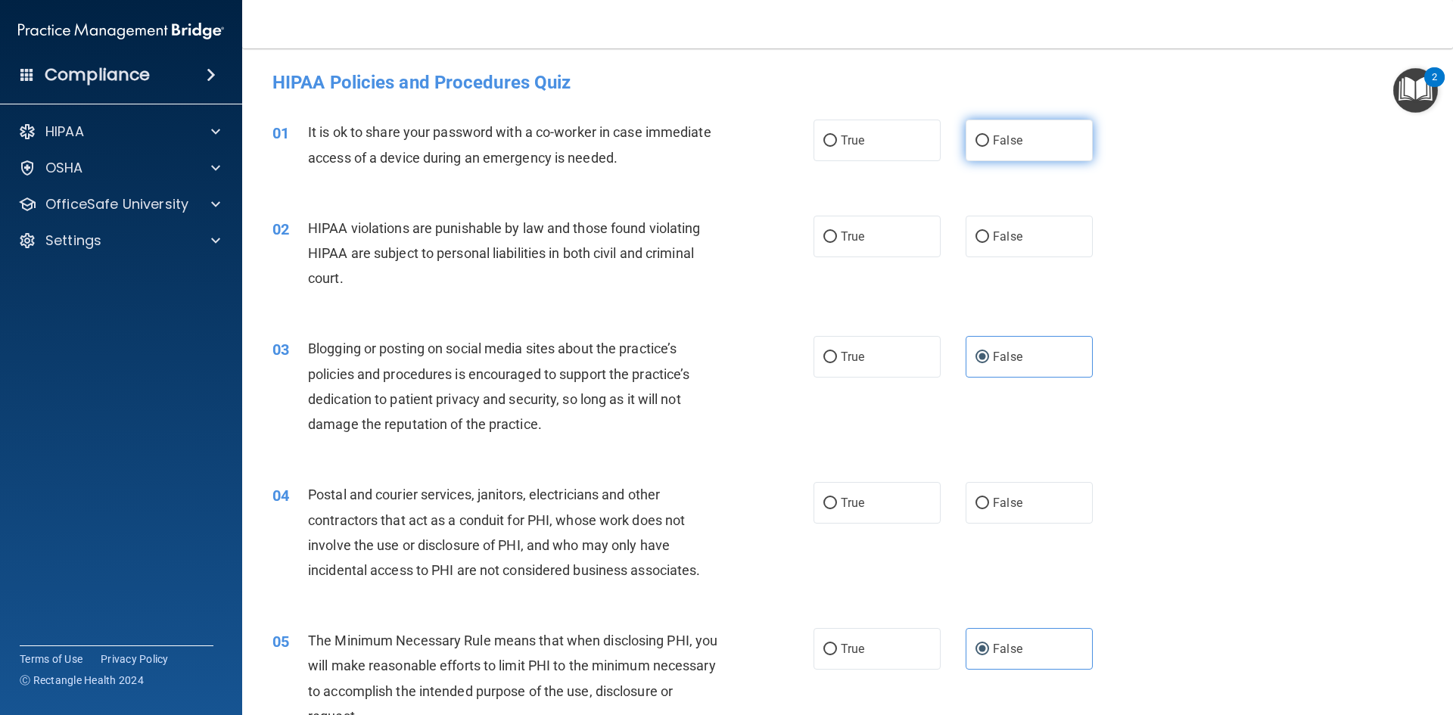
radio input "true"
click at [869, 250] on label "True" at bounding box center [876, 237] width 127 height 42
click at [837, 243] on input "True" at bounding box center [830, 236] width 14 height 11
radio input "true"
click at [882, 489] on label "True" at bounding box center [876, 503] width 127 height 42
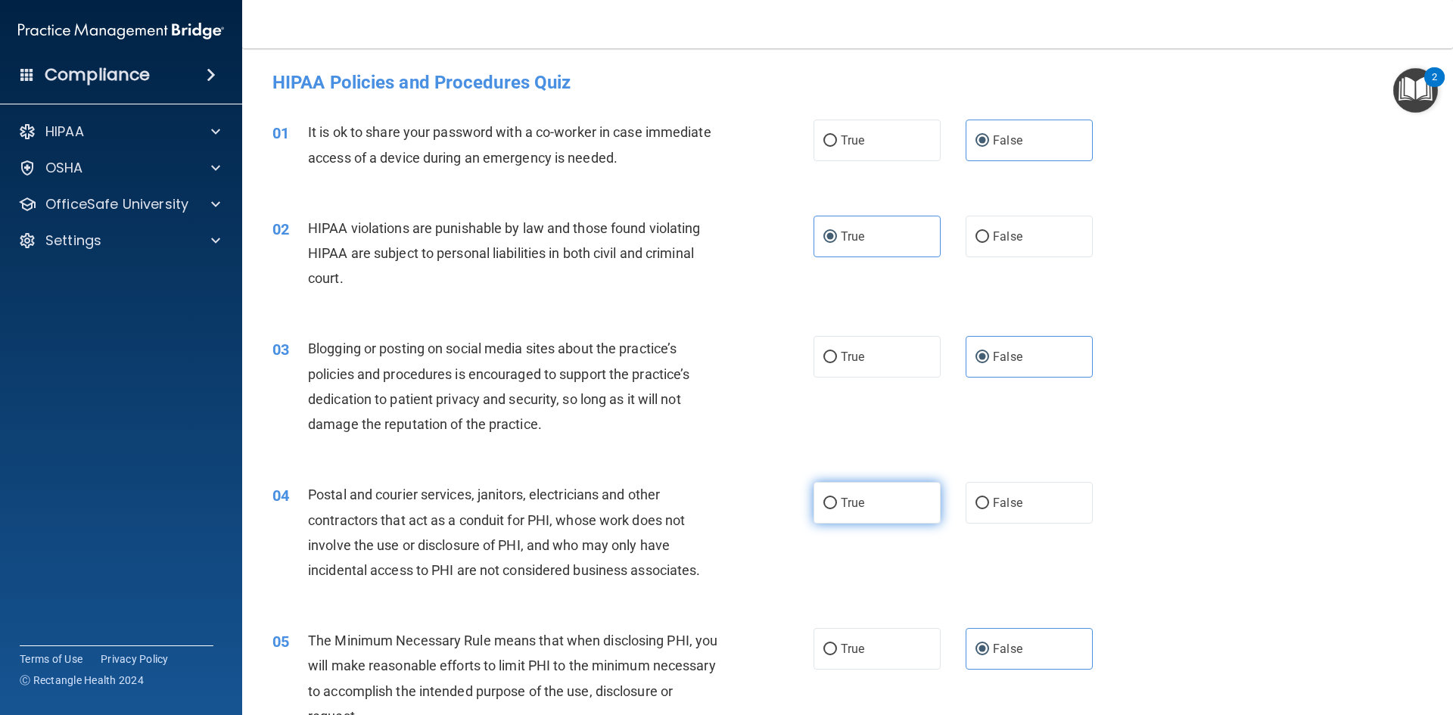
click at [837, 498] on input "True" at bounding box center [830, 503] width 14 height 11
radio input "true"
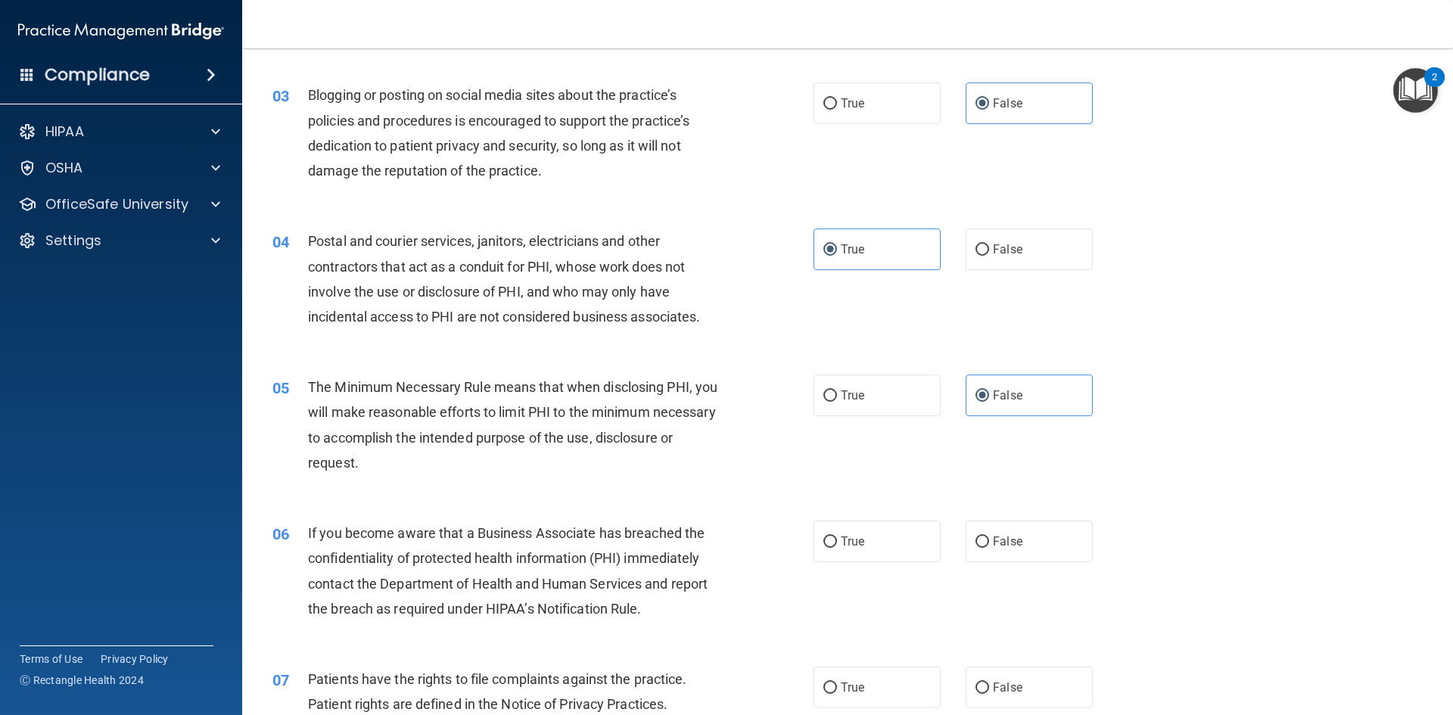
scroll to position [227, 0]
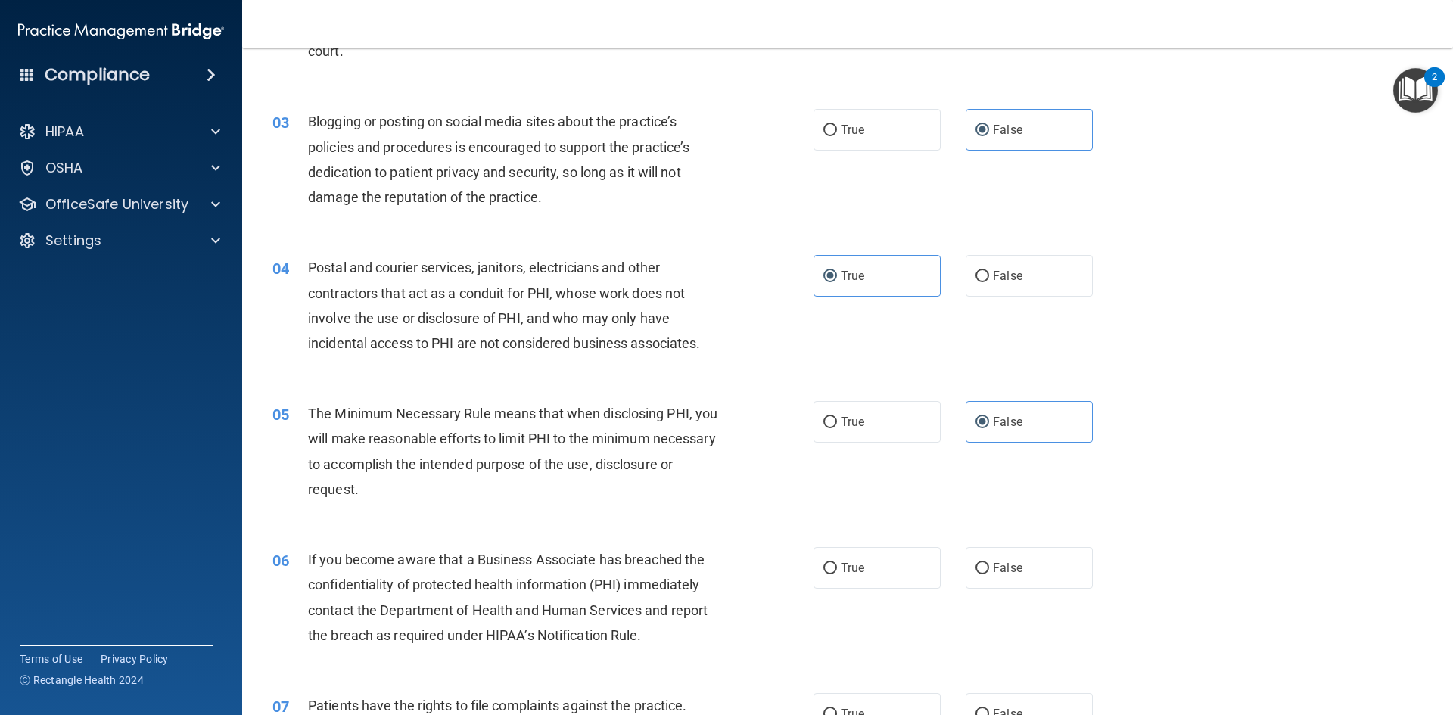
click at [875, 355] on div "04 Postal and courier services, janitors, electricians and other contractors th…" at bounding box center [847, 309] width 1173 height 146
click at [875, 433] on label "True" at bounding box center [876, 422] width 127 height 42
click at [837, 428] on input "True" at bounding box center [830, 422] width 14 height 11
radio input "true"
radio input "false"
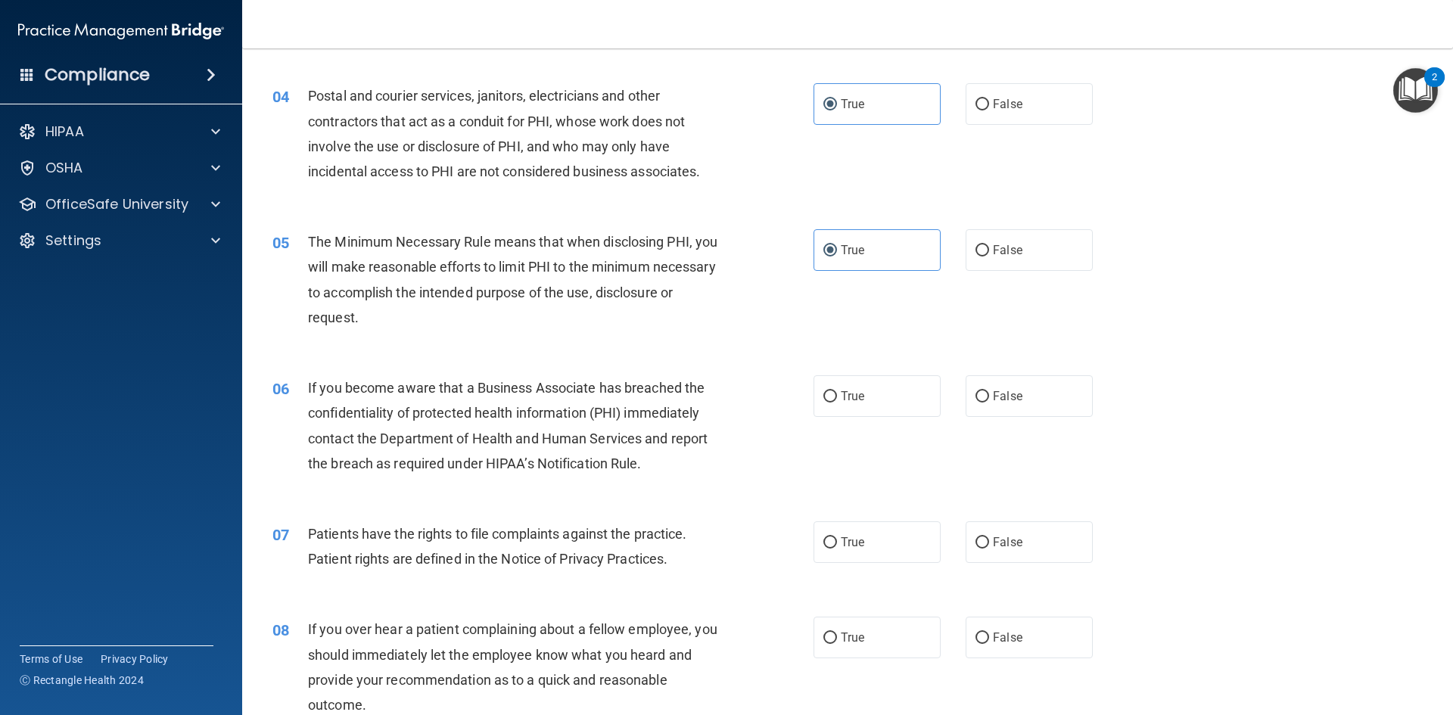
scroll to position [530, 0]
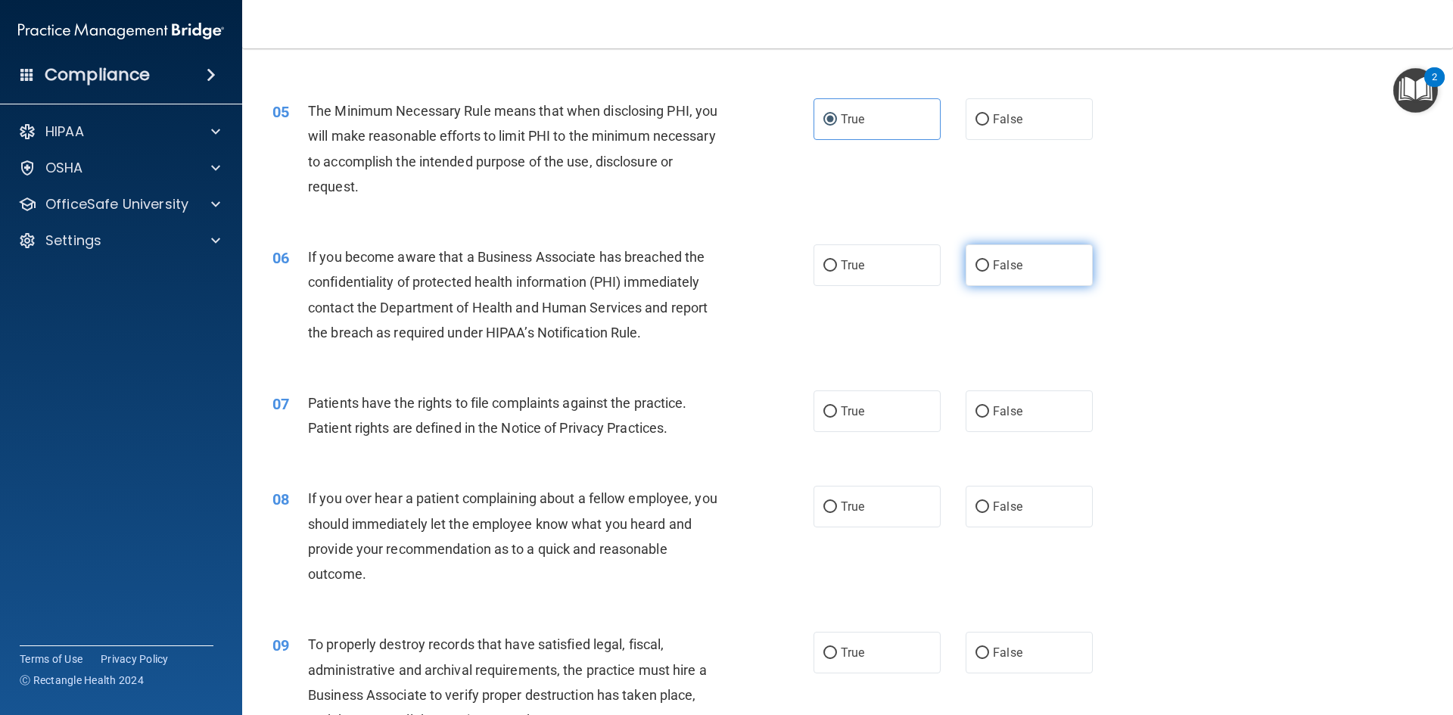
click at [1034, 277] on label "False" at bounding box center [1028, 265] width 127 height 42
click at [989, 272] on input "False" at bounding box center [982, 265] width 14 height 11
radio input "true"
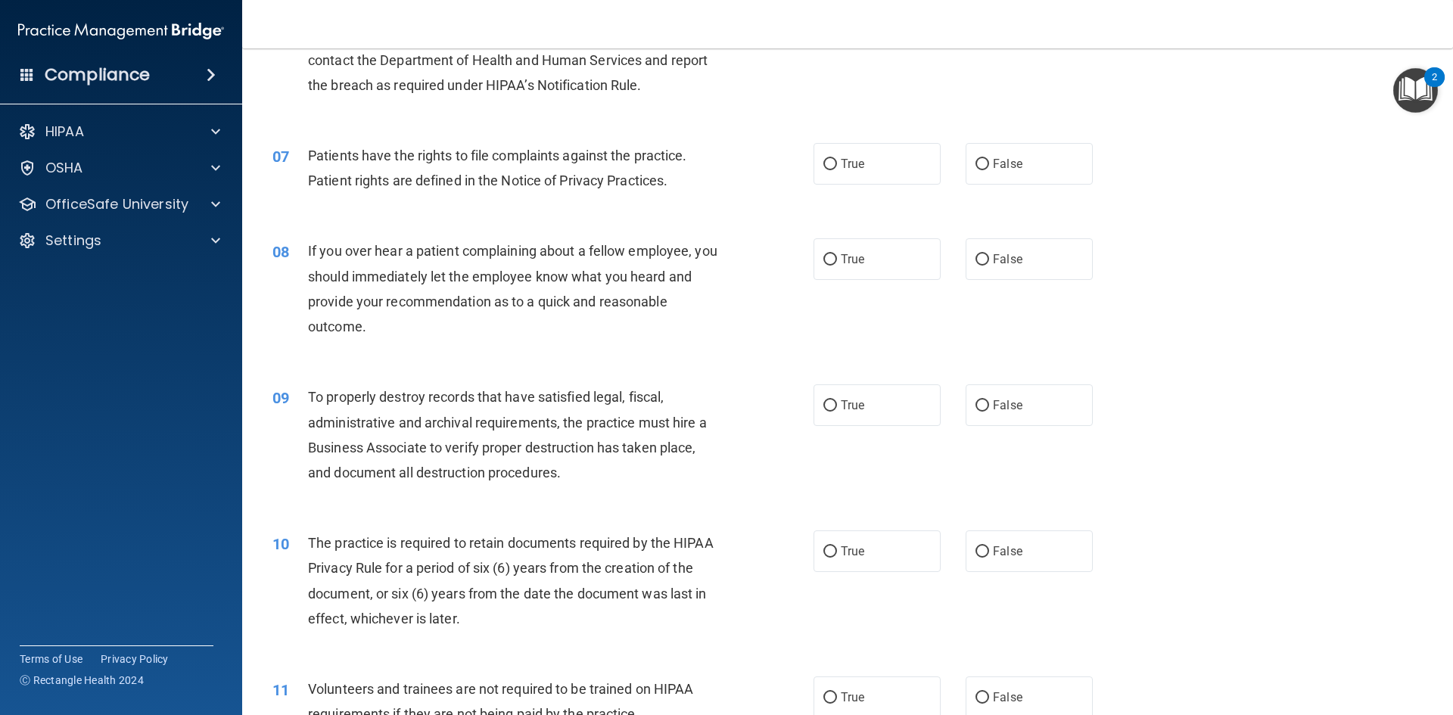
scroll to position [781, 0]
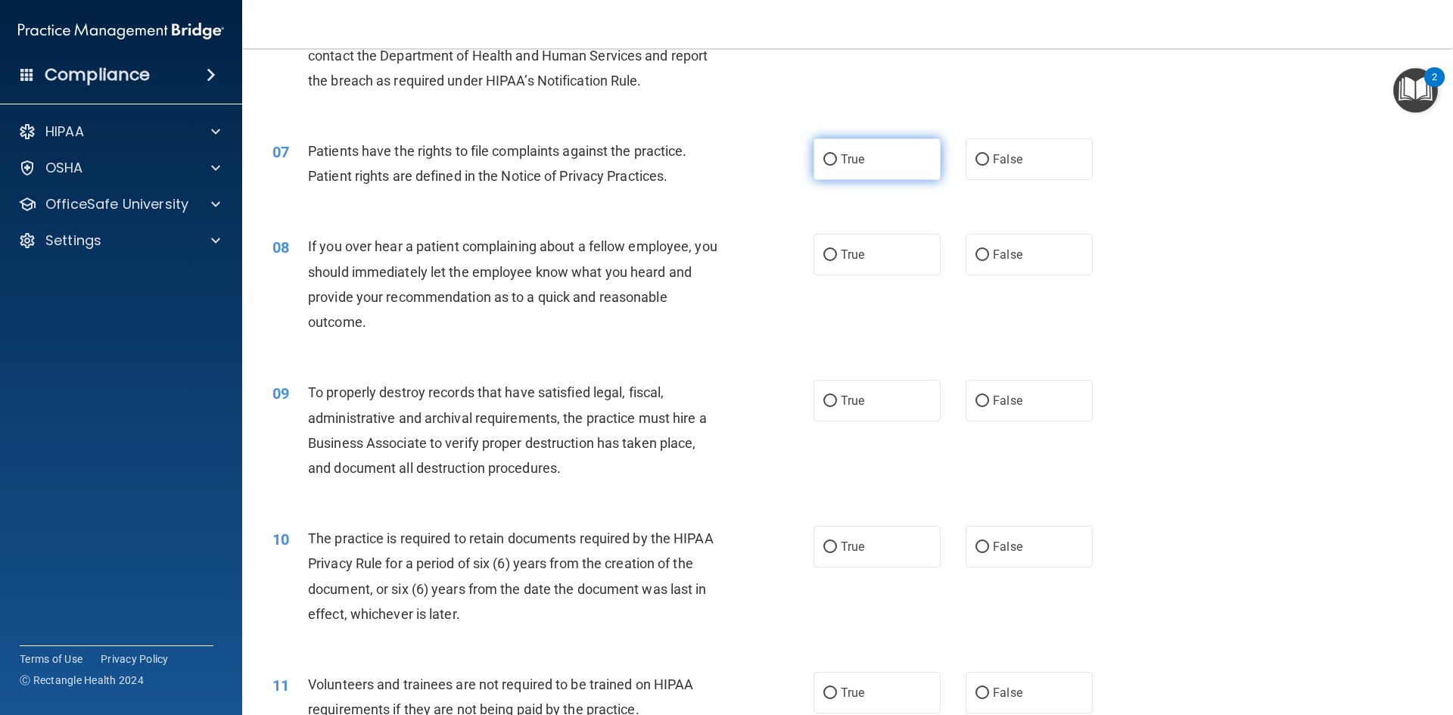
click at [877, 169] on label "True" at bounding box center [876, 159] width 127 height 42
click at [837, 166] on input "True" at bounding box center [830, 159] width 14 height 11
radio input "true"
click at [965, 267] on label "False" at bounding box center [1028, 255] width 127 height 42
click at [975, 261] on input "False" at bounding box center [982, 255] width 14 height 11
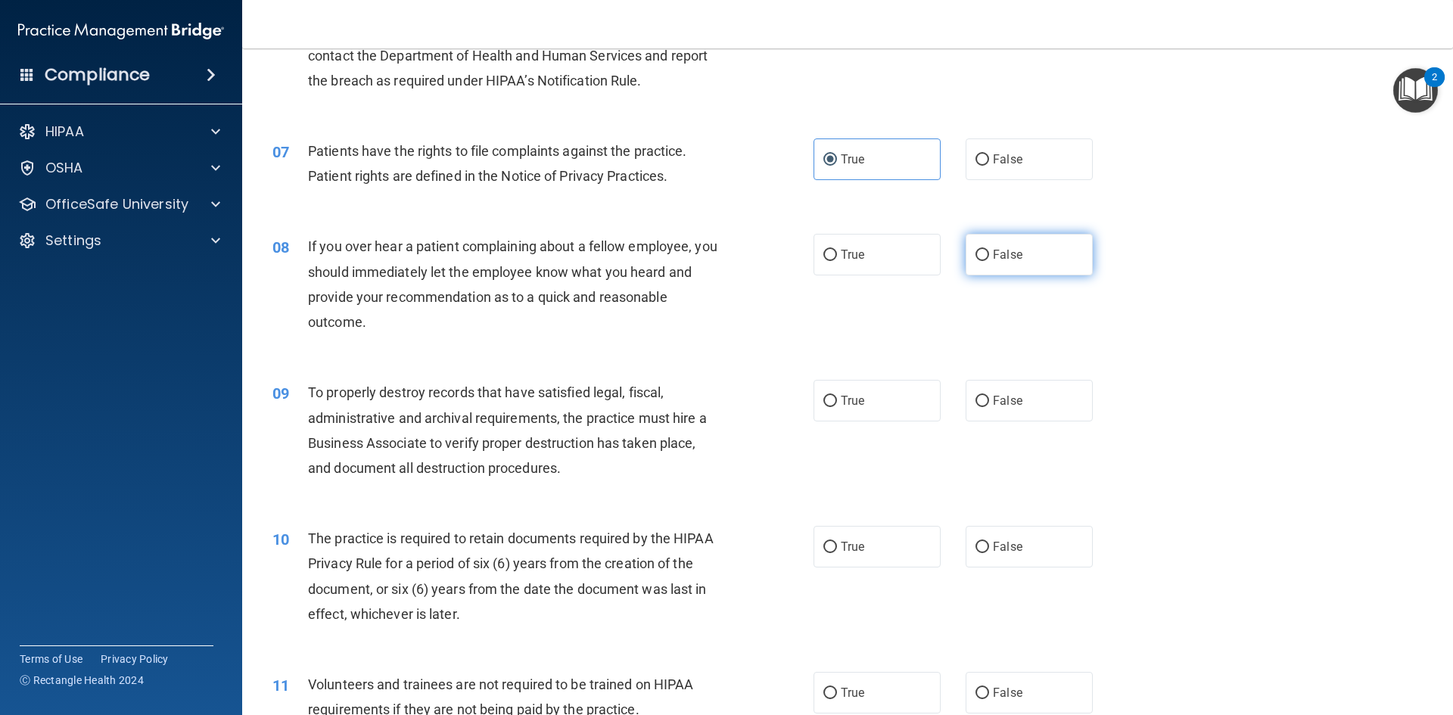
radio input "true"
click at [1015, 418] on label "False" at bounding box center [1028, 401] width 127 height 42
click at [989, 407] on input "False" at bounding box center [982, 401] width 14 height 11
radio input "true"
click at [1015, 418] on label "False" at bounding box center [1028, 401] width 127 height 42
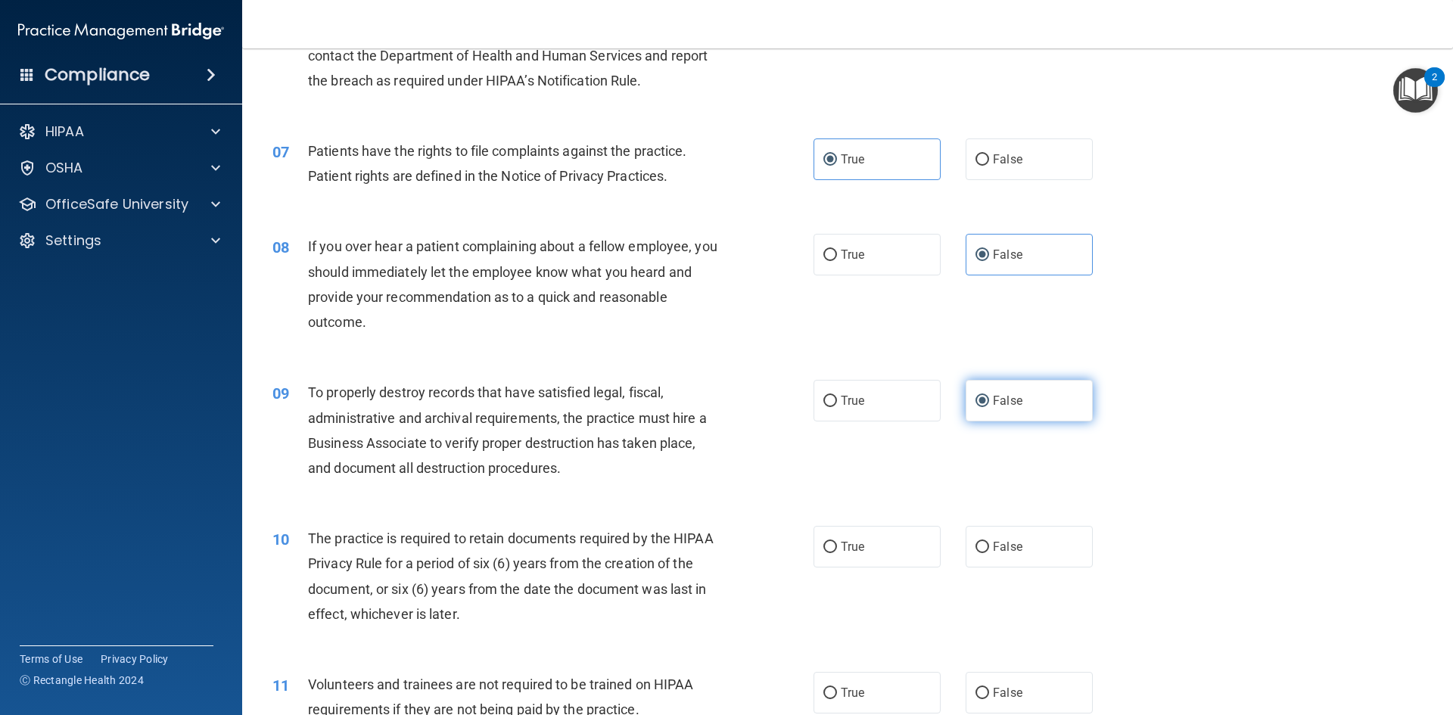
click at [989, 407] on input "False" at bounding box center [982, 401] width 14 height 11
click at [846, 548] on span "True" at bounding box center [852, 546] width 23 height 14
click at [837, 548] on input "True" at bounding box center [830, 547] width 14 height 11
radio input "true"
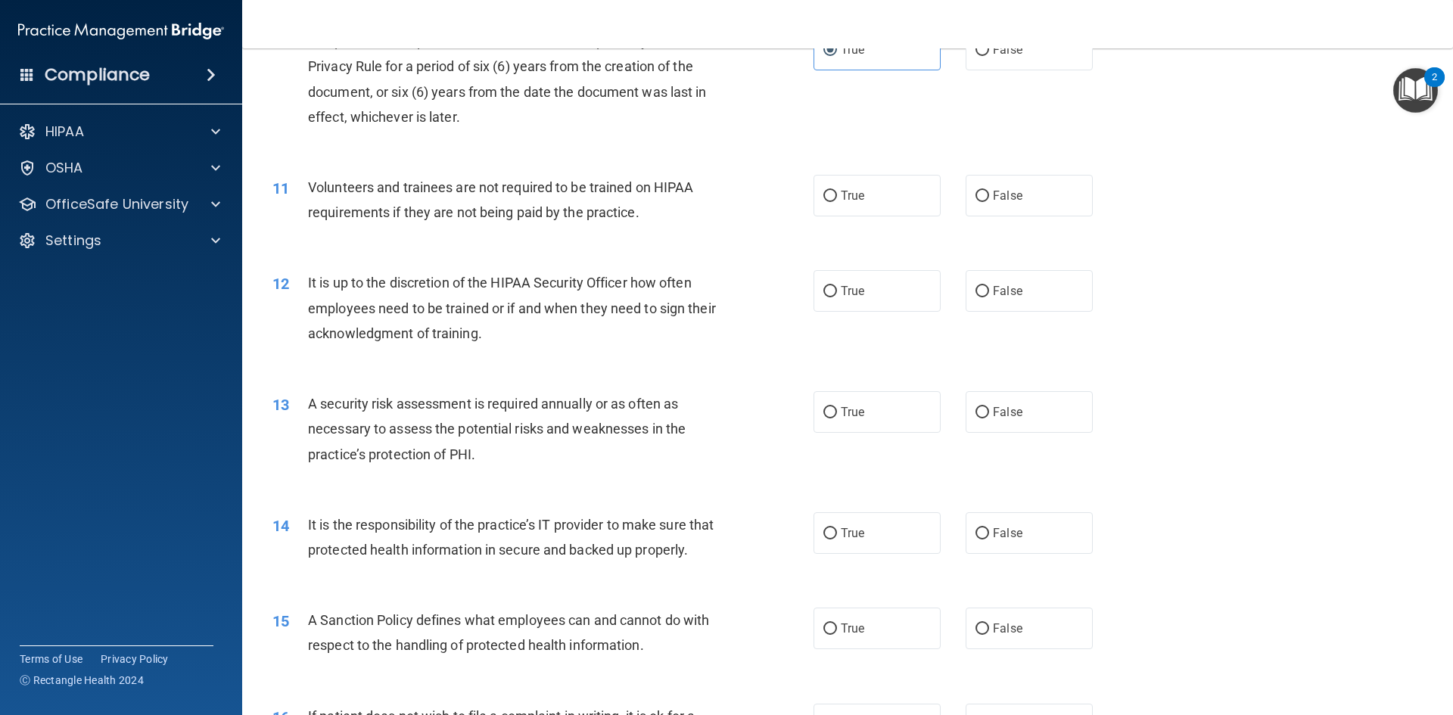
scroll to position [1300, 0]
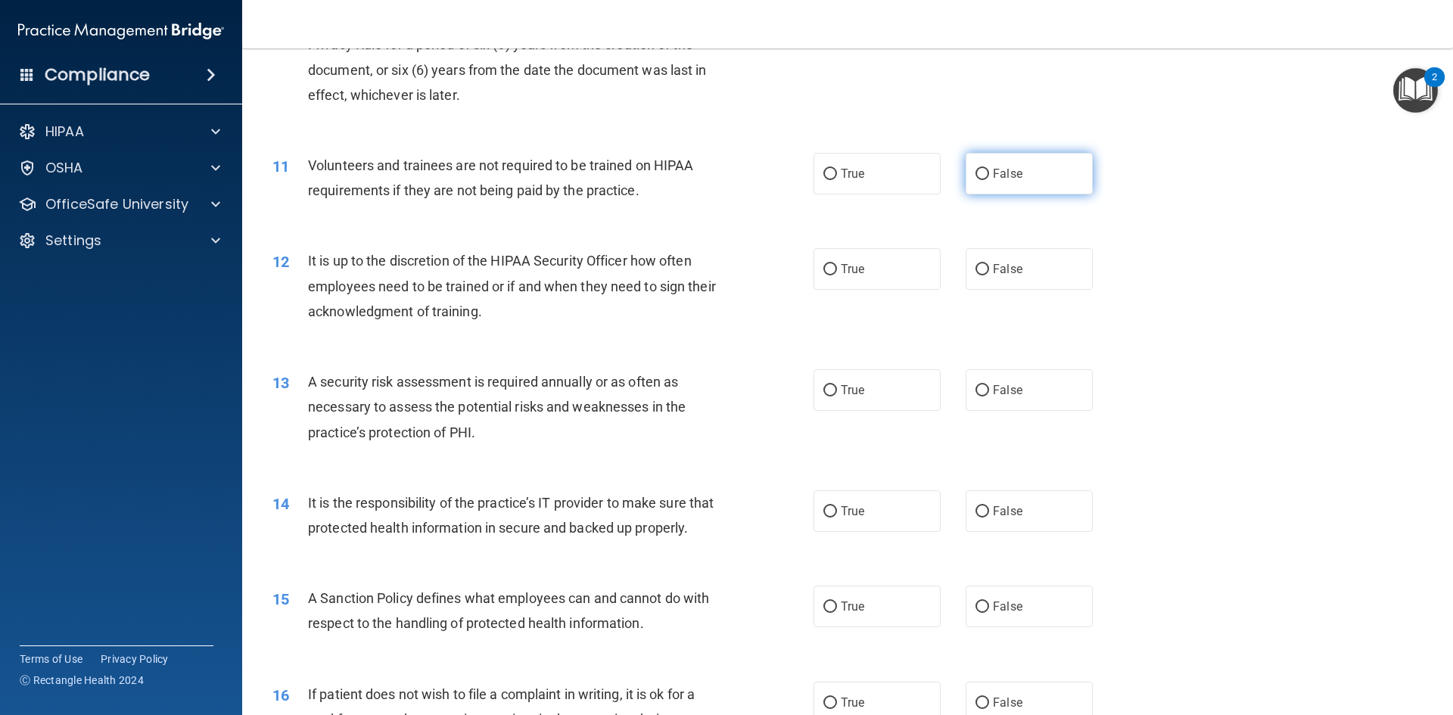
click at [965, 173] on label "False" at bounding box center [1028, 174] width 127 height 42
click at [975, 173] on input "False" at bounding box center [982, 174] width 14 height 11
radio input "true"
click at [1055, 269] on label "False" at bounding box center [1028, 269] width 127 height 42
click at [989, 269] on input "False" at bounding box center [982, 269] width 14 height 11
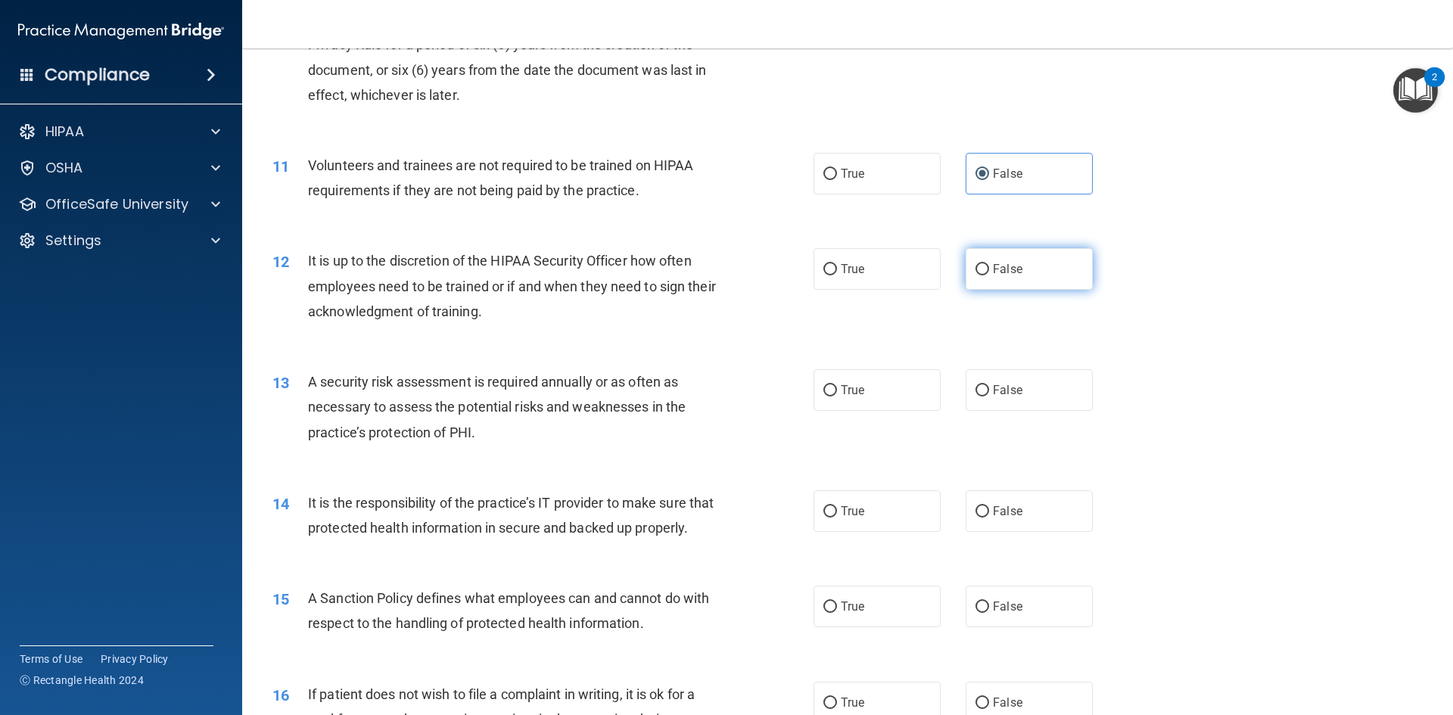
radio input "true"
drag, startPoint x: 881, startPoint y: 378, endPoint x: 883, endPoint y: 386, distance: 7.7
click at [882, 378] on label "True" at bounding box center [876, 390] width 127 height 42
click at [837, 385] on input "True" at bounding box center [830, 390] width 14 height 11
radio input "true"
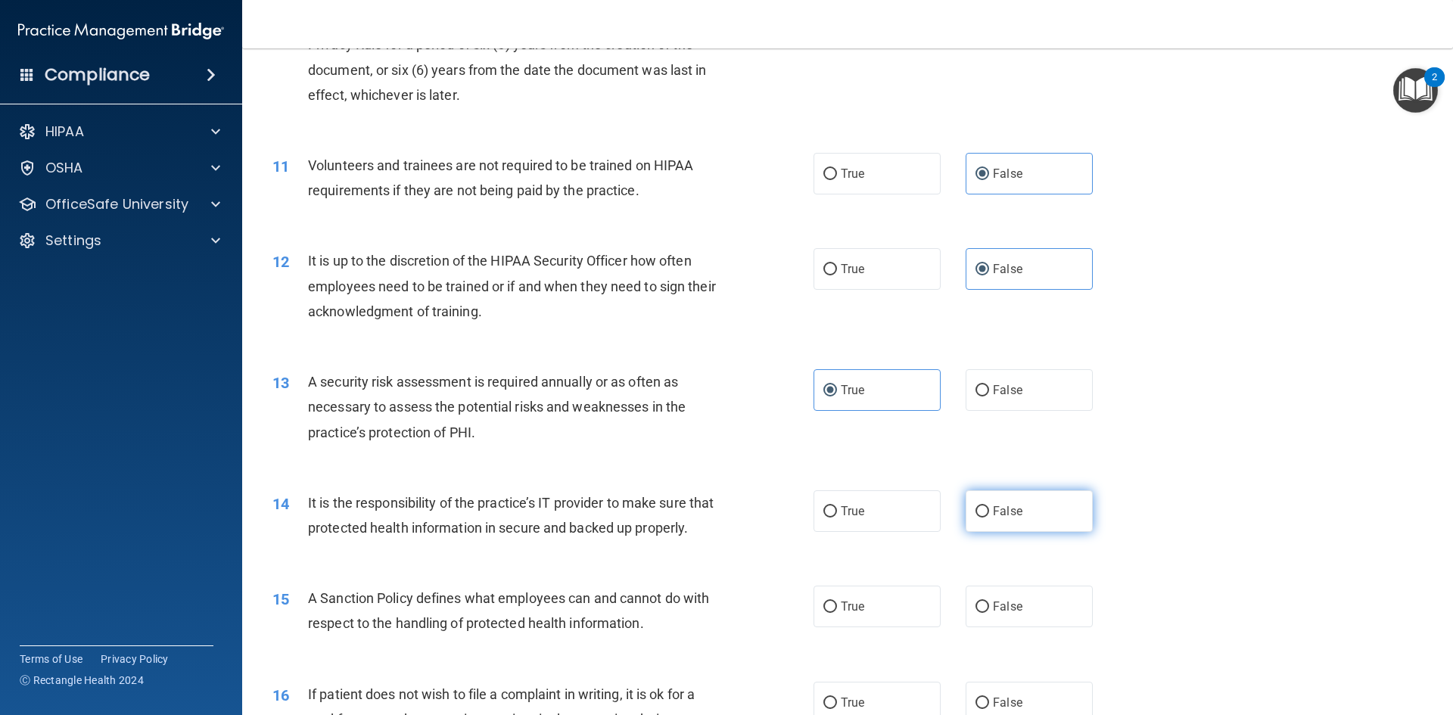
click at [993, 516] on span "False" at bounding box center [1008, 511] width 30 height 14
click at [989, 516] on input "False" at bounding box center [982, 511] width 14 height 11
radio input "true"
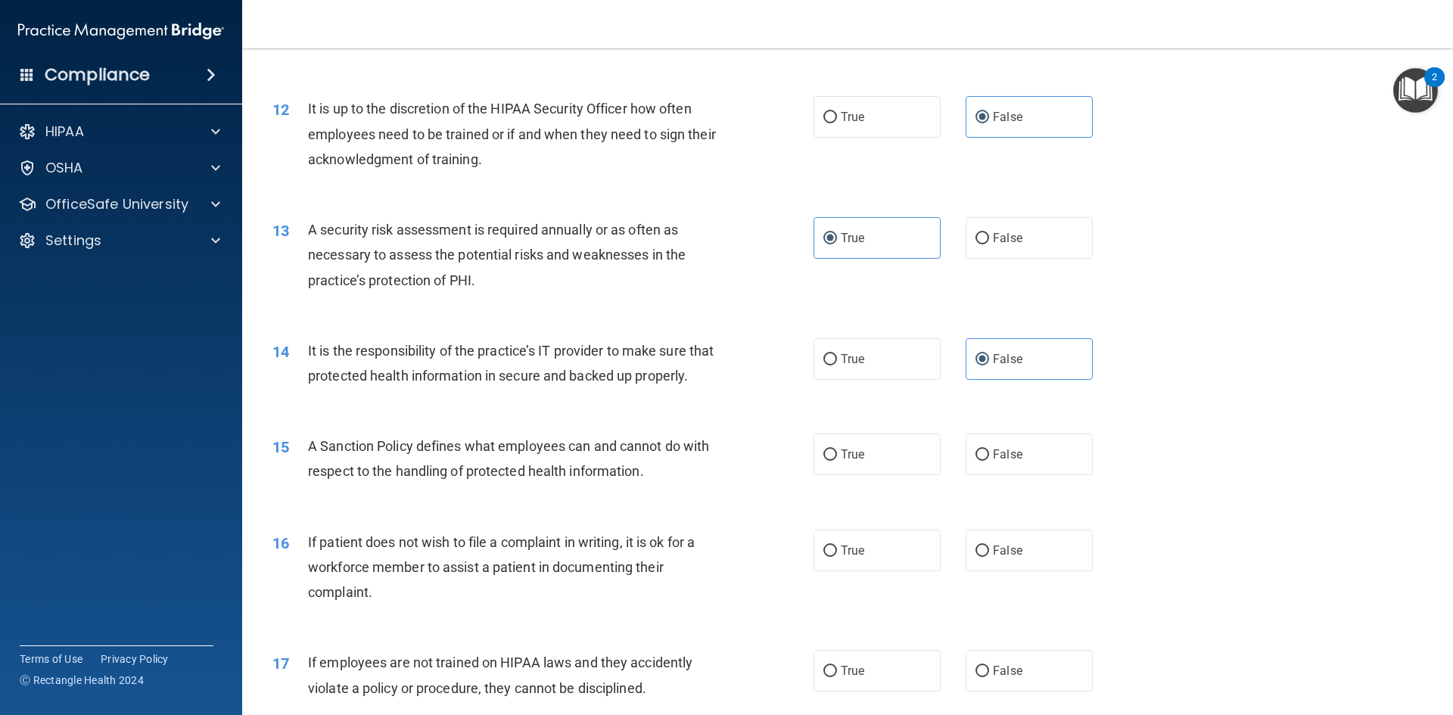
scroll to position [1452, 0]
click at [868, 466] on label "True" at bounding box center [876, 455] width 127 height 42
click at [837, 461] on input "True" at bounding box center [830, 455] width 14 height 11
radio input "true"
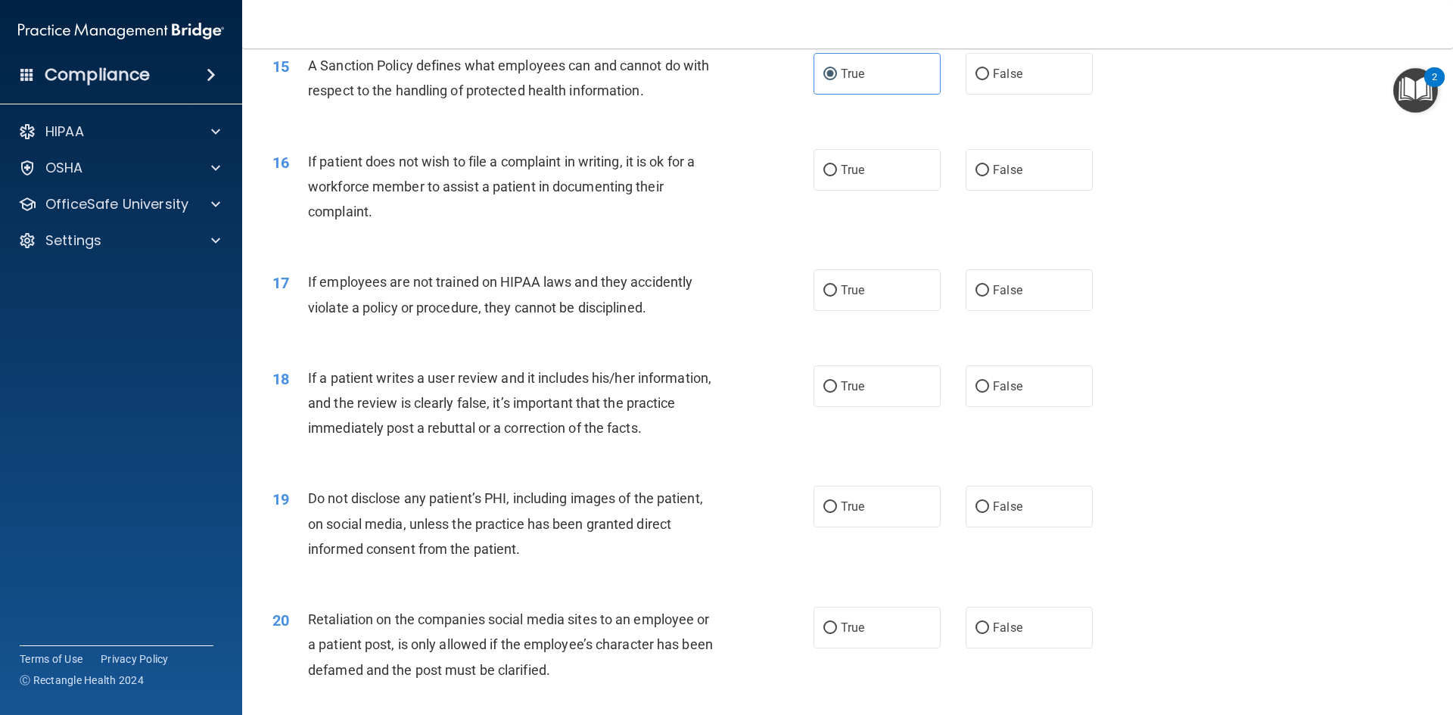
scroll to position [1820, 0]
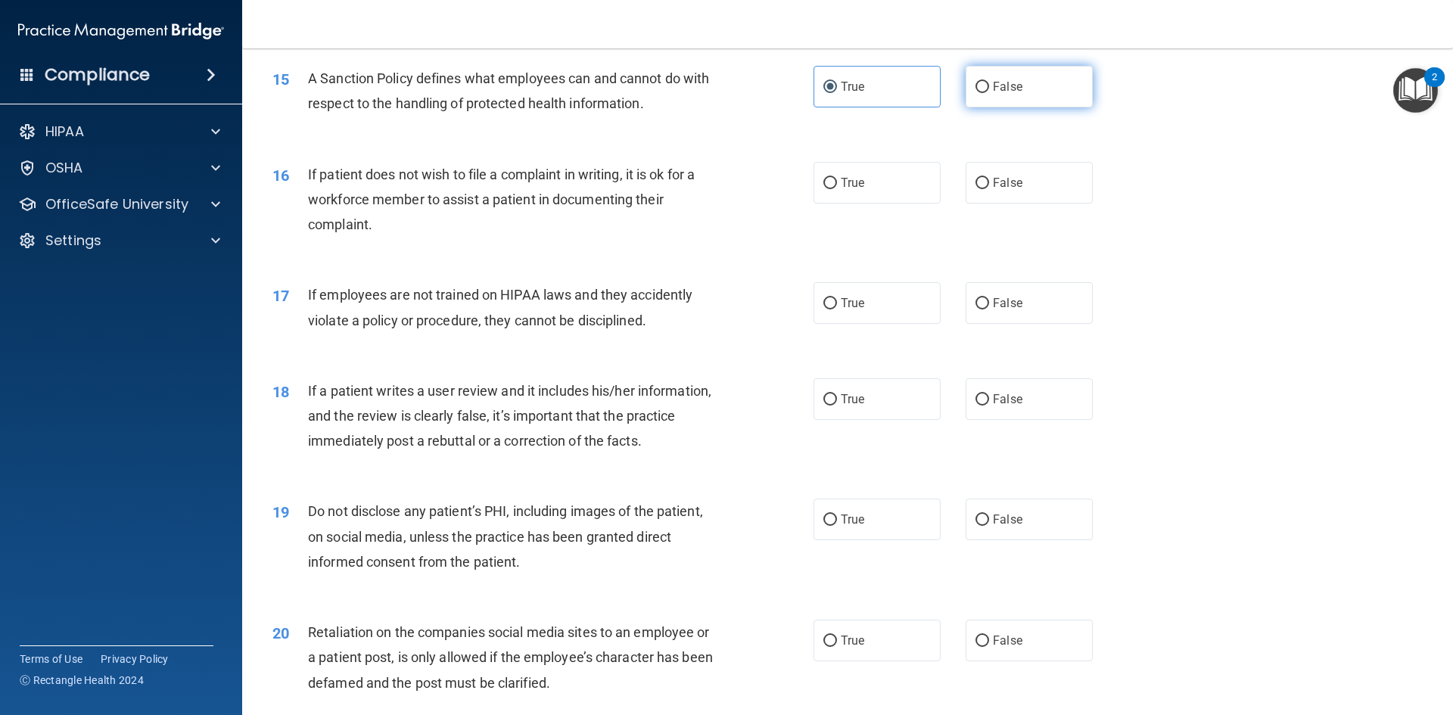
click at [982, 107] on label "False" at bounding box center [1028, 87] width 127 height 42
click at [982, 93] on input "False" at bounding box center [982, 87] width 14 height 11
radio input "true"
radio input "false"
click at [862, 204] on label "True" at bounding box center [876, 183] width 127 height 42
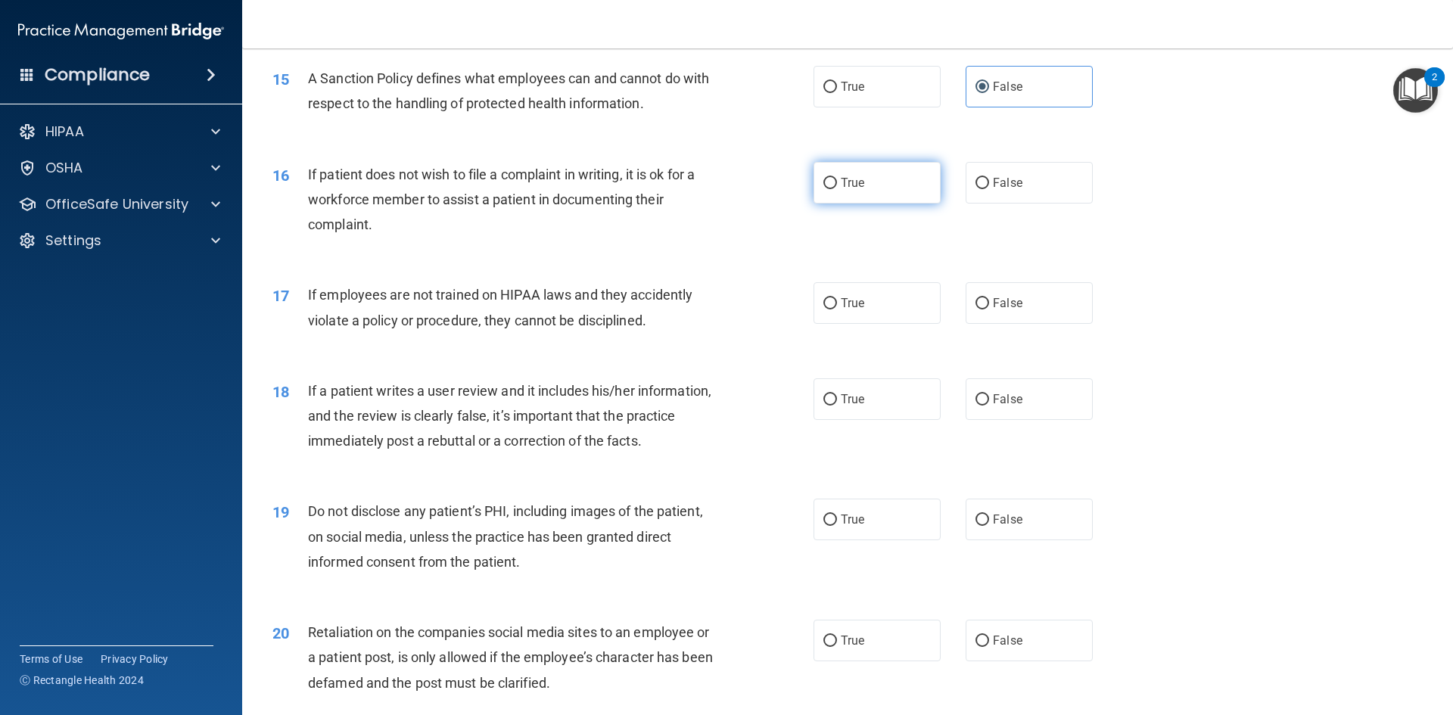
click at [837, 189] on input "True" at bounding box center [830, 183] width 14 height 11
radio input "true"
click at [990, 324] on label "False" at bounding box center [1028, 303] width 127 height 42
click at [989, 309] on input "False" at bounding box center [982, 303] width 14 height 11
radio input "true"
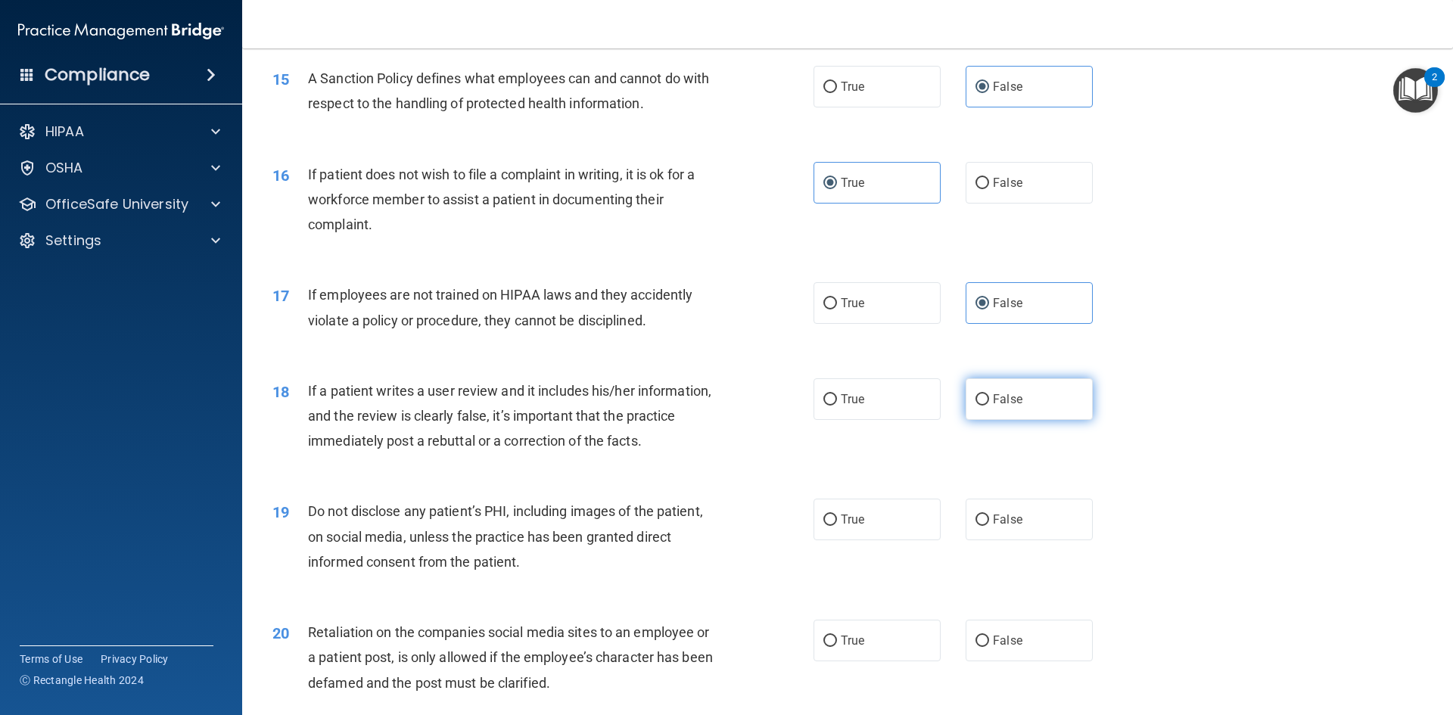
click at [1052, 420] on label "False" at bounding box center [1028, 399] width 127 height 42
click at [989, 405] on input "False" at bounding box center [982, 399] width 14 height 11
radio input "true"
click at [892, 540] on label "True" at bounding box center [876, 520] width 127 height 42
click at [837, 526] on input "True" at bounding box center [830, 519] width 14 height 11
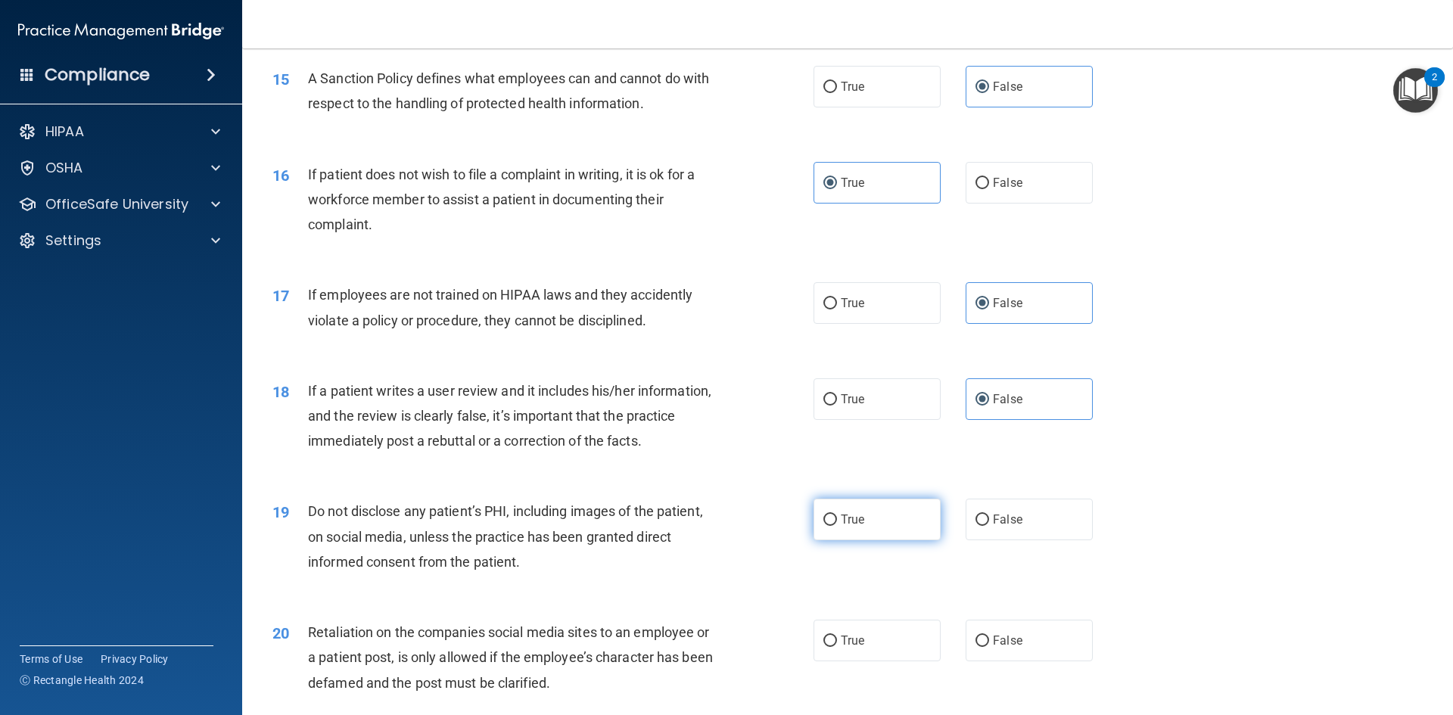
radio input "true"
click at [983, 659] on label "False" at bounding box center [1028, 641] width 127 height 42
click at [983, 647] on input "False" at bounding box center [982, 640] width 14 height 11
radio input "true"
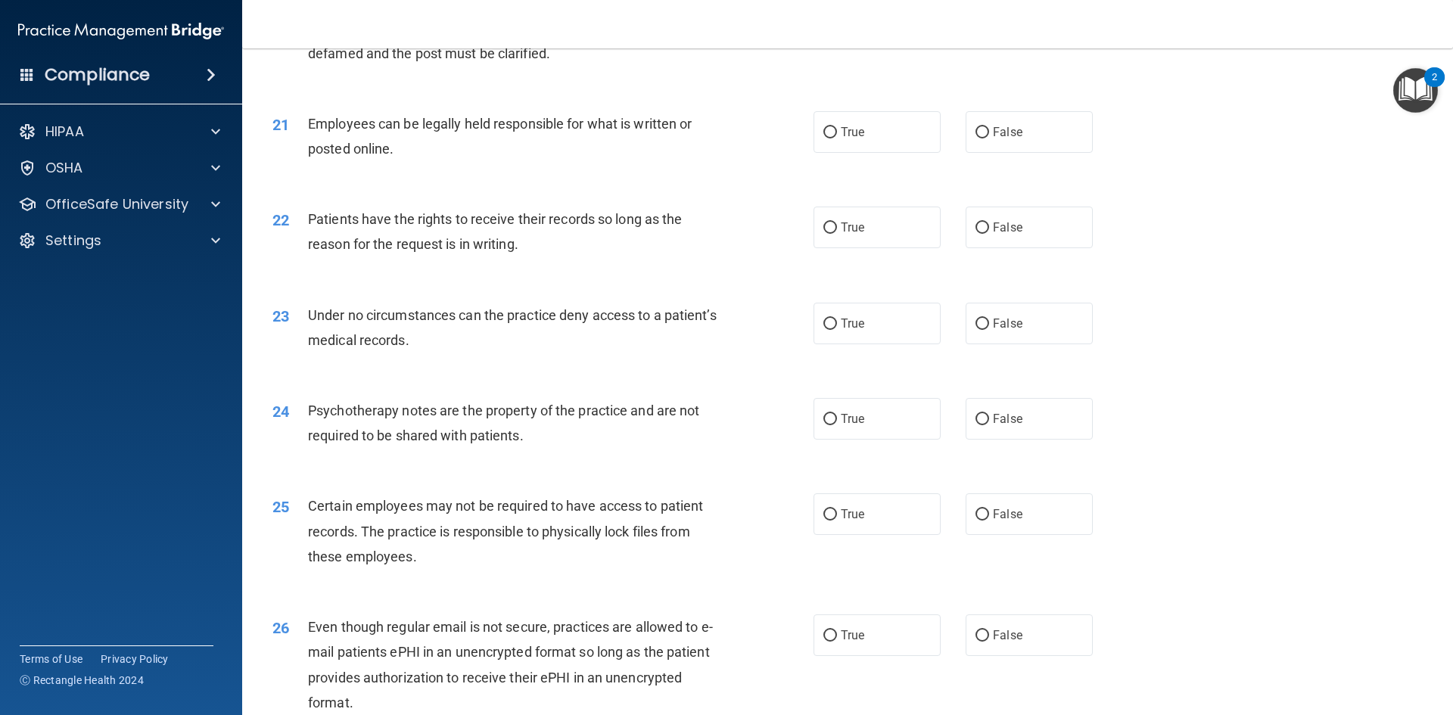
scroll to position [2538, 0]
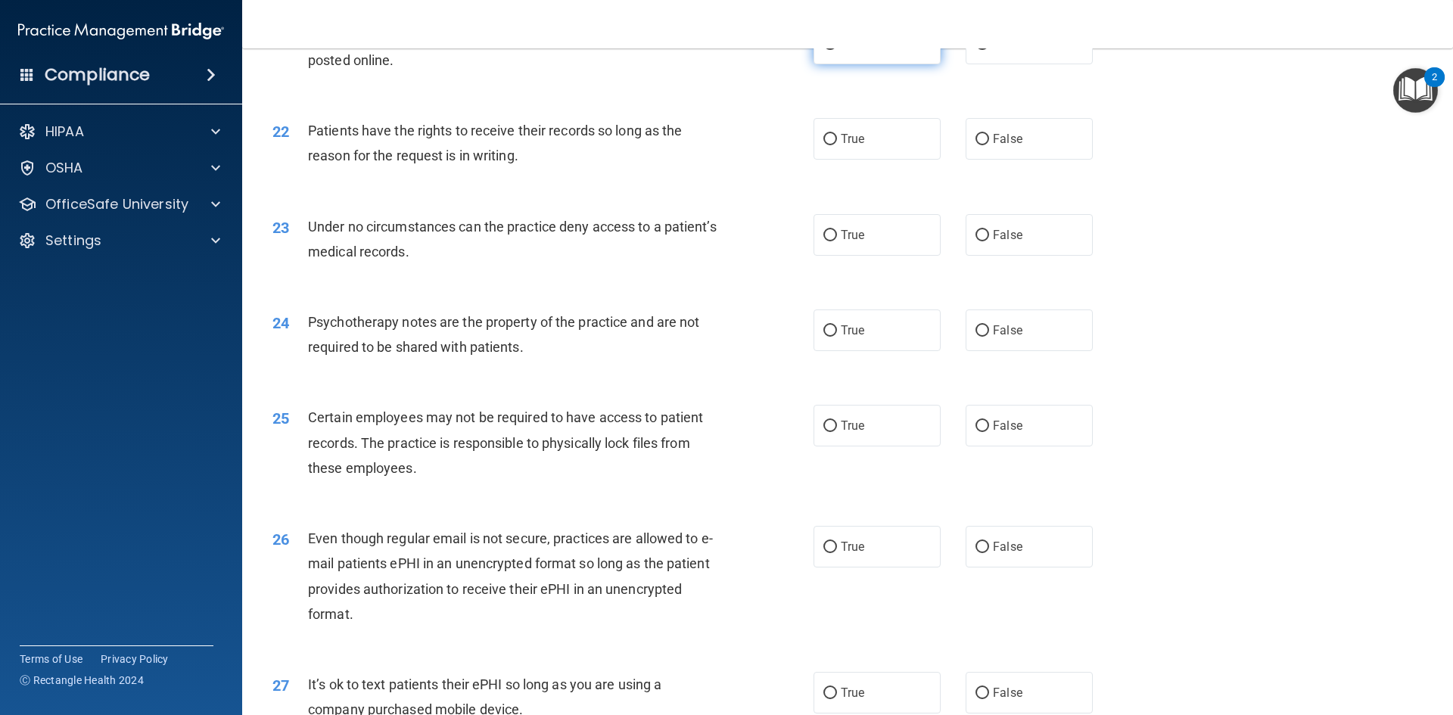
click at [914, 64] on label "True" at bounding box center [876, 44] width 127 height 42
click at [837, 50] on input "True" at bounding box center [830, 44] width 14 height 11
radio input "true"
click at [844, 160] on label "True" at bounding box center [876, 139] width 127 height 42
click at [837, 145] on input "True" at bounding box center [830, 139] width 14 height 11
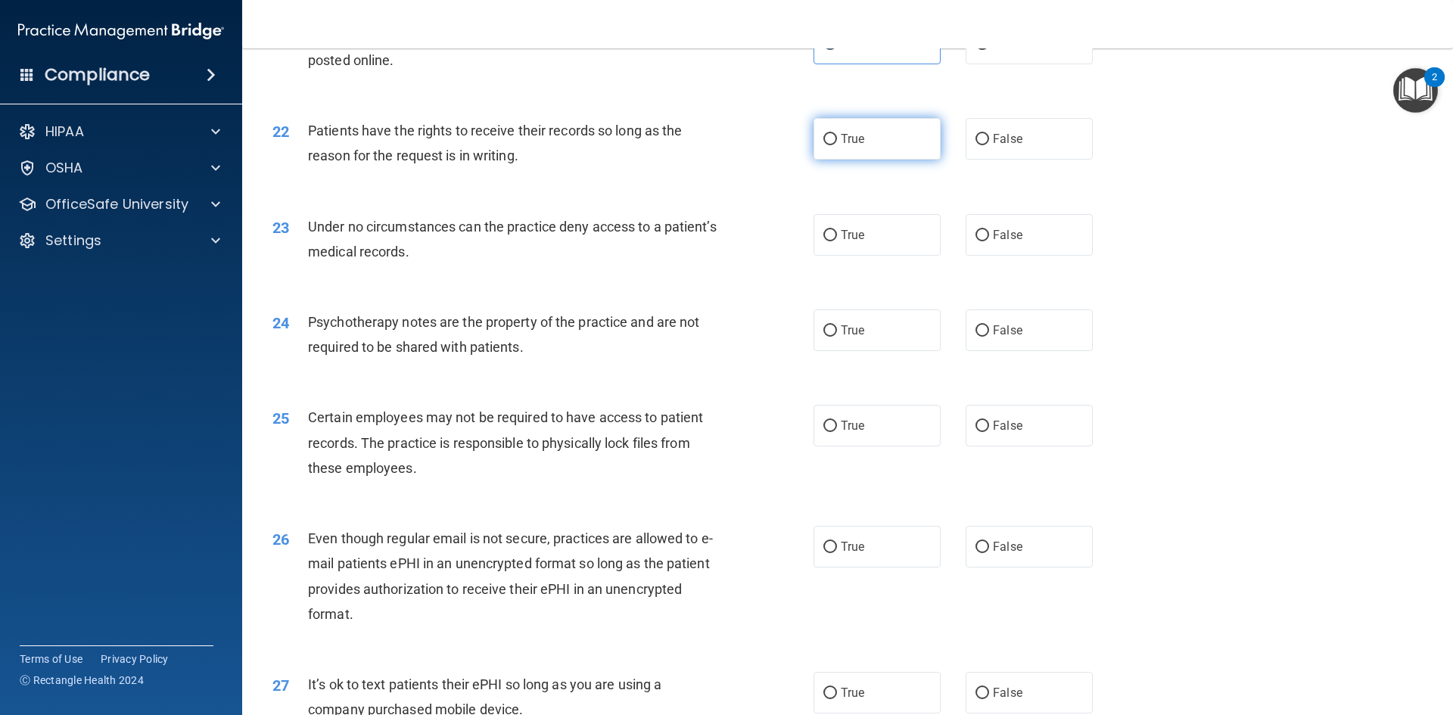
radio input "true"
click at [967, 160] on label "False" at bounding box center [1028, 139] width 127 height 42
click at [975, 145] on input "False" at bounding box center [982, 139] width 14 height 11
radio input "true"
radio input "false"
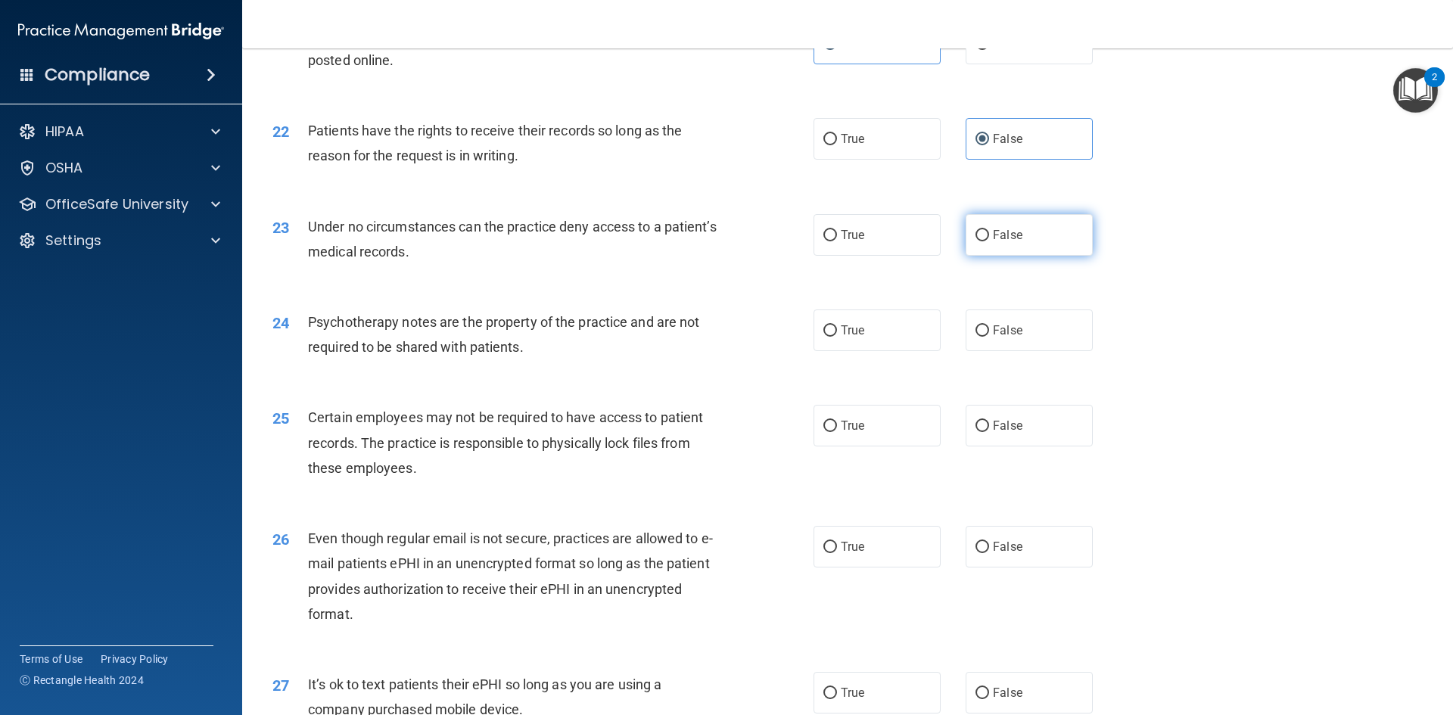
click at [1051, 254] on label "False" at bounding box center [1028, 235] width 127 height 42
click at [989, 241] on input "False" at bounding box center [982, 235] width 14 height 11
radio input "true"
click at [910, 351] on label "True" at bounding box center [876, 330] width 127 height 42
click at [837, 337] on input "True" at bounding box center [830, 330] width 14 height 11
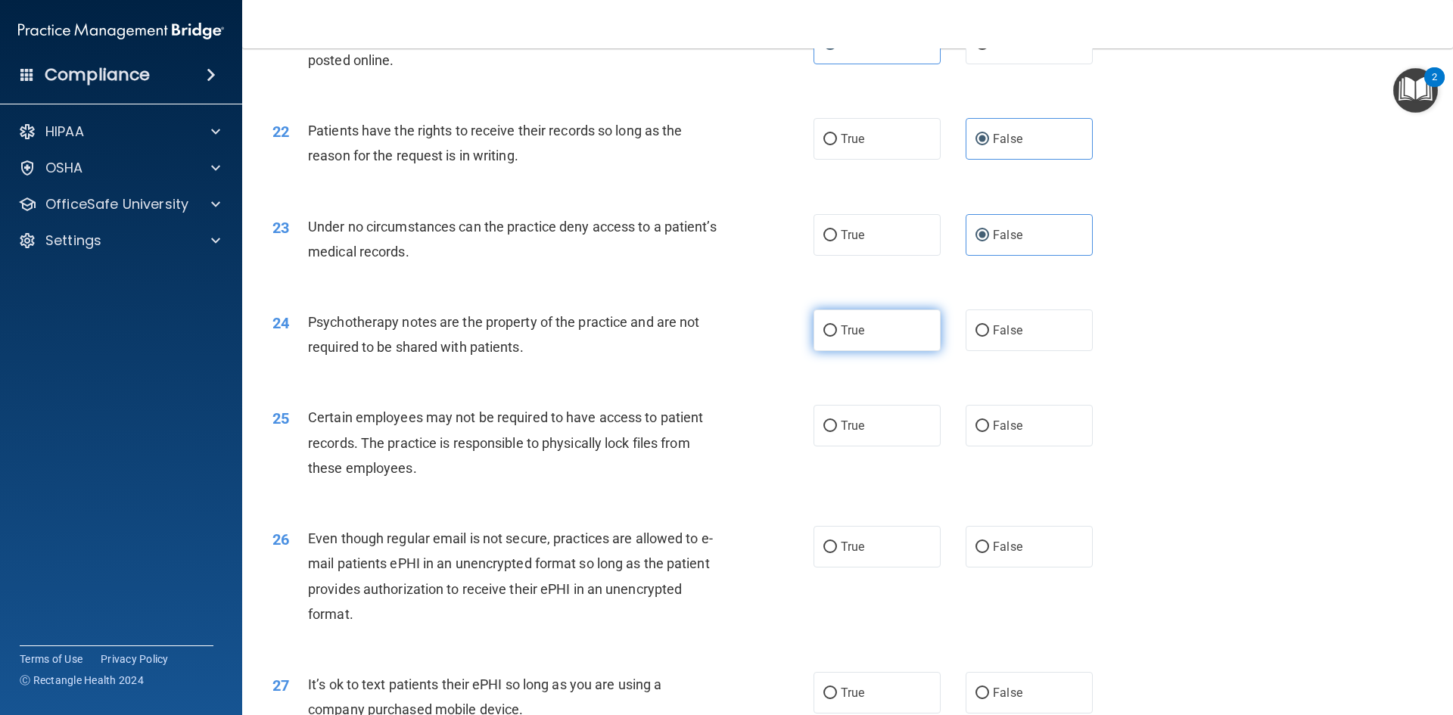
radio input "true"
click at [884, 446] on label "True" at bounding box center [876, 426] width 127 height 42
click at [837, 432] on input "True" at bounding box center [830, 426] width 14 height 11
radio input "true"
click at [843, 554] on span "True" at bounding box center [852, 546] width 23 height 14
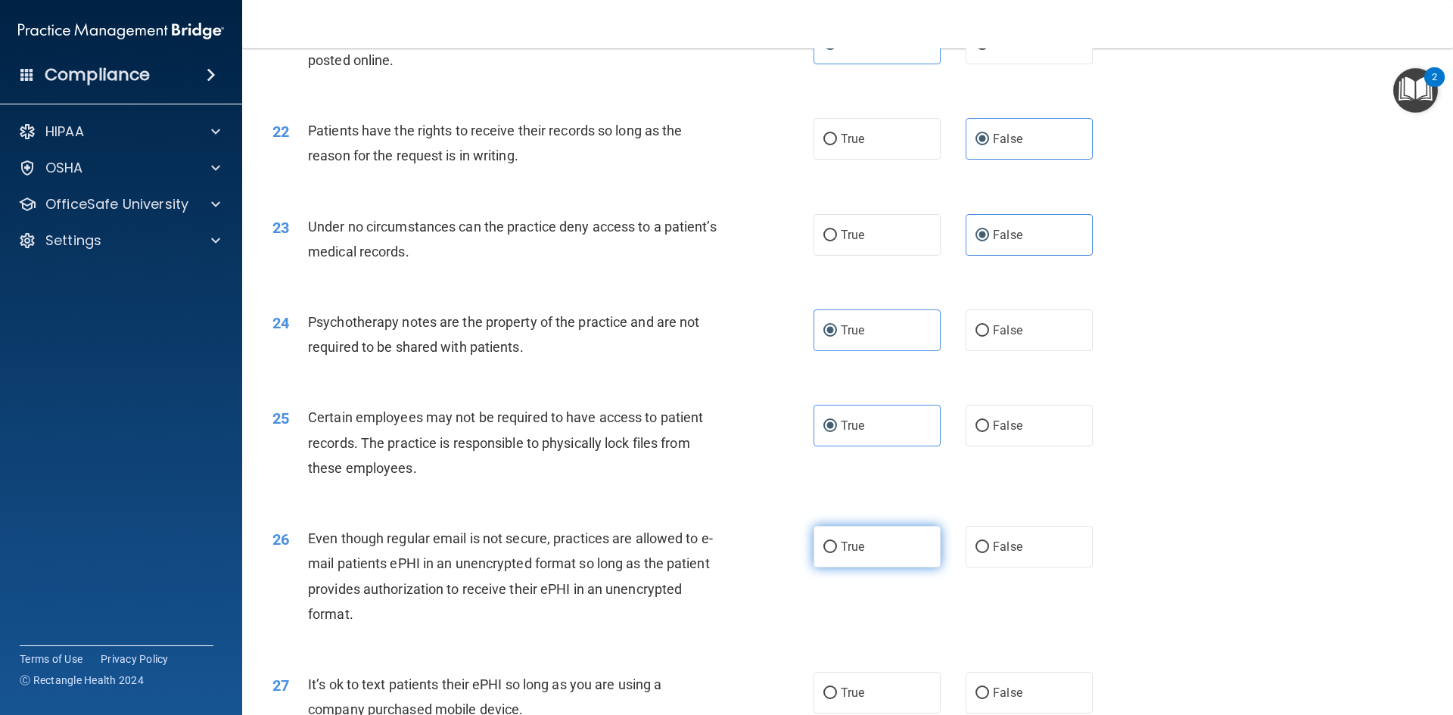
click at [837, 553] on input "True" at bounding box center [830, 547] width 14 height 11
radio input "true"
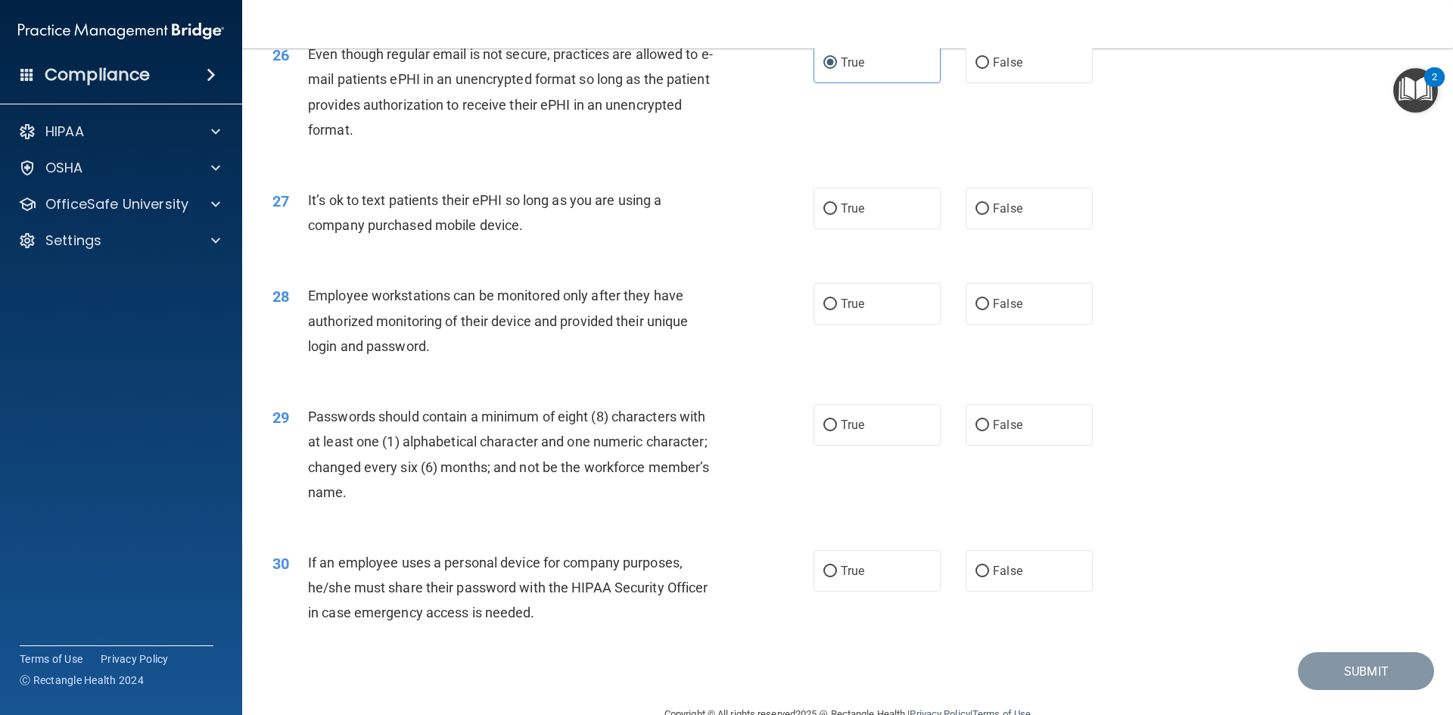
scroll to position [3031, 0]
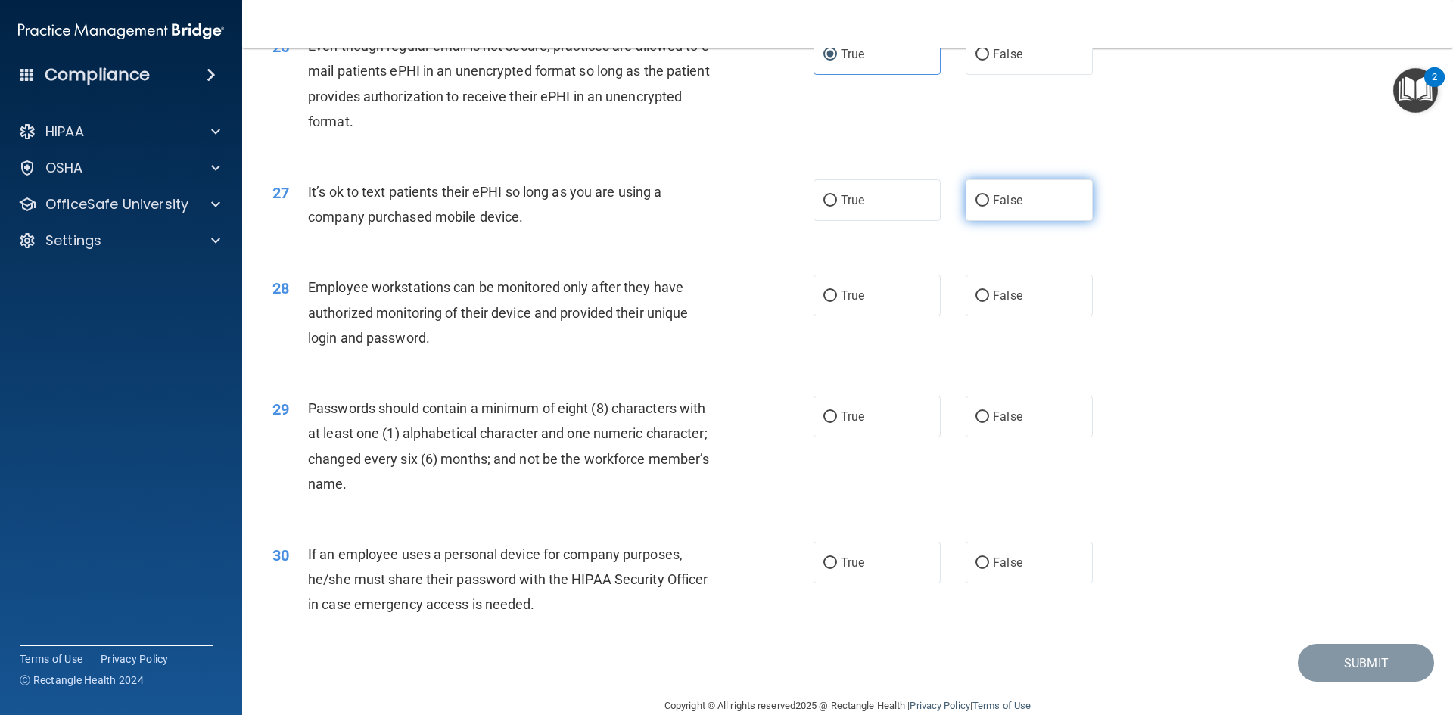
click at [992, 216] on label "False" at bounding box center [1028, 200] width 127 height 42
click at [989, 207] on input "False" at bounding box center [982, 200] width 14 height 11
radio input "true"
click at [1036, 316] on label "False" at bounding box center [1028, 296] width 127 height 42
click at [989, 302] on input "False" at bounding box center [982, 296] width 14 height 11
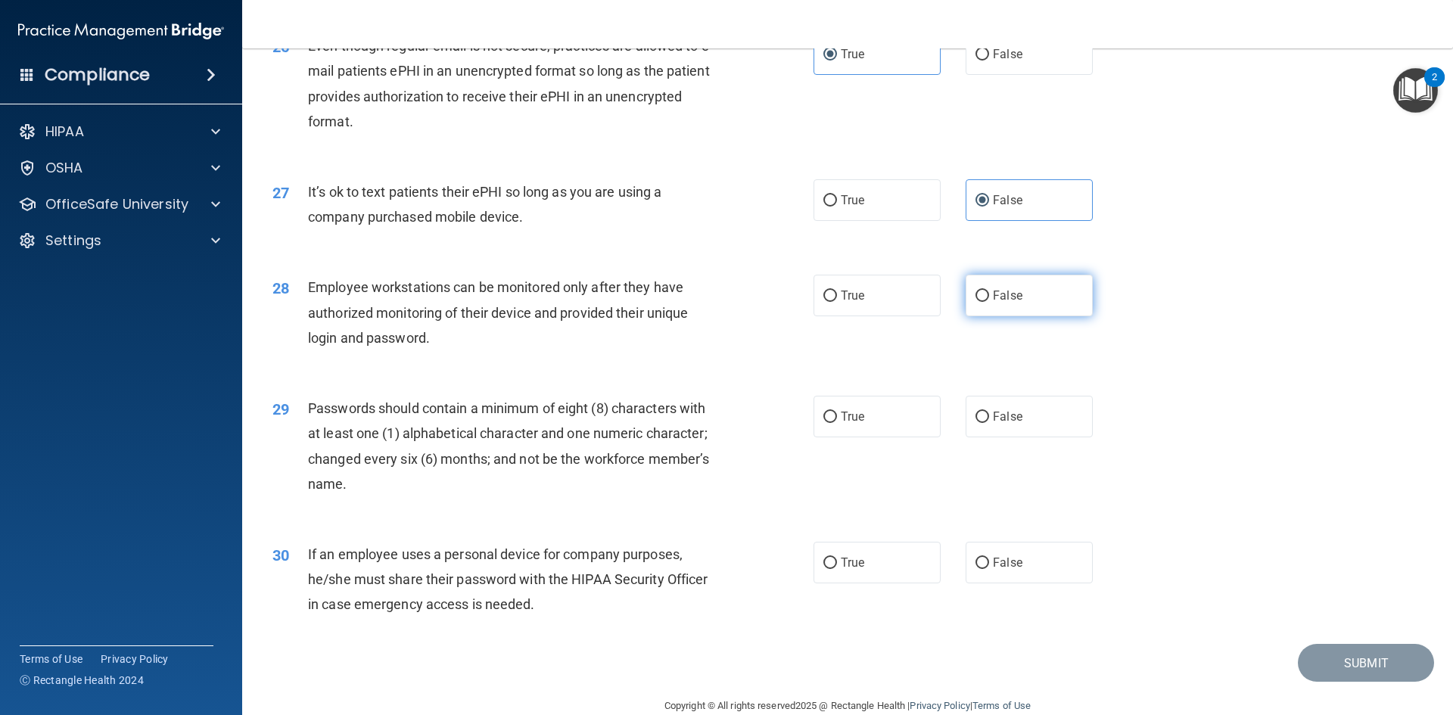
radio input "true"
click at [939, 437] on div "True False" at bounding box center [965, 417] width 305 height 42
click at [910, 435] on label "True" at bounding box center [876, 417] width 127 height 42
click at [837, 423] on input "True" at bounding box center [830, 417] width 14 height 11
radio input "true"
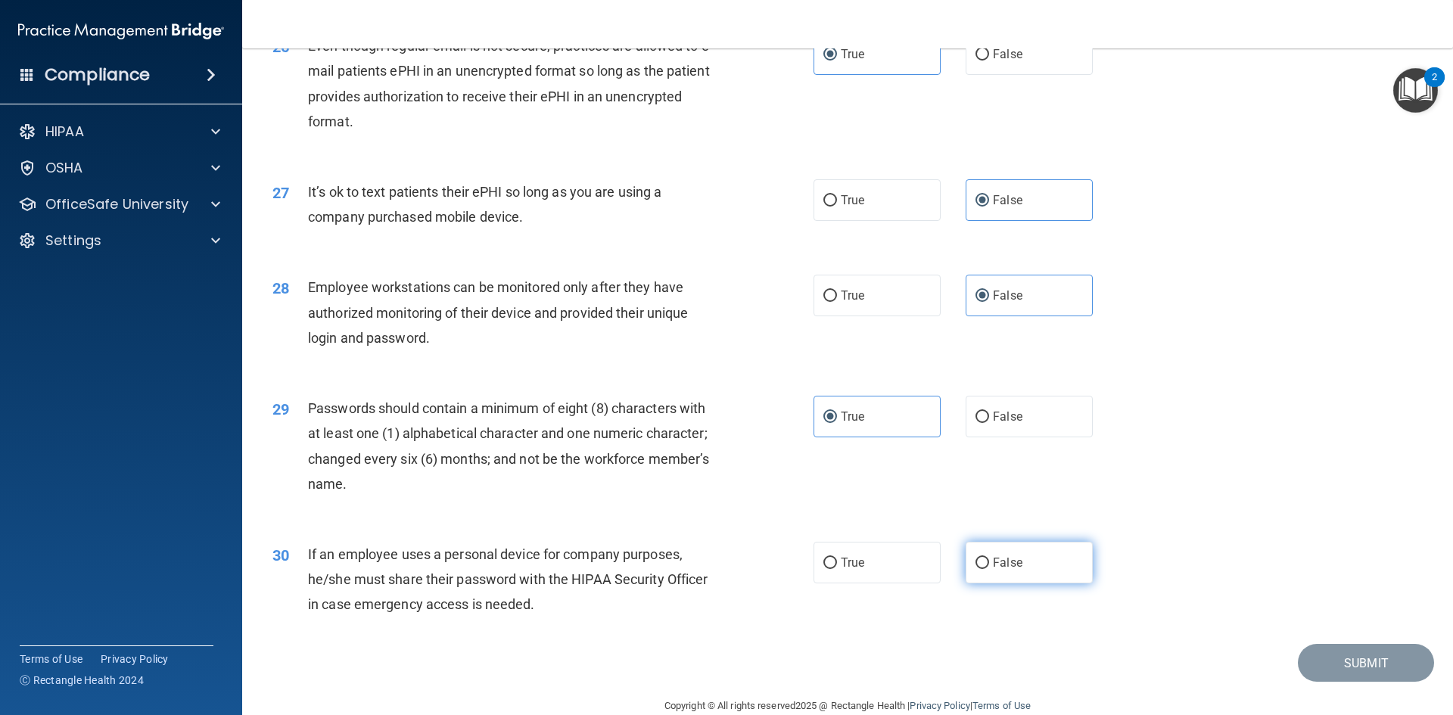
click at [996, 570] on span "False" at bounding box center [1008, 562] width 30 height 14
click at [989, 569] on input "False" at bounding box center [982, 563] width 14 height 11
radio input "true"
click at [1367, 682] on button "Submit" at bounding box center [1365, 663] width 136 height 39
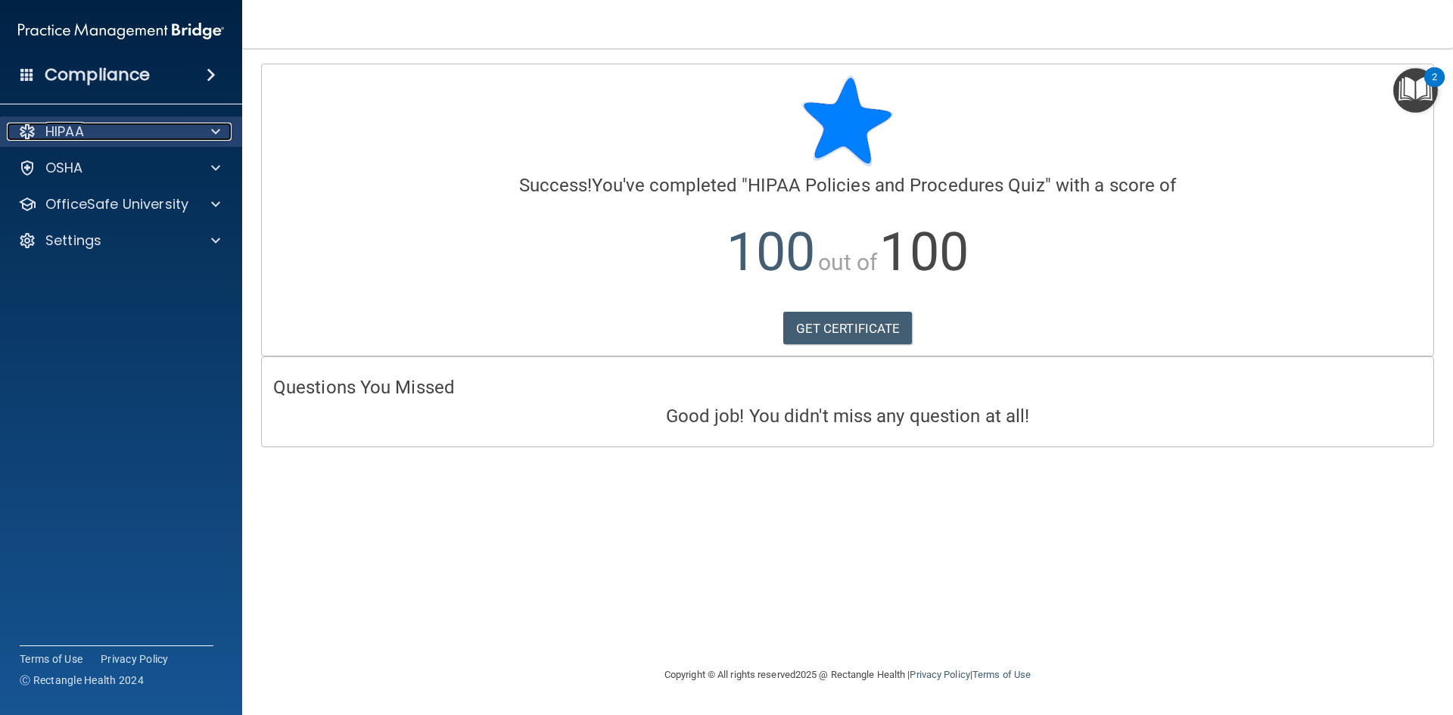
click at [115, 133] on div "HIPAA" at bounding box center [101, 132] width 188 height 18
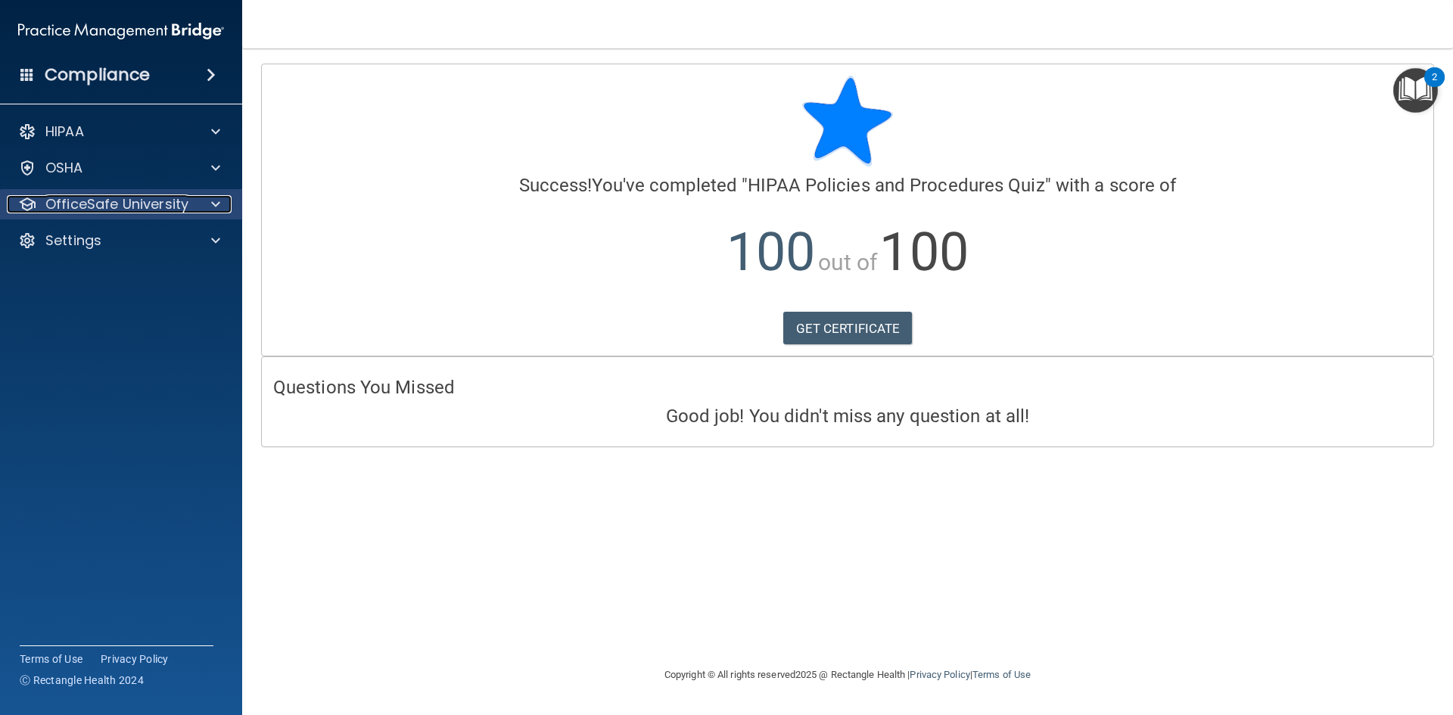
click at [102, 204] on p "OfficeSafe University" at bounding box center [116, 204] width 143 height 18
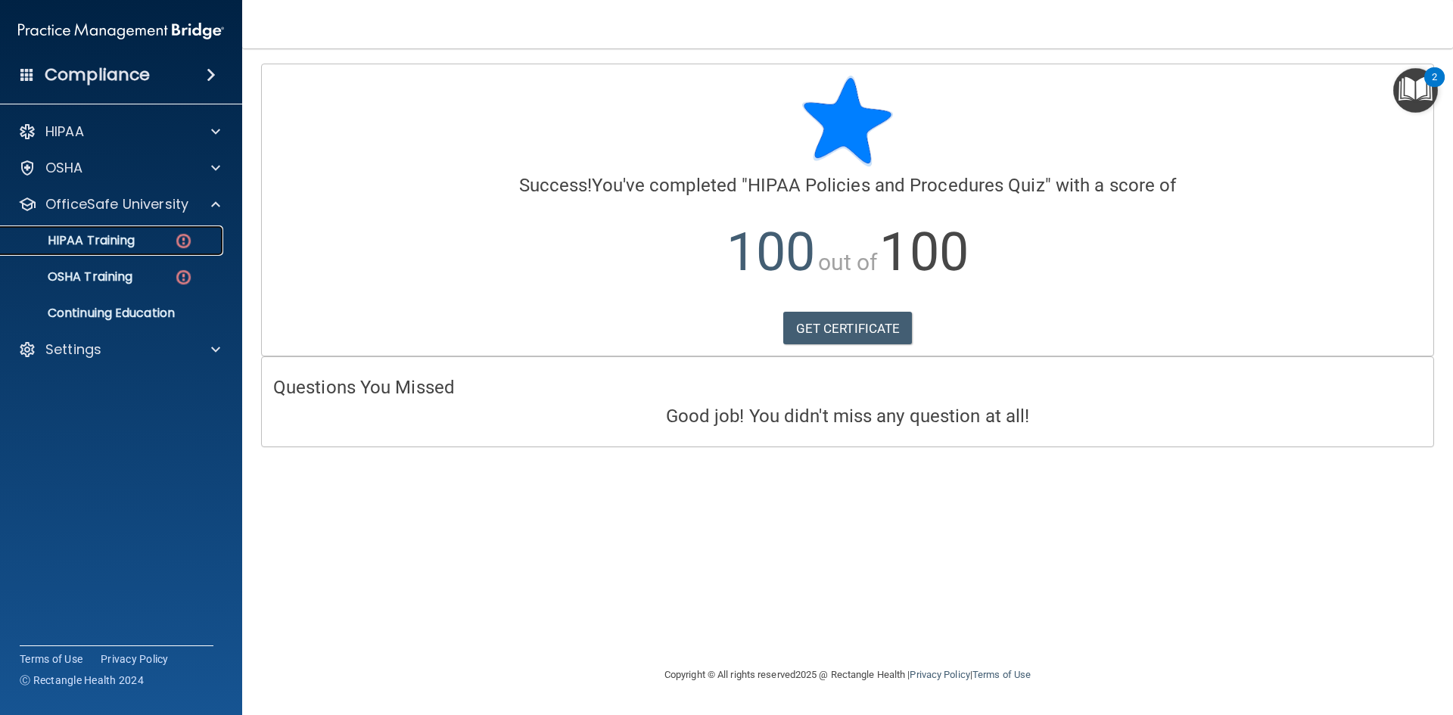
click at [110, 250] on link "HIPAA Training" at bounding box center [104, 240] width 238 height 30
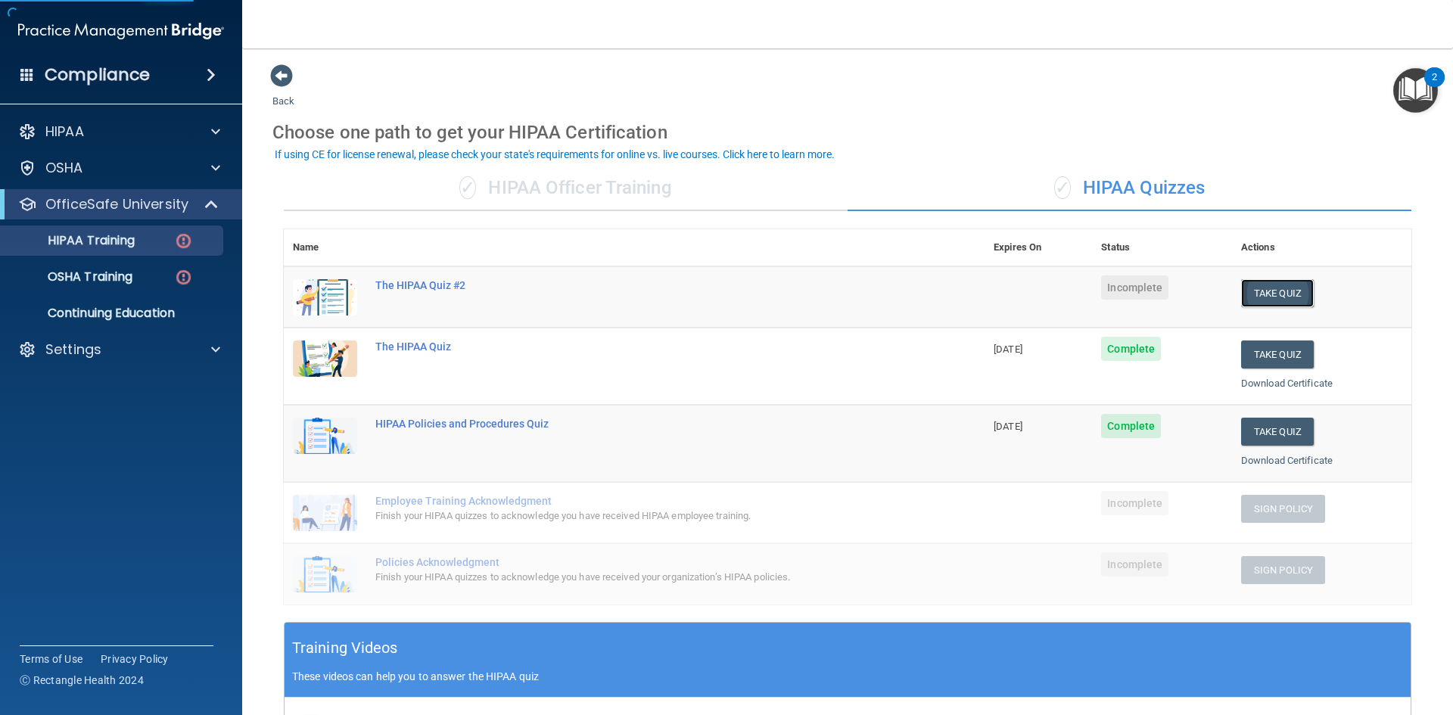
click at [1266, 297] on button "Take Quiz" at bounding box center [1277, 293] width 73 height 28
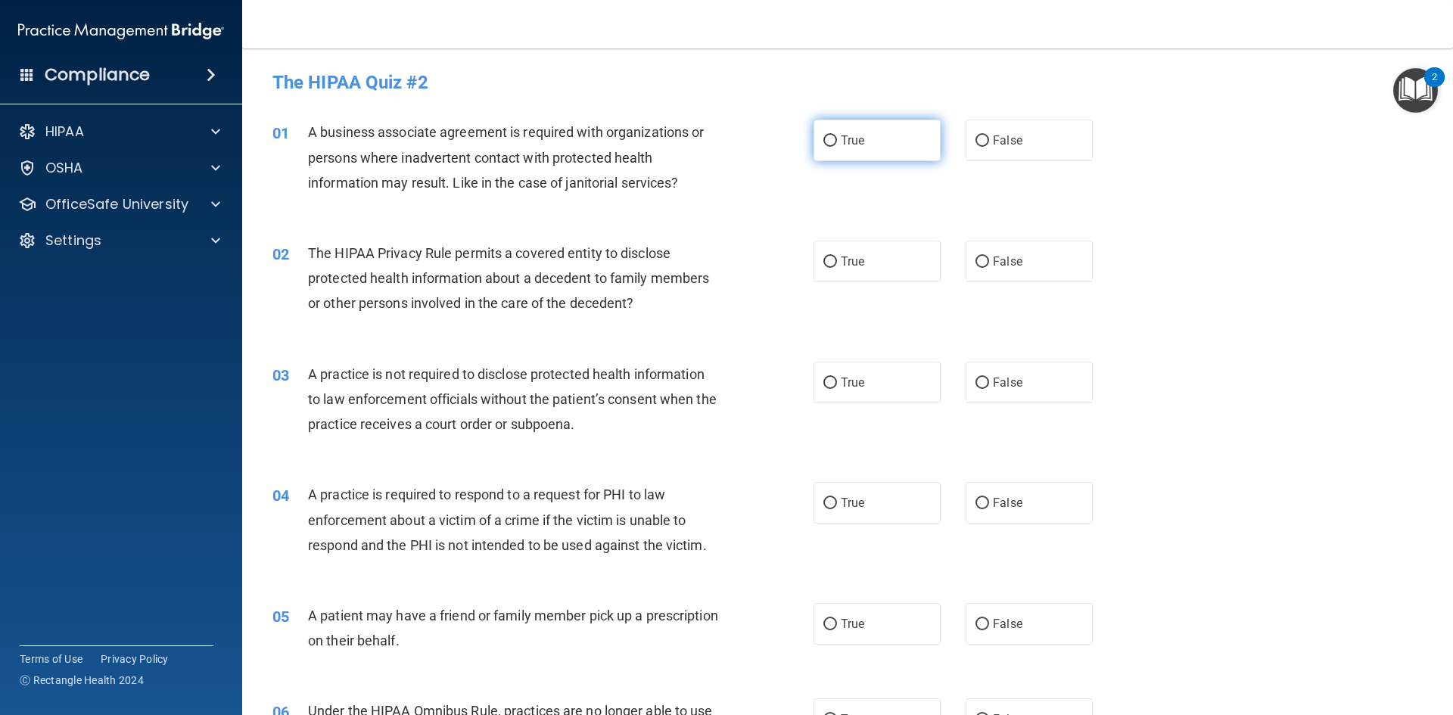
click at [841, 137] on span "True" at bounding box center [852, 140] width 23 height 14
click at [837, 137] on input "True" at bounding box center [830, 140] width 14 height 11
radio input "true"
click at [1024, 249] on label "False" at bounding box center [1028, 262] width 127 height 42
click at [989, 256] on input "False" at bounding box center [982, 261] width 14 height 11
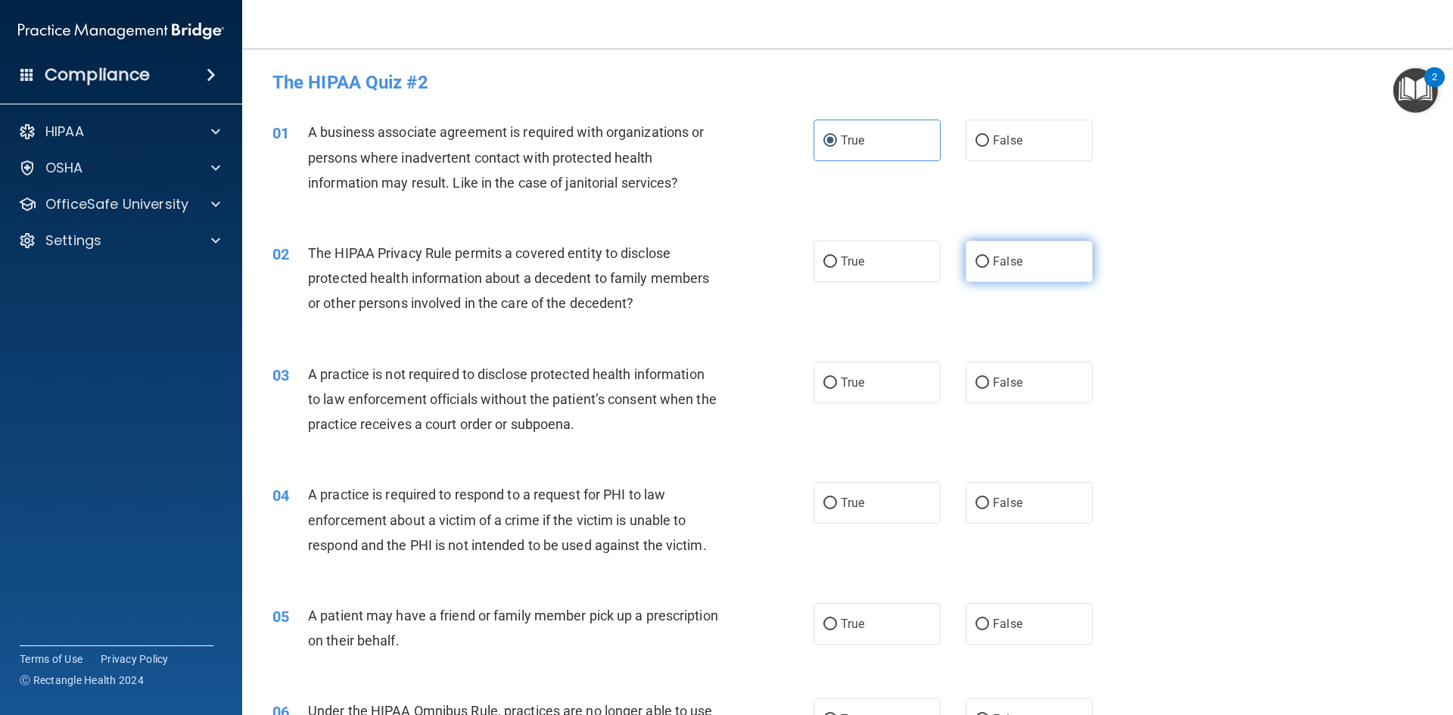
radio input "true"
click at [988, 374] on label "False" at bounding box center [1028, 383] width 127 height 42
click at [988, 378] on input "False" at bounding box center [982, 383] width 14 height 11
radio input "true"
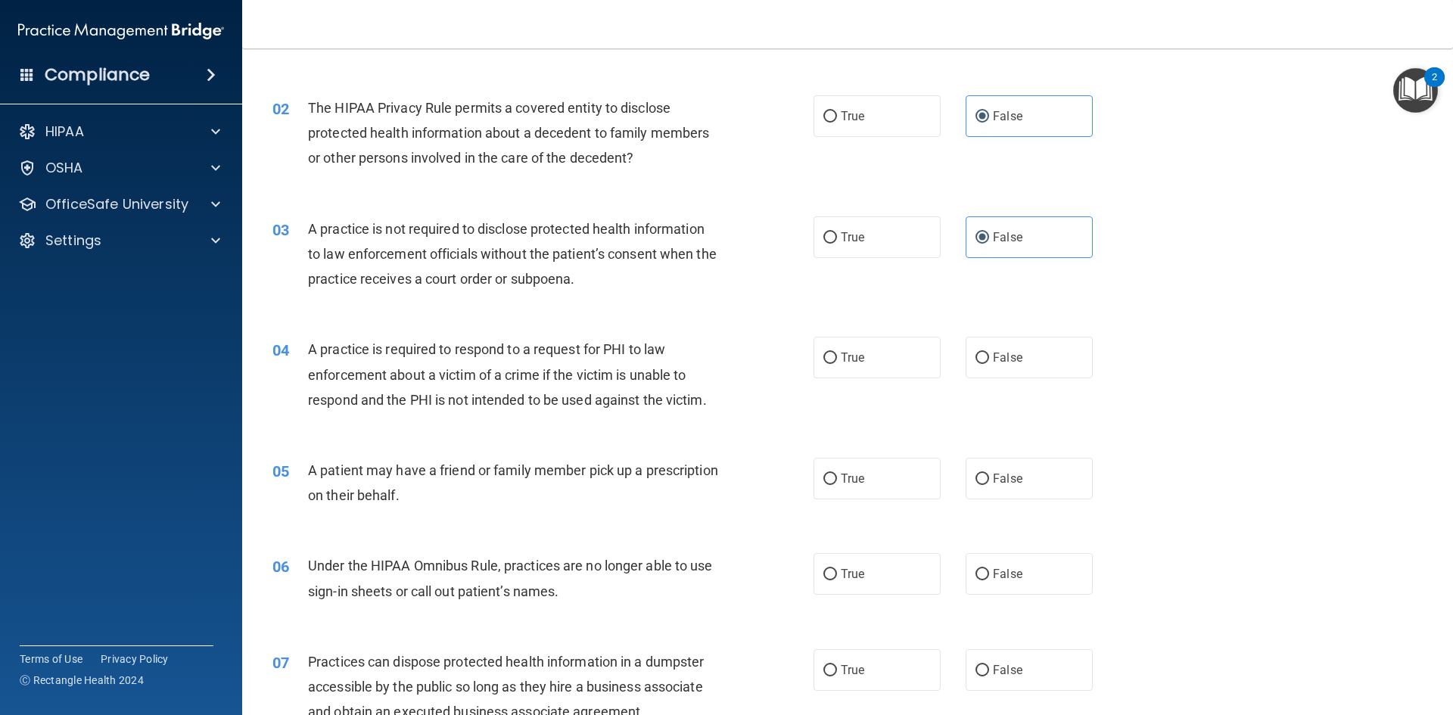
scroll to position [227, 0]
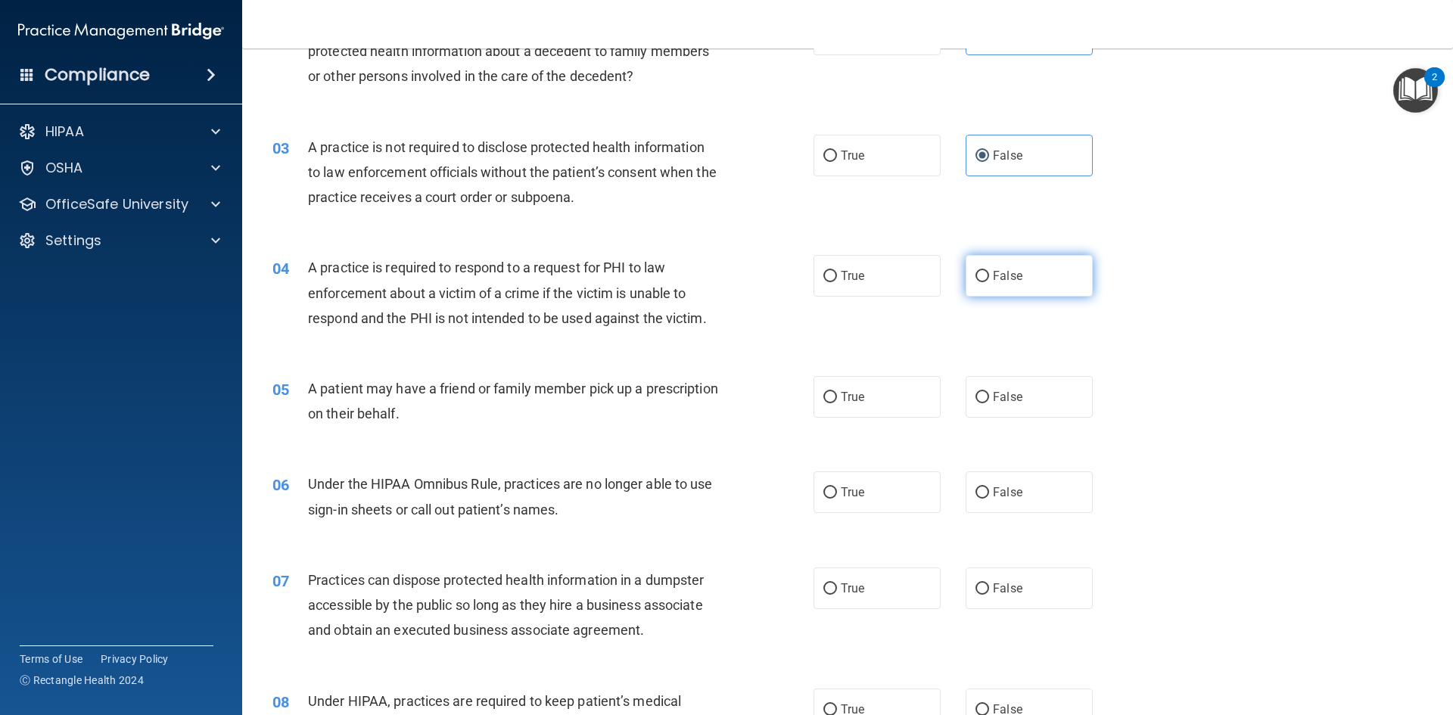
click at [1010, 275] on span "False" at bounding box center [1008, 276] width 30 height 14
click at [989, 275] on input "False" at bounding box center [982, 276] width 14 height 11
radio input "true"
click at [999, 393] on span "False" at bounding box center [1008, 397] width 30 height 14
click at [989, 393] on input "False" at bounding box center [982, 397] width 14 height 11
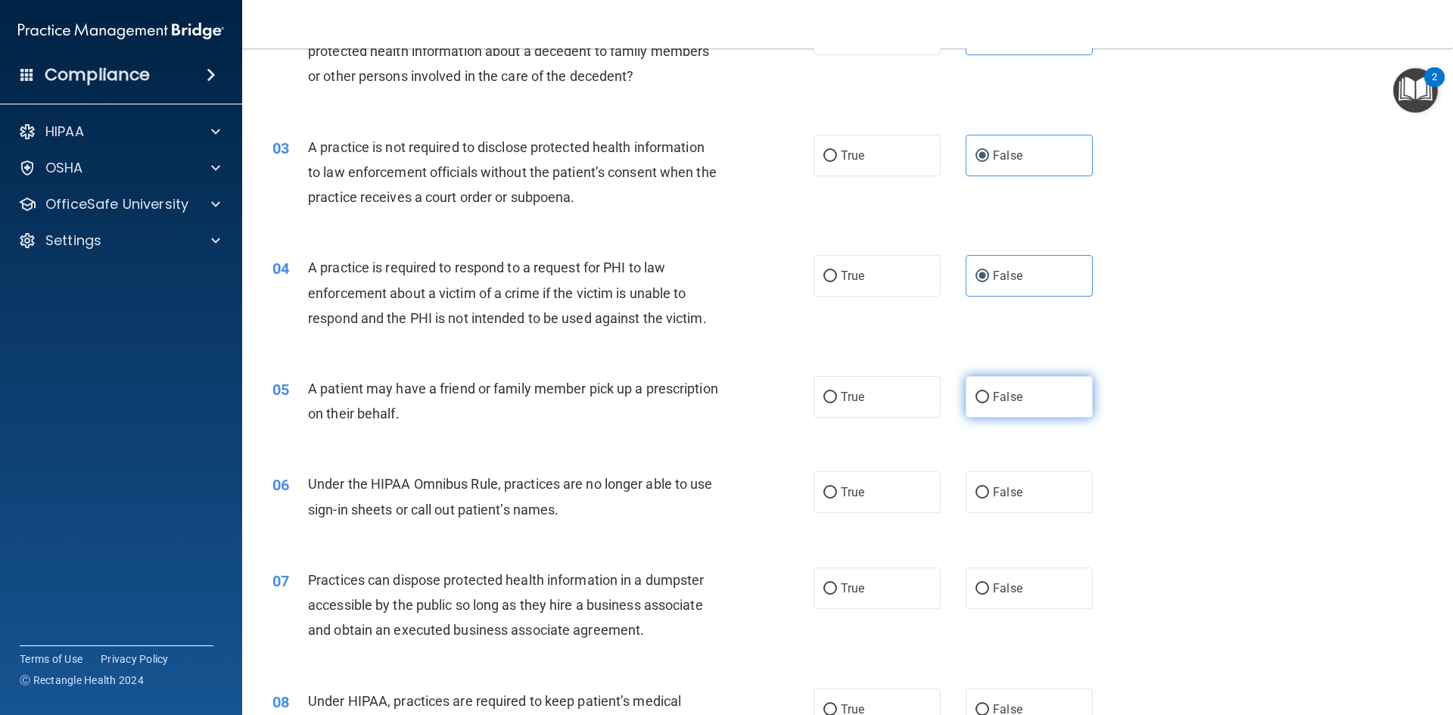
radio input "true"
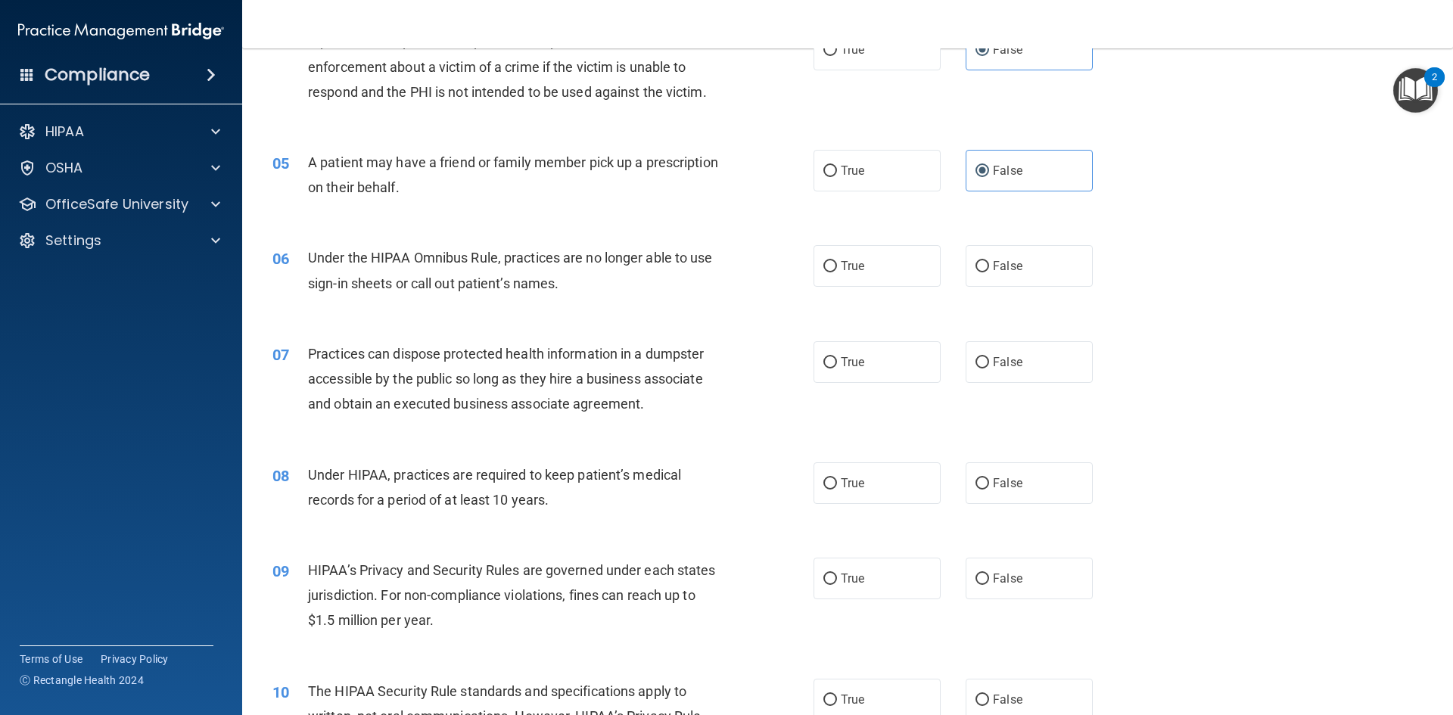
scroll to position [461, 0]
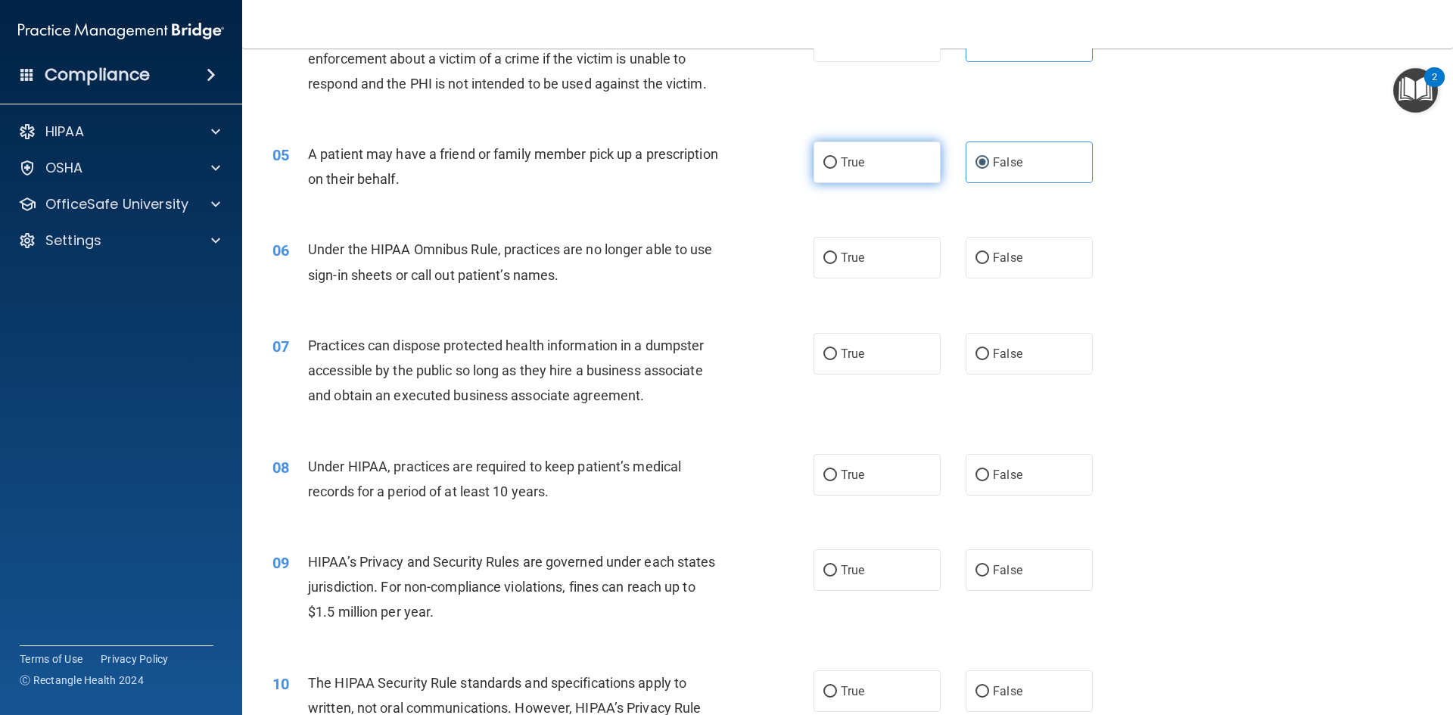
click at [883, 152] on label "True" at bounding box center [876, 162] width 127 height 42
click at [837, 157] on input "True" at bounding box center [830, 162] width 14 height 11
radio input "true"
radio input "false"
click at [872, 250] on label "True" at bounding box center [876, 258] width 127 height 42
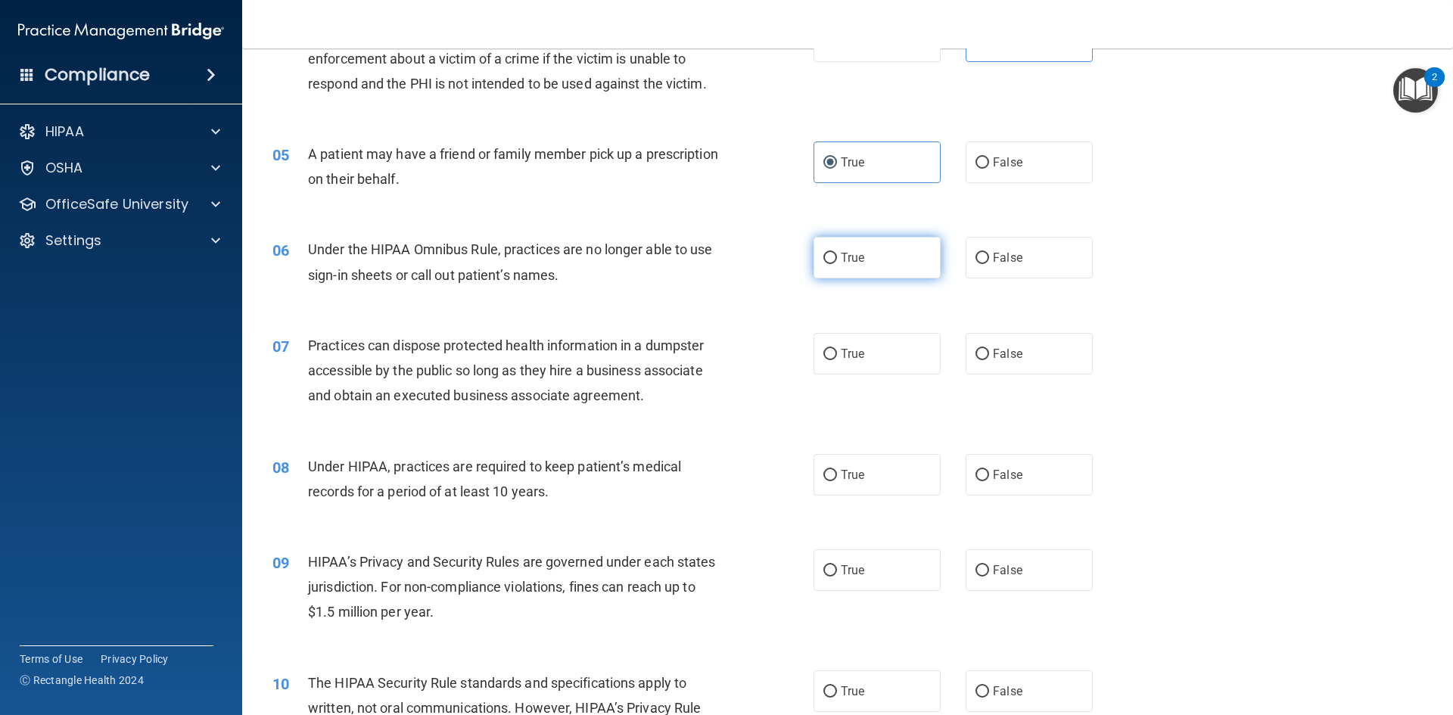
click at [837, 253] on input "True" at bounding box center [830, 258] width 14 height 11
radio input "true"
click at [965, 253] on label "False" at bounding box center [1028, 258] width 127 height 42
click at [975, 253] on input "False" at bounding box center [982, 258] width 14 height 11
radio input "true"
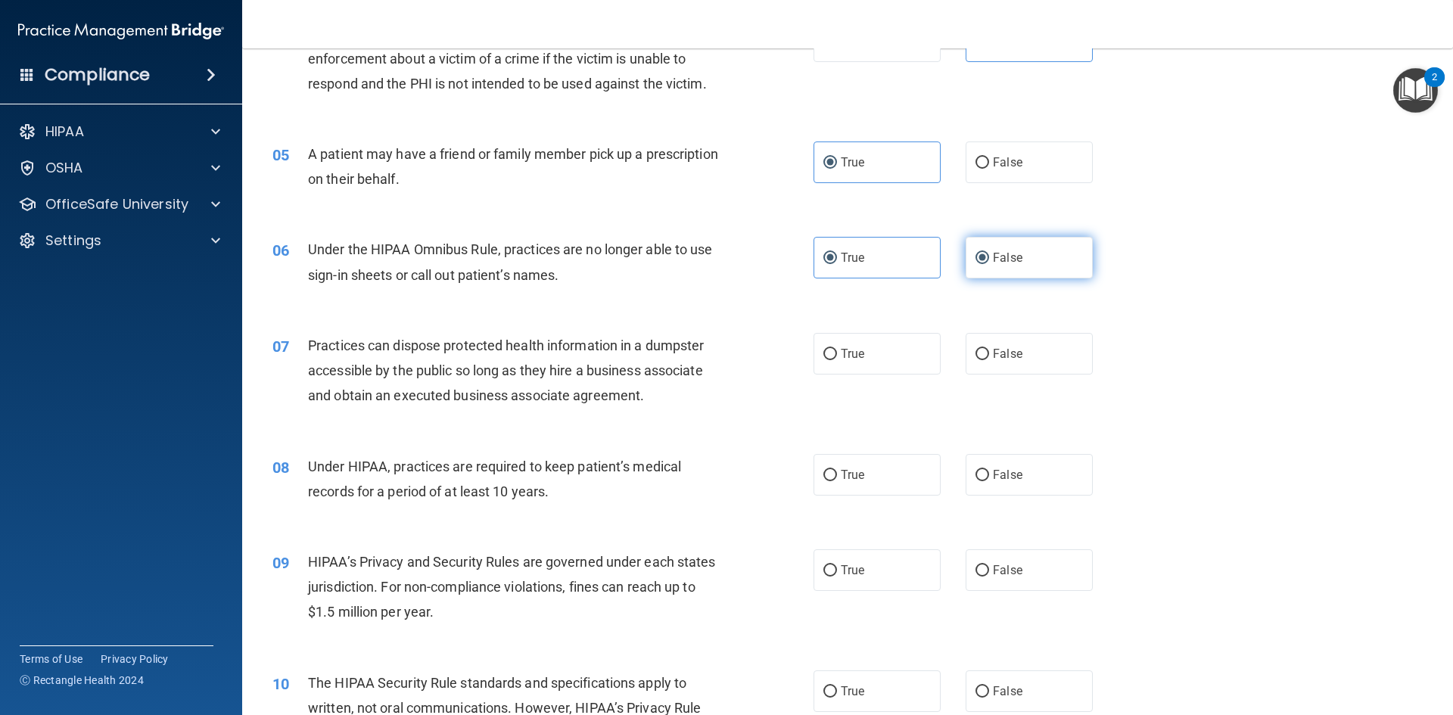
radio input "false"
click at [1027, 352] on label "False" at bounding box center [1028, 354] width 127 height 42
click at [989, 352] on input "False" at bounding box center [982, 354] width 14 height 11
radio input "true"
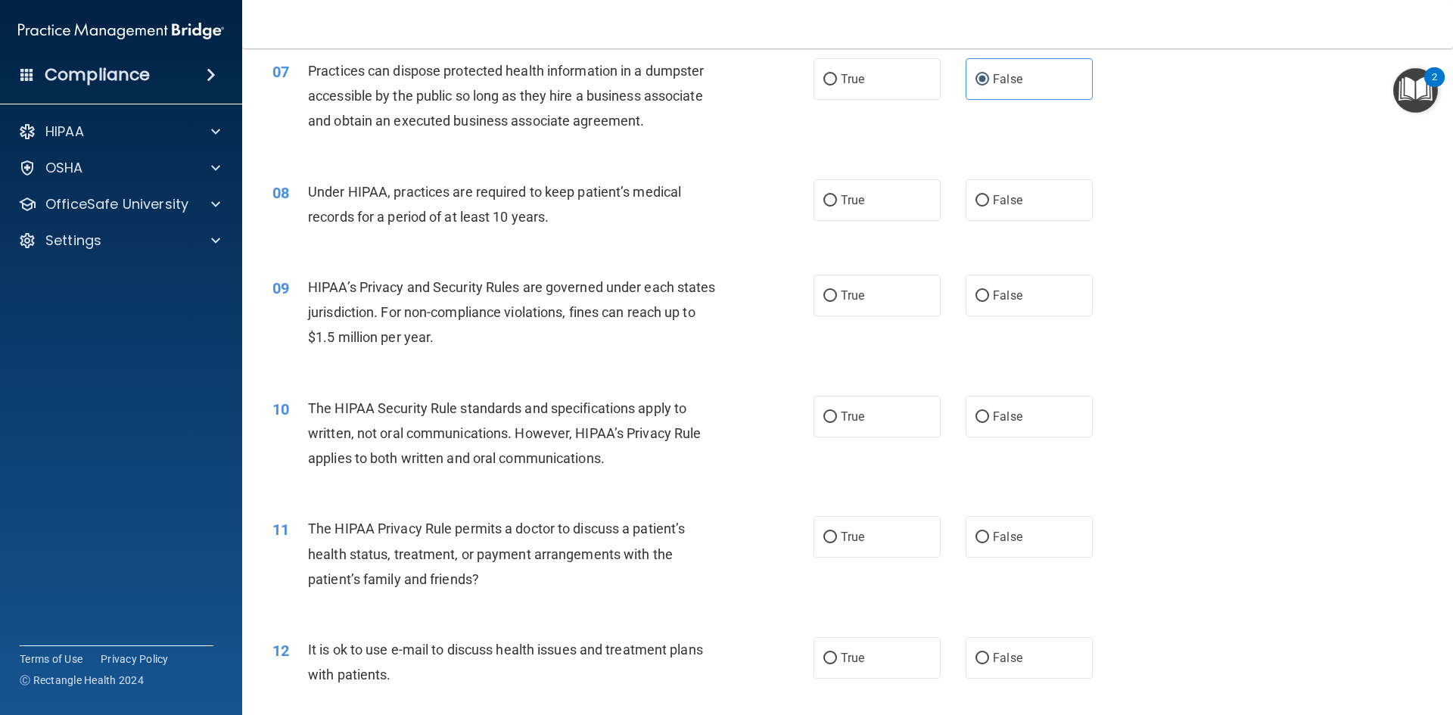
scroll to position [764, 0]
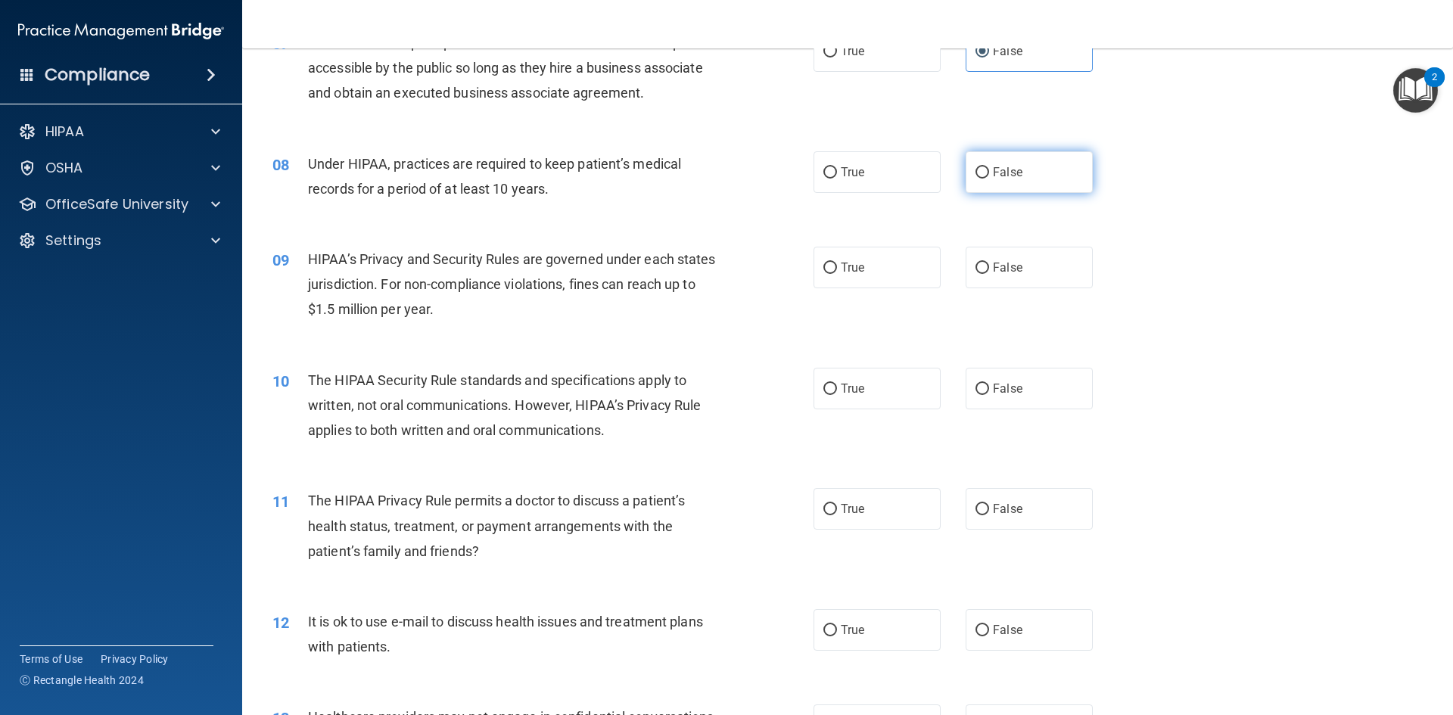
click at [975, 178] on input "False" at bounding box center [982, 172] width 14 height 11
radio input "true"
click at [815, 272] on label "True" at bounding box center [876, 268] width 127 height 42
click at [823, 272] on input "True" at bounding box center [830, 268] width 14 height 11
radio input "true"
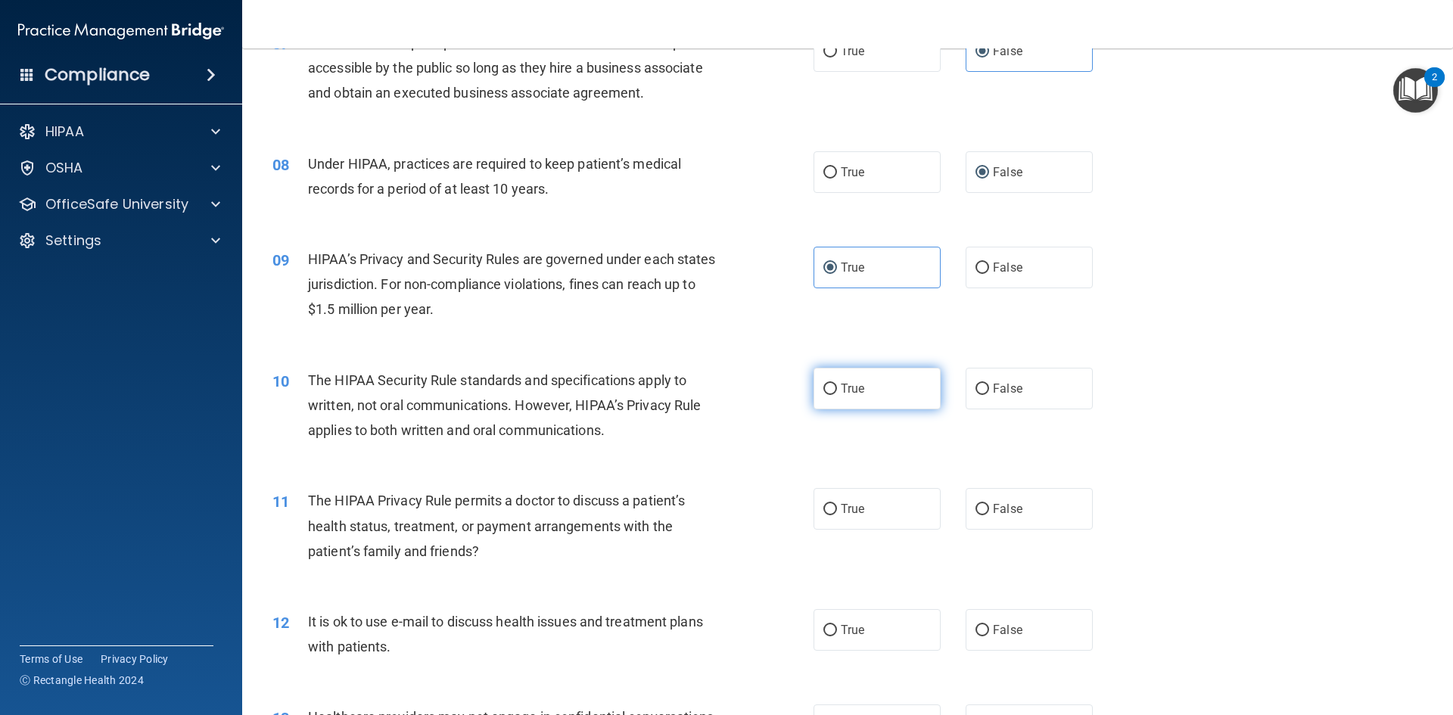
click at [827, 388] on input "True" at bounding box center [830, 389] width 14 height 11
radio input "true"
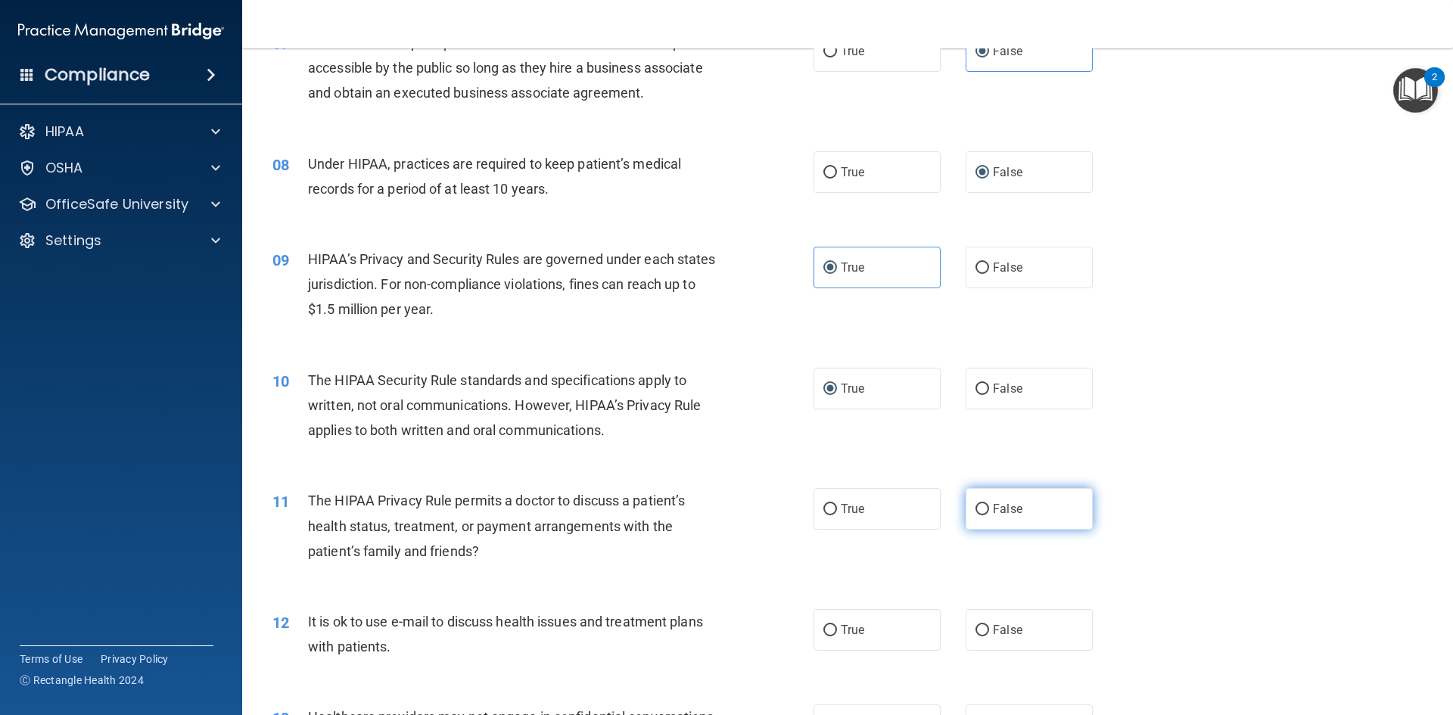
click at [982, 508] on label "False" at bounding box center [1028, 509] width 127 height 42
click at [982, 508] on input "False" at bounding box center [982, 509] width 14 height 11
radio input "true"
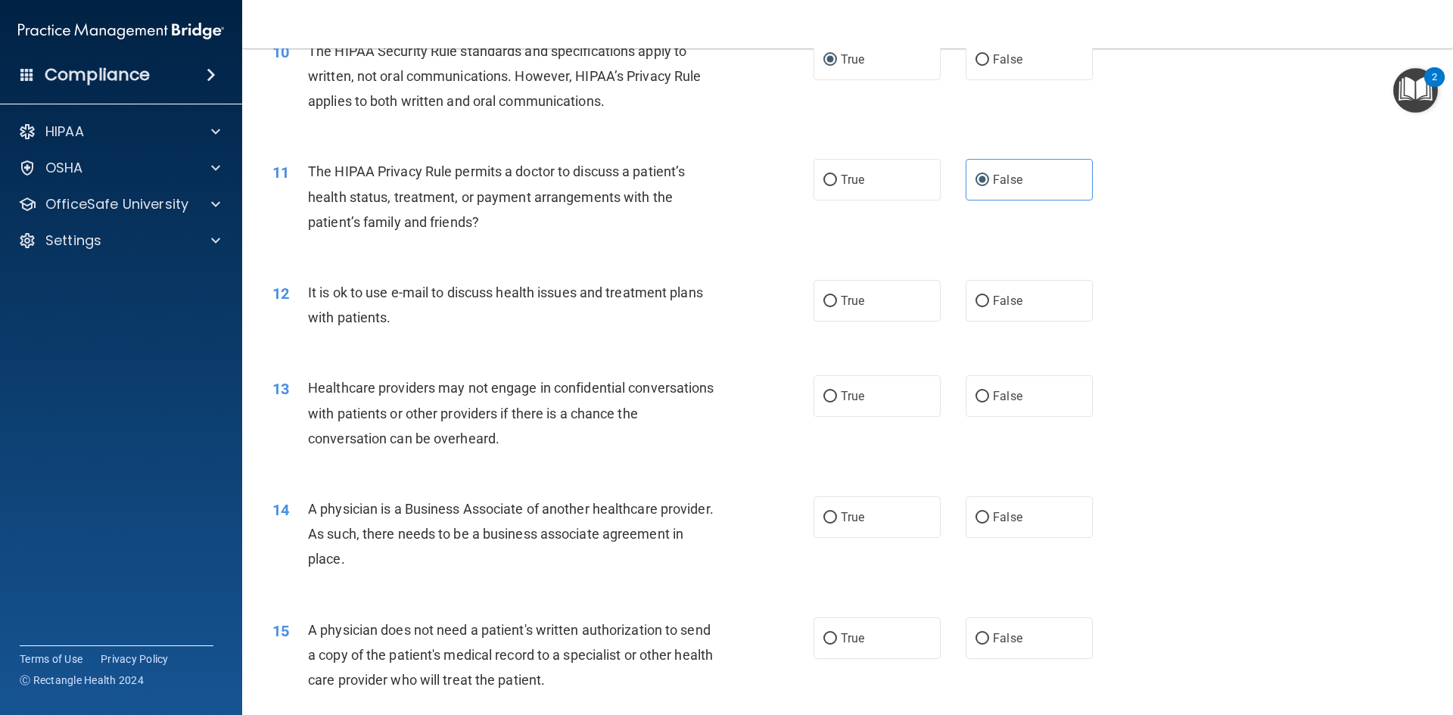
scroll to position [1067, 0]
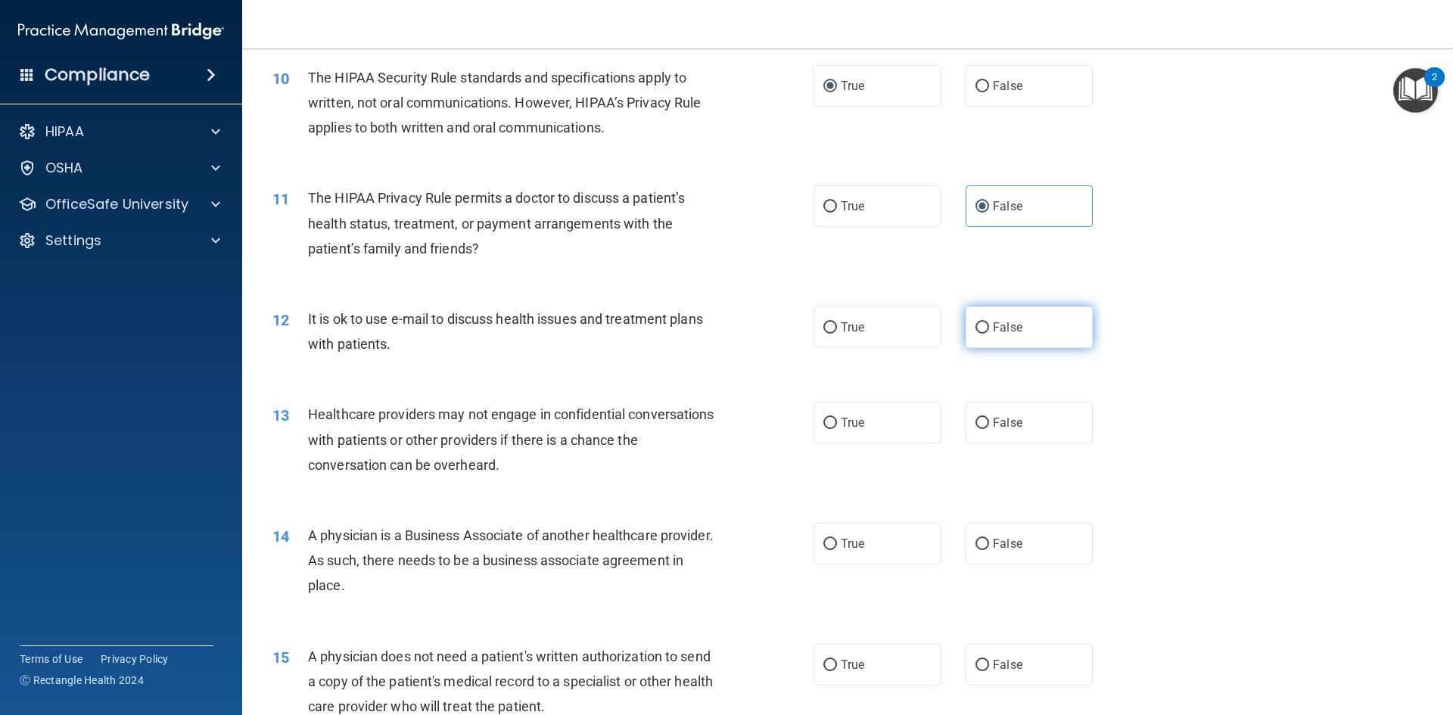
click at [1018, 331] on label "False" at bounding box center [1028, 327] width 127 height 42
click at [989, 331] on input "False" at bounding box center [982, 327] width 14 height 11
radio input "true"
click at [884, 424] on label "True" at bounding box center [876, 423] width 127 height 42
click at [837, 424] on input "True" at bounding box center [830, 423] width 14 height 11
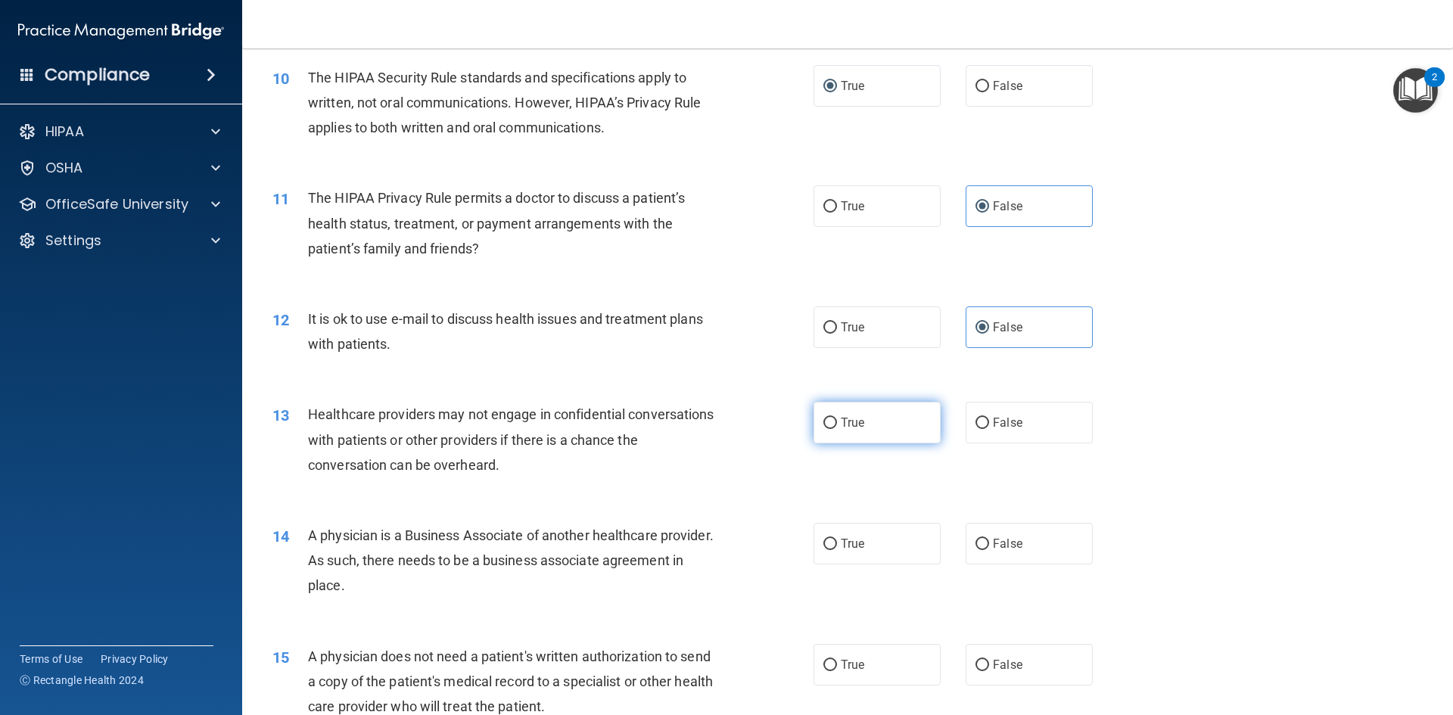
radio input "true"
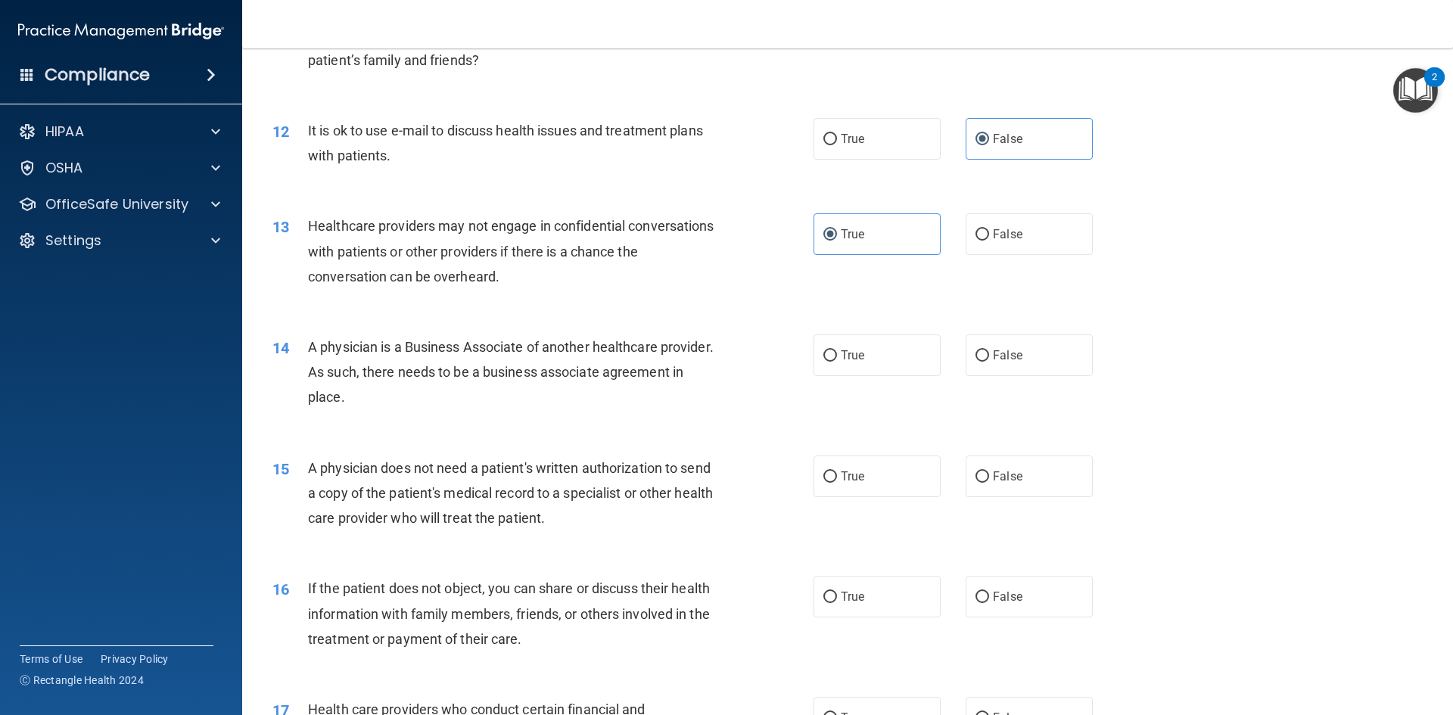
scroll to position [1218, 0]
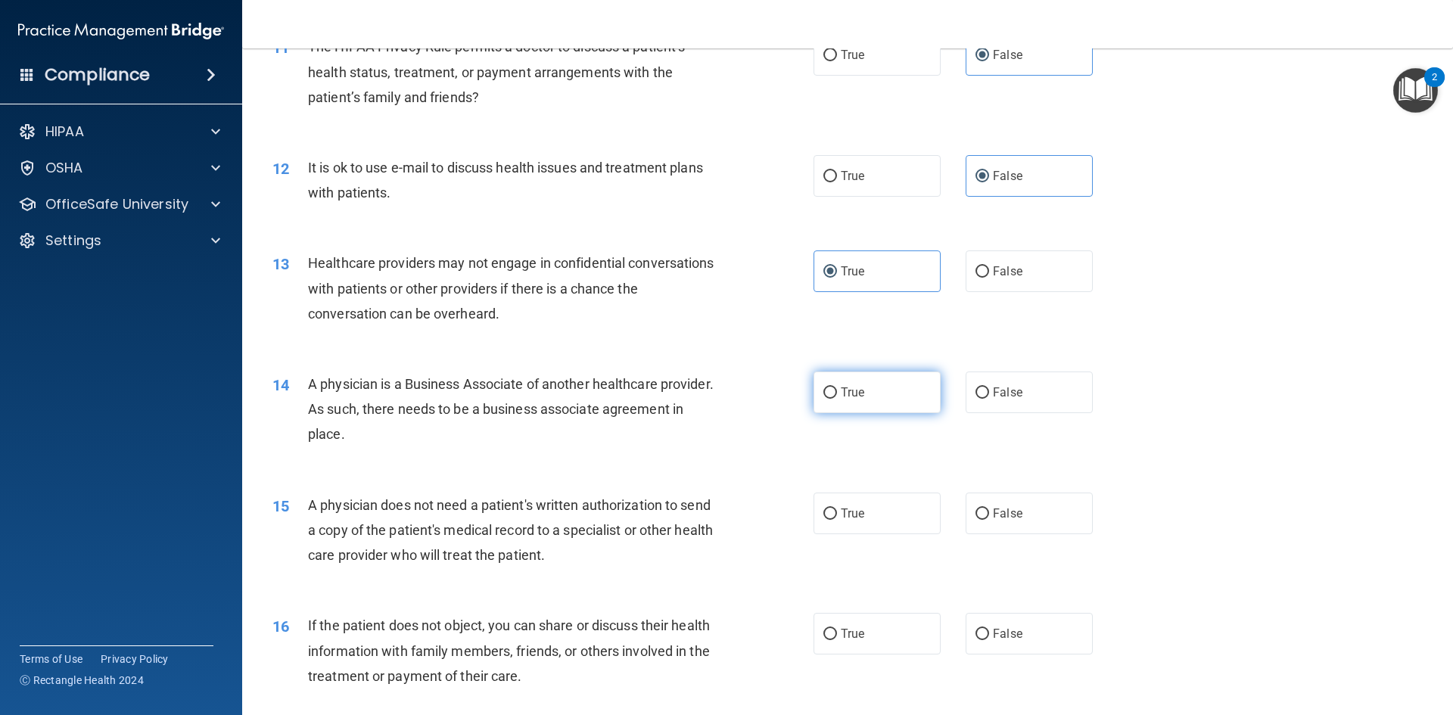
click at [859, 381] on label "True" at bounding box center [876, 392] width 127 height 42
click at [837, 387] on input "True" at bounding box center [830, 392] width 14 height 11
radio input "true"
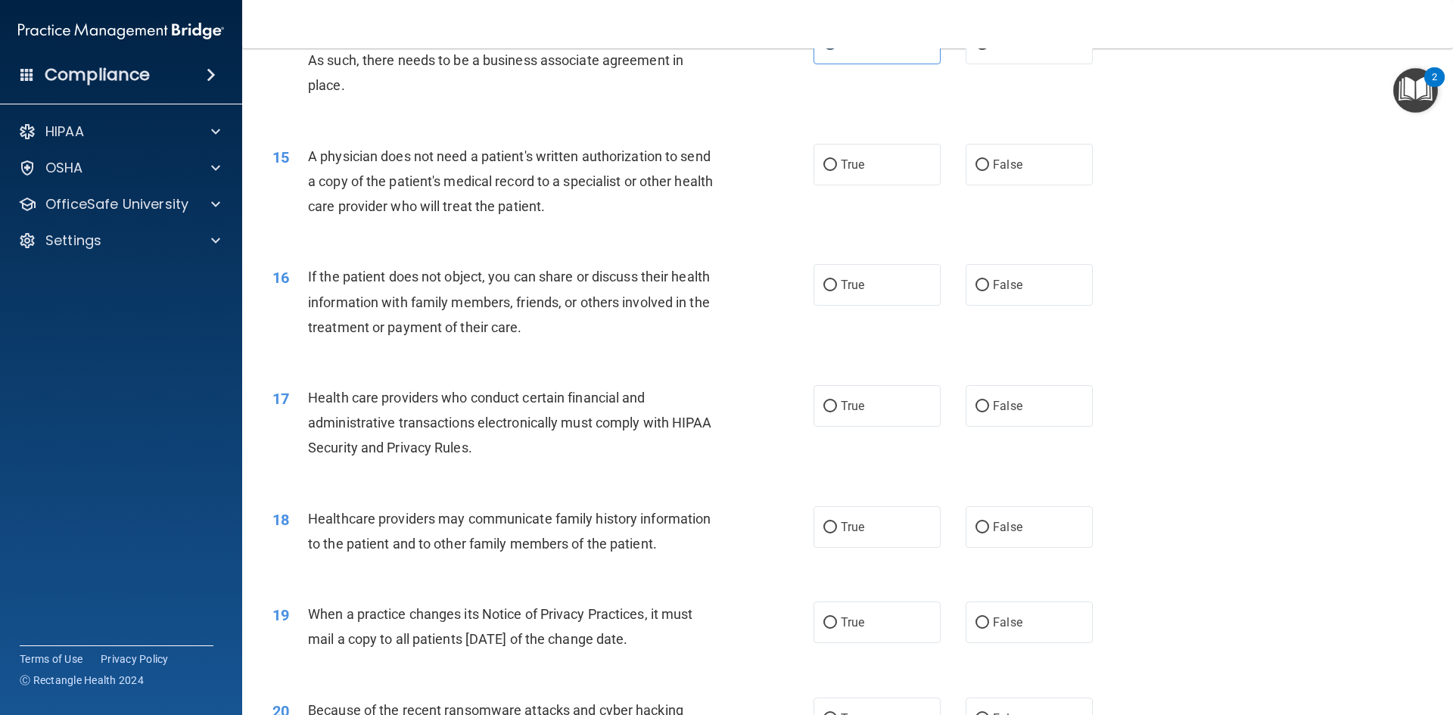
scroll to position [1491, 0]
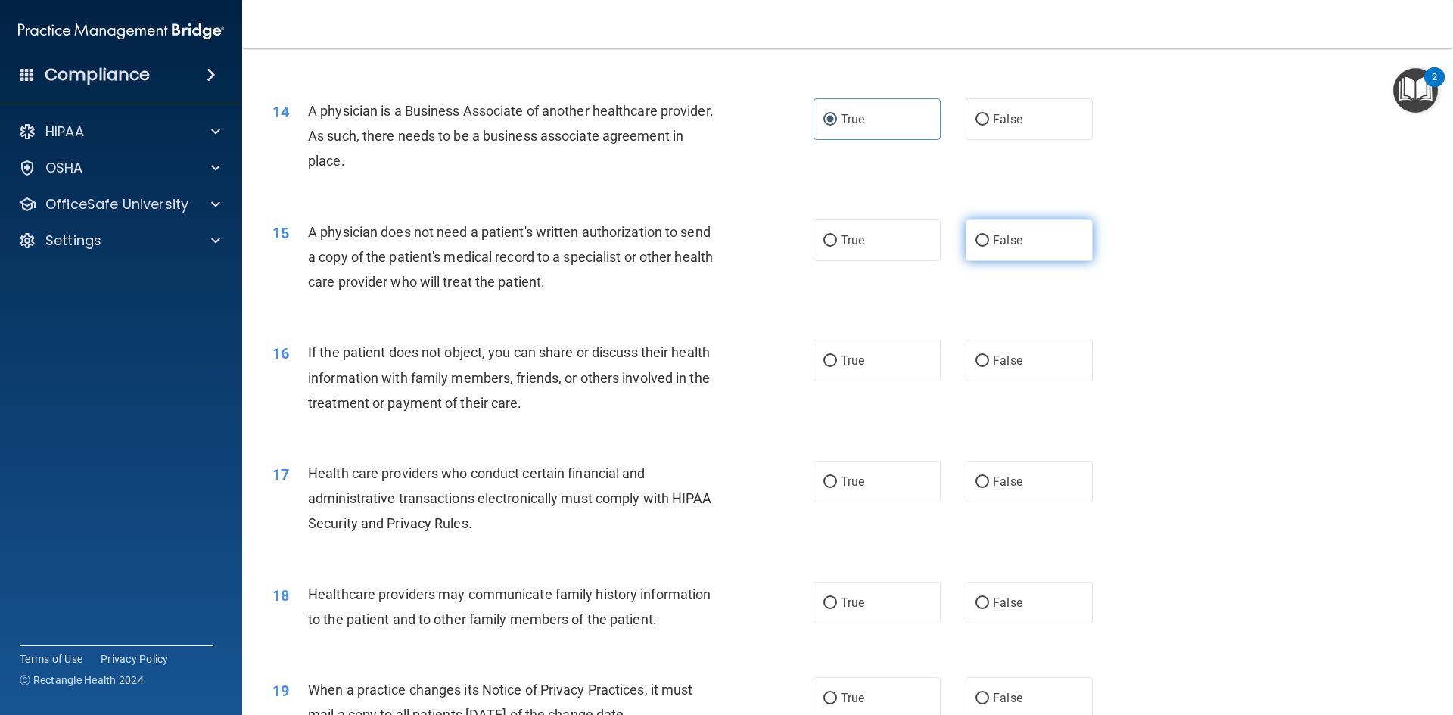
click at [1011, 228] on label "False" at bounding box center [1028, 240] width 127 height 42
click at [989, 235] on input "False" at bounding box center [982, 240] width 14 height 11
radio input "true"
click at [841, 354] on span "True" at bounding box center [852, 360] width 23 height 14
click at [836, 356] on input "True" at bounding box center [830, 361] width 14 height 11
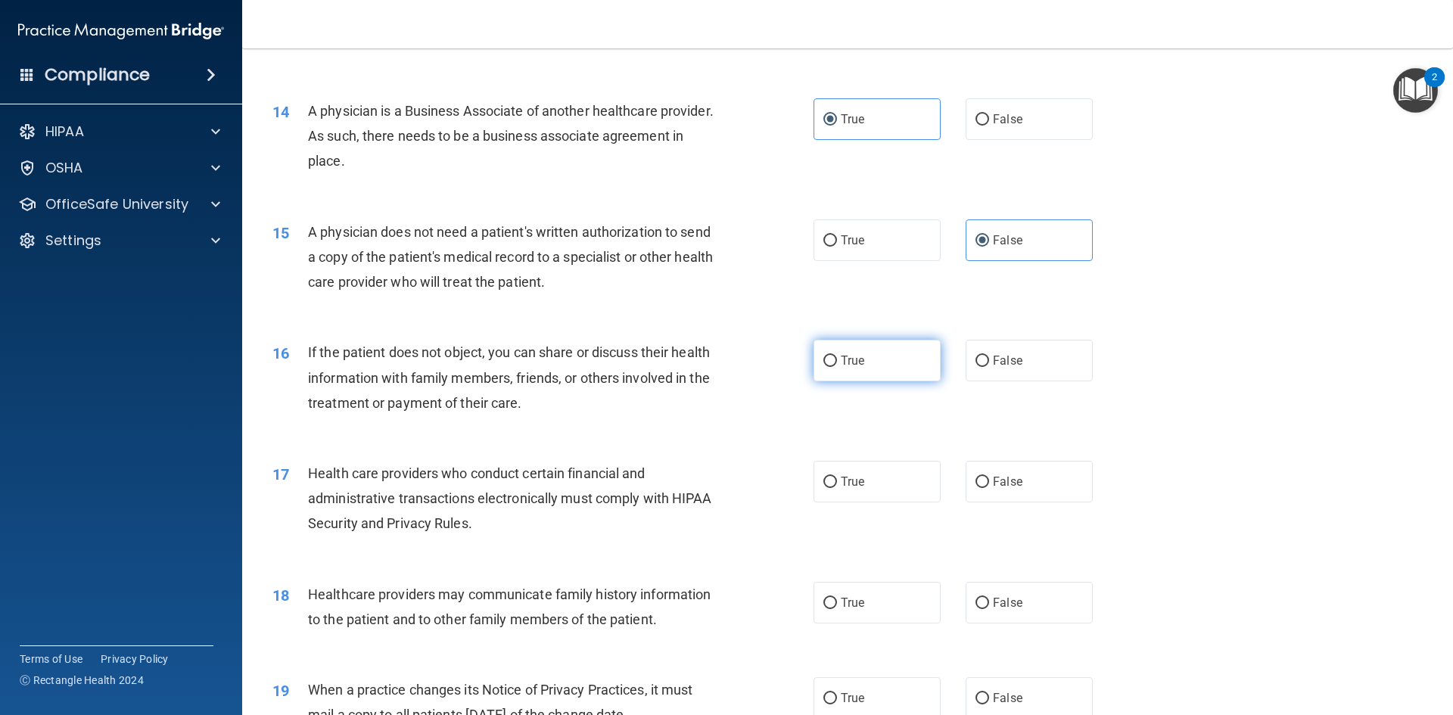
radio input "true"
click at [893, 486] on label "True" at bounding box center [876, 482] width 127 height 42
click at [837, 486] on input "True" at bounding box center [830, 482] width 14 height 11
radio input "true"
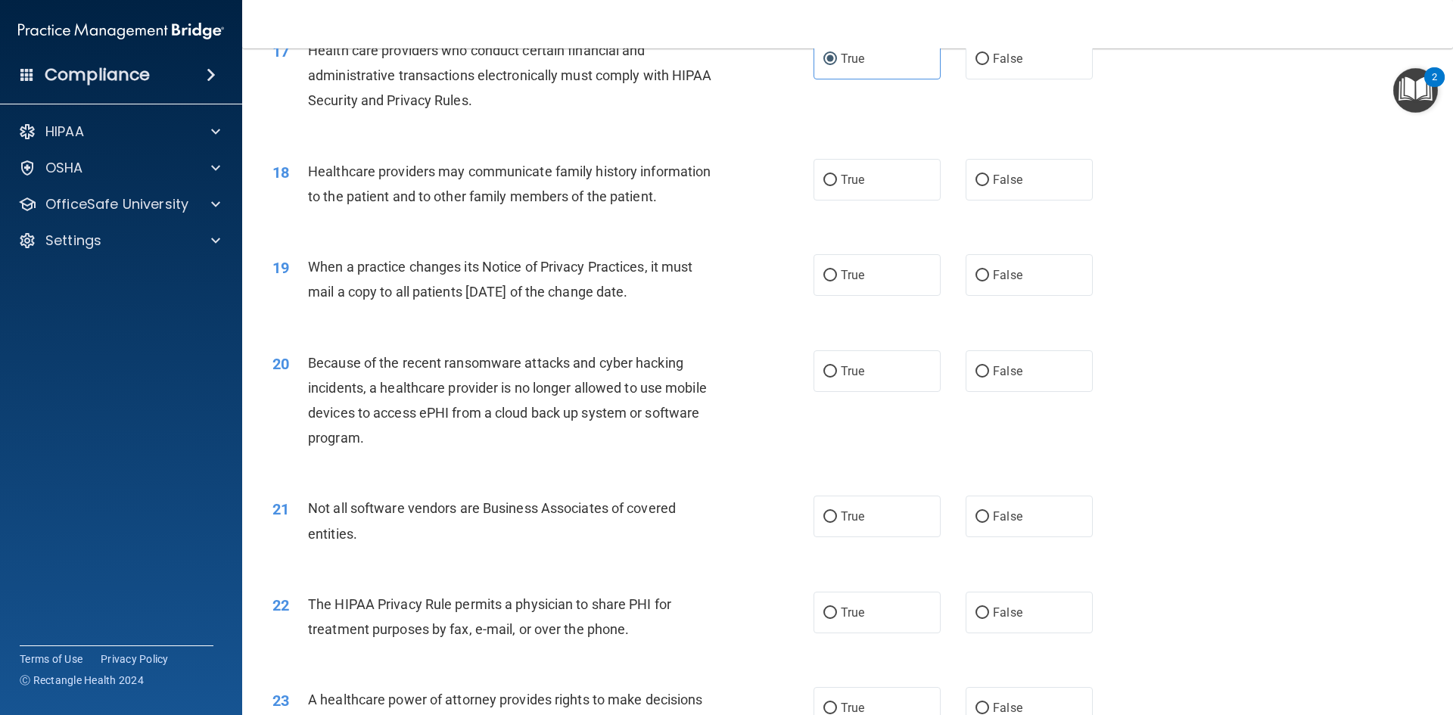
scroll to position [1934, 0]
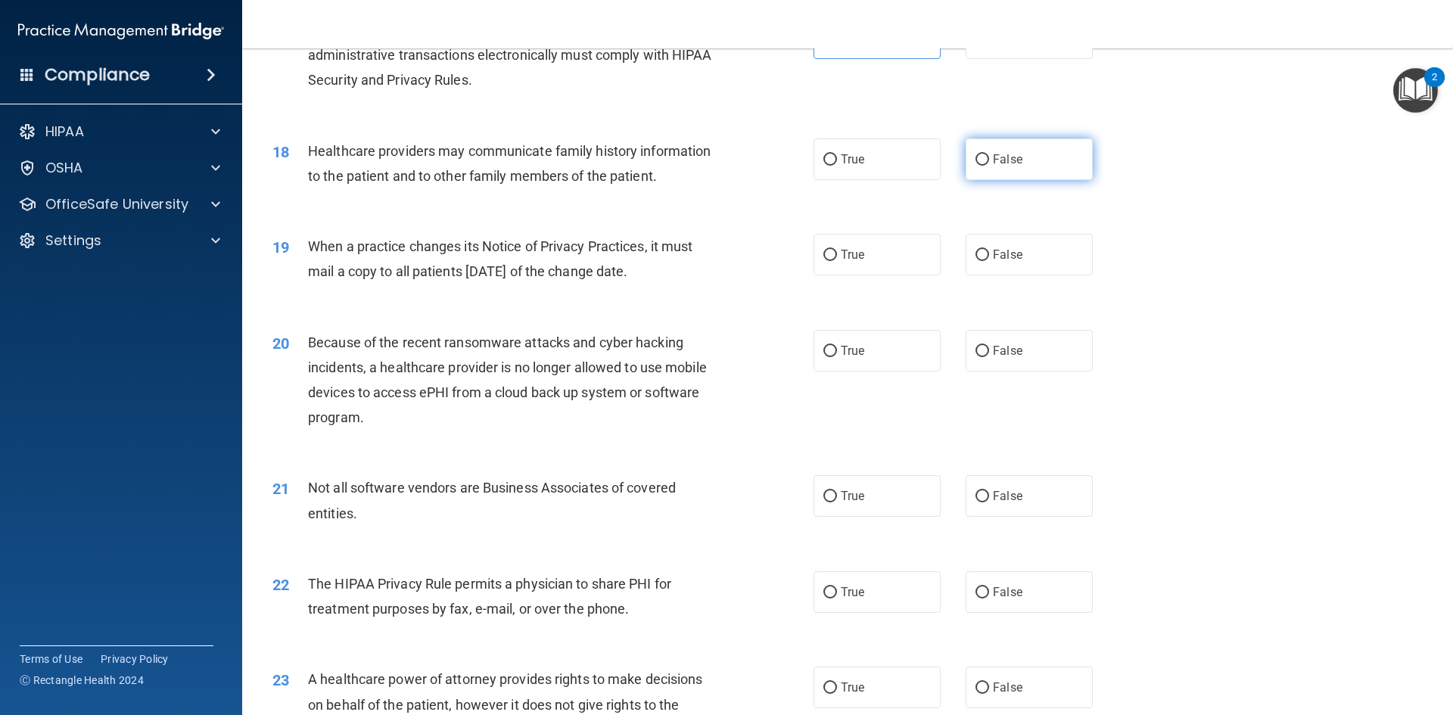
click at [975, 163] on input "False" at bounding box center [982, 159] width 14 height 11
radio input "true"
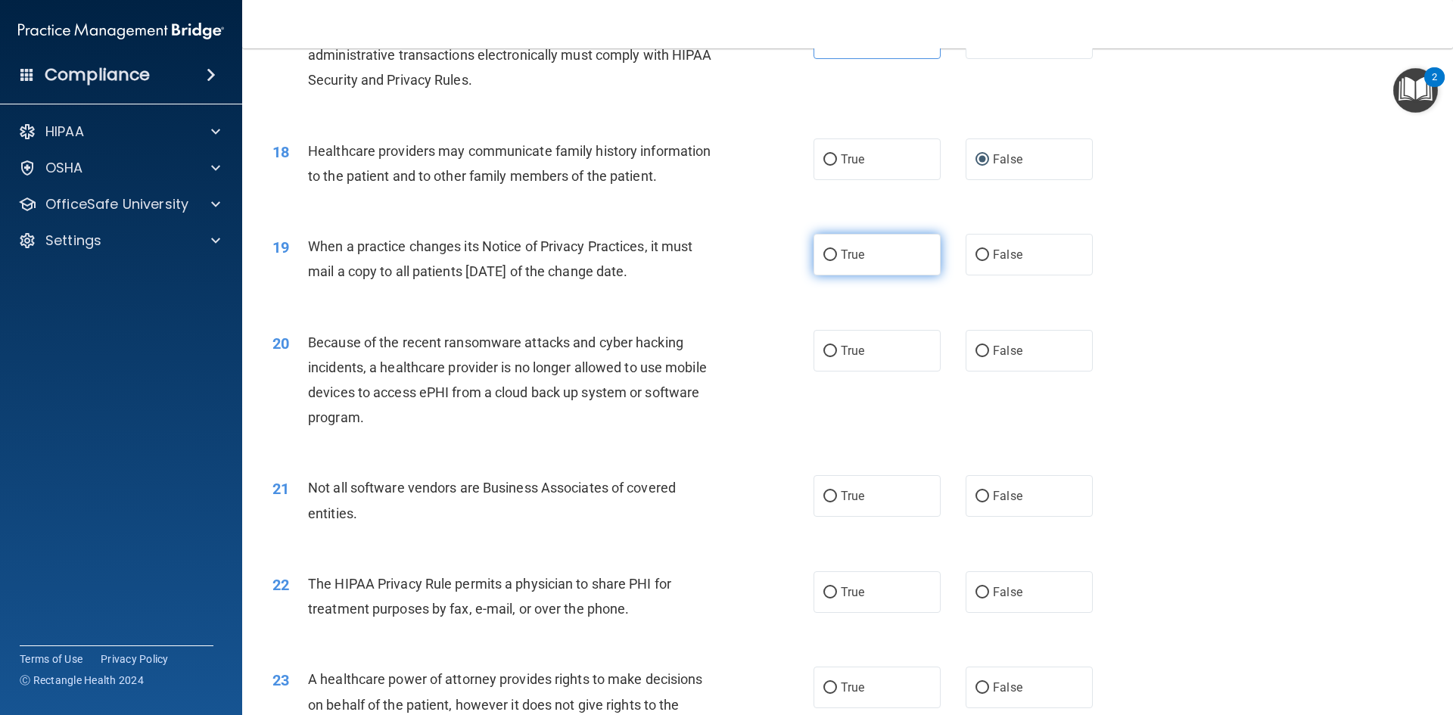
click at [861, 247] on label "True" at bounding box center [876, 255] width 127 height 42
click at [837, 250] on input "True" at bounding box center [830, 255] width 14 height 11
radio input "true"
click at [861, 354] on label "True" at bounding box center [876, 351] width 127 height 42
click at [837, 354] on input "True" at bounding box center [830, 351] width 14 height 11
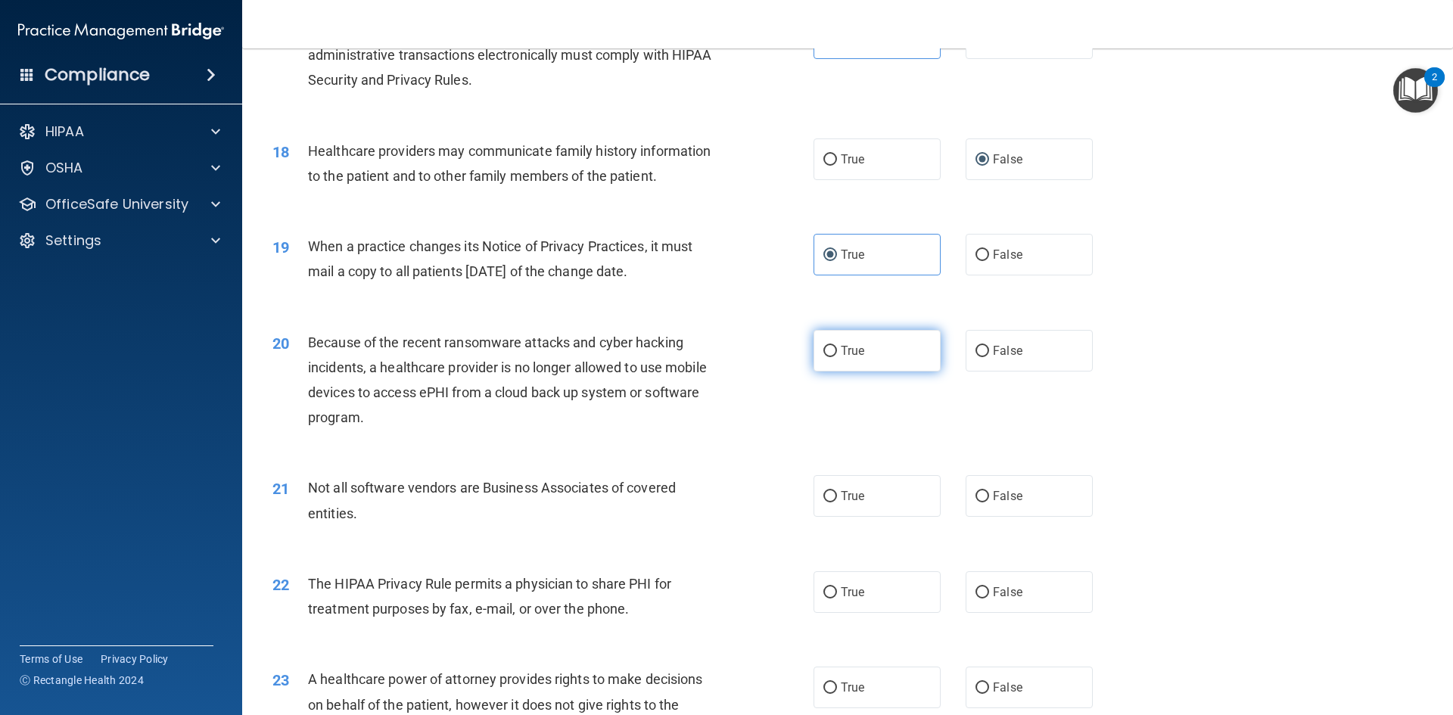
radio input "true"
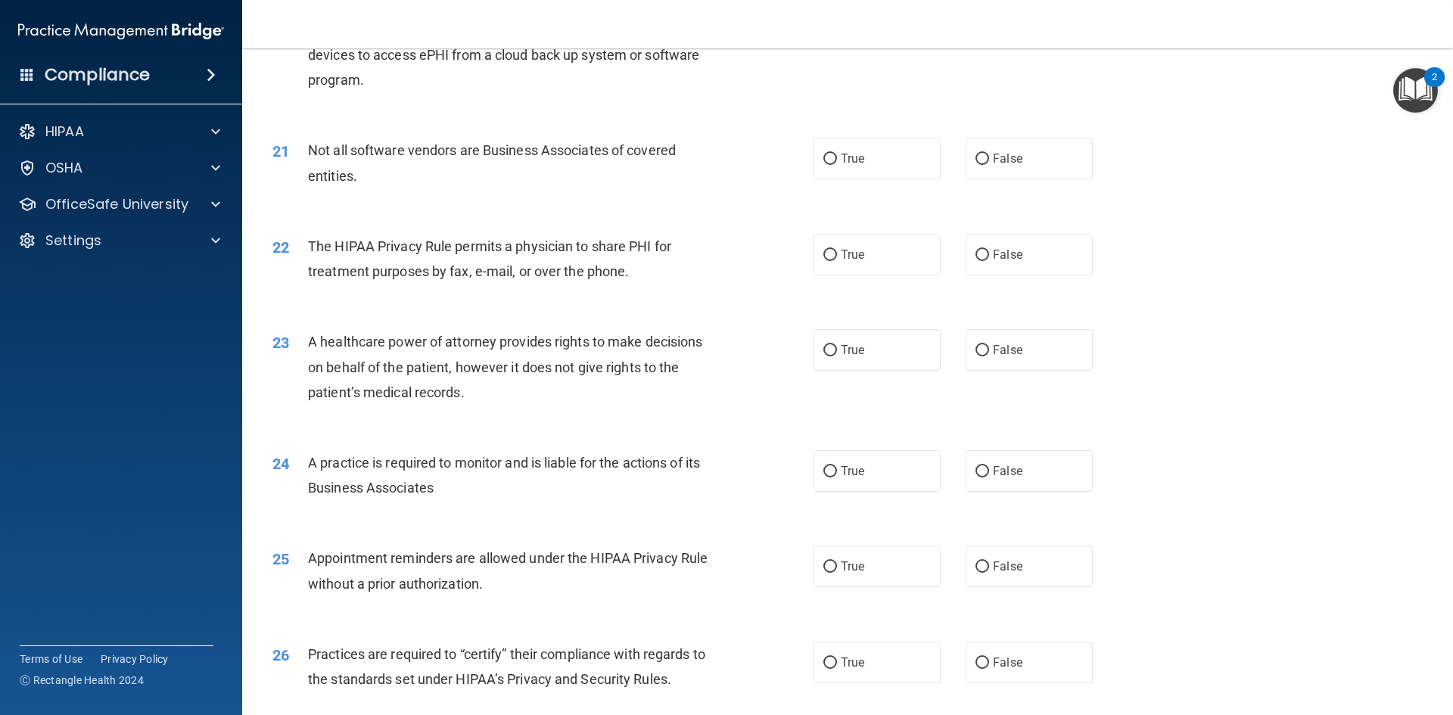
scroll to position [2279, 0]
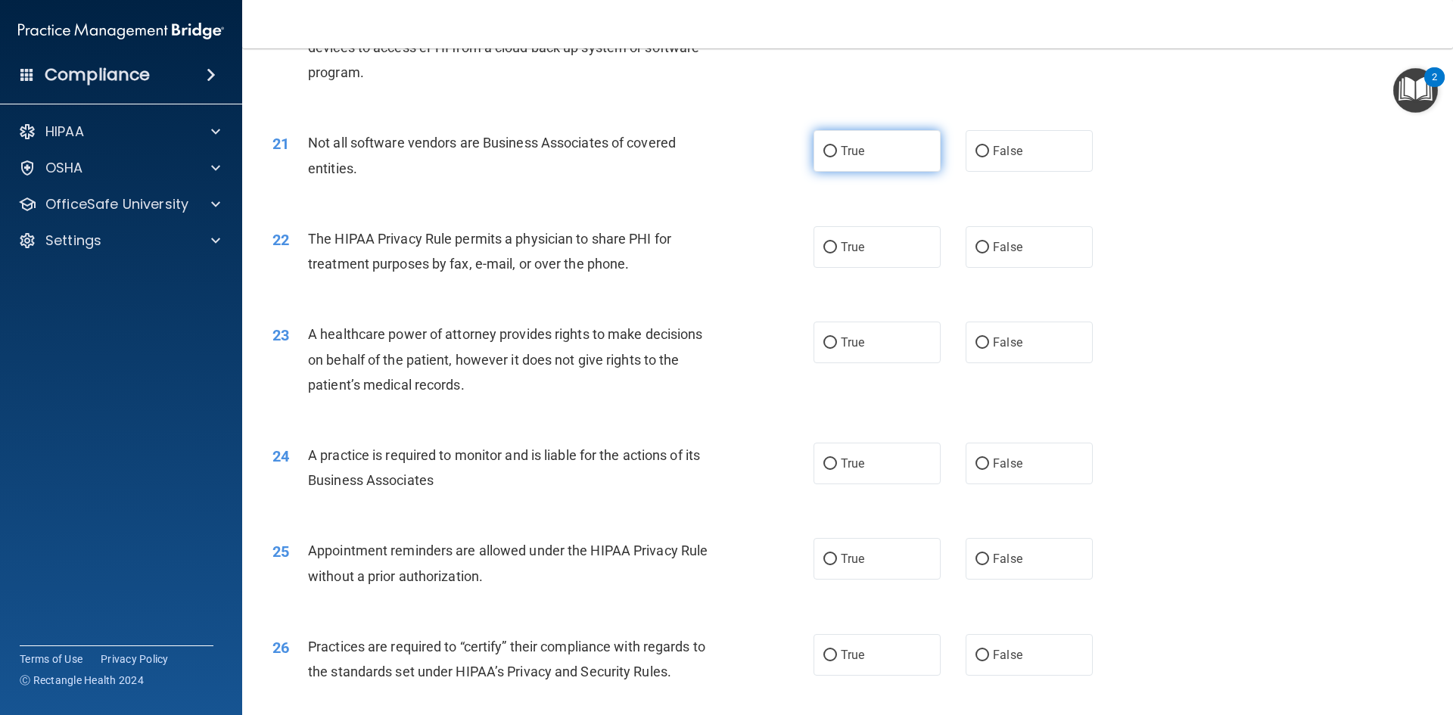
click at [842, 170] on label "True" at bounding box center [876, 151] width 127 height 42
click at [837, 157] on input "True" at bounding box center [830, 151] width 14 height 11
radio input "true"
click at [915, 242] on label "True" at bounding box center [876, 247] width 127 height 42
click at [837, 242] on input "True" at bounding box center [830, 247] width 14 height 11
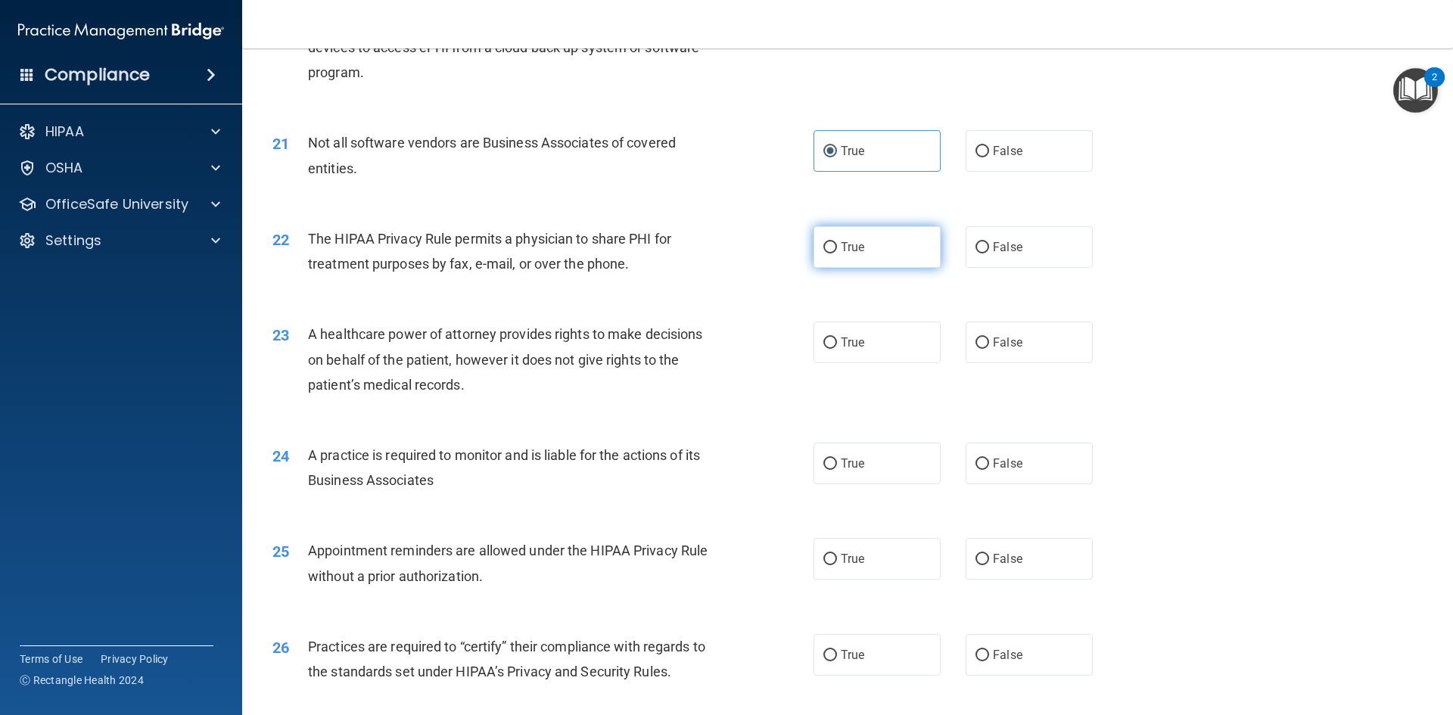
radio input "true"
click at [915, 242] on label "True" at bounding box center [876, 247] width 127 height 42
click at [837, 242] on input "True" at bounding box center [830, 247] width 14 height 11
click at [993, 339] on span "False" at bounding box center [1008, 342] width 30 height 14
click at [989, 339] on input "False" at bounding box center [982, 342] width 14 height 11
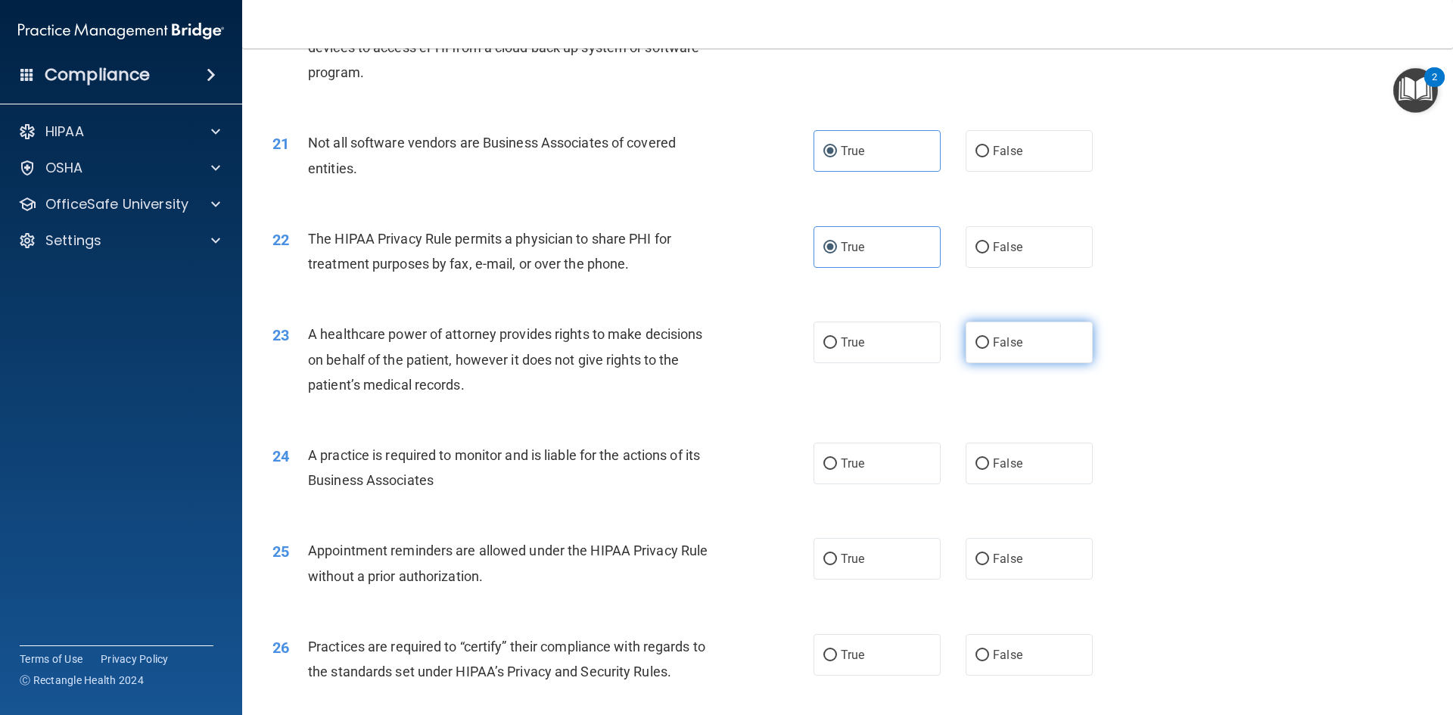
radio input "true"
click at [876, 348] on label "True" at bounding box center [876, 343] width 127 height 42
click at [837, 348] on input "True" at bounding box center [830, 342] width 14 height 11
radio input "true"
radio input "false"
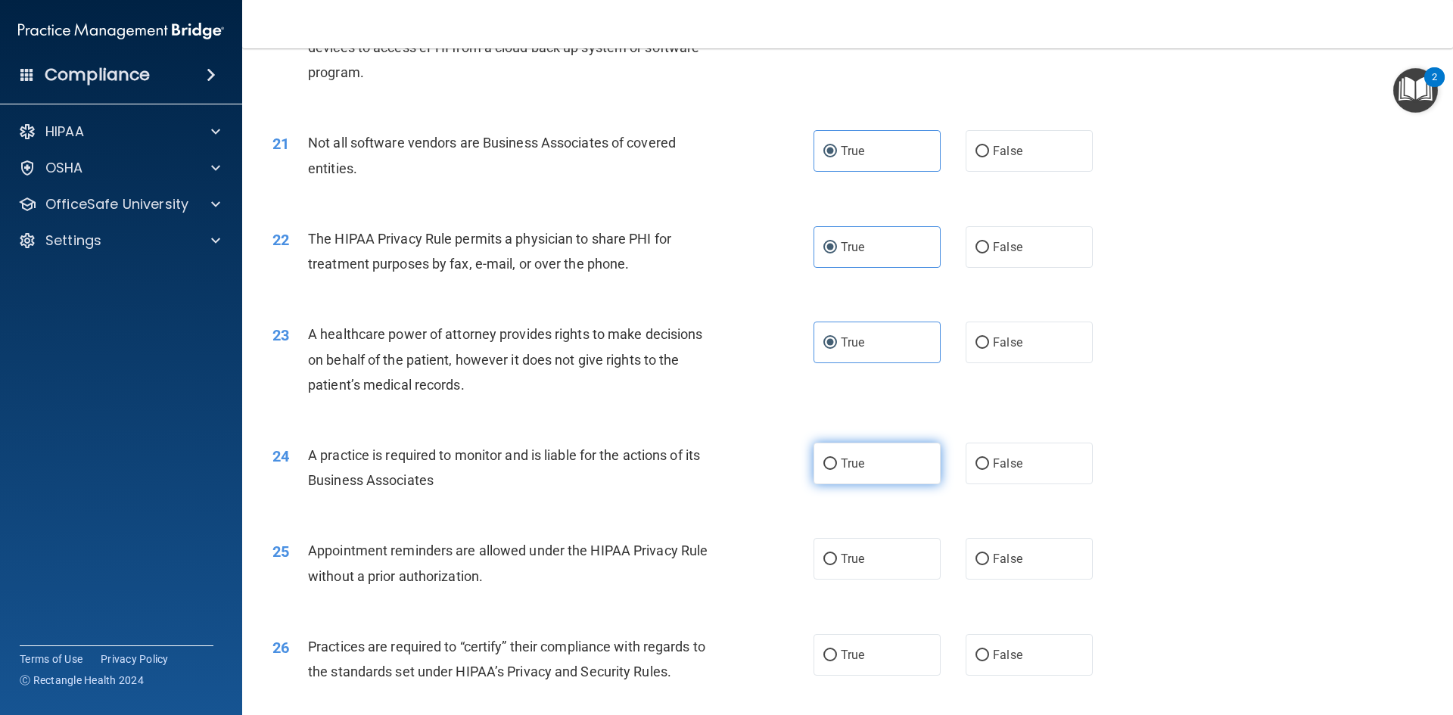
click at [824, 464] on input "True" at bounding box center [830, 463] width 14 height 11
radio input "true"
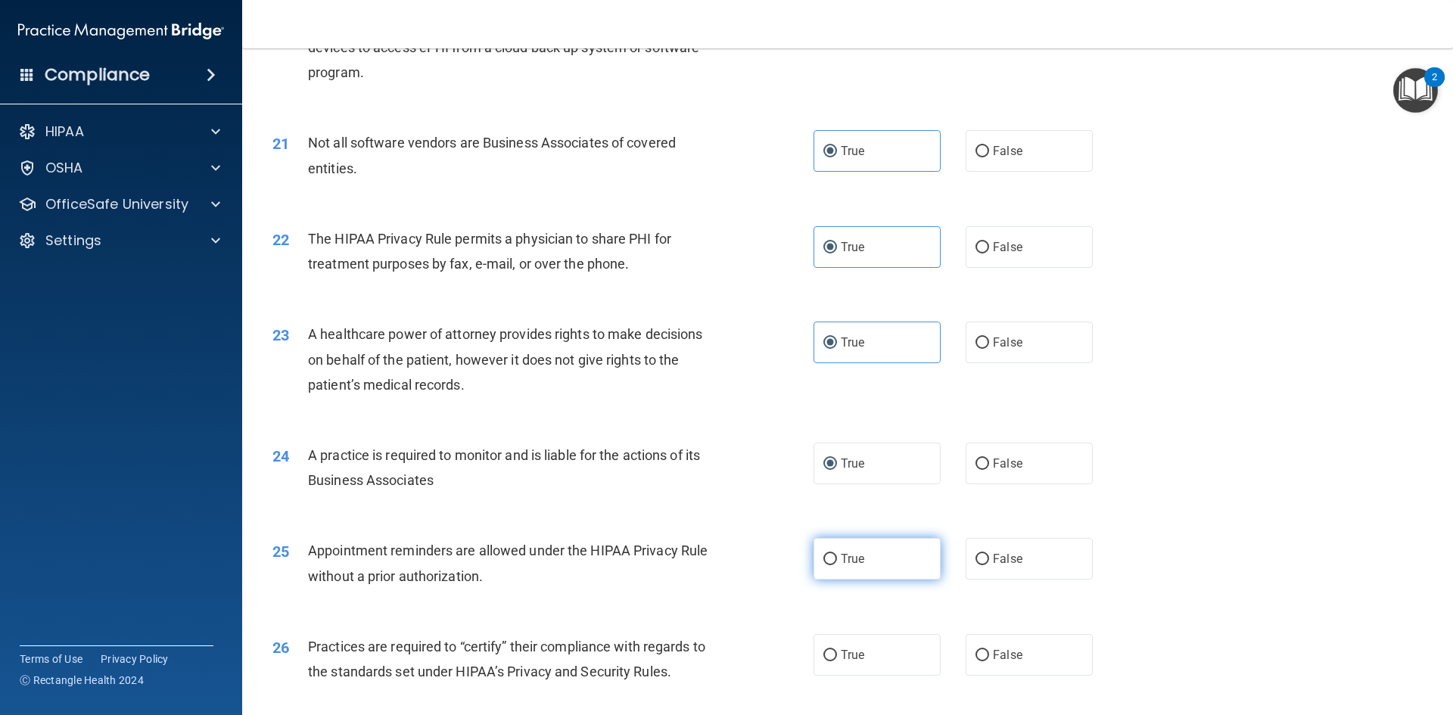
click at [829, 552] on label "True" at bounding box center [876, 559] width 127 height 42
click at [829, 554] on input "True" at bounding box center [830, 559] width 14 height 11
radio input "true"
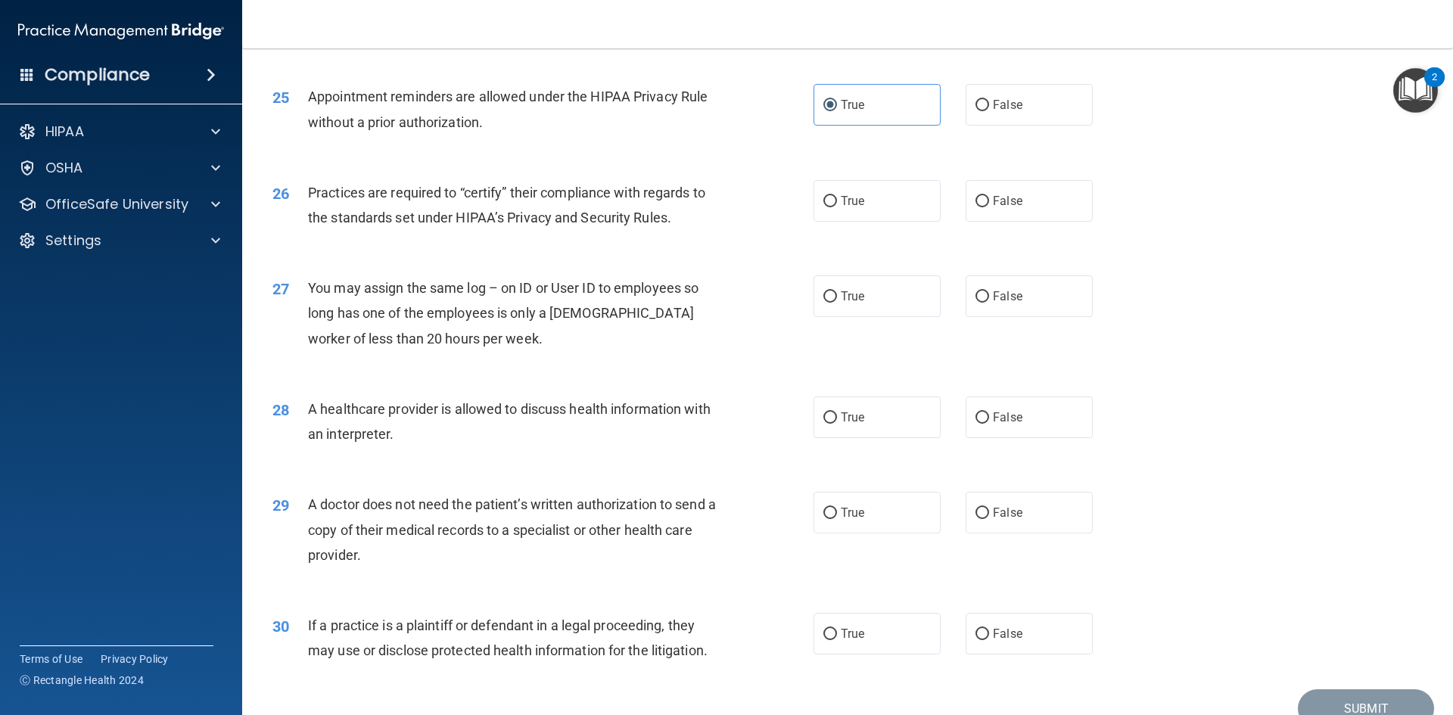
scroll to position [2658, 0]
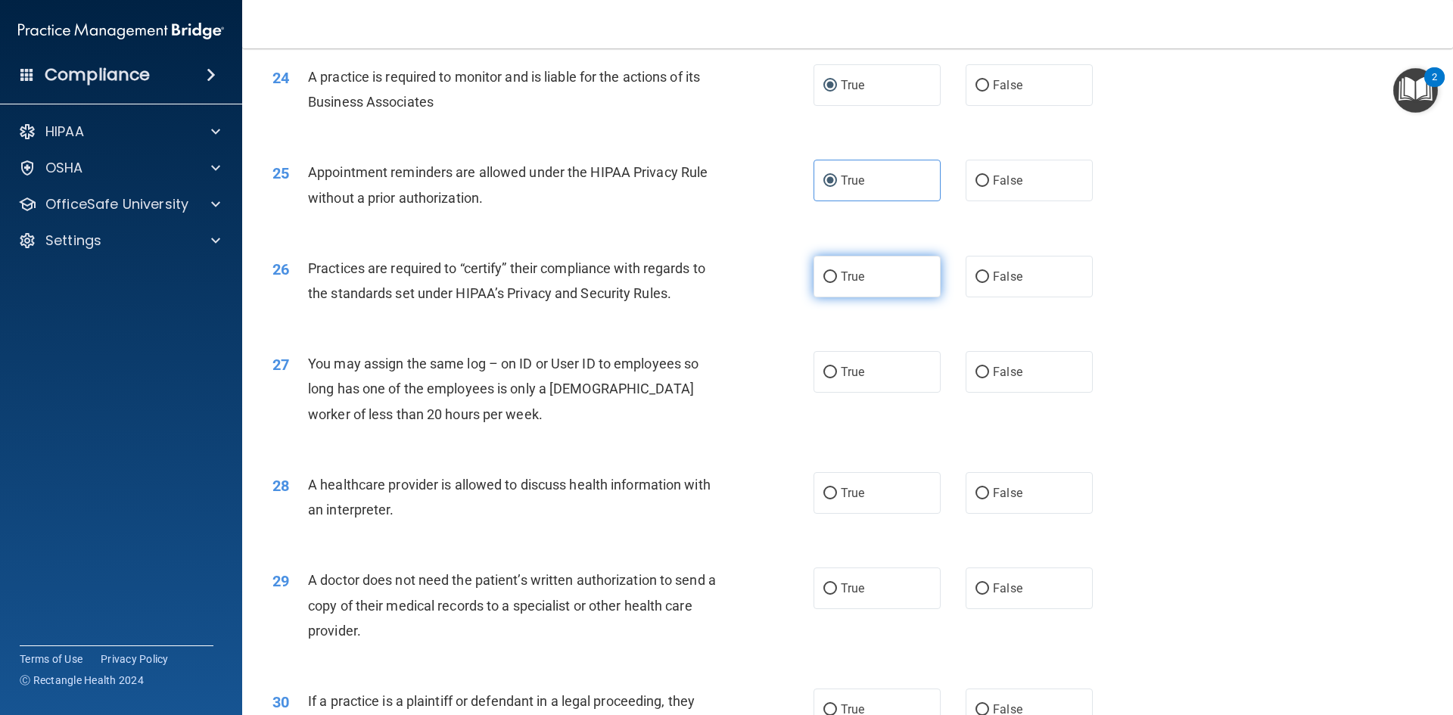
click at [891, 294] on label "True" at bounding box center [876, 277] width 127 height 42
click at [837, 283] on input "True" at bounding box center [830, 277] width 14 height 11
radio input "true"
click at [1026, 384] on label "False" at bounding box center [1028, 372] width 127 height 42
click at [989, 378] on input "False" at bounding box center [982, 372] width 14 height 11
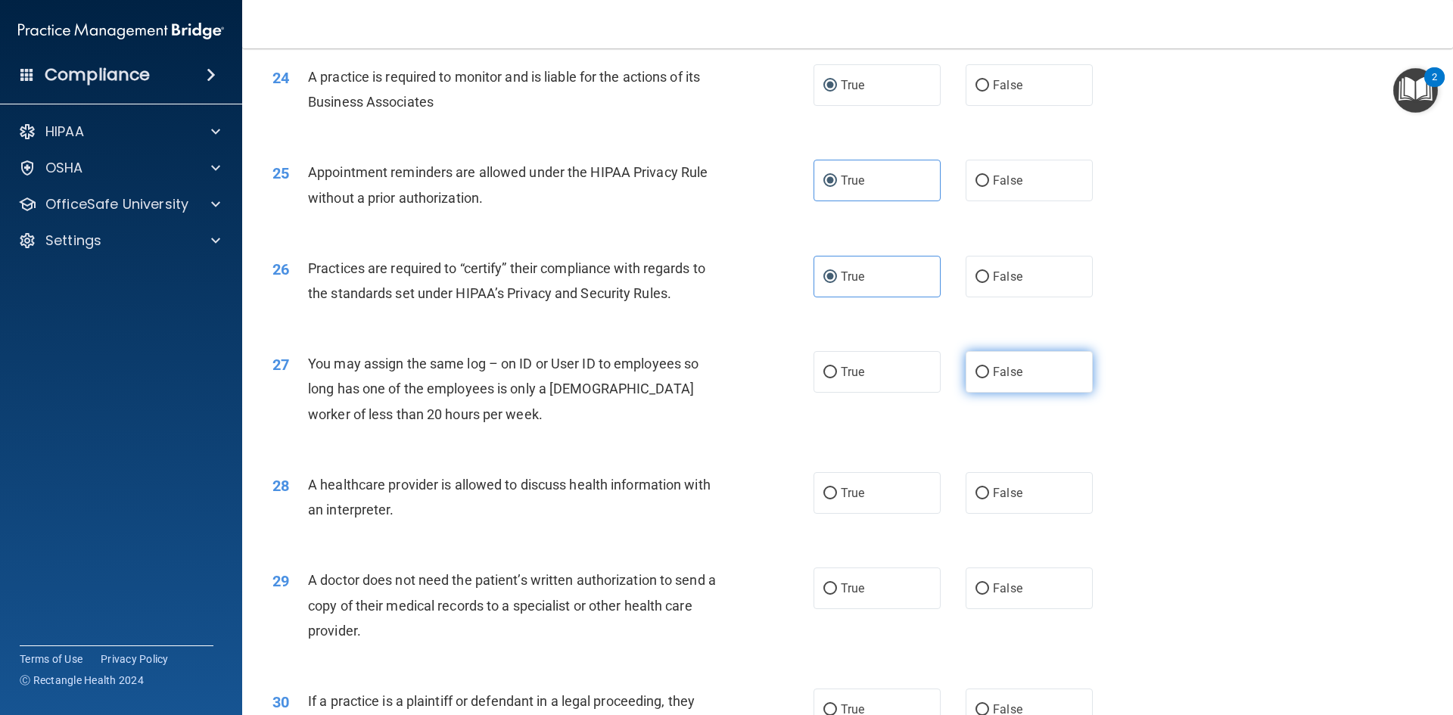
radio input "true"
click at [862, 511] on label "True" at bounding box center [876, 493] width 127 height 42
click at [837, 499] on input "True" at bounding box center [830, 493] width 14 height 11
radio input "true"
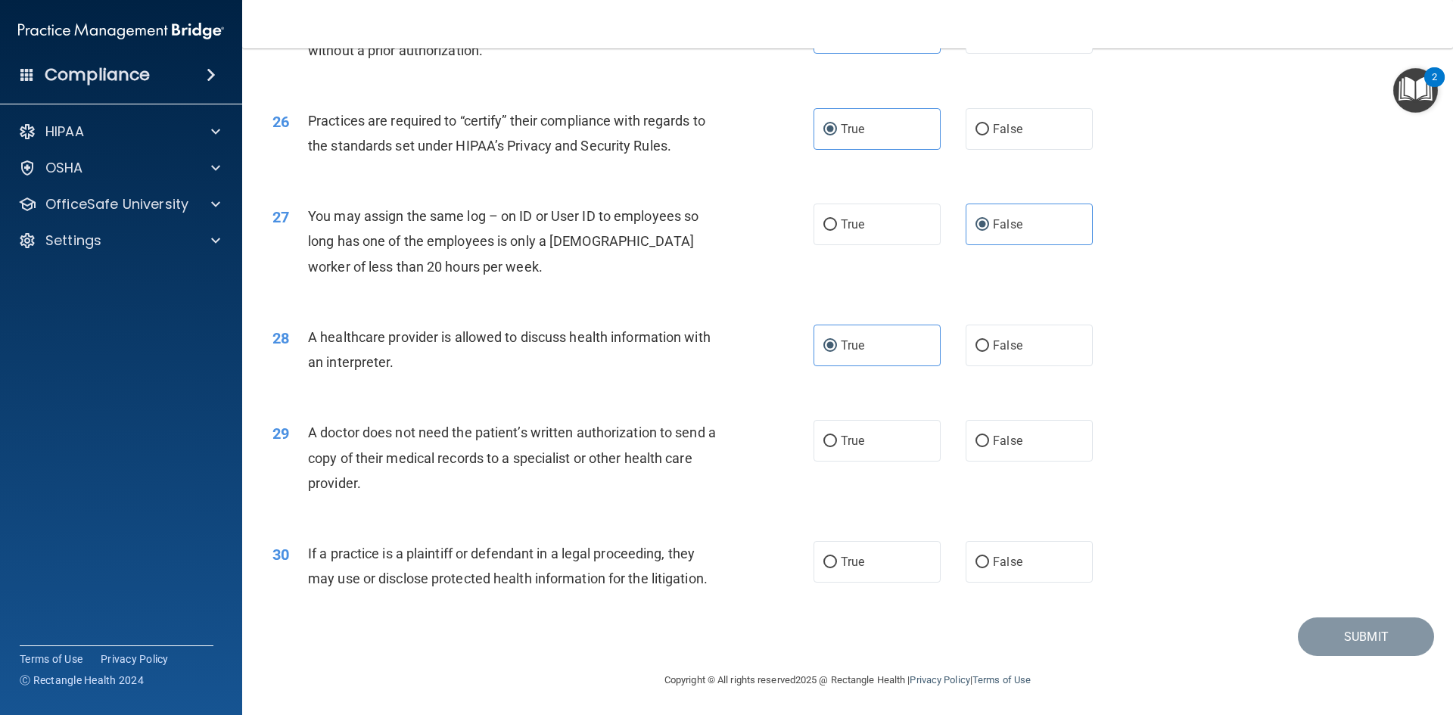
scroll to position [2807, 0]
click at [854, 568] on label "True" at bounding box center [876, 560] width 127 height 42
click at [837, 567] on input "True" at bounding box center [830, 560] width 14 height 11
radio input "true"
click at [852, 445] on span "True" at bounding box center [852, 439] width 23 height 14
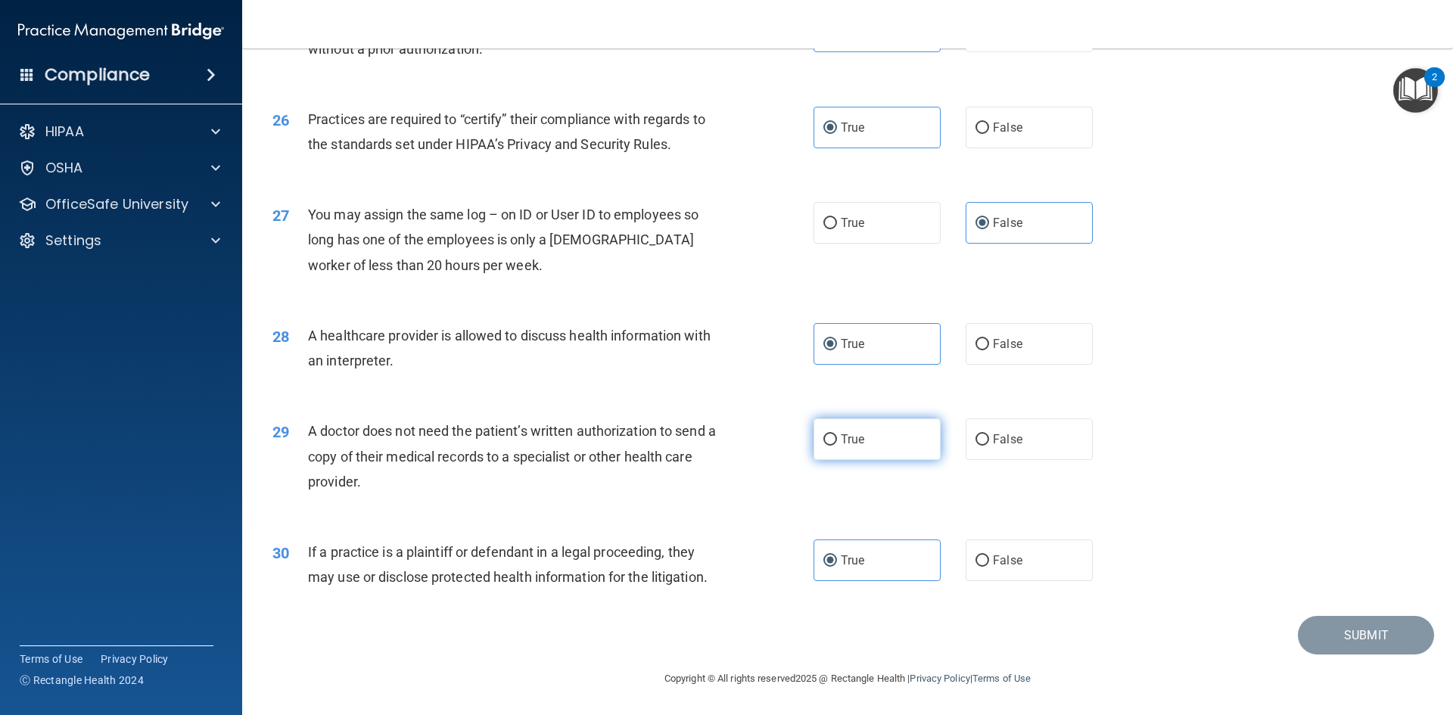
click at [837, 445] on input "True" at bounding box center [830, 439] width 14 height 11
radio input "true"
click at [1359, 626] on button "Submit" at bounding box center [1365, 635] width 136 height 39
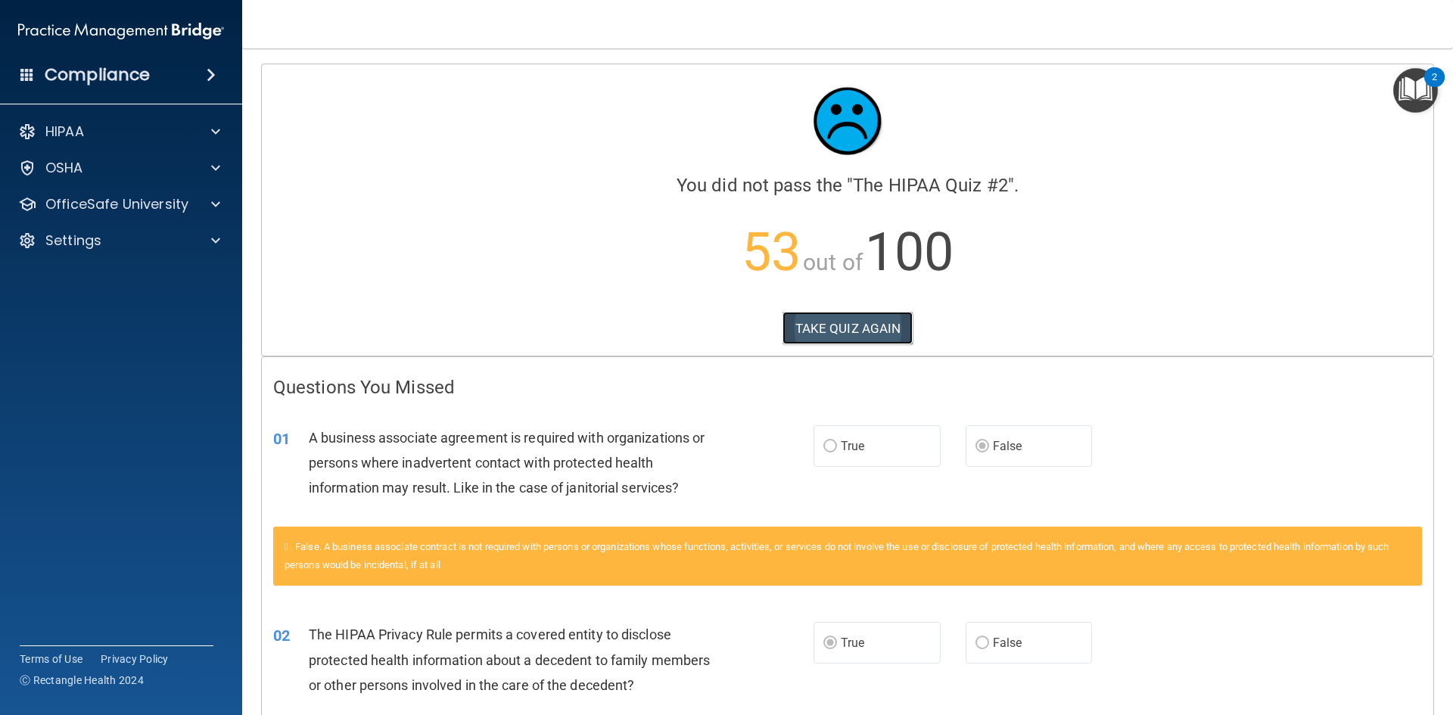
click at [841, 322] on button "TAKE QUIZ AGAIN" at bounding box center [847, 328] width 131 height 33
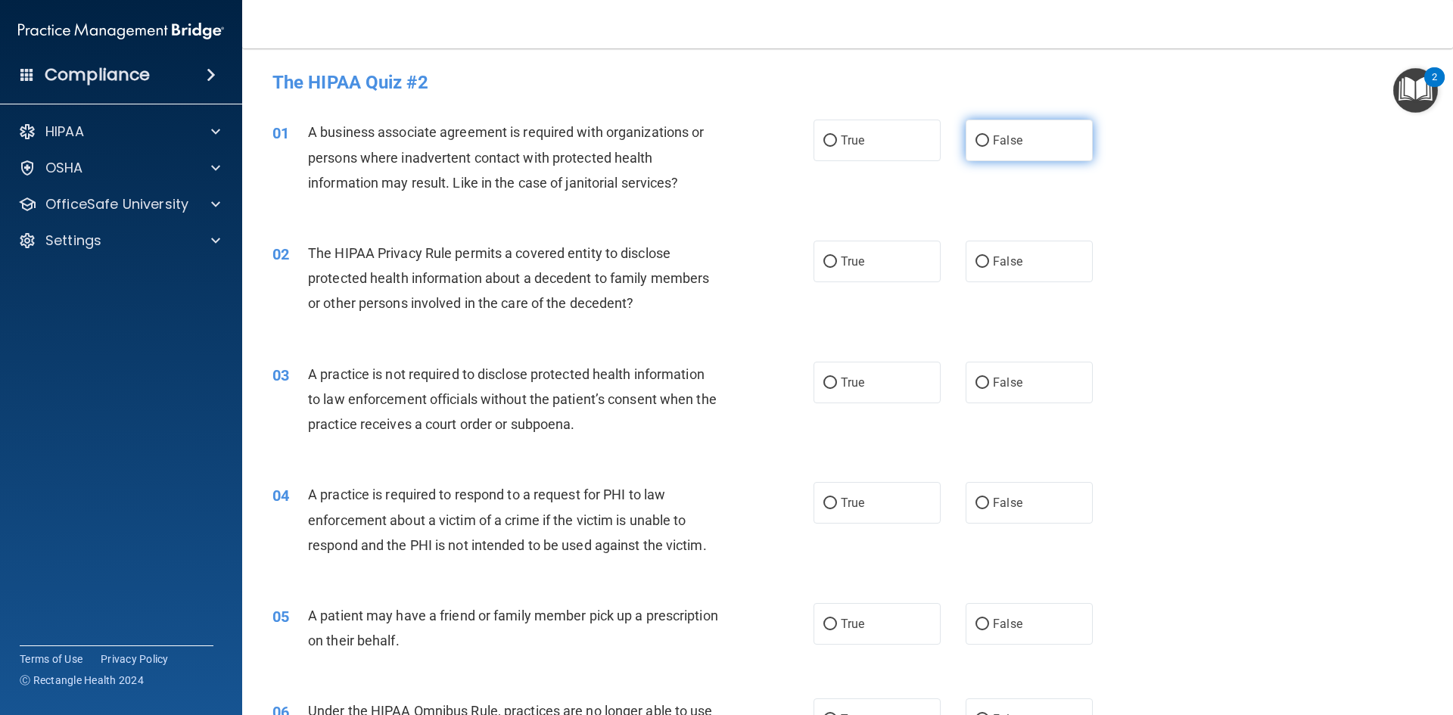
click at [1007, 128] on label "False" at bounding box center [1028, 141] width 127 height 42
click at [989, 135] on input "False" at bounding box center [982, 140] width 14 height 11
radio input "true"
click at [828, 252] on label "True" at bounding box center [876, 262] width 127 height 42
click at [828, 256] on input "True" at bounding box center [830, 261] width 14 height 11
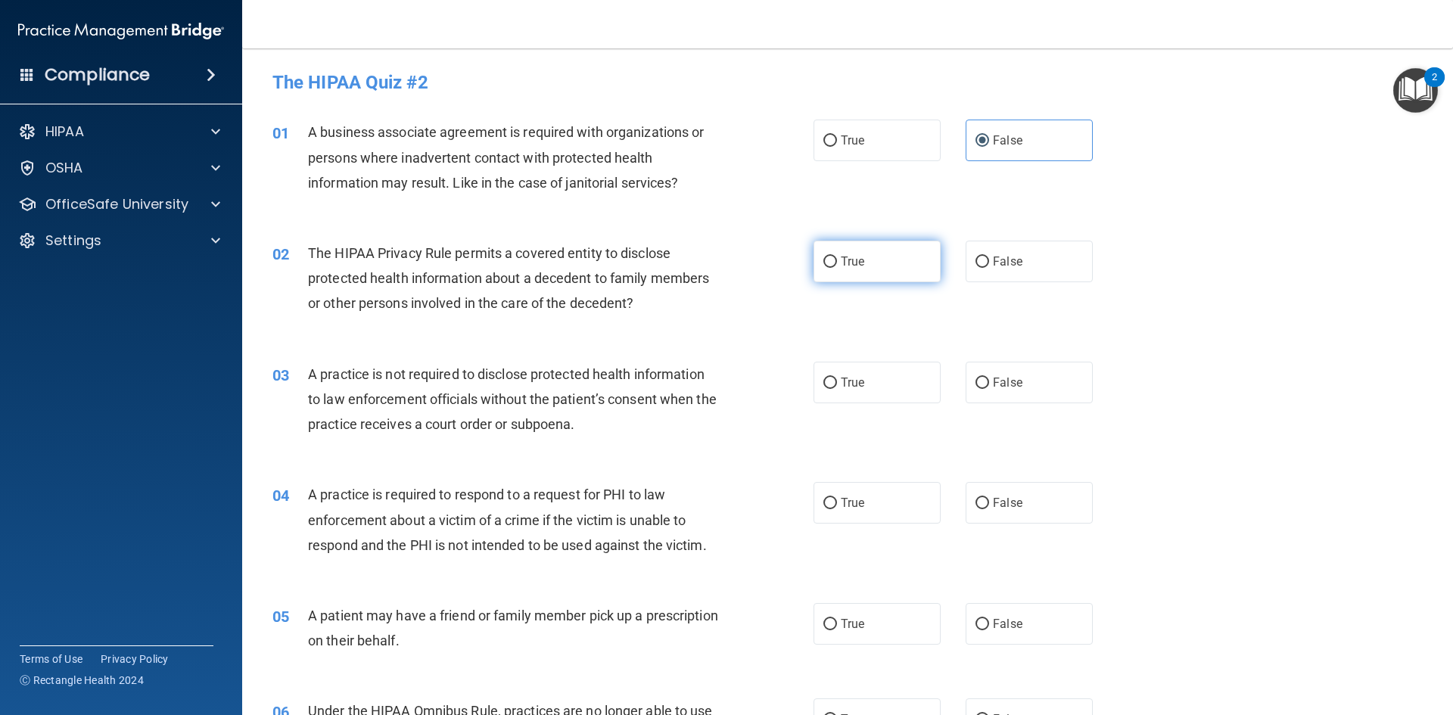
radio input "true"
click at [894, 371] on label "True" at bounding box center [876, 383] width 127 height 42
click at [837, 378] on input "True" at bounding box center [830, 383] width 14 height 11
radio input "true"
click at [879, 517] on label "True" at bounding box center [876, 503] width 127 height 42
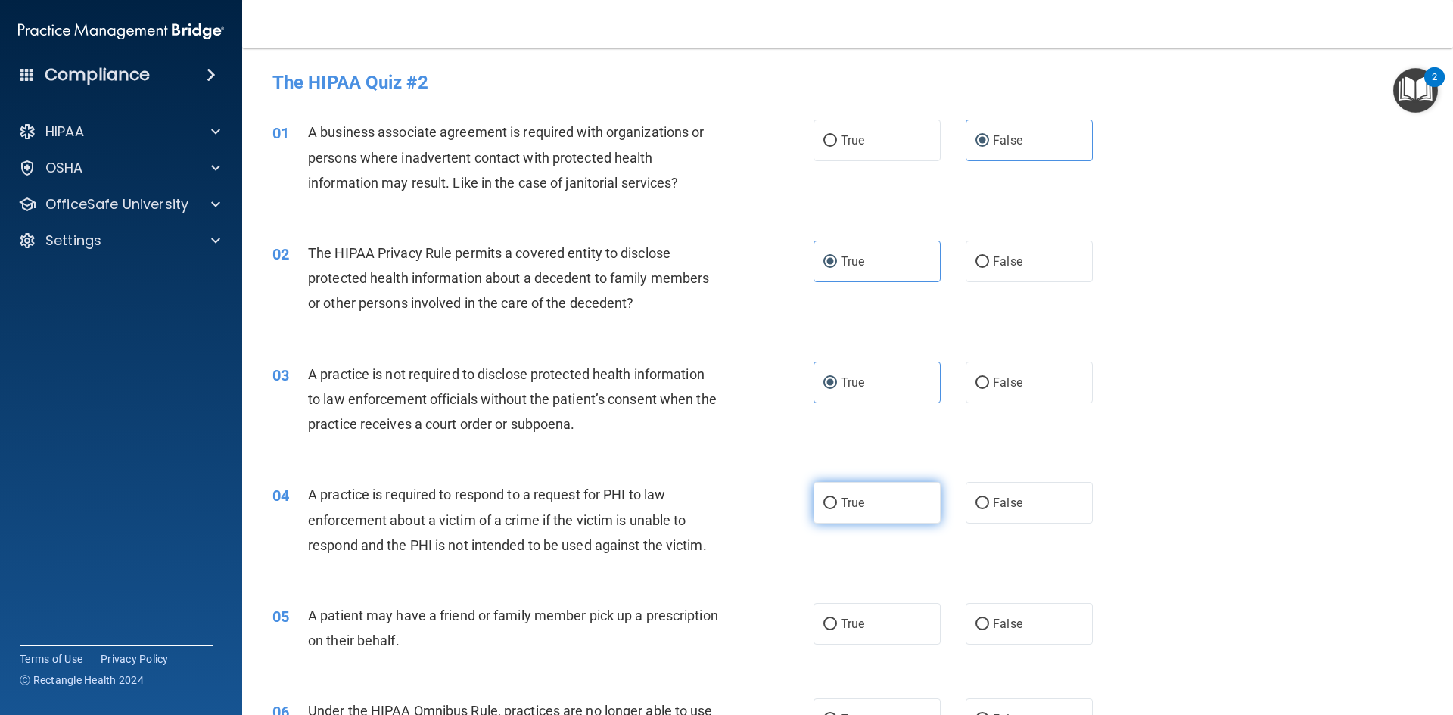
click at [837, 509] on input "True" at bounding box center [830, 503] width 14 height 11
radio input "true"
click at [881, 635] on label "True" at bounding box center [876, 624] width 127 height 42
click at [837, 630] on input "True" at bounding box center [830, 624] width 14 height 11
radio input "true"
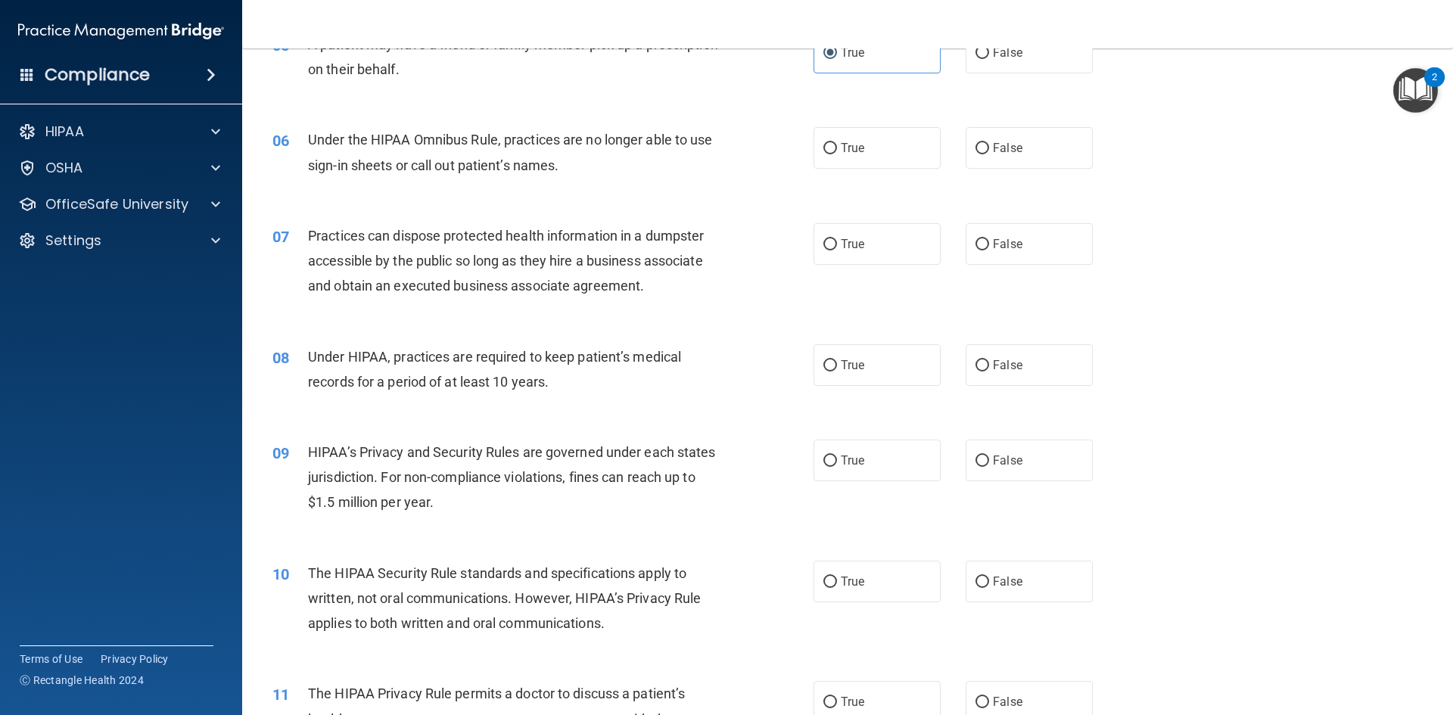
scroll to position [575, 0]
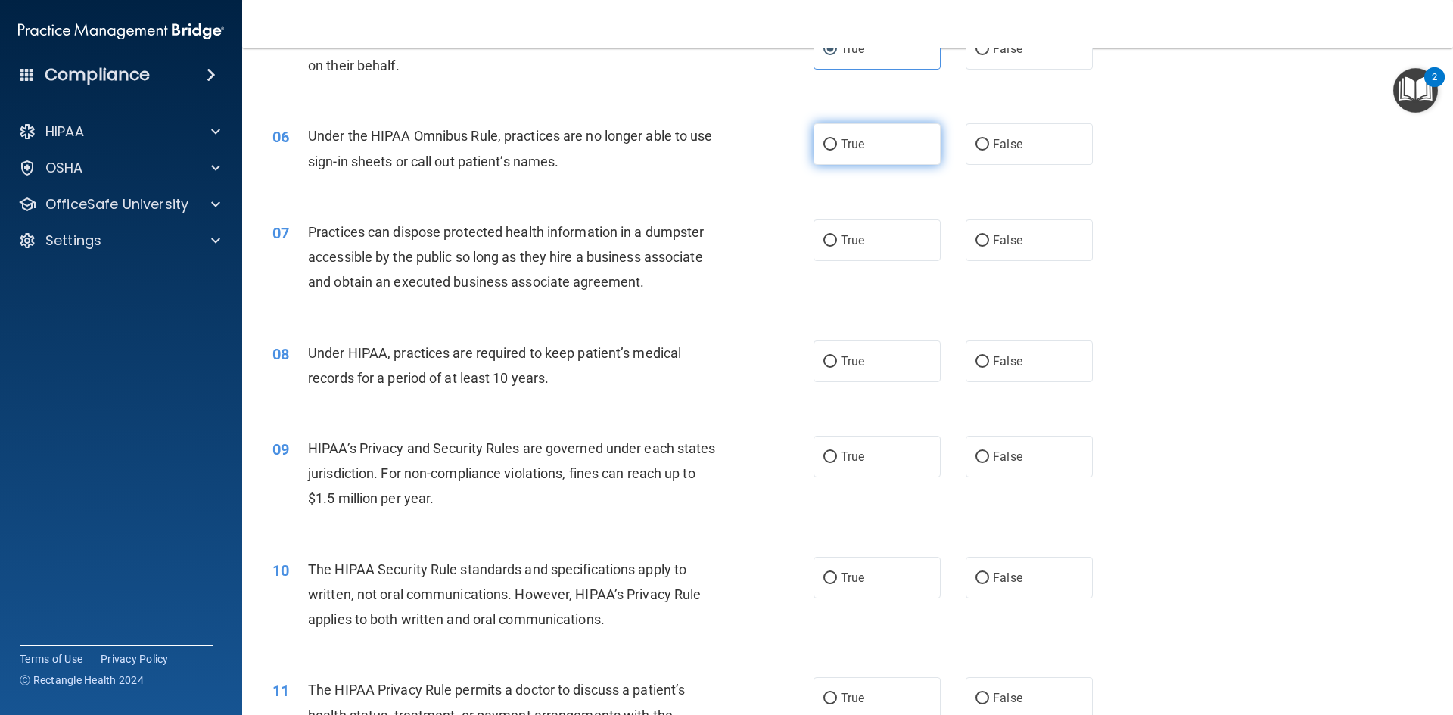
click at [842, 147] on span "True" at bounding box center [852, 144] width 23 height 14
click at [837, 147] on input "True" at bounding box center [830, 144] width 14 height 11
radio input "true"
click at [999, 250] on label "False" at bounding box center [1028, 240] width 127 height 42
click at [989, 247] on input "False" at bounding box center [982, 240] width 14 height 11
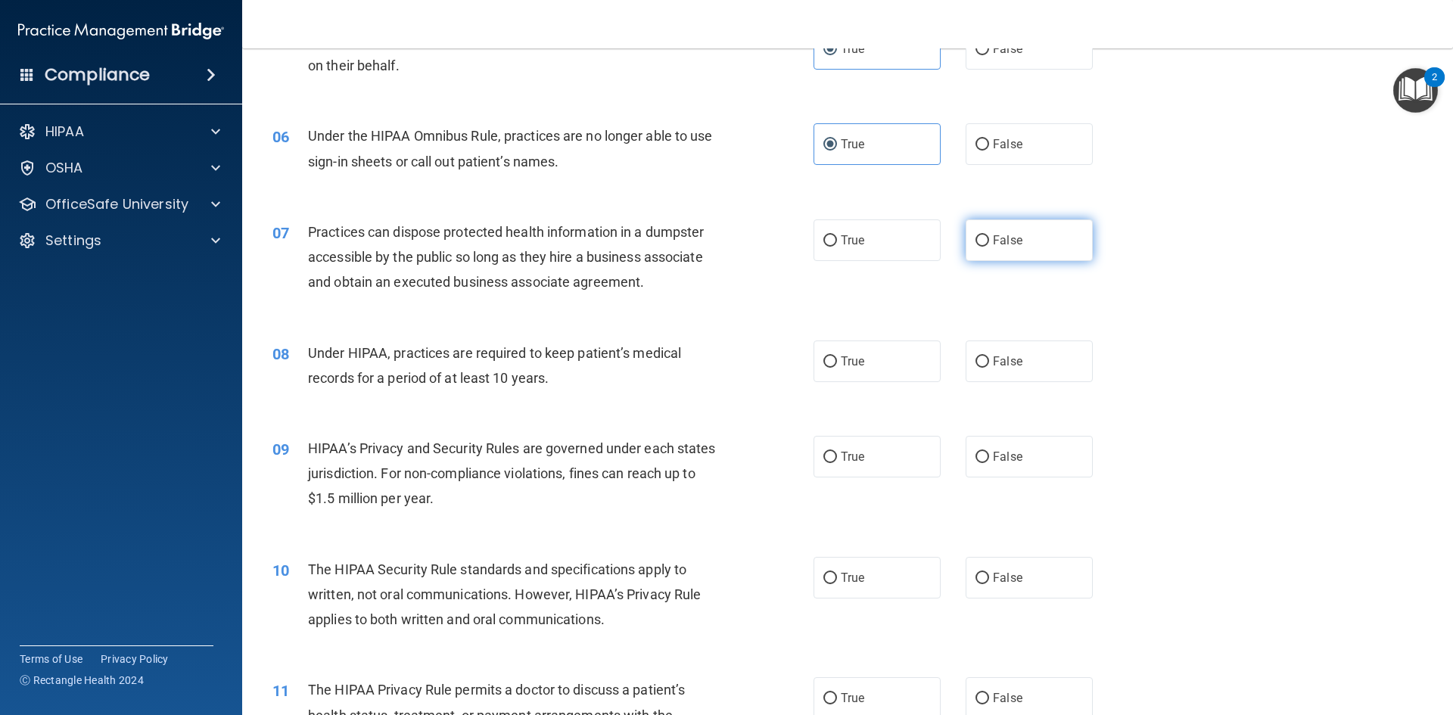
radio input "true"
click at [867, 365] on label "True" at bounding box center [876, 361] width 127 height 42
click at [837, 365] on input "True" at bounding box center [830, 361] width 14 height 11
radio input "true"
click at [1013, 383] on div "08 Under HIPAA, practices are required to keep patient’s medical records for a …" at bounding box center [847, 369] width 1173 height 95
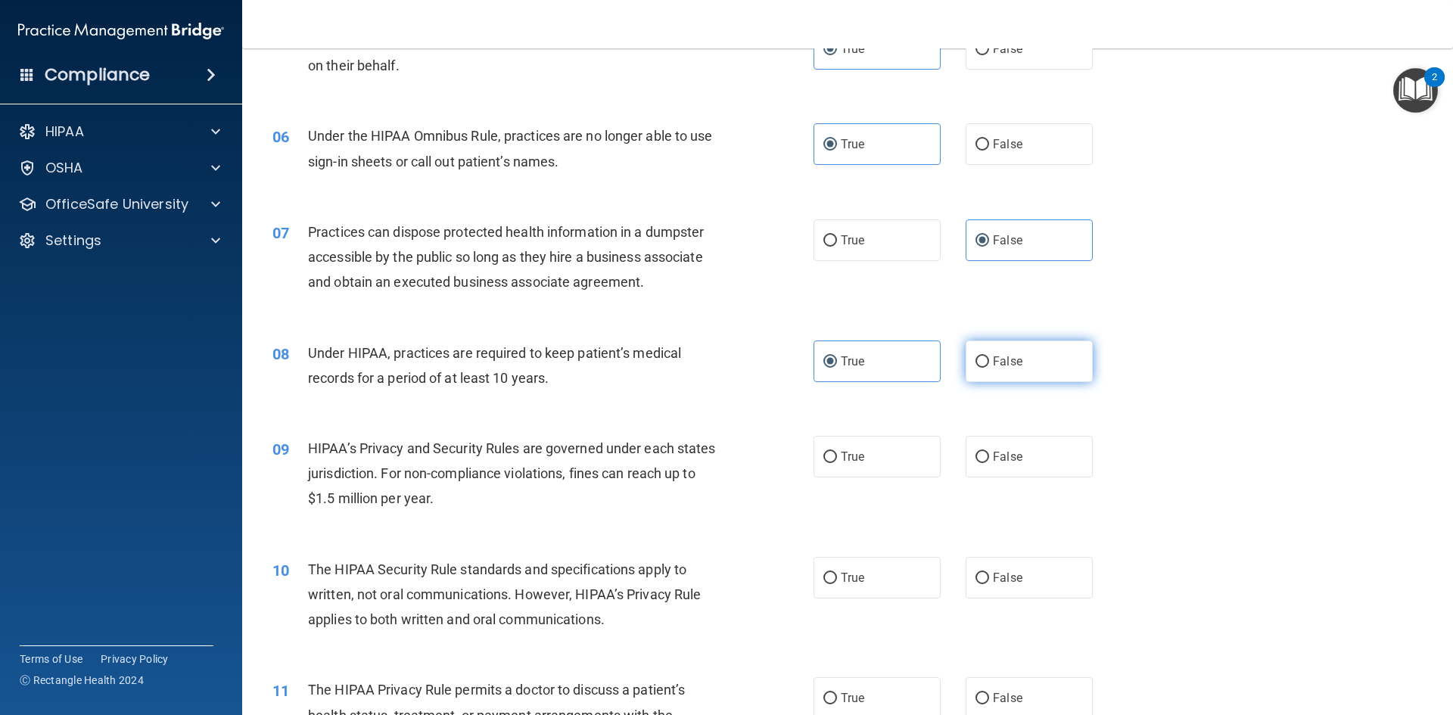
click at [1012, 374] on label "False" at bounding box center [1028, 361] width 127 height 42
click at [989, 368] on input "False" at bounding box center [982, 361] width 14 height 11
radio input "true"
radio input "false"
click at [1024, 453] on label "False" at bounding box center [1028, 457] width 127 height 42
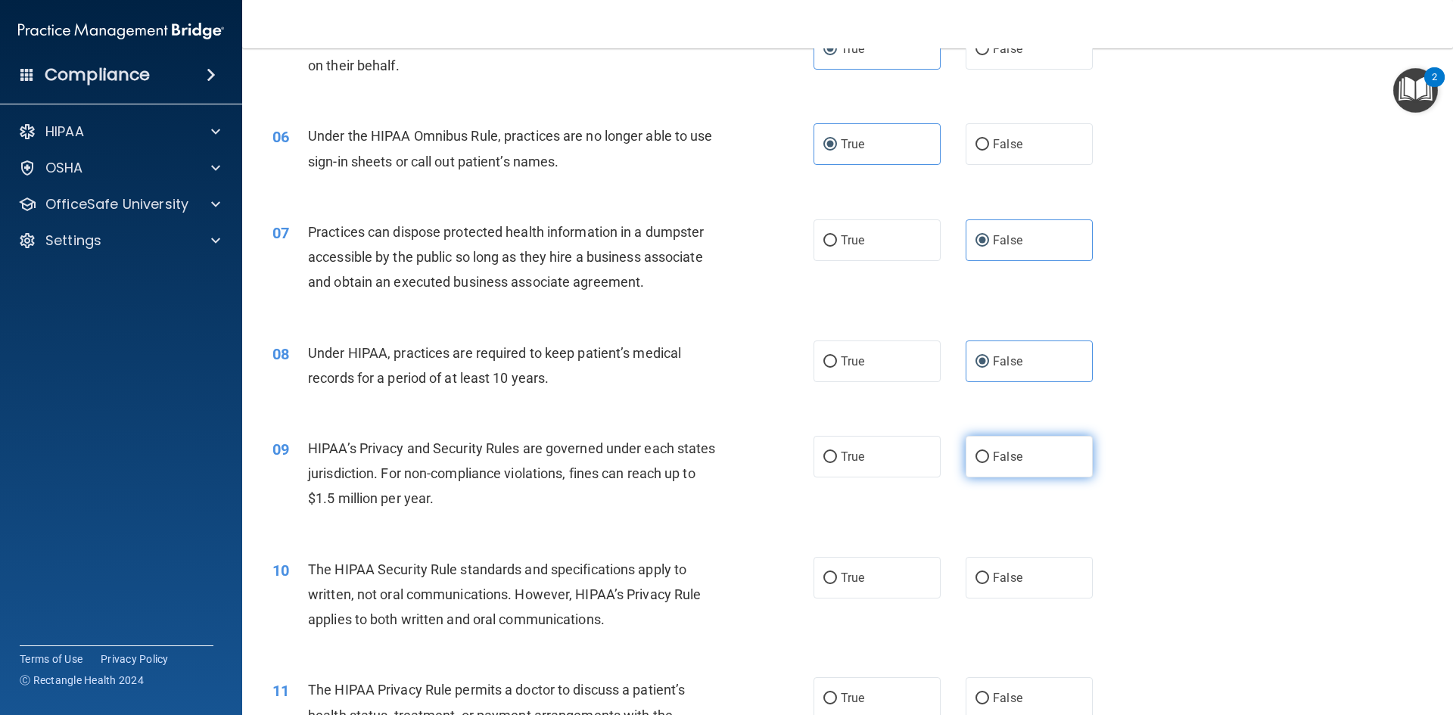
click at [989, 453] on input "False" at bounding box center [982, 457] width 14 height 11
radio input "true"
click at [893, 567] on label "True" at bounding box center [876, 578] width 127 height 42
click at [837, 573] on input "True" at bounding box center [830, 578] width 14 height 11
radio input "true"
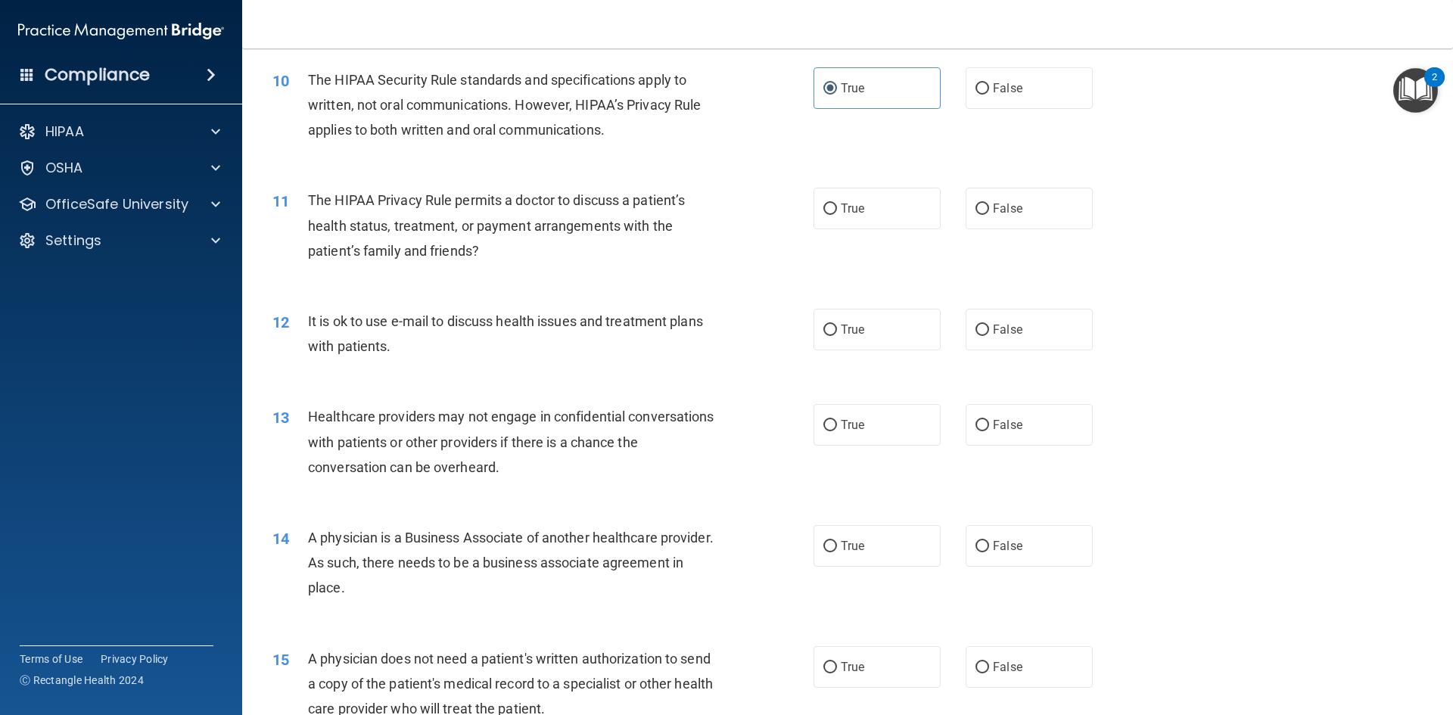
scroll to position [1068, 0]
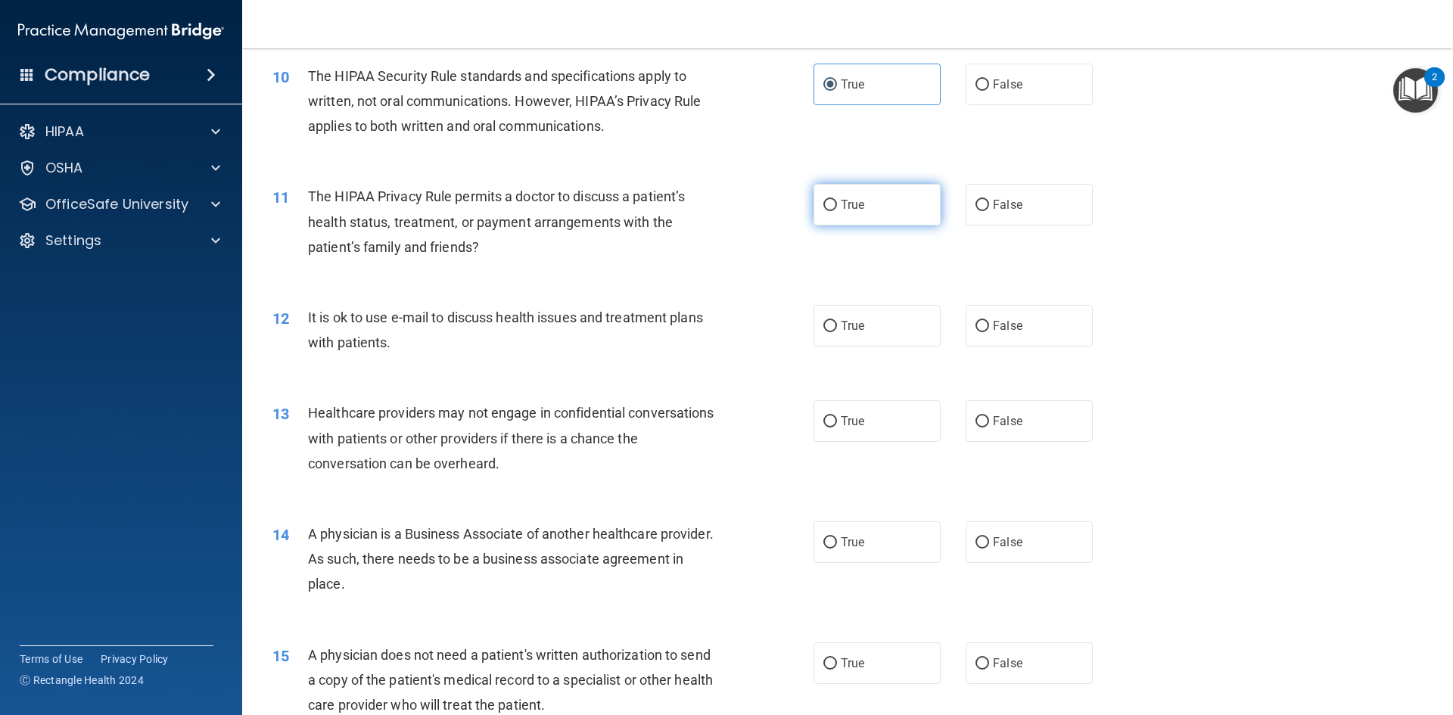
click at [853, 191] on label "True" at bounding box center [876, 205] width 127 height 42
click at [837, 200] on input "True" at bounding box center [830, 205] width 14 height 11
radio input "true"
click at [855, 332] on span "True" at bounding box center [852, 325] width 23 height 14
click at [837, 332] on input "True" at bounding box center [830, 326] width 14 height 11
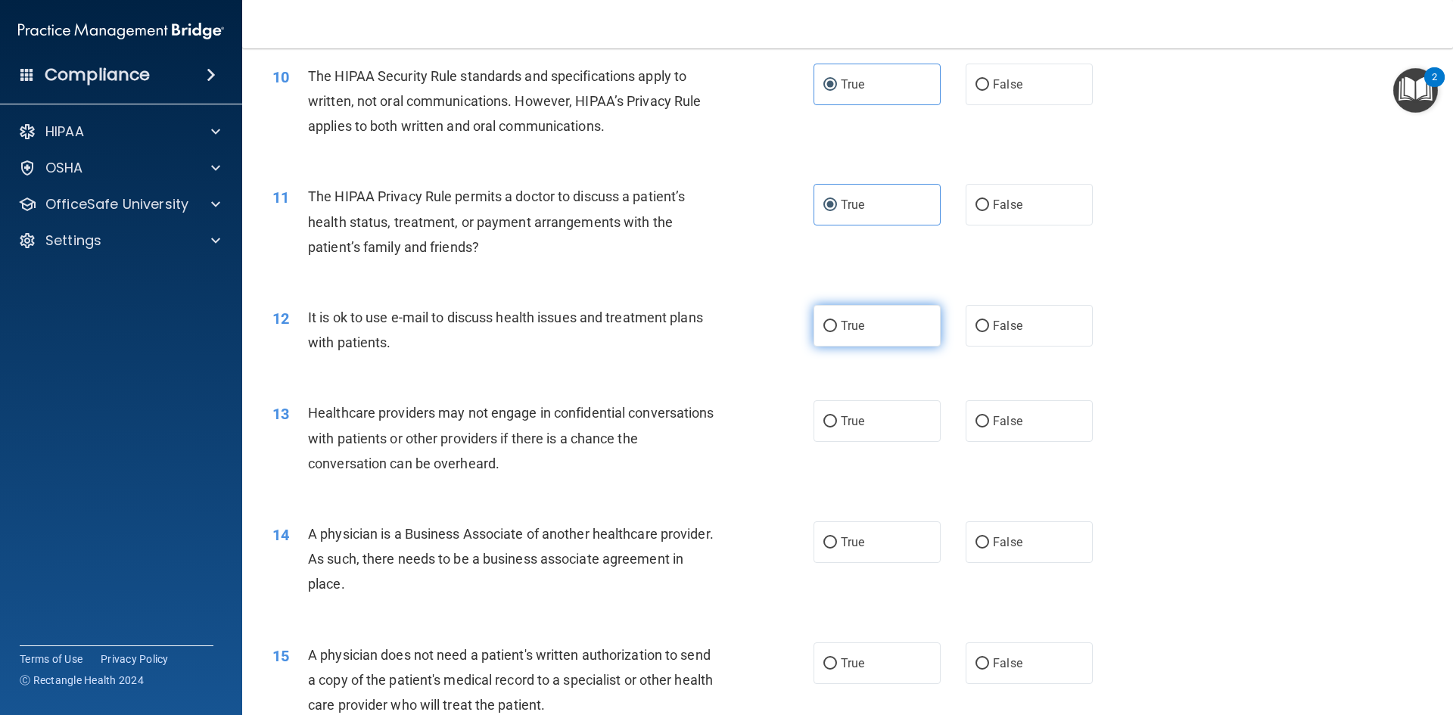
radio input "true"
click at [1018, 425] on label "False" at bounding box center [1028, 421] width 127 height 42
click at [989, 425] on input "False" at bounding box center [982, 421] width 14 height 11
radio input "true"
click at [1015, 543] on label "False" at bounding box center [1028, 542] width 127 height 42
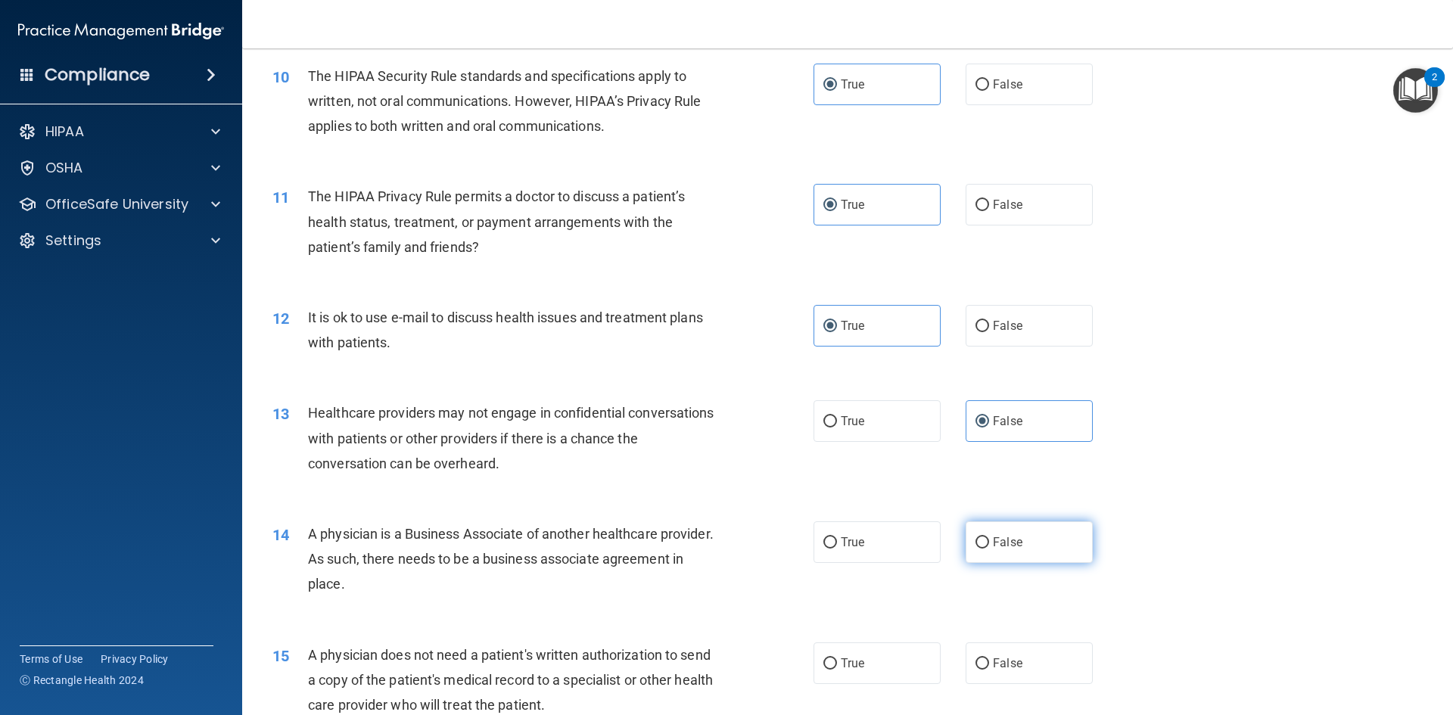
click at [989, 543] on input "False" at bounding box center [982, 542] width 14 height 11
radio input "true"
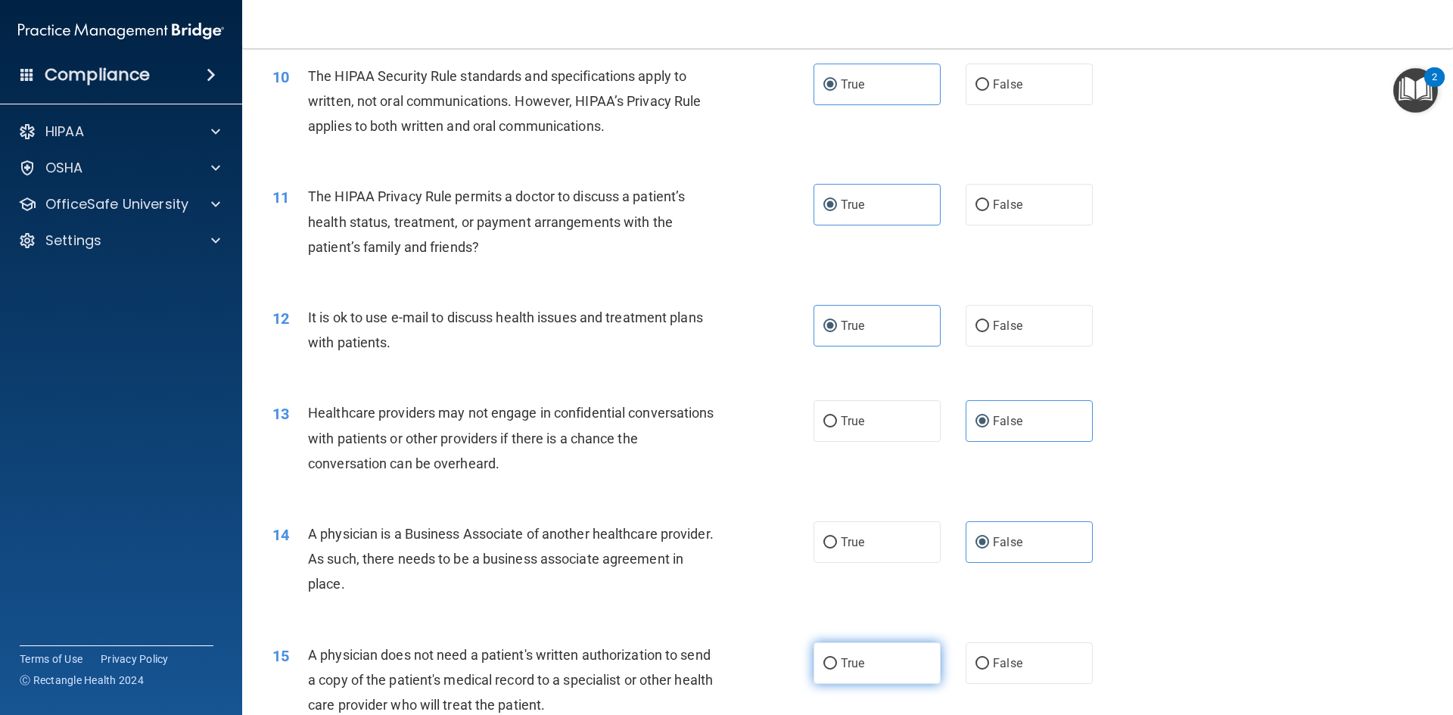
click at [861, 665] on label "True" at bounding box center [876, 663] width 127 height 42
click at [837, 665] on input "True" at bounding box center [830, 663] width 14 height 11
radio input "true"
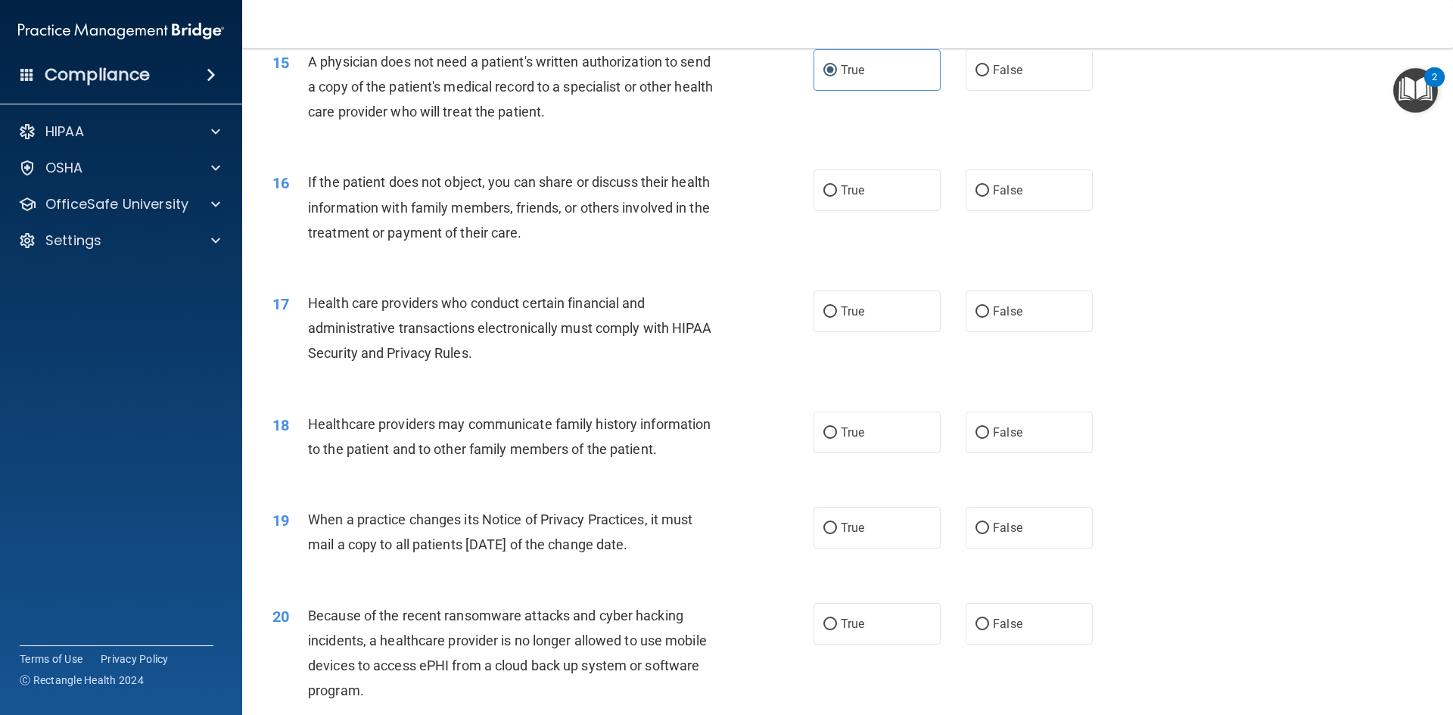
scroll to position [1678, 0]
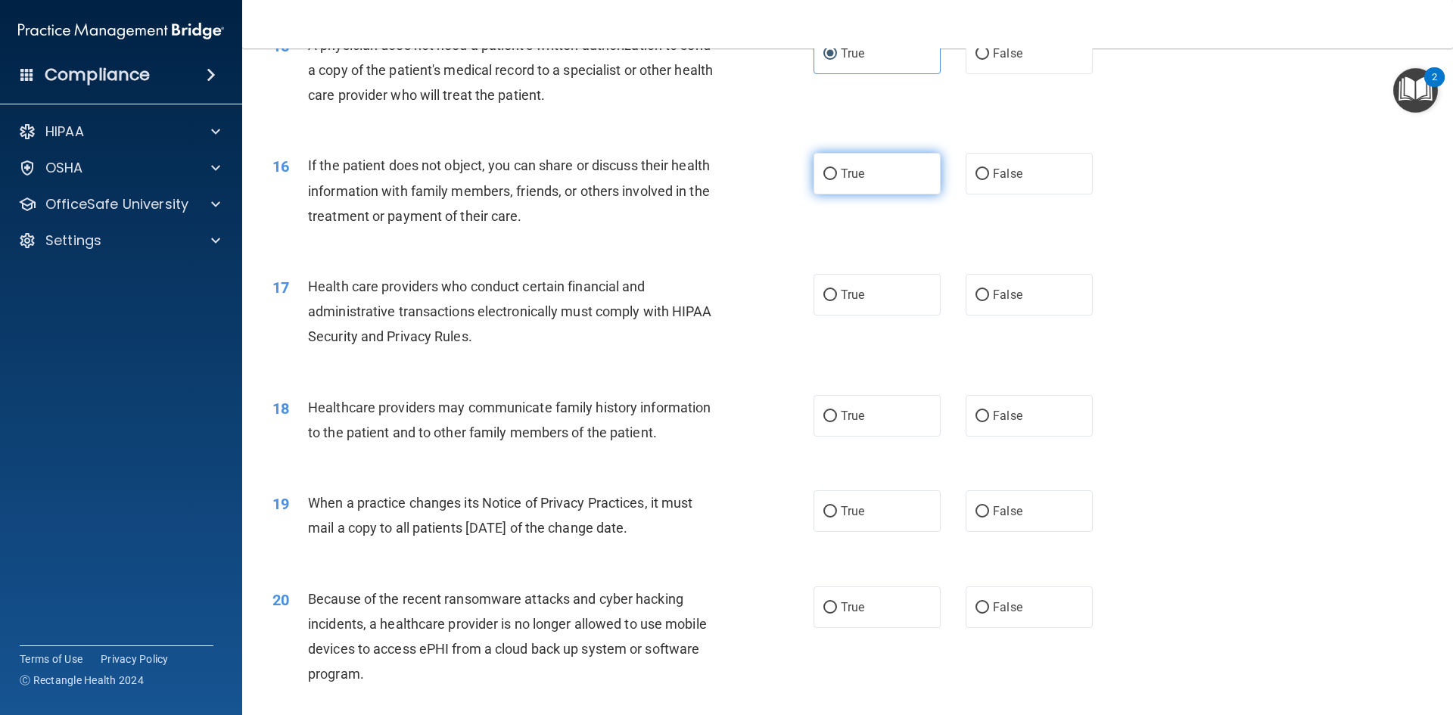
click at [853, 162] on label "True" at bounding box center [876, 174] width 127 height 42
click at [837, 169] on input "True" at bounding box center [830, 174] width 14 height 11
radio input "true"
click at [844, 299] on span "True" at bounding box center [852, 294] width 23 height 14
click at [837, 299] on input "True" at bounding box center [830, 295] width 14 height 11
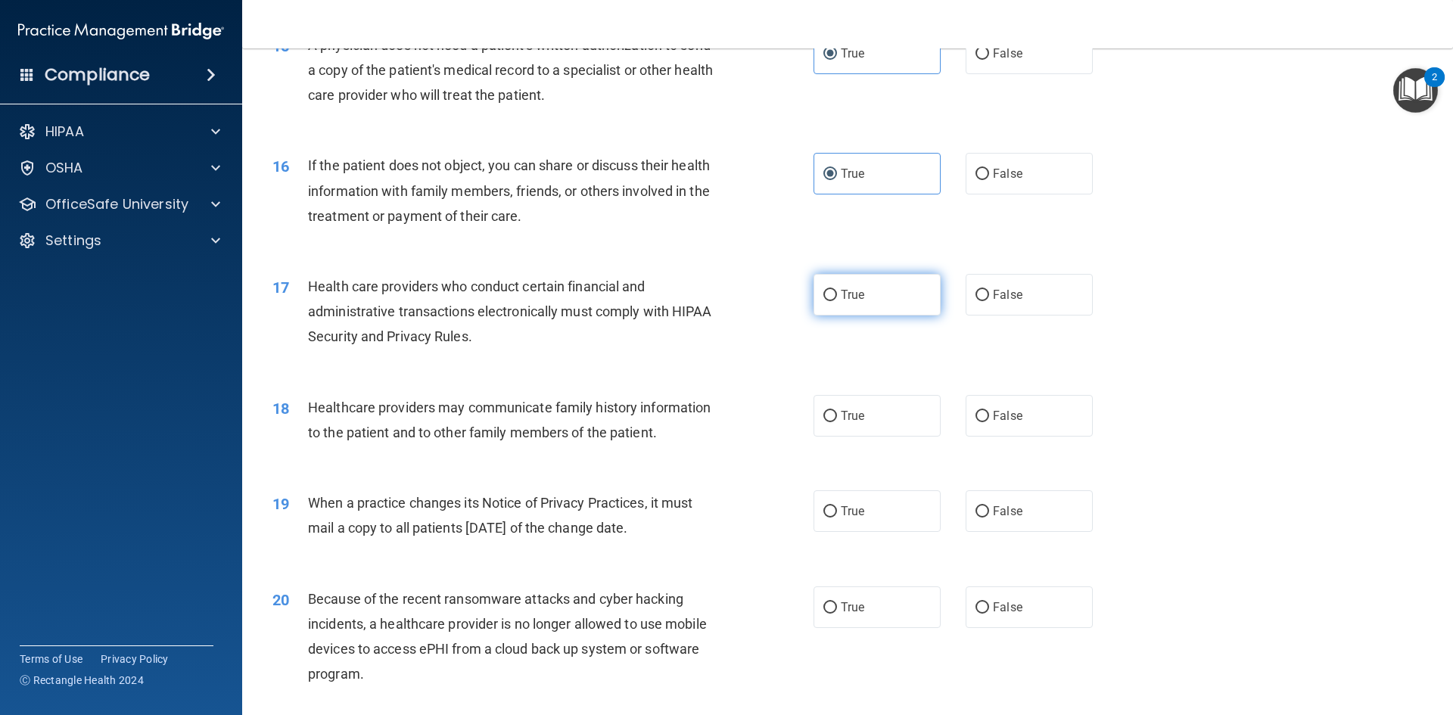
radio input "true"
click at [844, 299] on span "True" at bounding box center [852, 294] width 23 height 14
click at [837, 299] on input "True" at bounding box center [830, 295] width 14 height 11
click at [1303, 312] on div "17 Health care providers who conduct certain financial and administrative trans…" at bounding box center [847, 315] width 1173 height 121
click at [965, 428] on label "False" at bounding box center [1028, 416] width 127 height 42
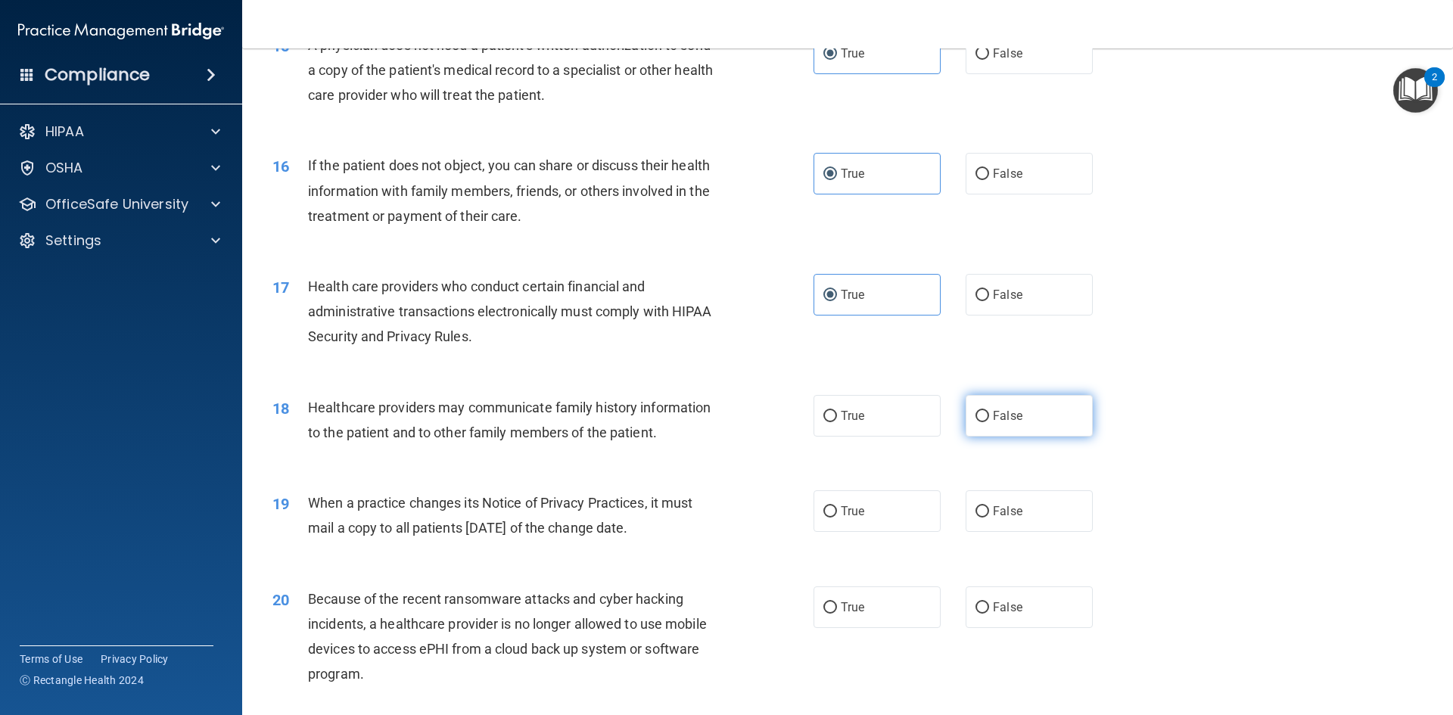
click at [975, 422] on input "False" at bounding box center [982, 416] width 14 height 11
radio input "true"
click at [1021, 513] on label "False" at bounding box center [1028, 511] width 127 height 42
click at [989, 513] on input "False" at bounding box center [982, 511] width 14 height 11
radio input "true"
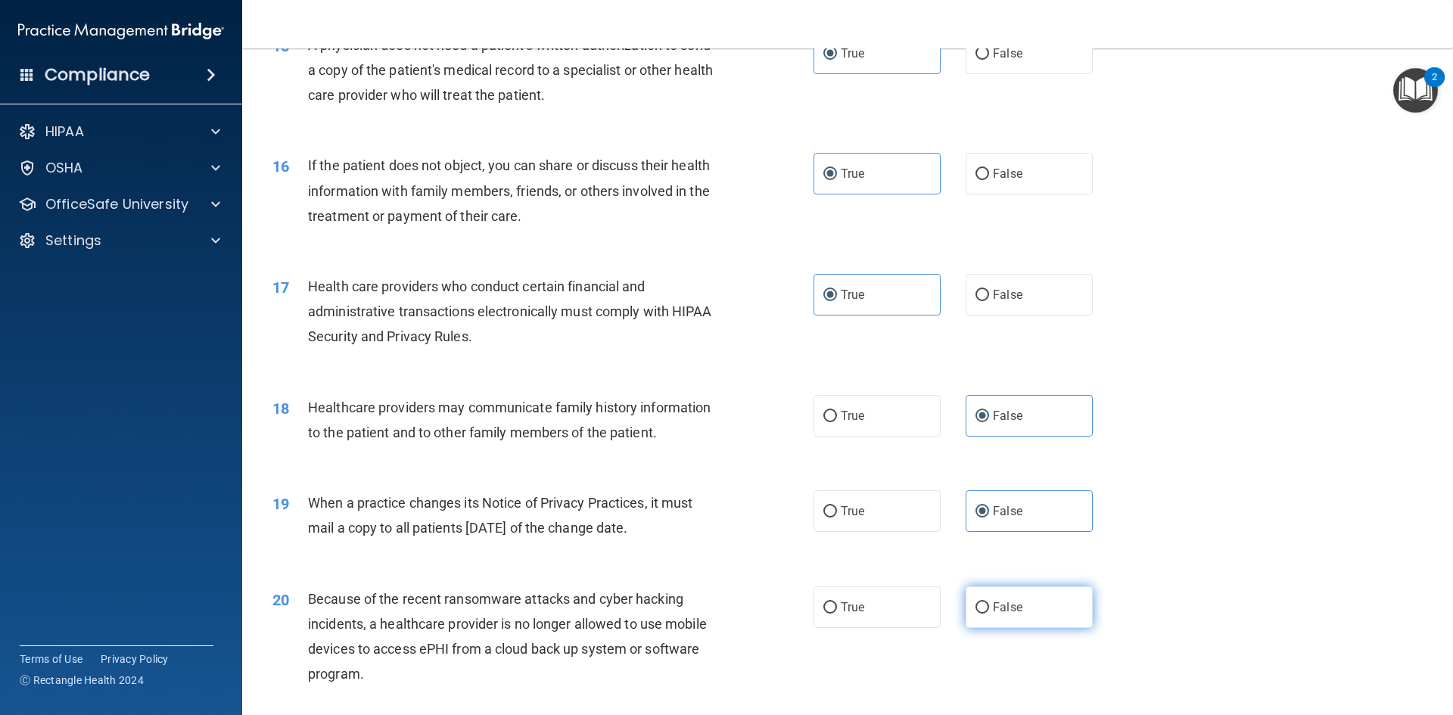
click at [974, 591] on label "False" at bounding box center [1028, 607] width 127 height 42
click at [975, 602] on input "False" at bounding box center [982, 607] width 14 height 11
radio input "true"
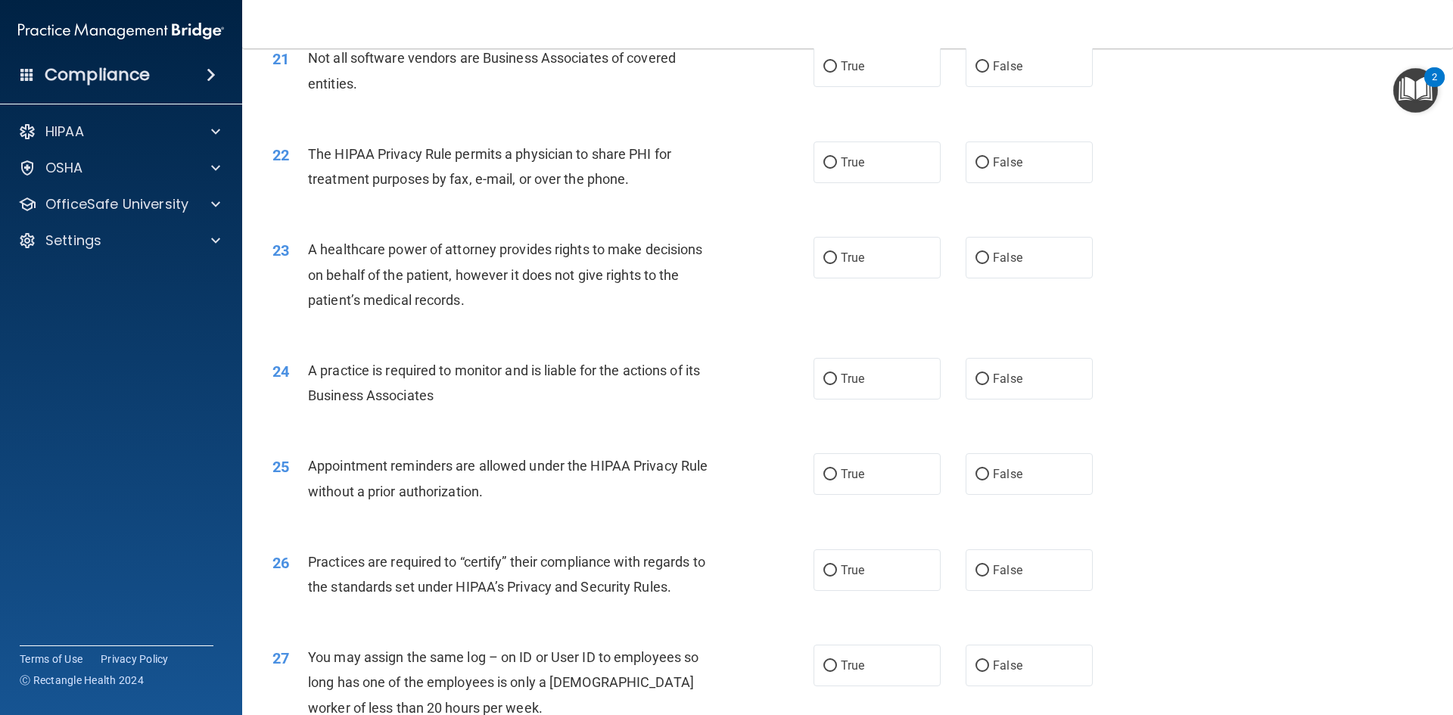
scroll to position [2158, 0]
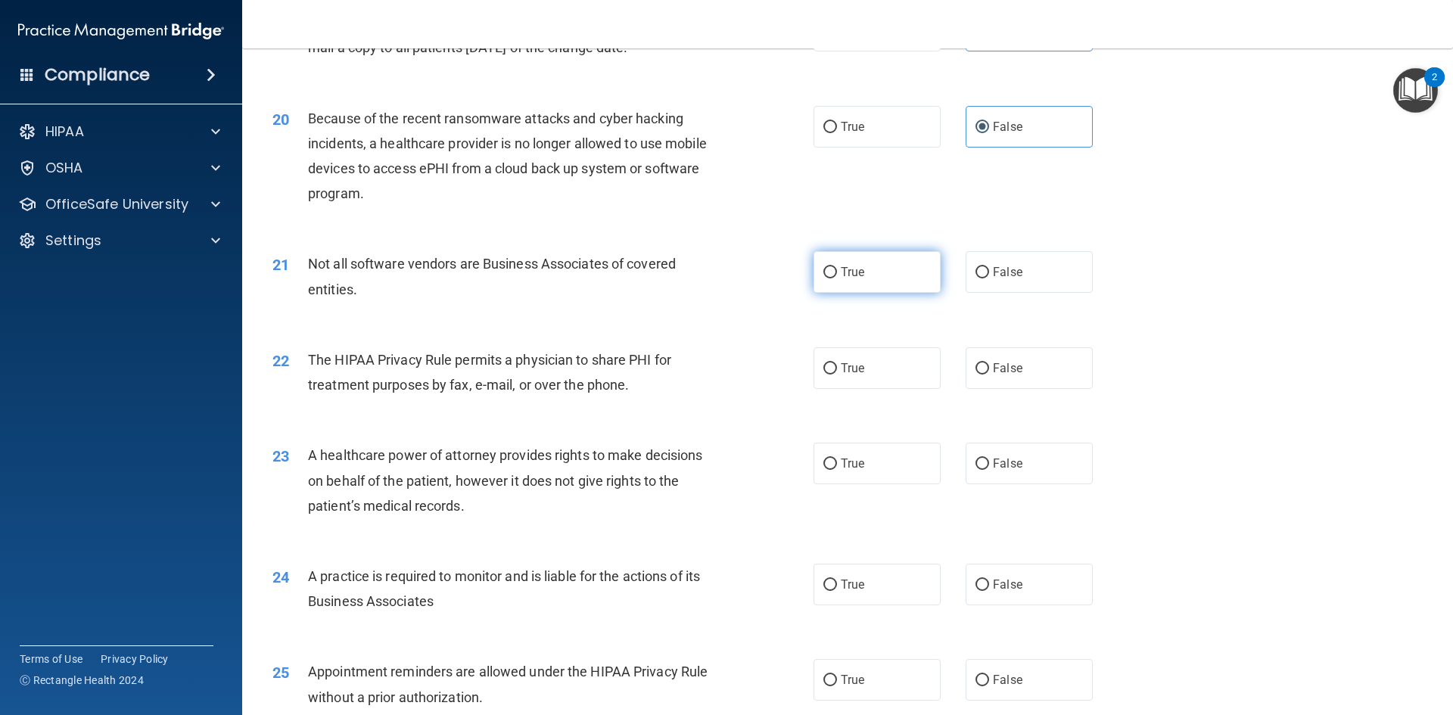
click at [877, 277] on label "True" at bounding box center [876, 272] width 127 height 42
click at [837, 277] on input "True" at bounding box center [830, 272] width 14 height 11
radio input "true"
click at [857, 371] on span "True" at bounding box center [852, 368] width 23 height 14
click at [837, 371] on input "True" at bounding box center [830, 368] width 14 height 11
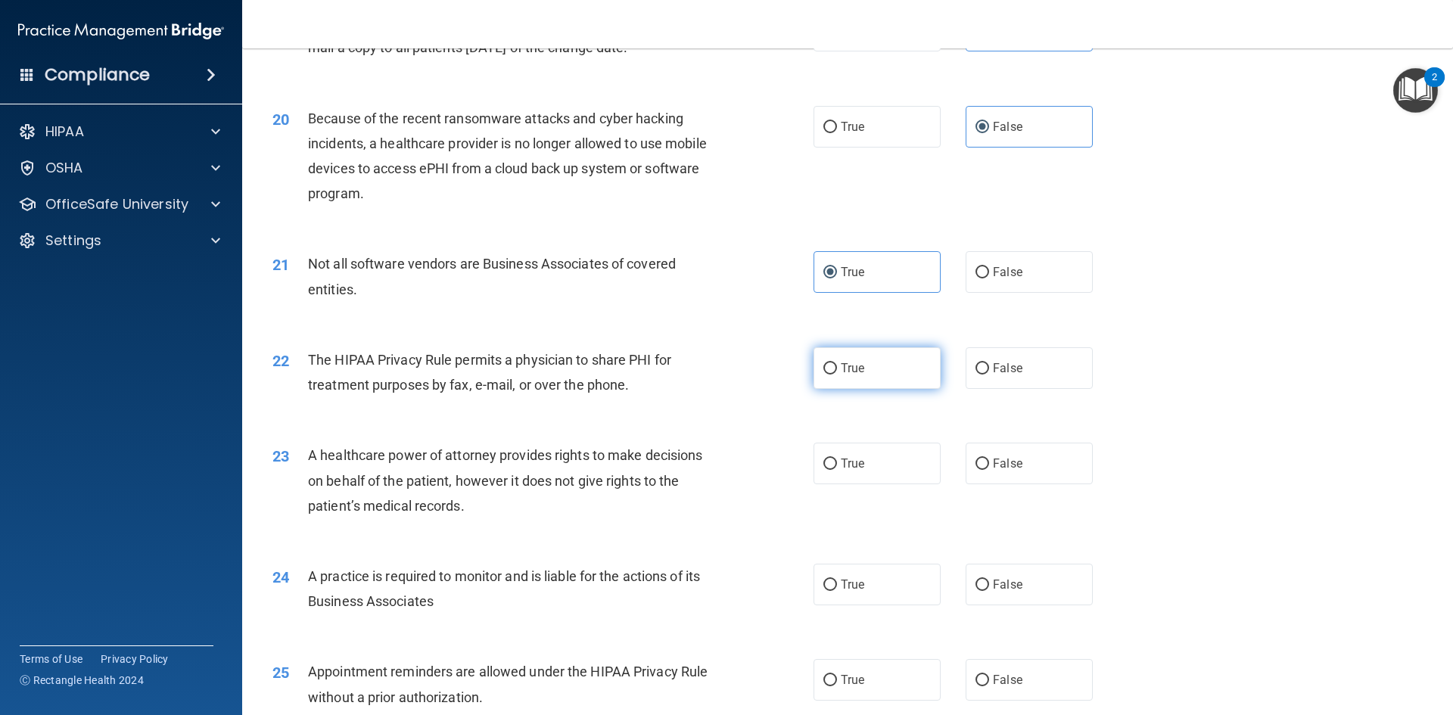
radio input "true"
click at [885, 462] on label "True" at bounding box center [876, 464] width 127 height 42
click at [837, 462] on input "True" at bounding box center [830, 463] width 14 height 11
radio input "true"
click at [1002, 574] on label "False" at bounding box center [1028, 585] width 127 height 42
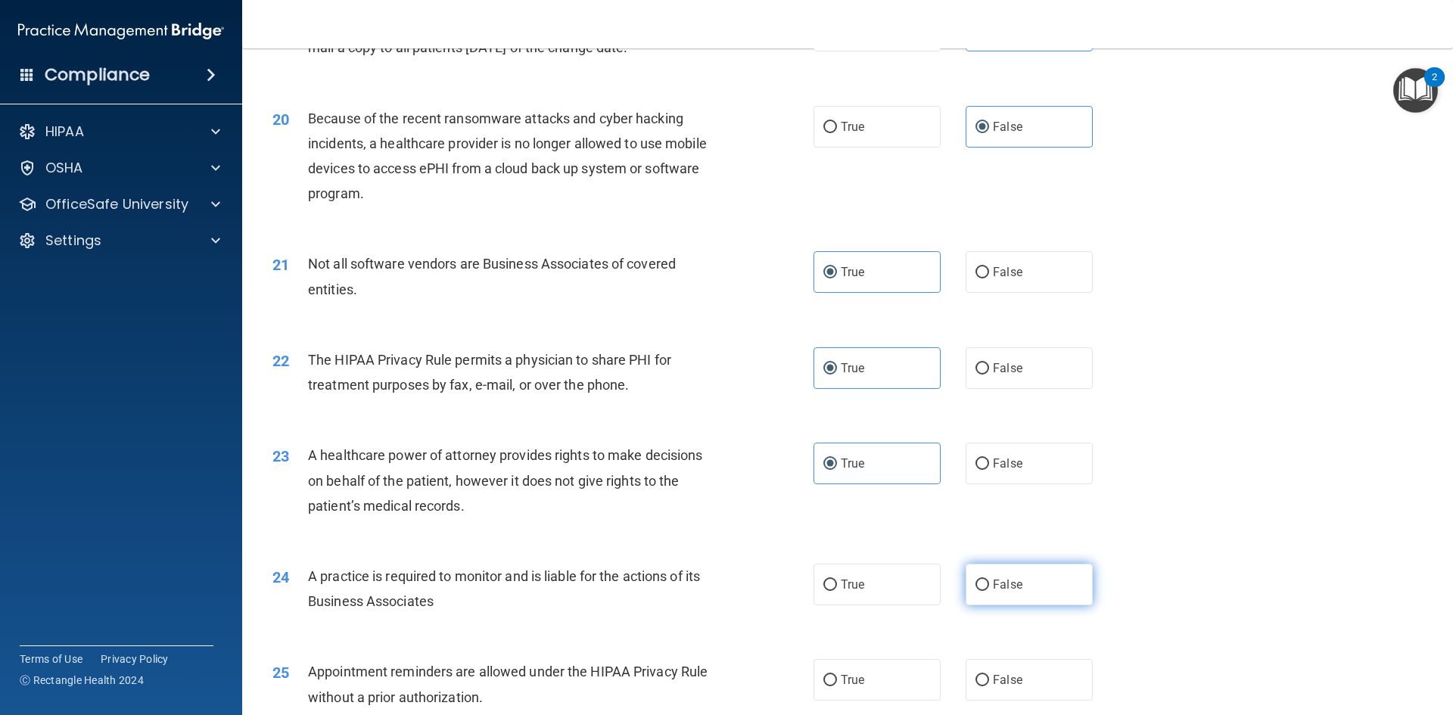
click at [989, 580] on input "False" at bounding box center [982, 585] width 14 height 11
radio input "true"
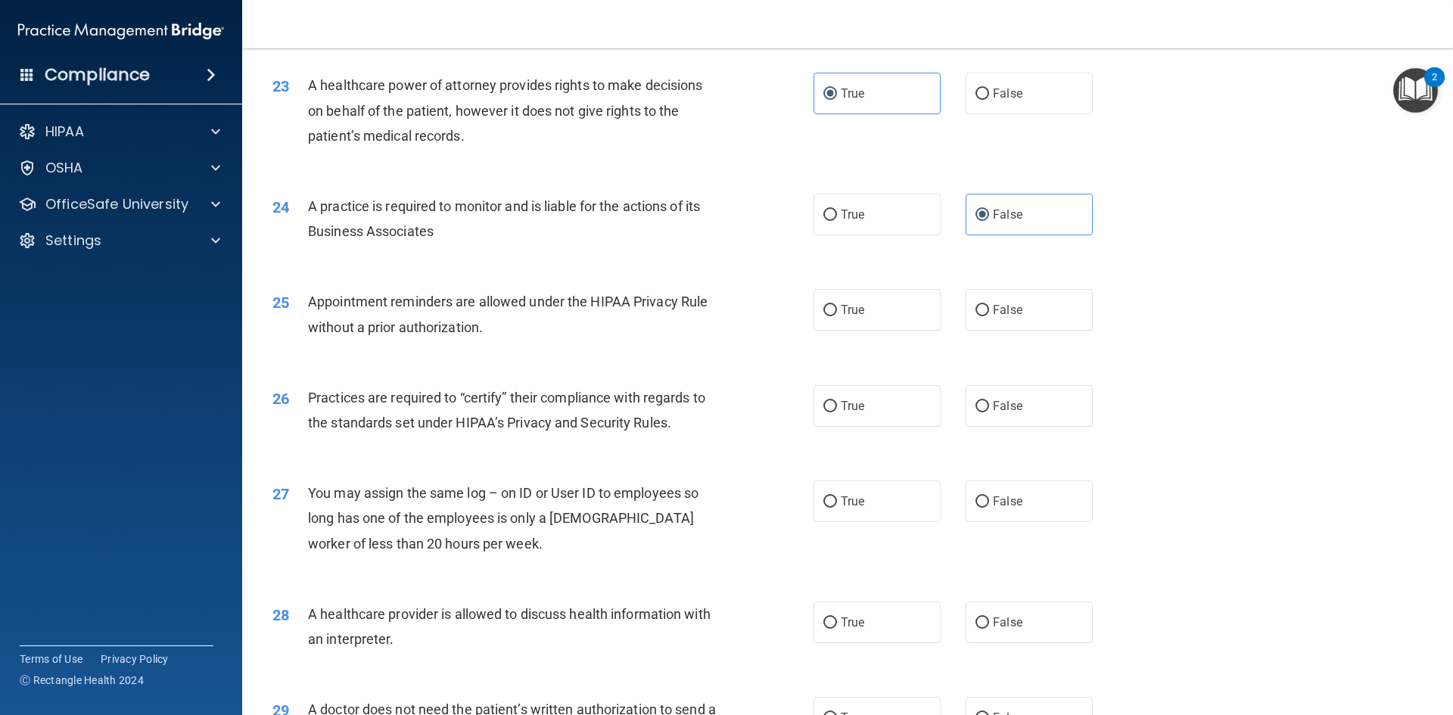
scroll to position [2537, 0]
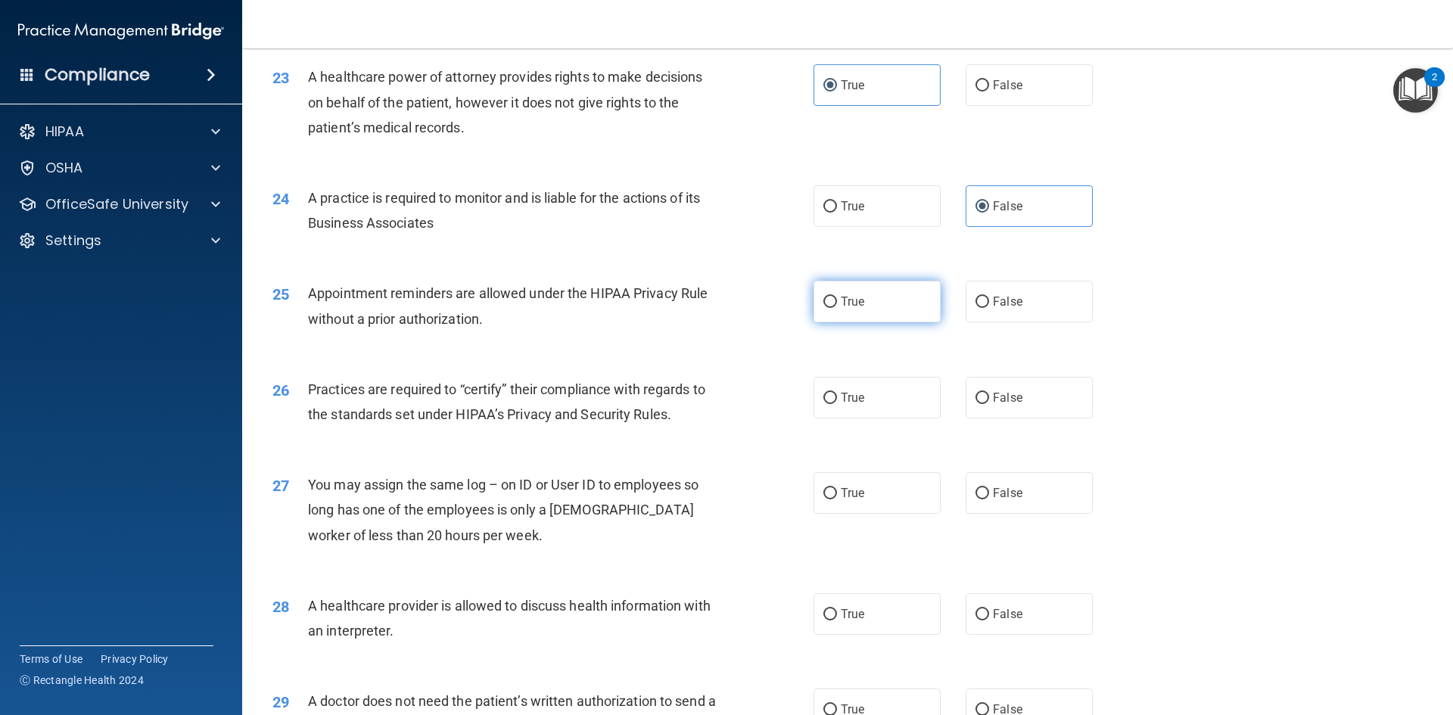
click at [834, 284] on label "True" at bounding box center [876, 302] width 127 height 42
click at [834, 297] on input "True" at bounding box center [830, 302] width 14 height 11
radio input "true"
click at [1005, 410] on label "False" at bounding box center [1028, 398] width 127 height 42
click at [989, 404] on input "False" at bounding box center [982, 398] width 14 height 11
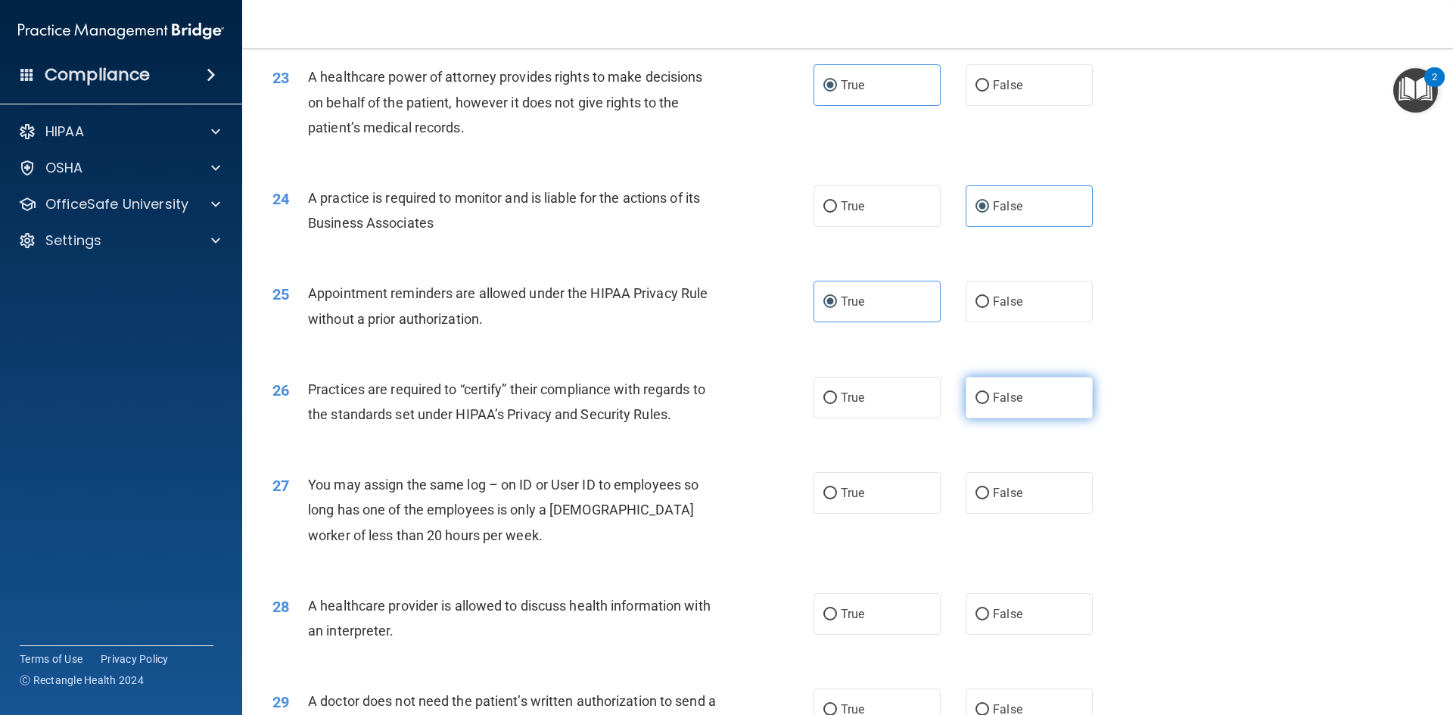
radio input "true"
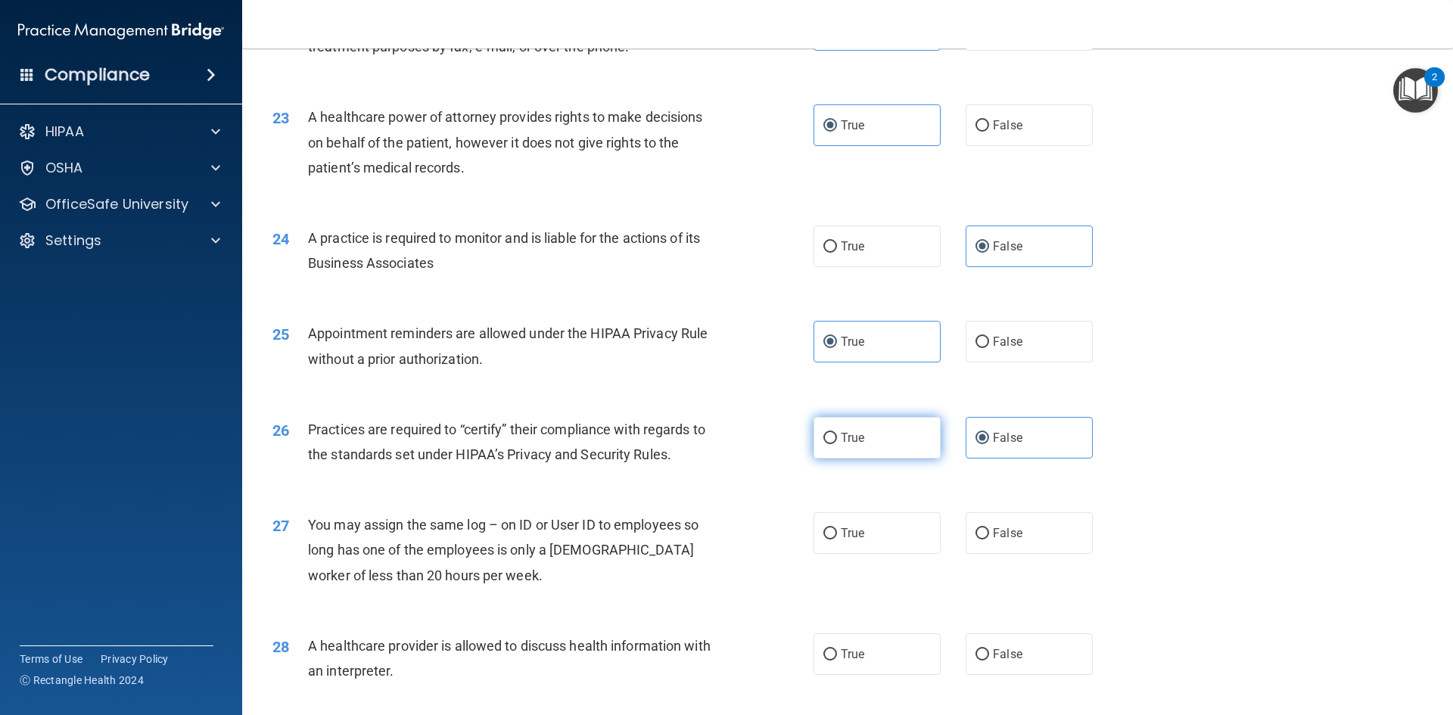
scroll to position [2461, 0]
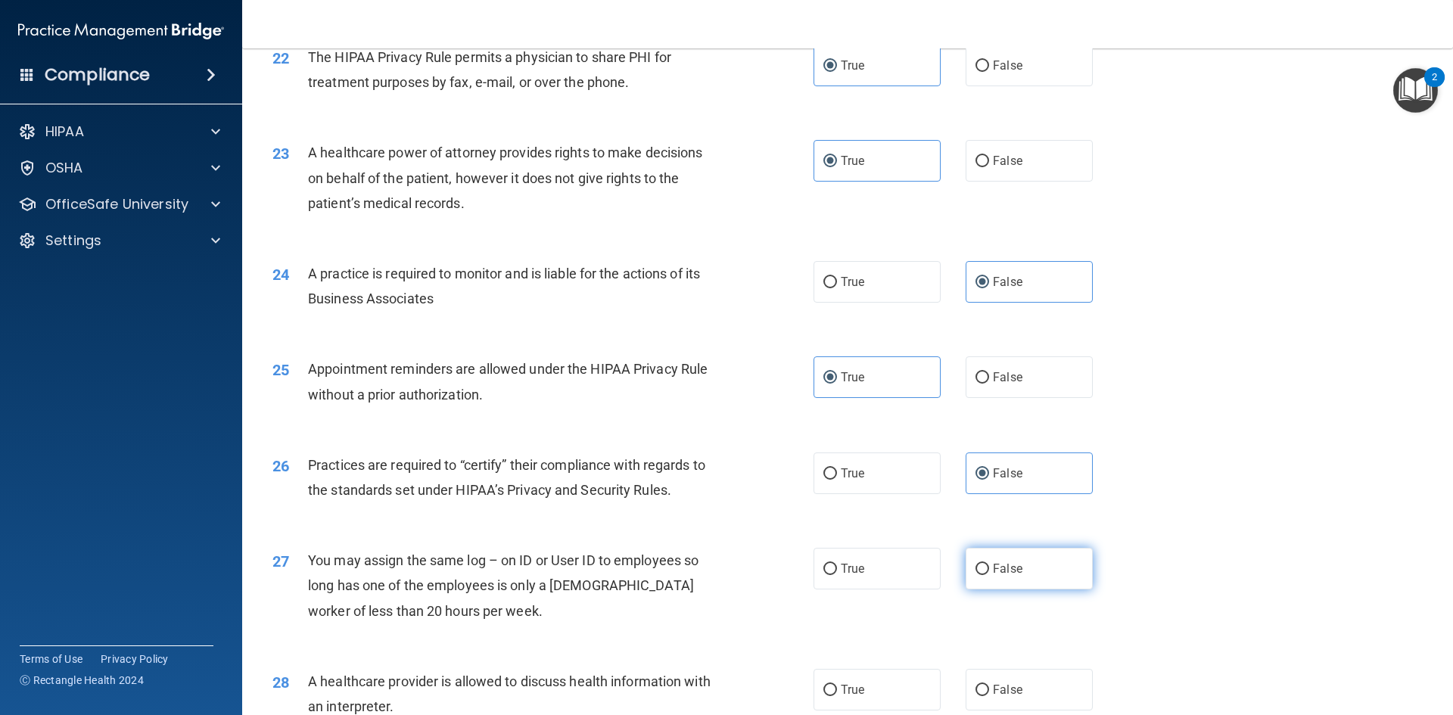
click at [965, 573] on label "False" at bounding box center [1028, 569] width 127 height 42
click at [975, 573] on input "False" at bounding box center [982, 569] width 14 height 11
radio input "true"
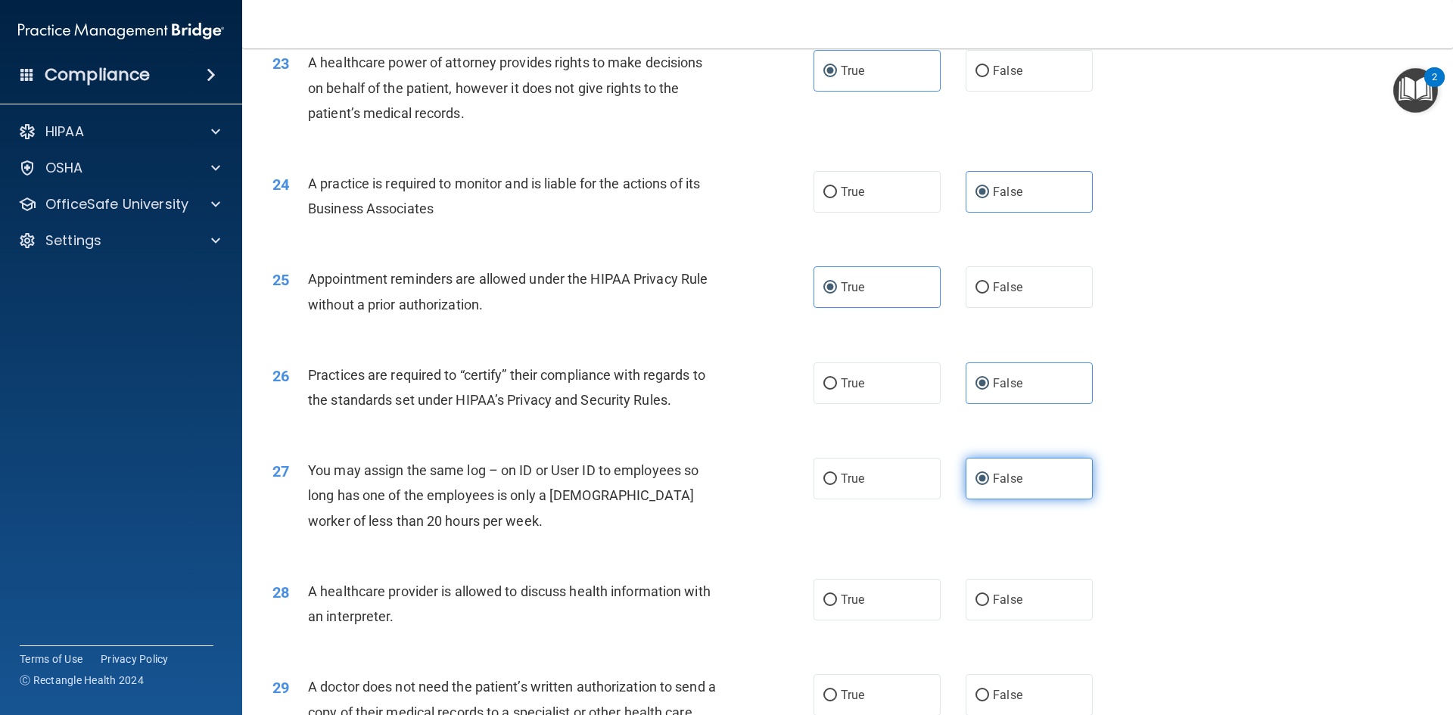
scroll to position [2807, 0]
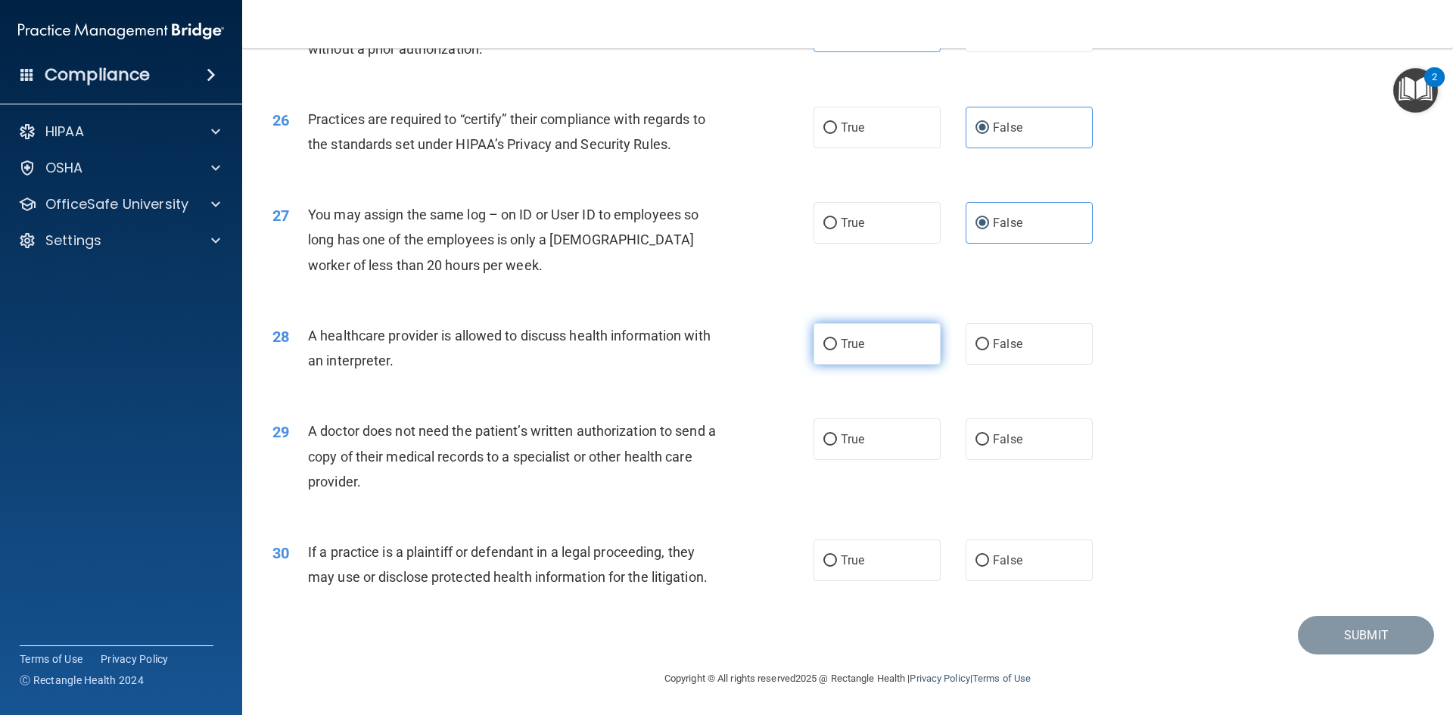
click at [918, 356] on label "True" at bounding box center [876, 344] width 127 height 42
click at [837, 350] on input "True" at bounding box center [830, 344] width 14 height 11
radio input "true"
click at [875, 439] on label "True" at bounding box center [876, 439] width 127 height 42
click at [837, 439] on input "True" at bounding box center [830, 439] width 14 height 11
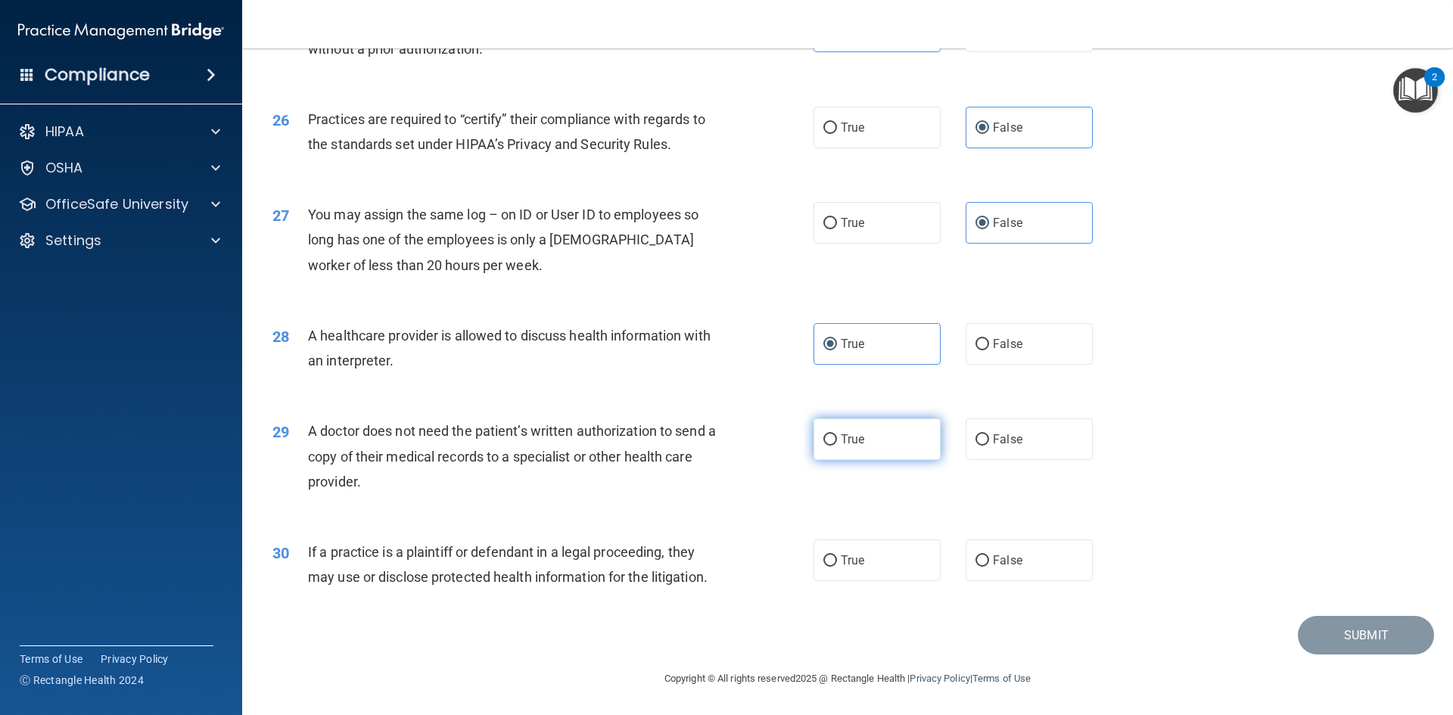
radio input "true"
click at [909, 560] on label "True" at bounding box center [876, 560] width 127 height 42
click at [837, 560] on input "True" at bounding box center [830, 560] width 14 height 11
radio input "true"
click at [1394, 626] on button "Submit" at bounding box center [1365, 635] width 136 height 39
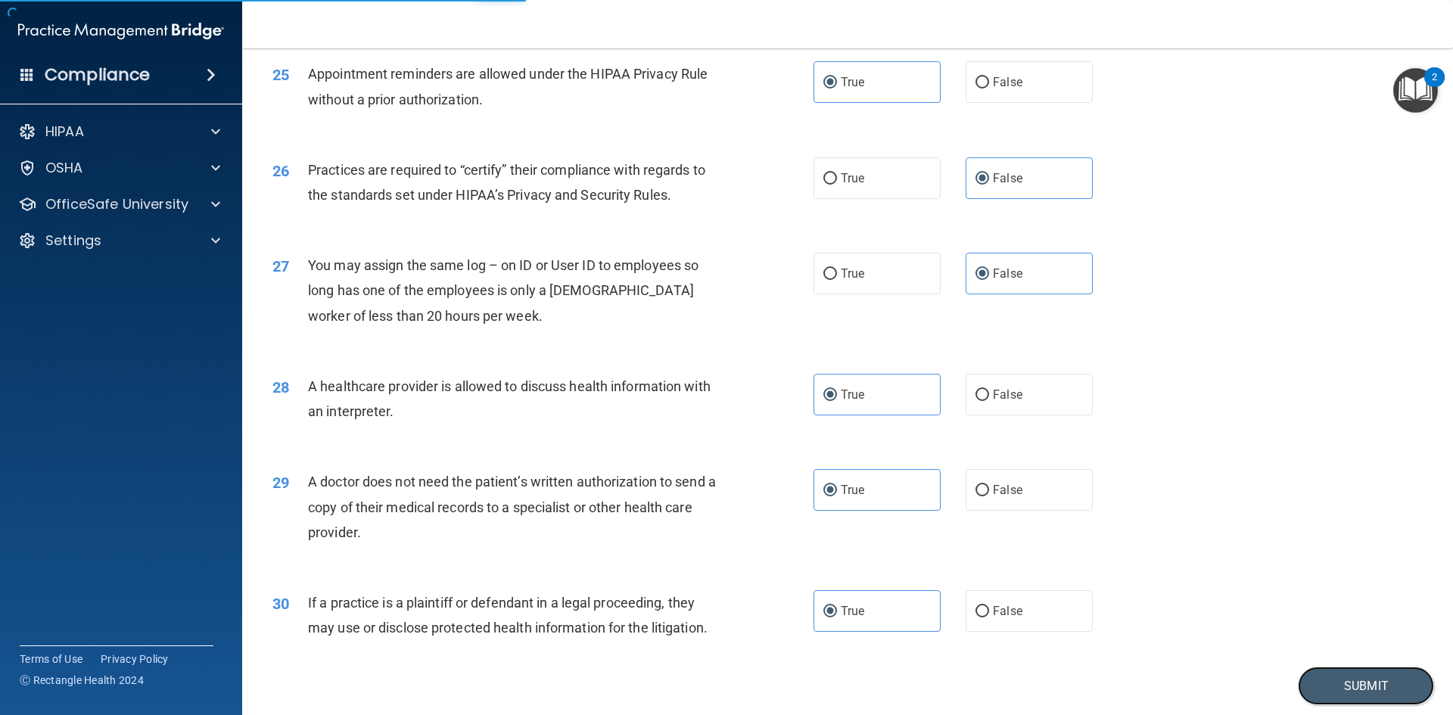
scroll to position [2731, 0]
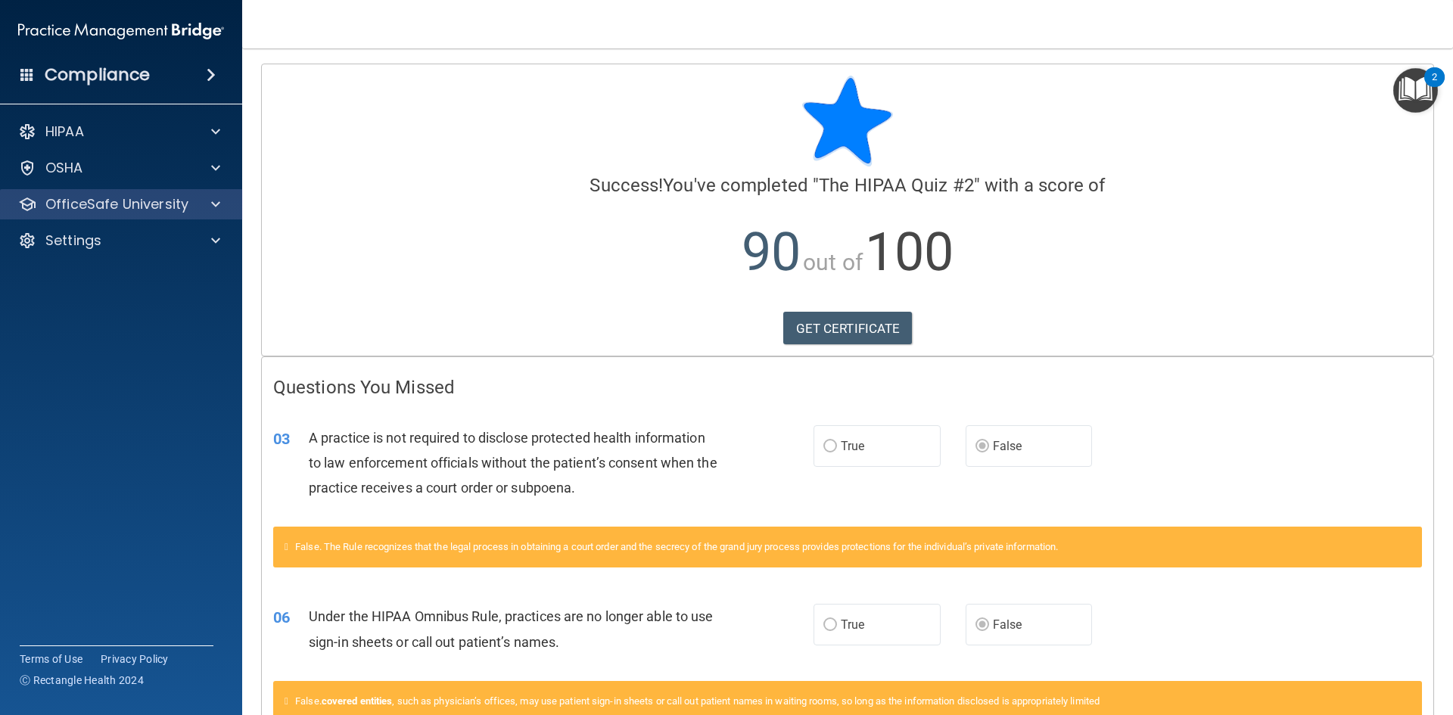
click at [91, 217] on div "OfficeSafe University" at bounding box center [121, 204] width 243 height 30
click at [231, 199] on div "OfficeSafe University" at bounding box center [121, 204] width 243 height 30
click at [212, 202] on span at bounding box center [215, 204] width 9 height 18
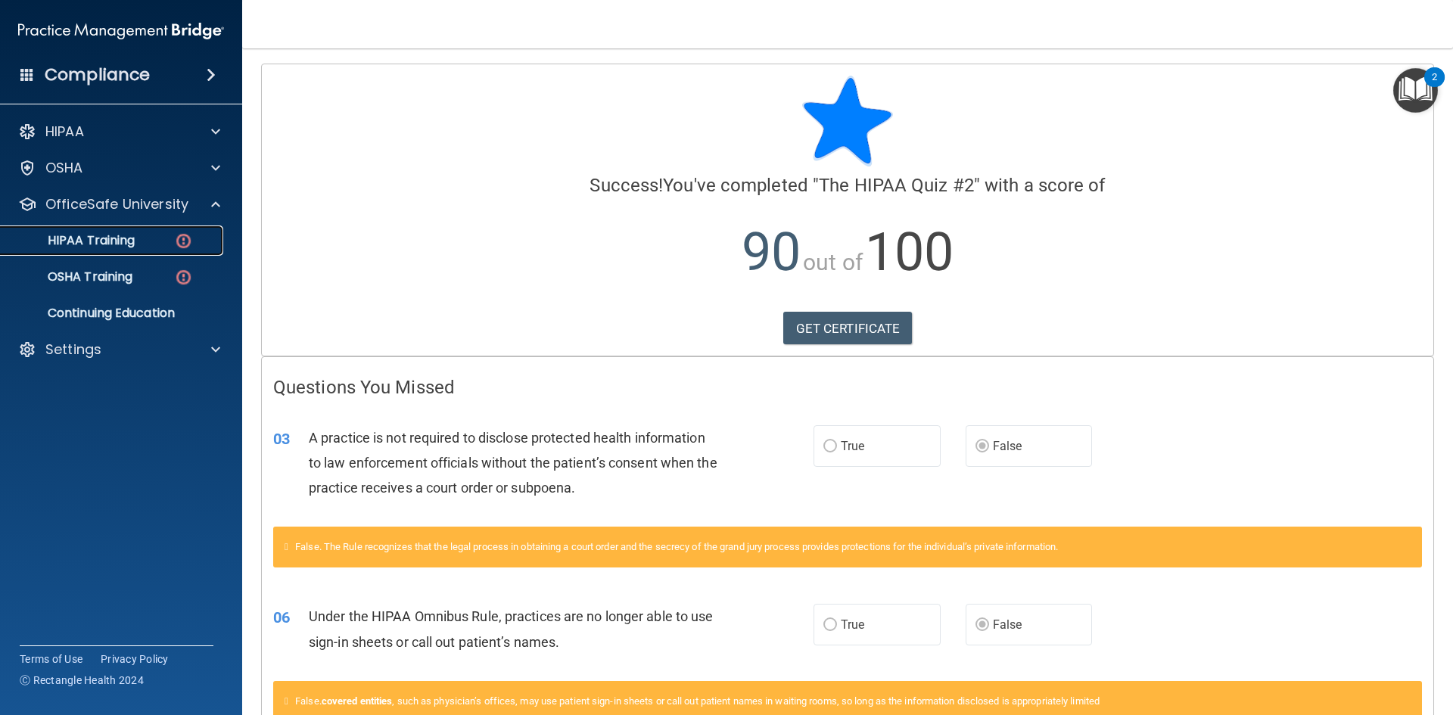
click at [116, 247] on p "HIPAA Training" at bounding box center [72, 240] width 125 height 15
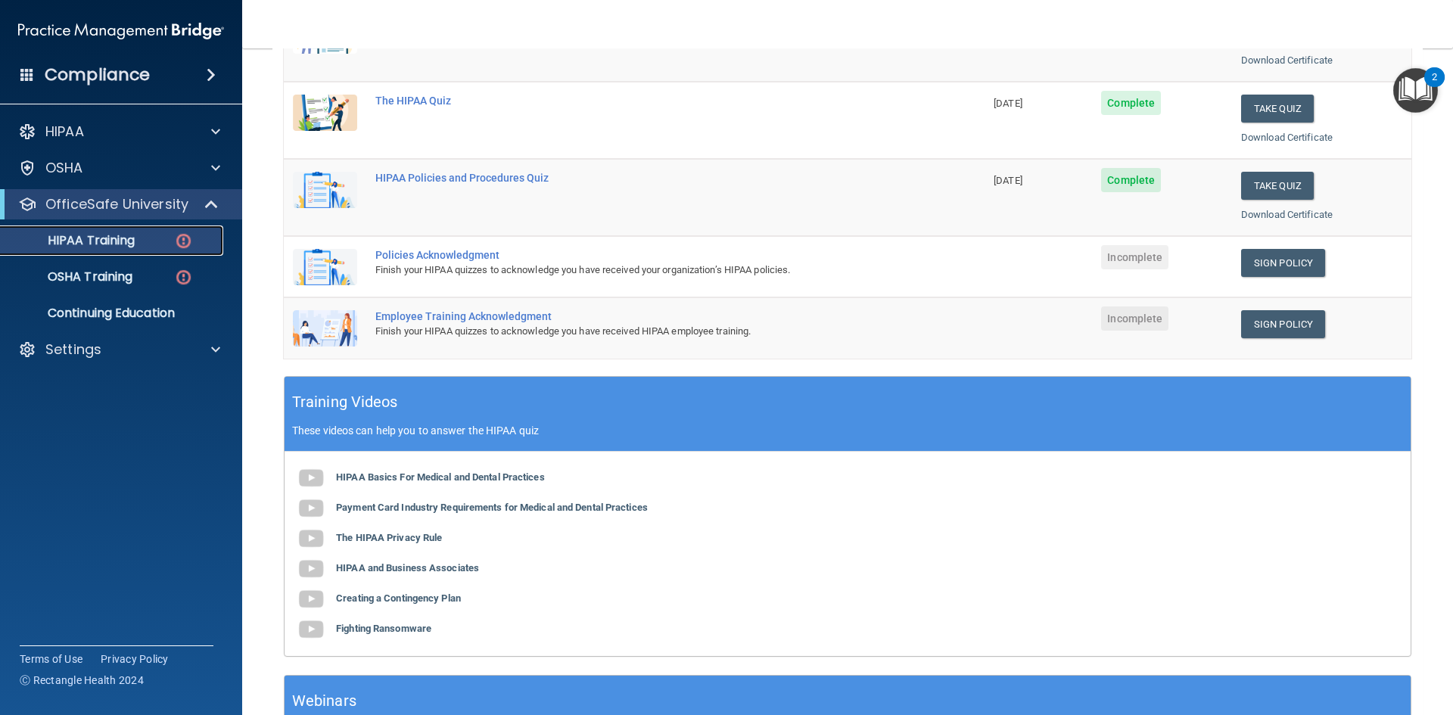
scroll to position [227, 0]
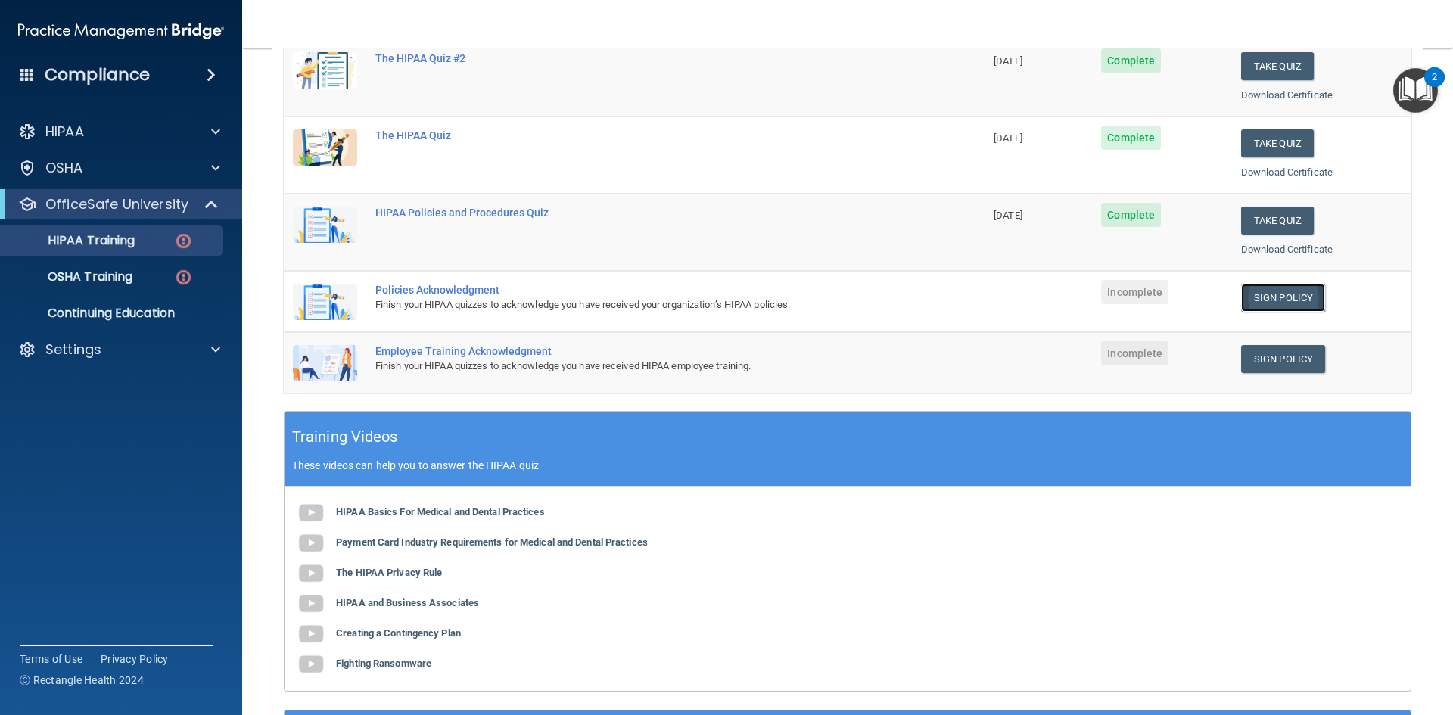
click at [1259, 298] on link "Sign Policy" at bounding box center [1283, 298] width 84 height 28
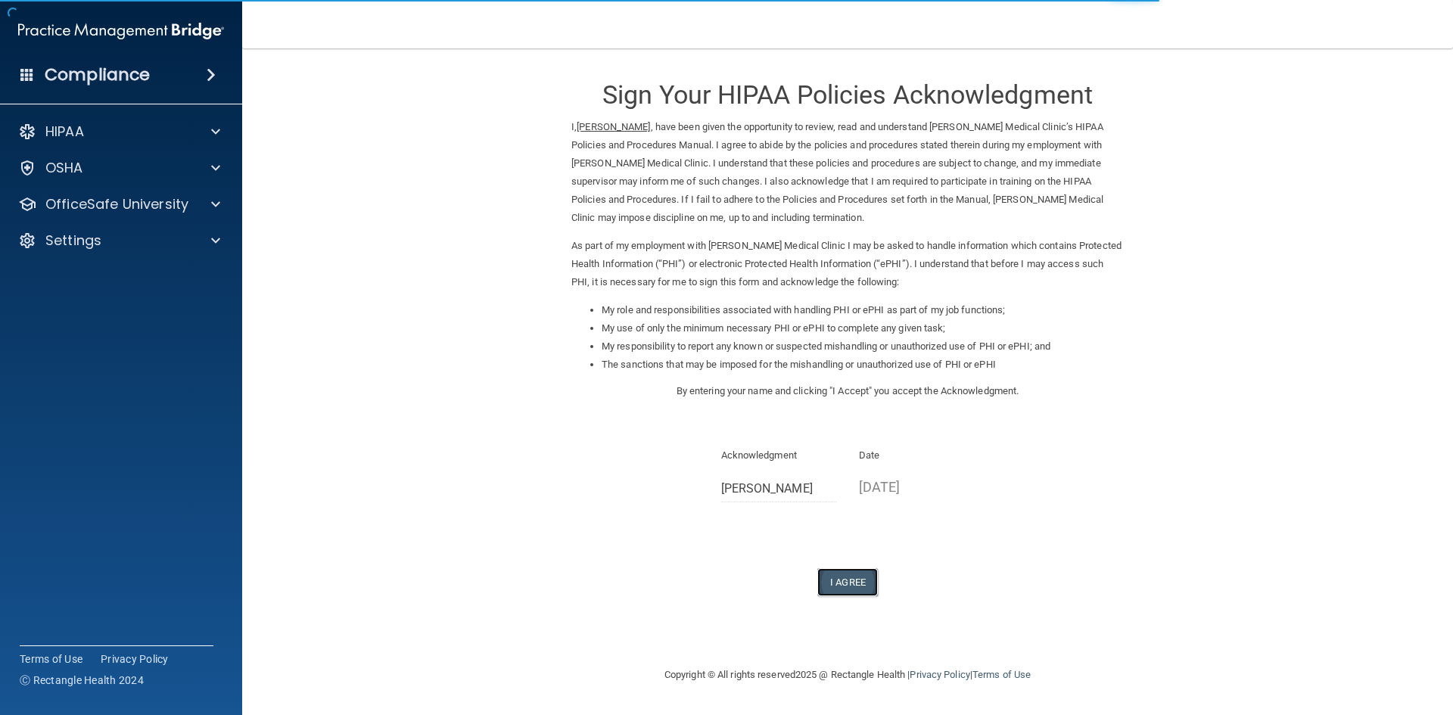
click at [844, 583] on button "I Agree" at bounding box center [847, 582] width 61 height 28
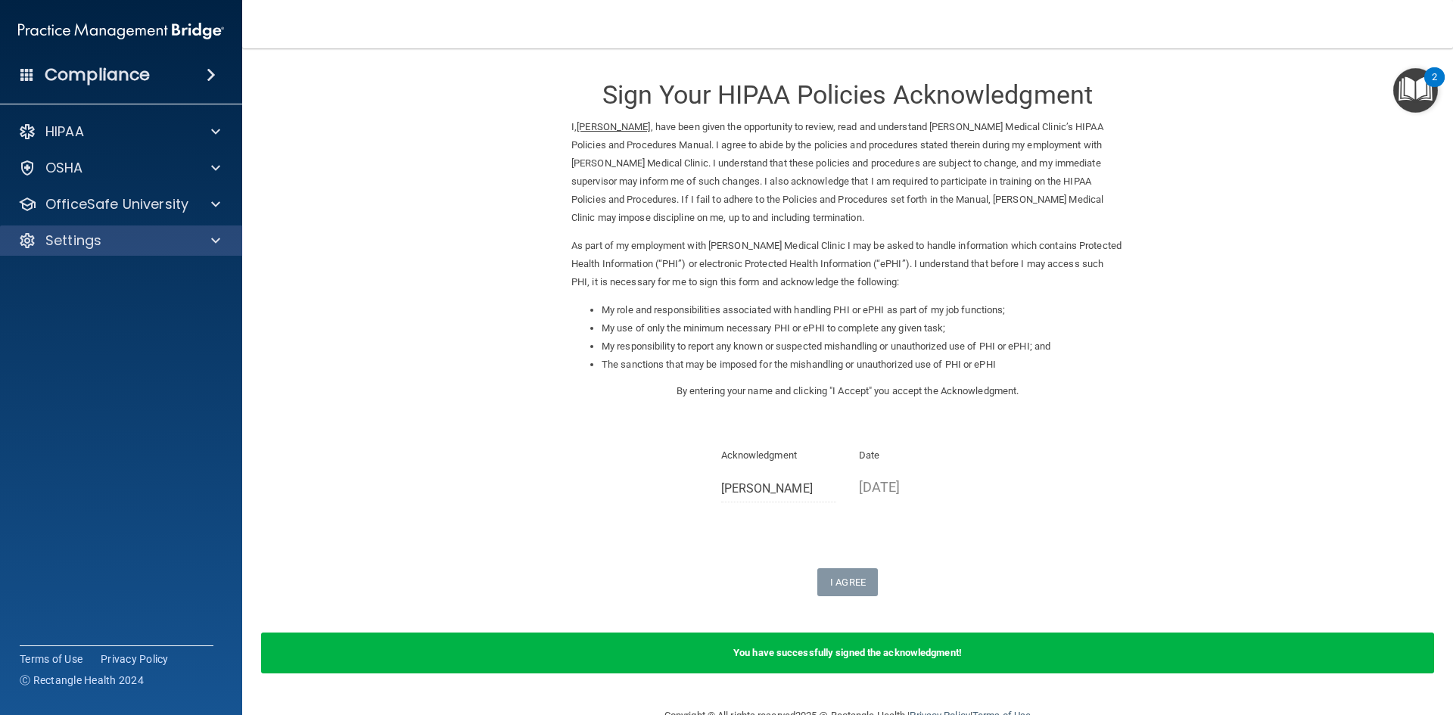
drag, startPoint x: 87, startPoint y: 216, endPoint x: 80, endPoint y: 241, distance: 26.6
click at [87, 216] on div "OfficeSafe University" at bounding box center [121, 204] width 243 height 30
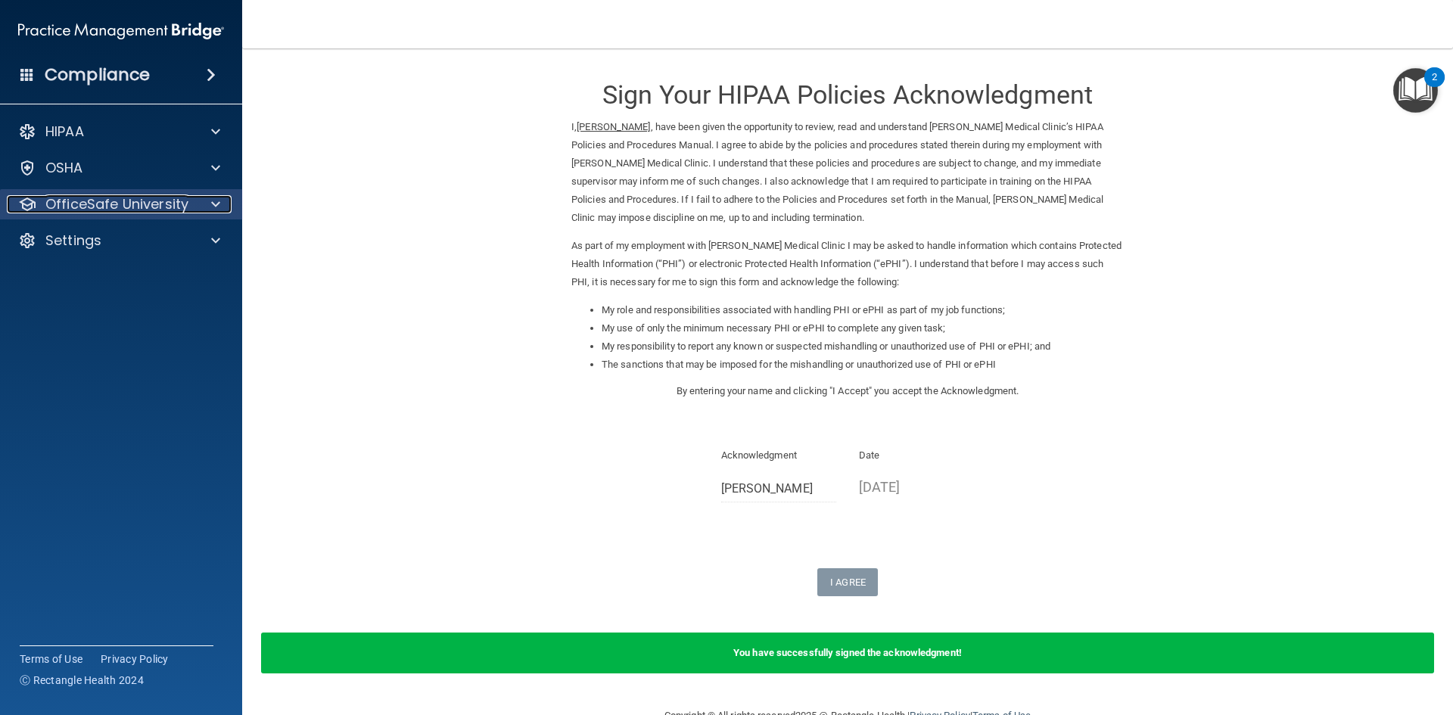
click at [200, 204] on div at bounding box center [213, 204] width 38 height 18
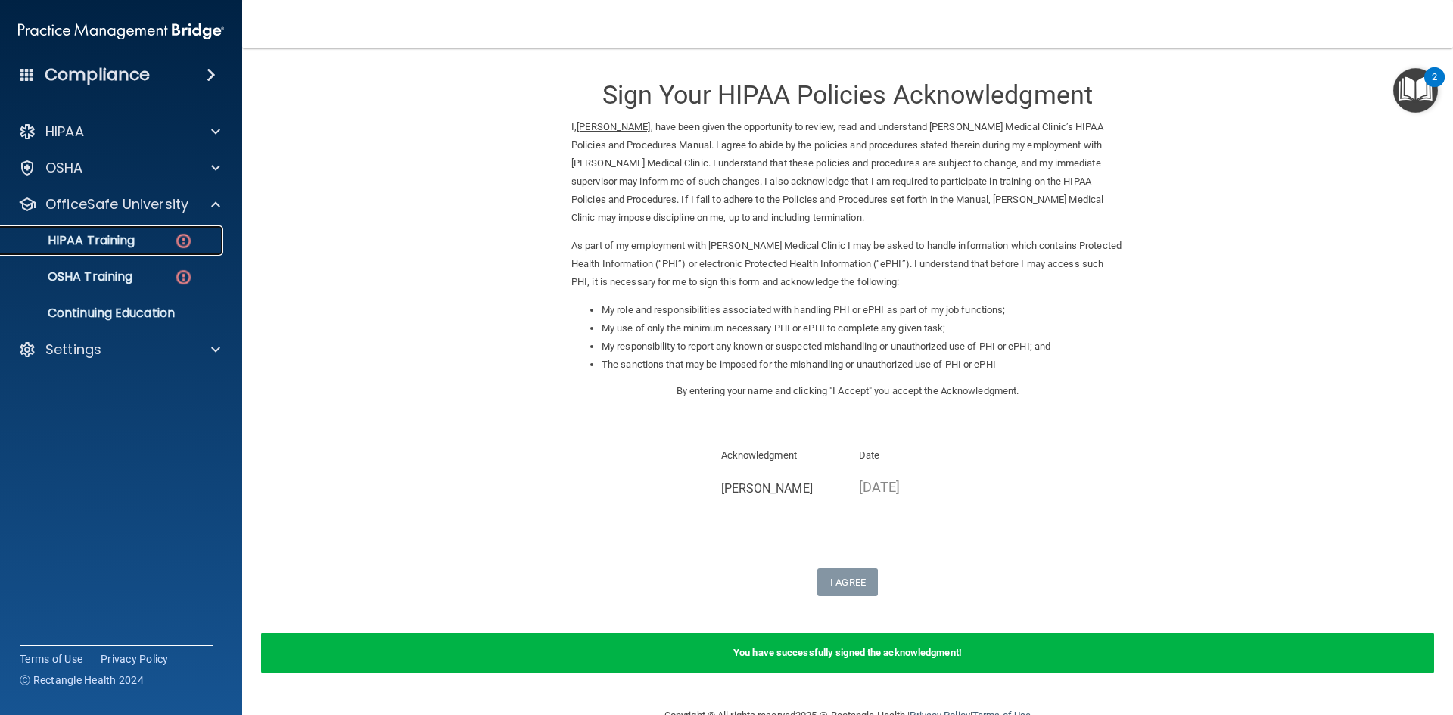
click at [179, 231] on img at bounding box center [183, 240] width 19 height 19
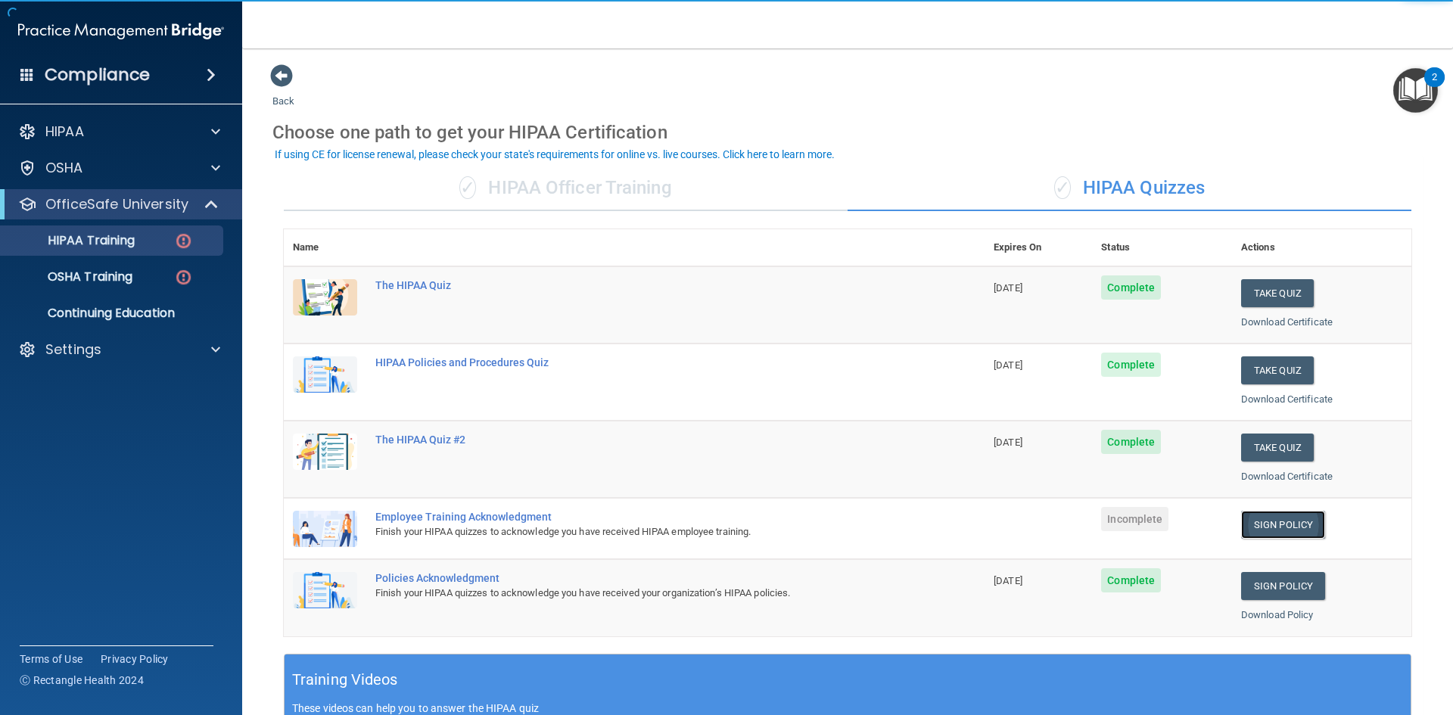
click at [1283, 528] on link "Sign Policy" at bounding box center [1283, 525] width 84 height 28
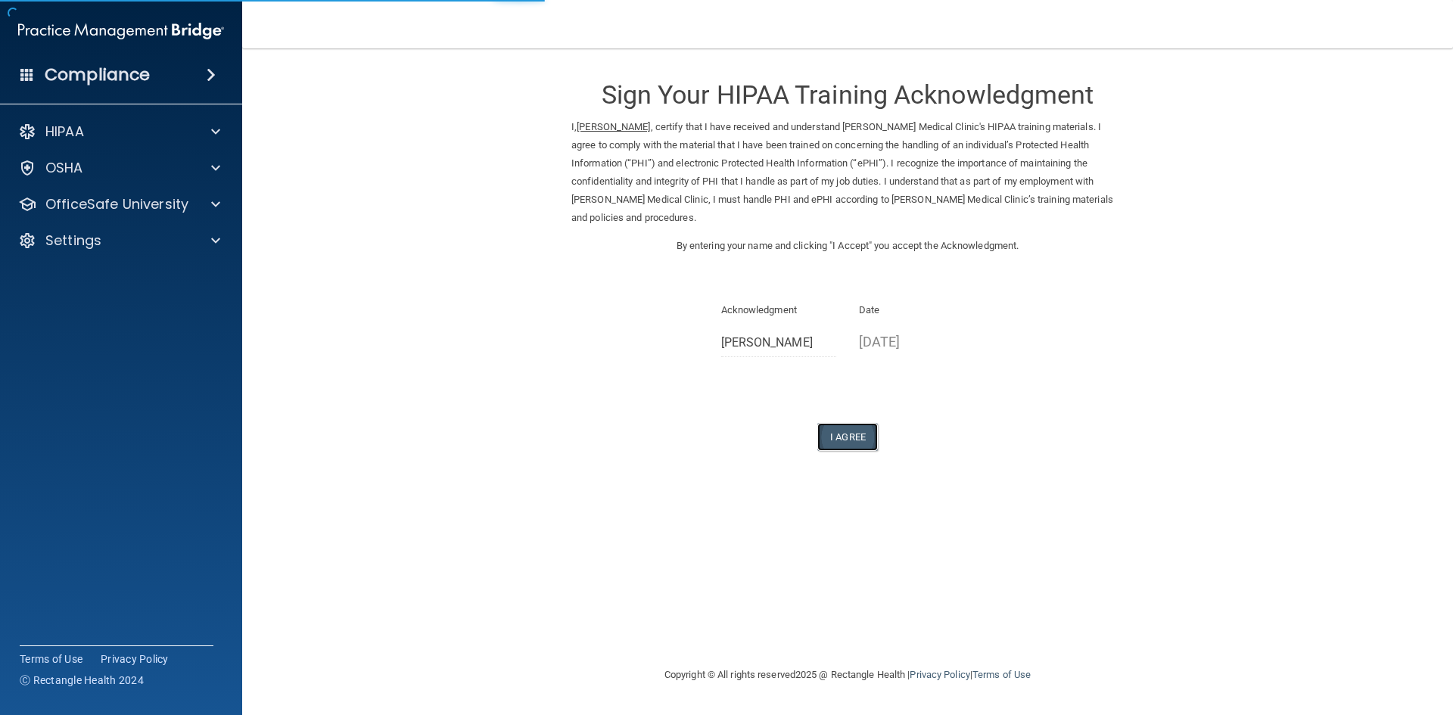
click at [842, 423] on button "I Agree" at bounding box center [847, 437] width 61 height 28
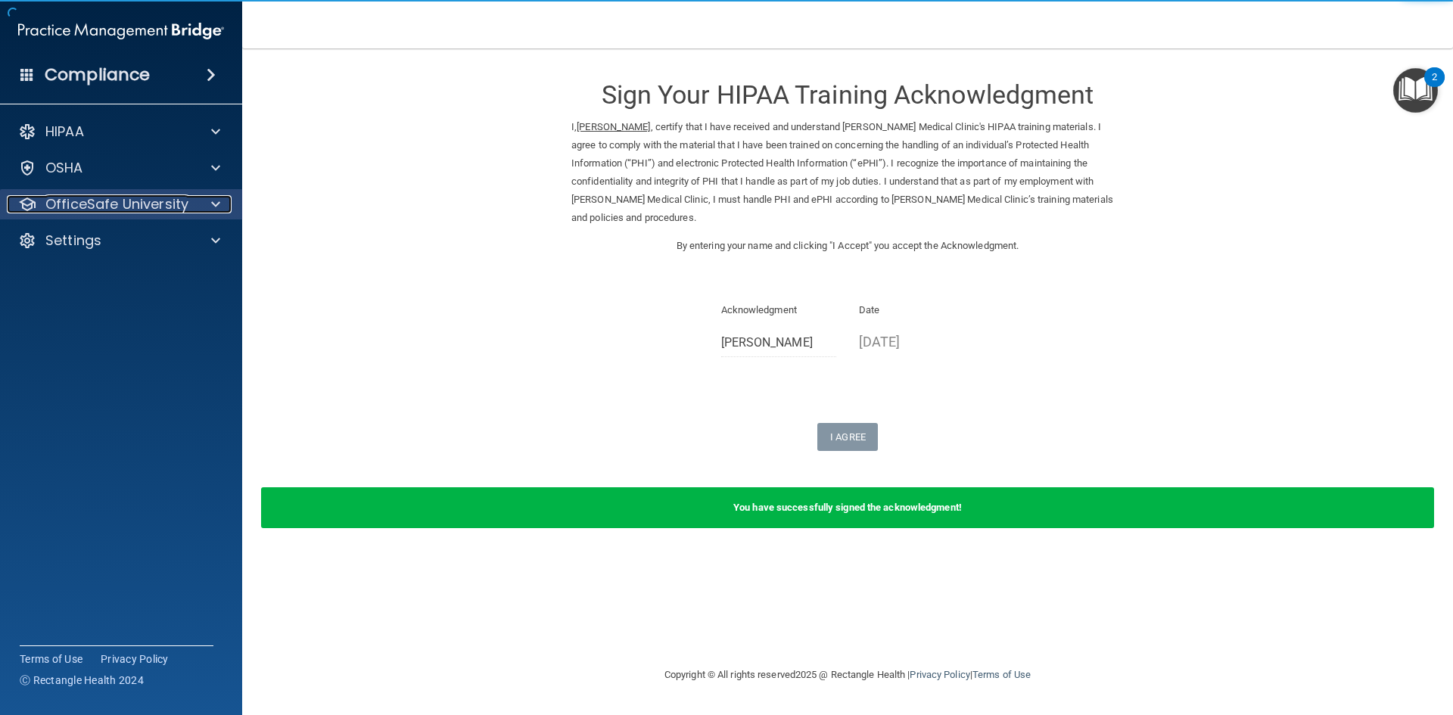
click at [135, 197] on p "OfficeSafe University" at bounding box center [116, 204] width 143 height 18
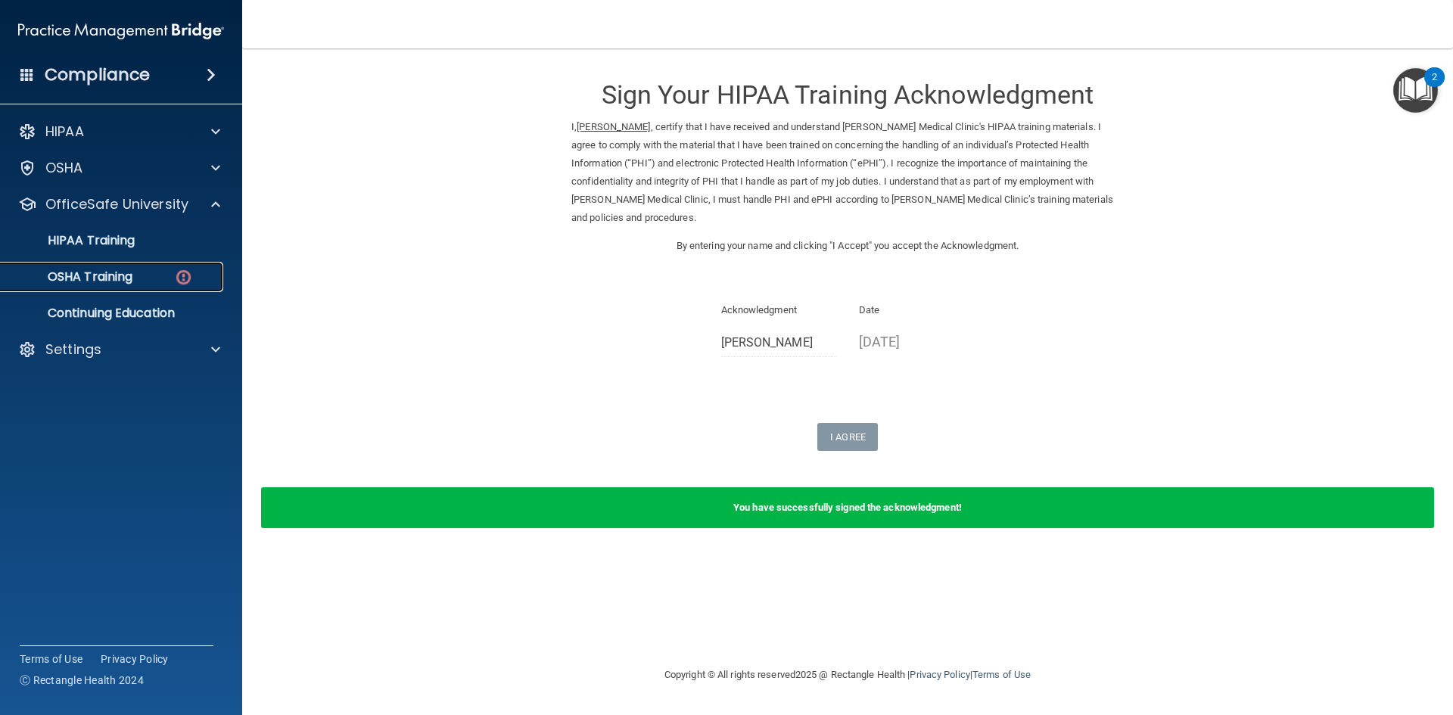
click at [114, 264] on link "OSHA Training" at bounding box center [104, 277] width 238 height 30
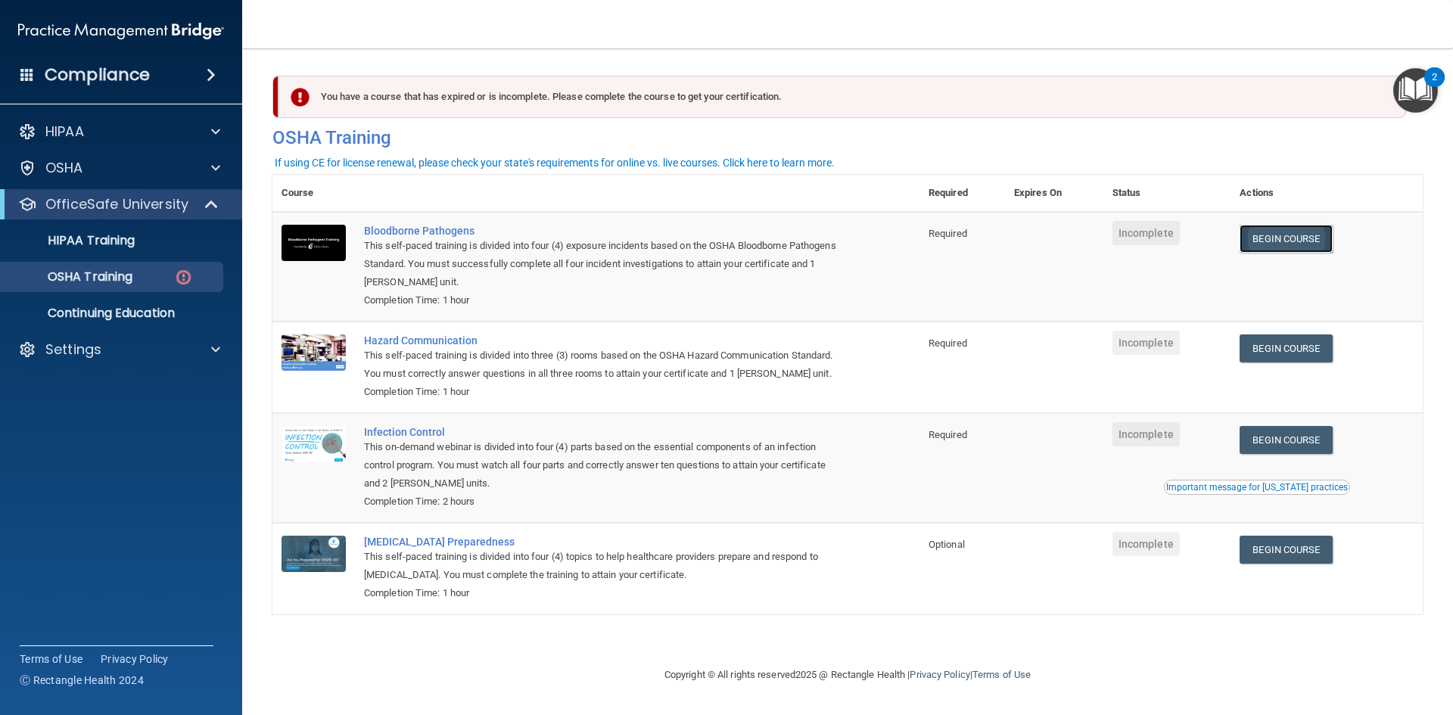
click at [1304, 239] on link "Begin Course" at bounding box center [1285, 239] width 92 height 28
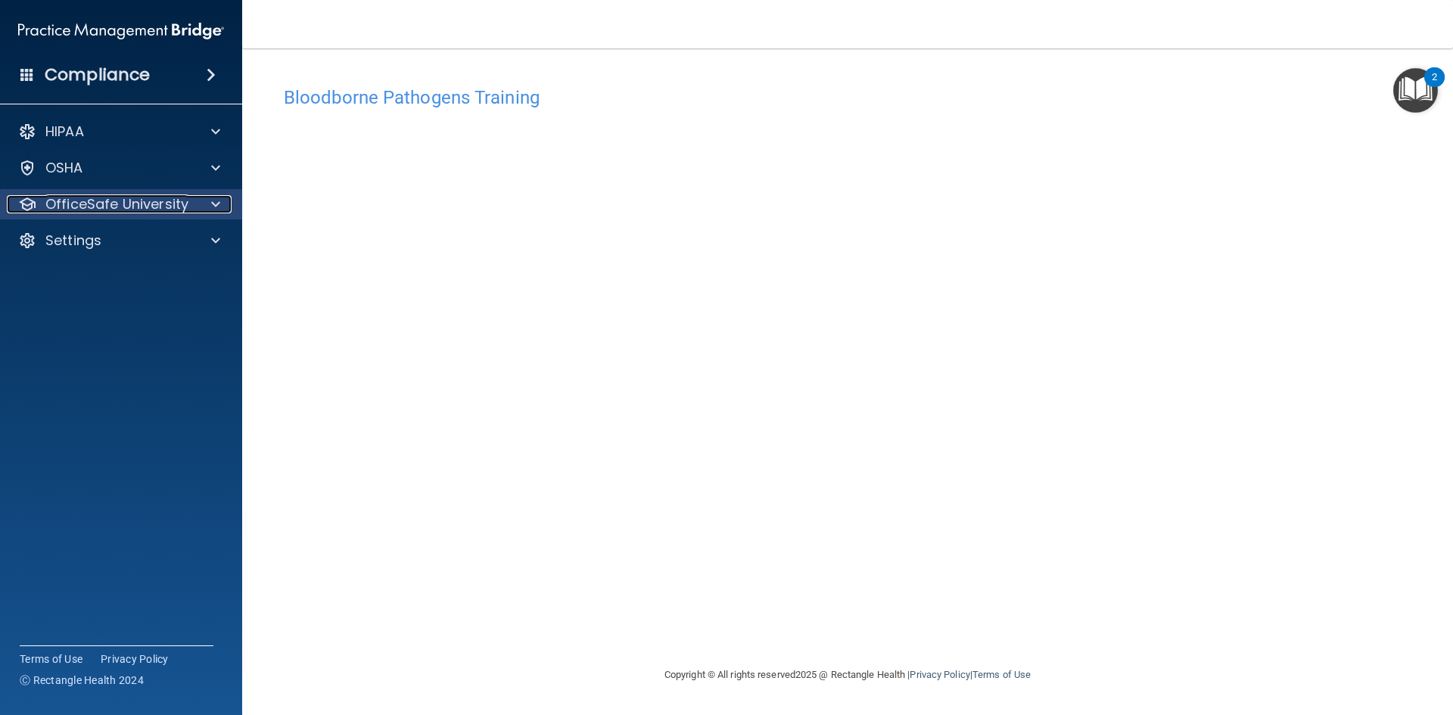
click at [168, 204] on p "OfficeSafe University" at bounding box center [116, 204] width 143 height 18
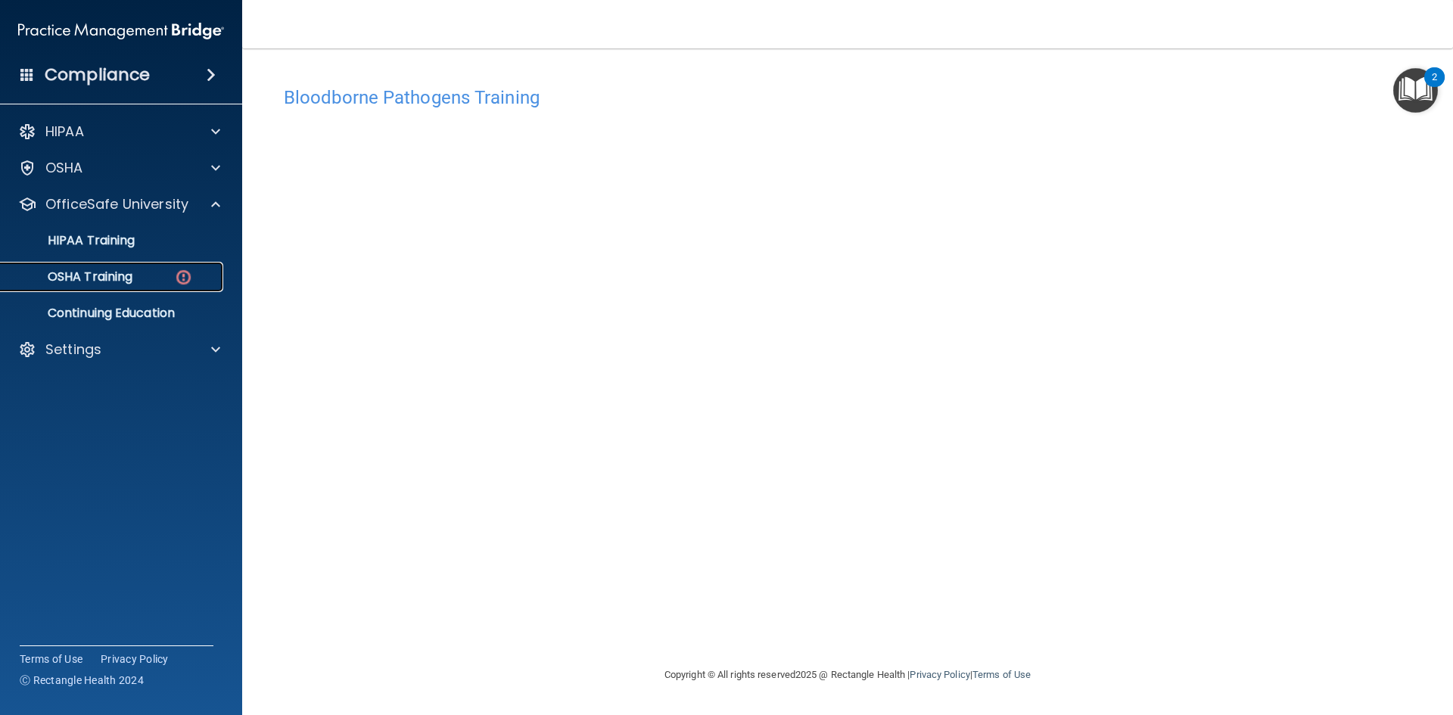
click at [133, 287] on link "OSHA Training" at bounding box center [104, 277] width 238 height 30
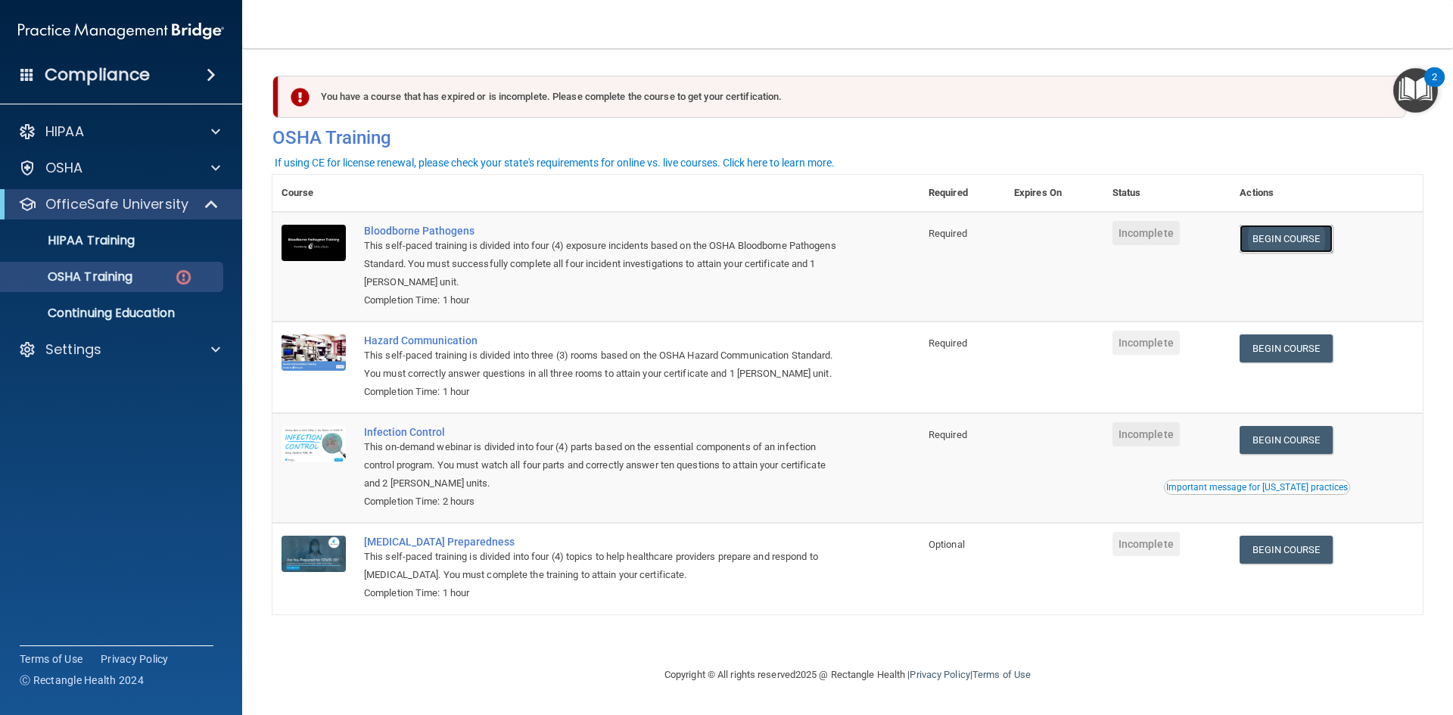
click at [1305, 236] on link "Begin Course" at bounding box center [1285, 239] width 92 height 28
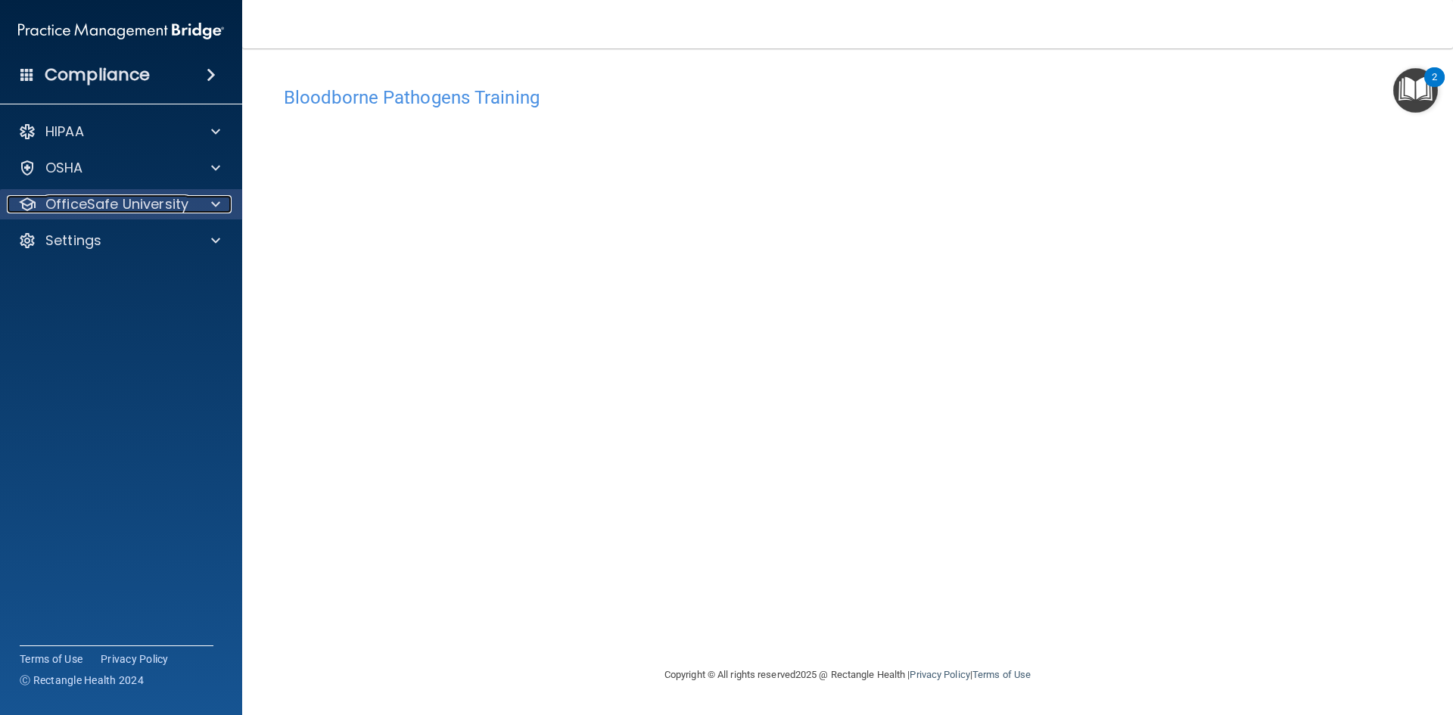
click at [220, 211] on div at bounding box center [213, 204] width 38 height 18
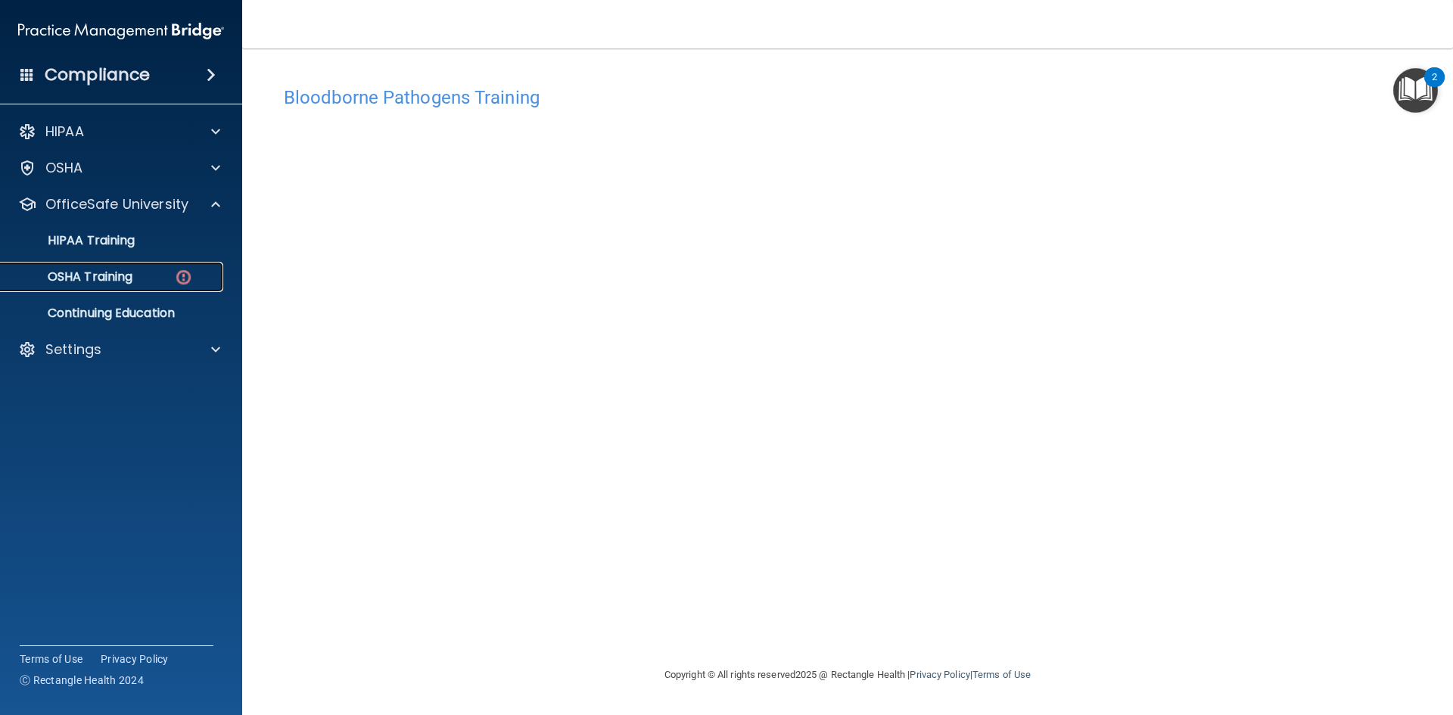
click at [137, 273] on div "OSHA Training" at bounding box center [113, 276] width 207 height 15
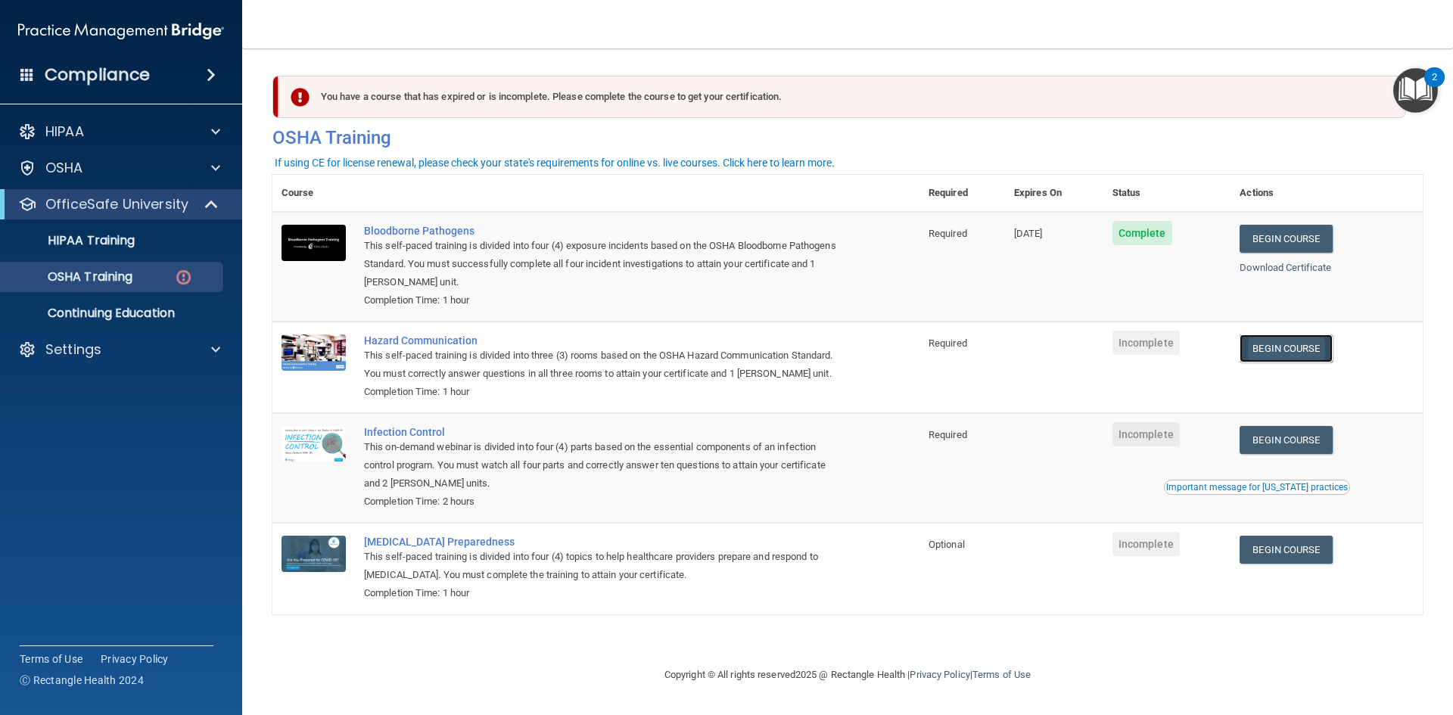
click at [1272, 351] on link "Begin Course" at bounding box center [1285, 348] width 92 height 28
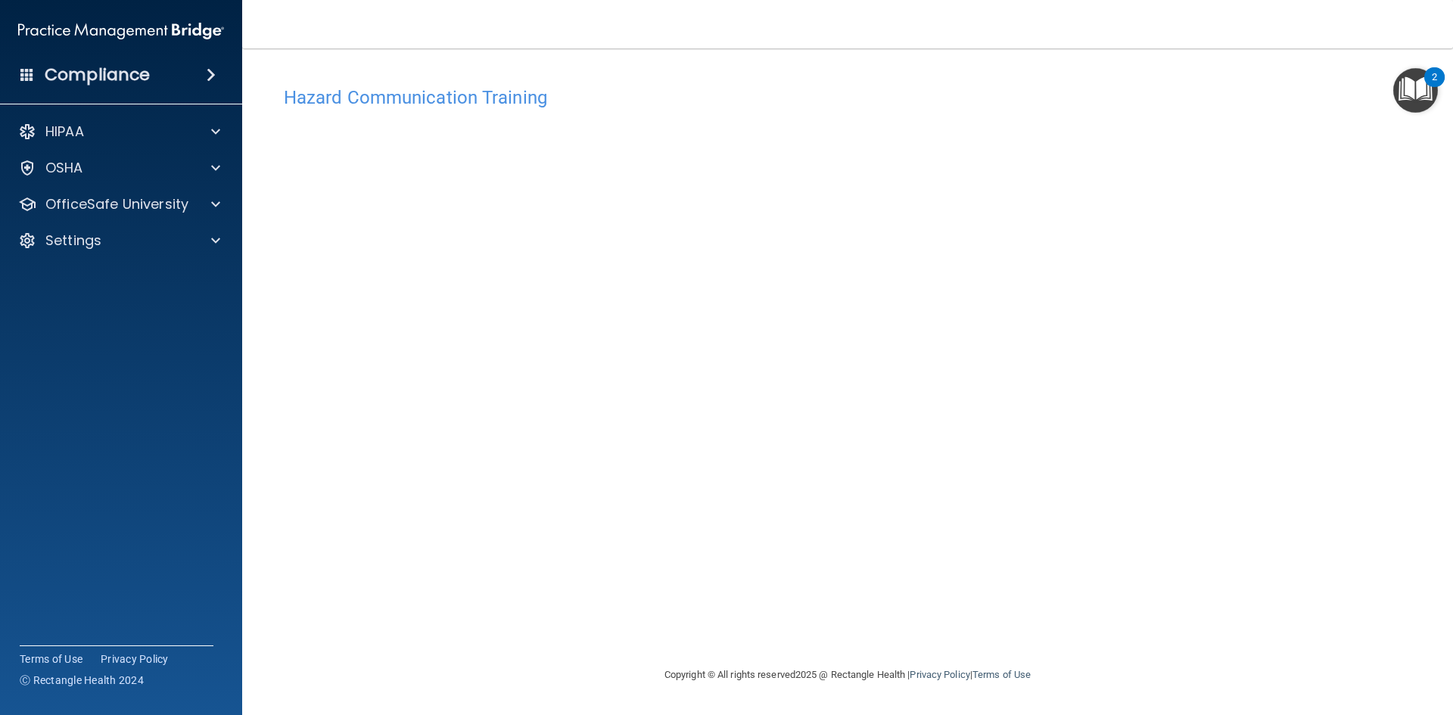
click at [1353, 446] on div "Hazard Communication Training This course doesn’t expire until . Are you sure y…" at bounding box center [847, 372] width 1150 height 587
click at [1088, 378] on div "Hazard Communication Training This course doesn’t expire until . Are you sure y…" at bounding box center [847, 372] width 1150 height 587
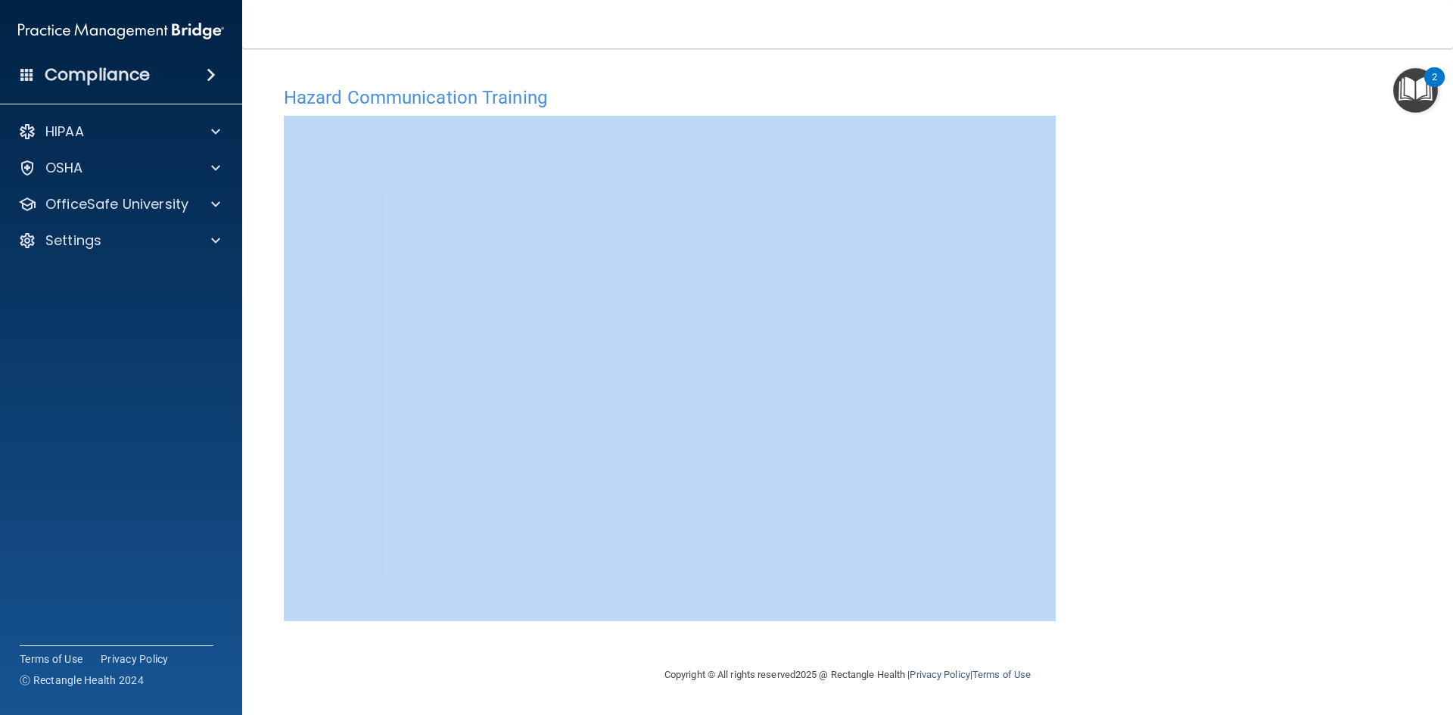
click at [1088, 378] on div "Hazard Communication Training This course doesn’t expire until . Are you sure y…" at bounding box center [847, 372] width 1150 height 587
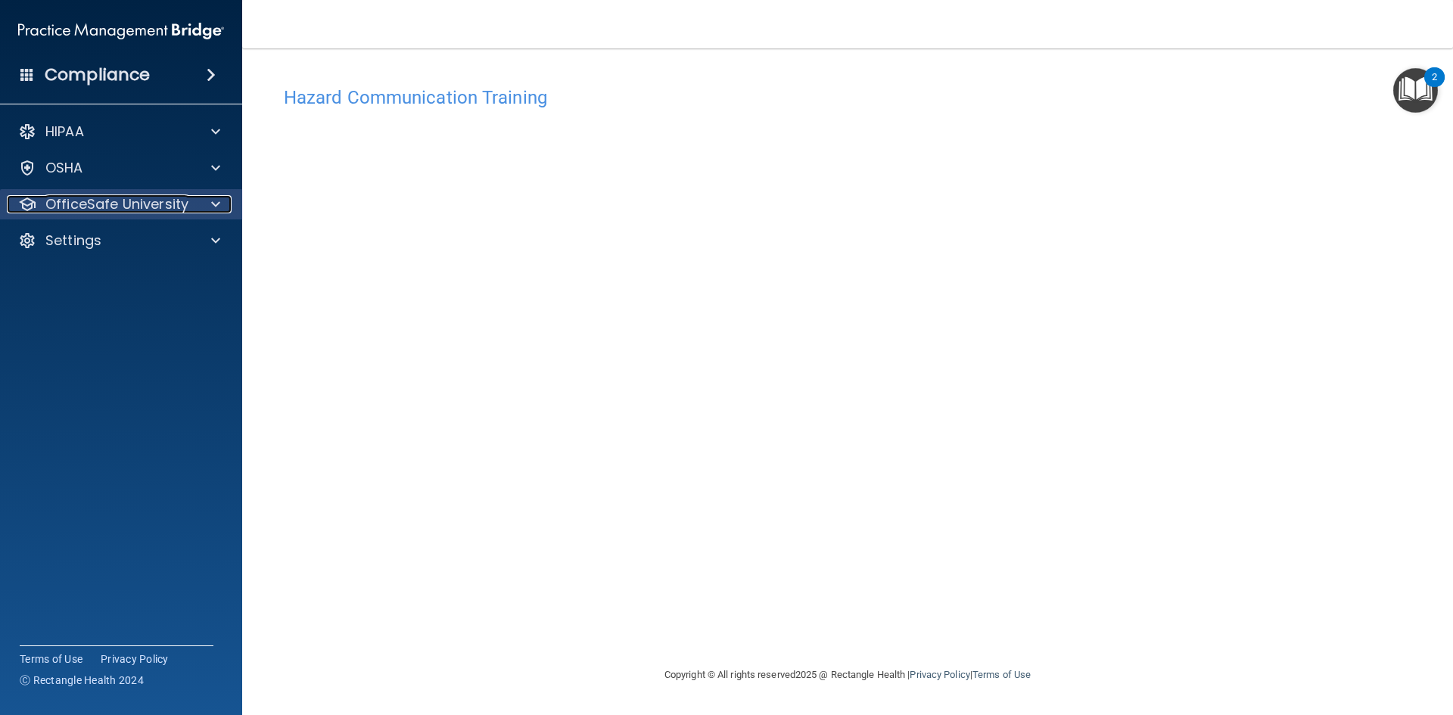
click at [211, 200] on span at bounding box center [215, 204] width 9 height 18
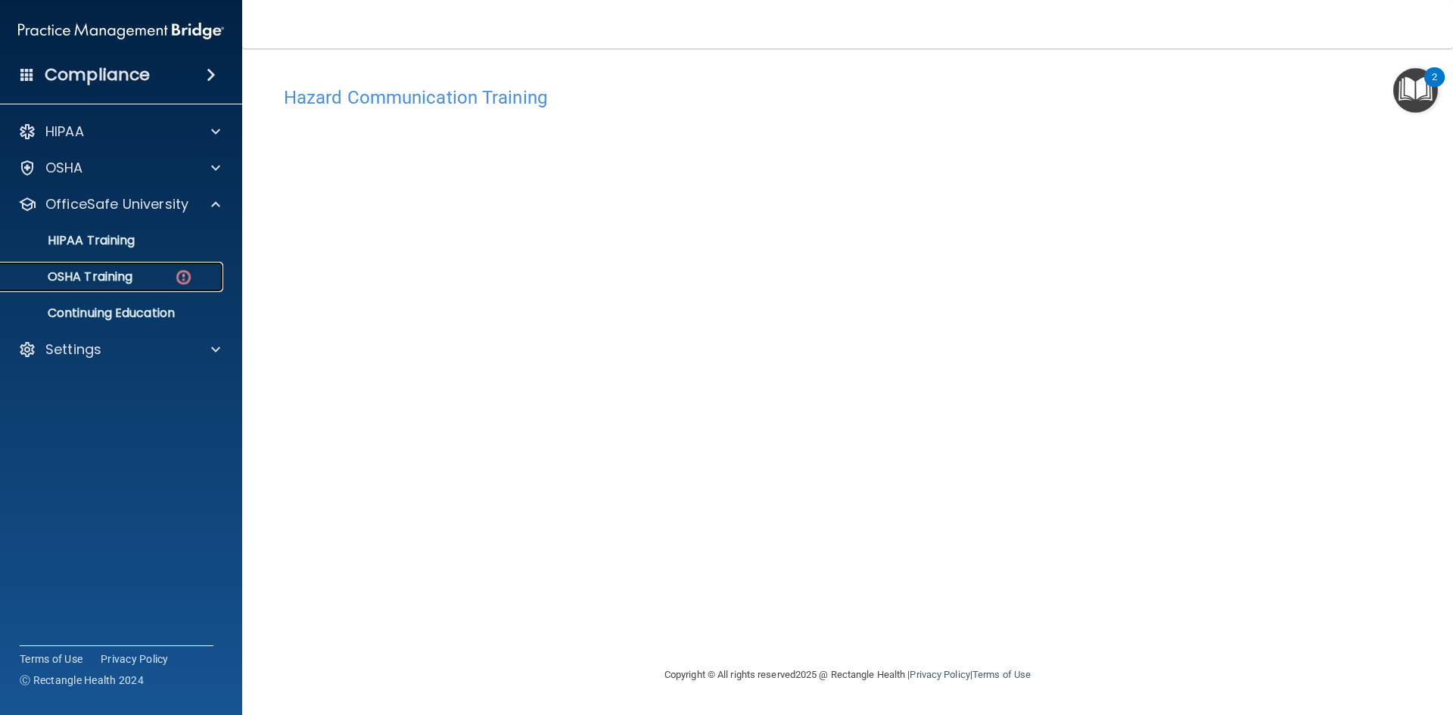
click at [113, 284] on p "OSHA Training" at bounding box center [71, 276] width 123 height 15
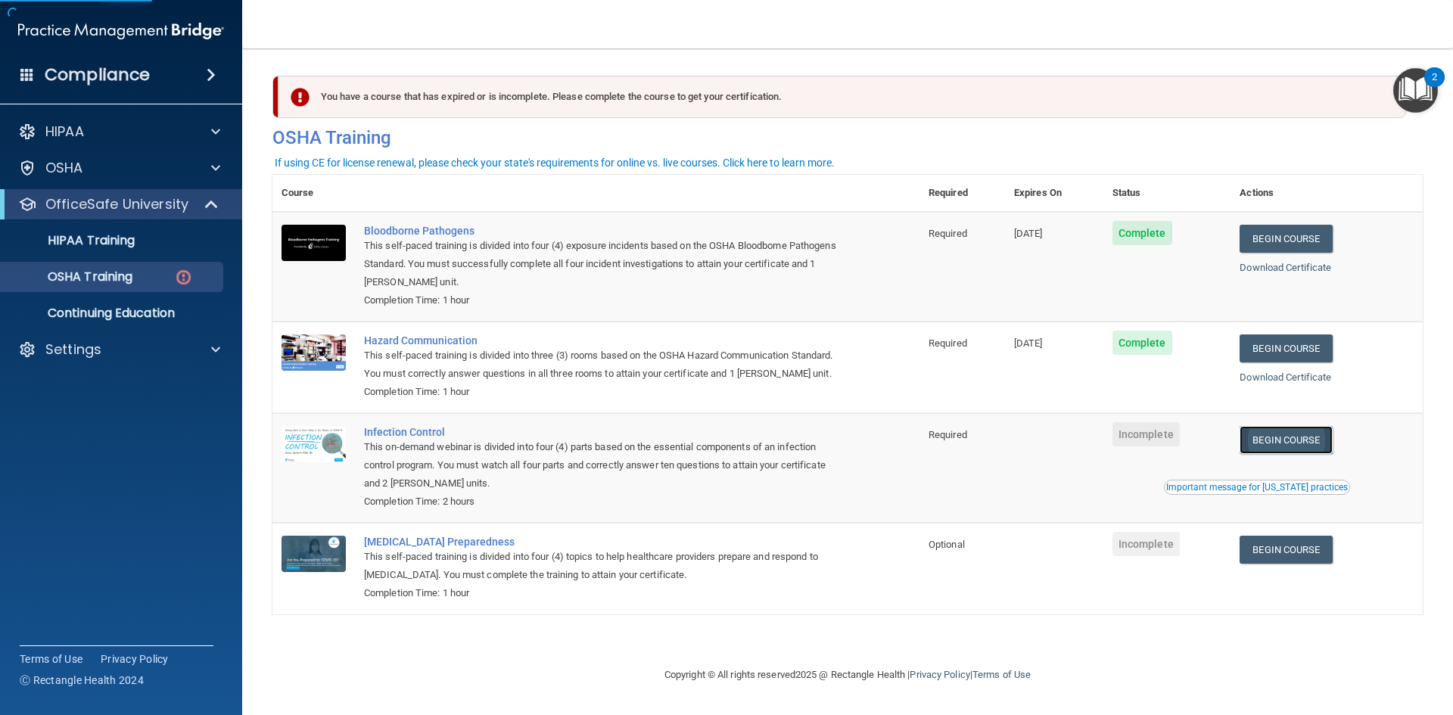
click at [1280, 452] on link "Begin Course" at bounding box center [1285, 440] width 92 height 28
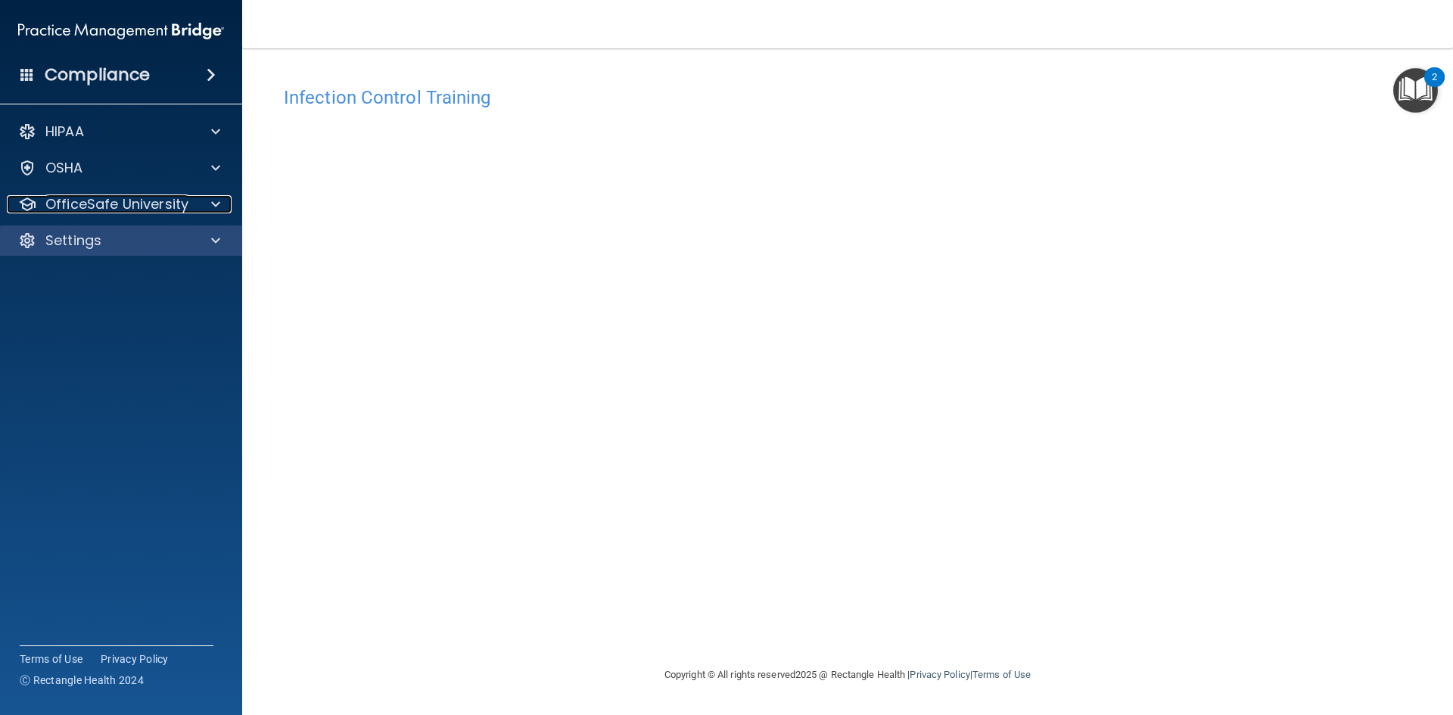
drag, startPoint x: 110, startPoint y: 200, endPoint x: 104, endPoint y: 250, distance: 50.4
click at [110, 200] on p "OfficeSafe University" at bounding box center [116, 204] width 143 height 18
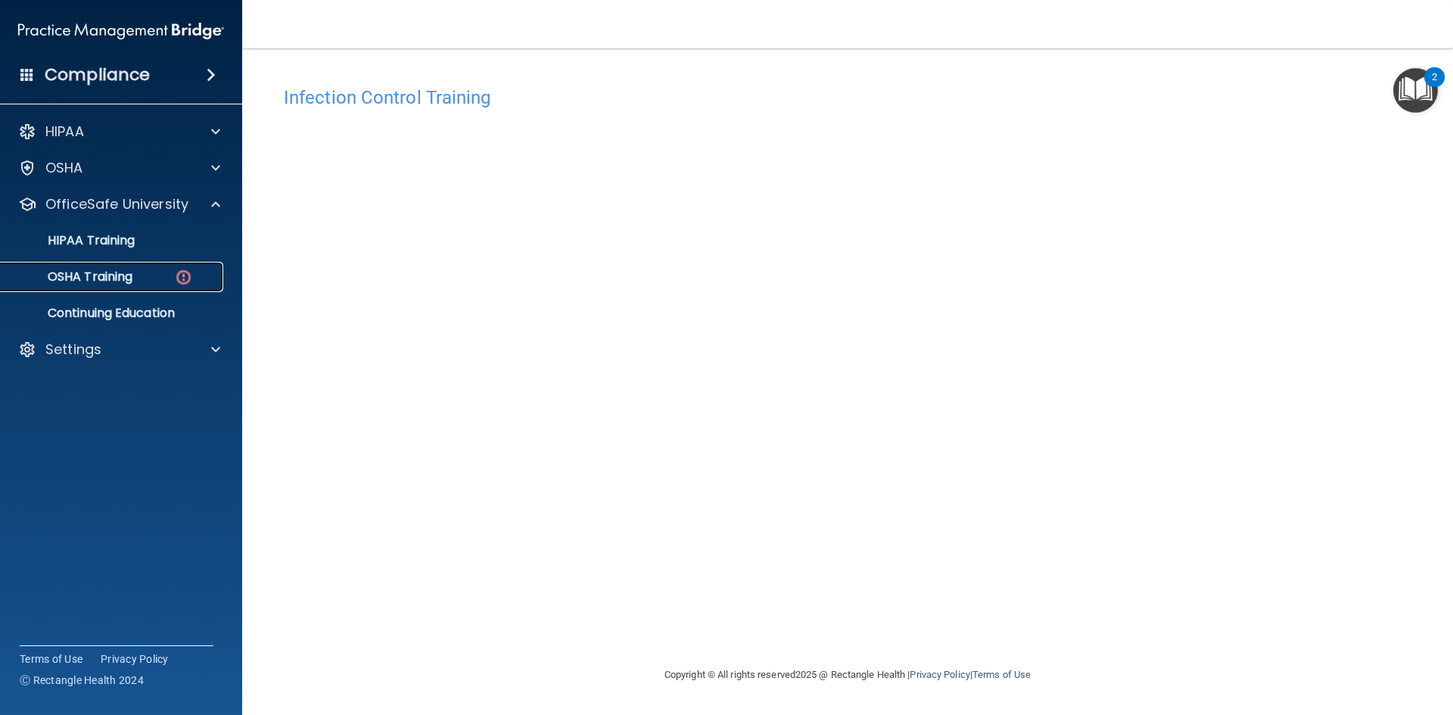
click at [100, 272] on p "OSHA Training" at bounding box center [71, 276] width 123 height 15
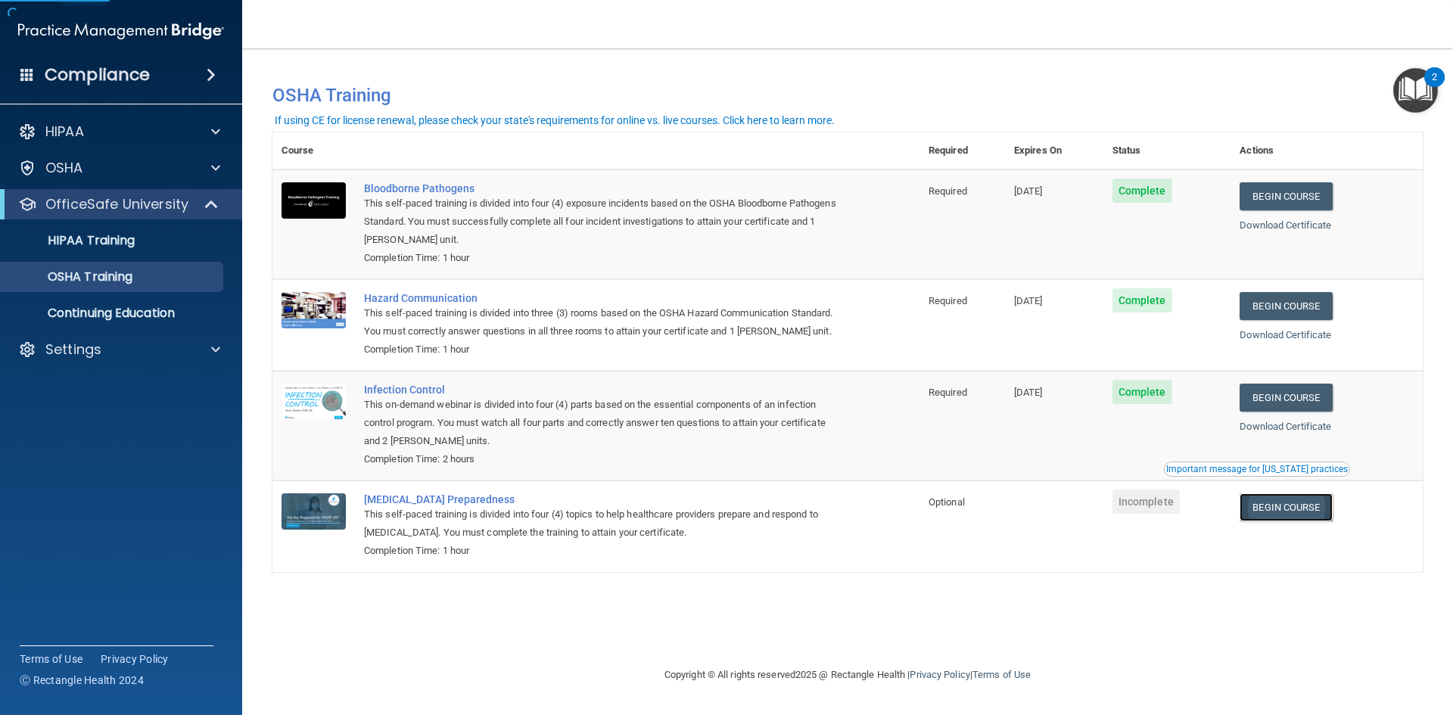
click at [1303, 508] on link "Begin Course" at bounding box center [1285, 507] width 92 height 28
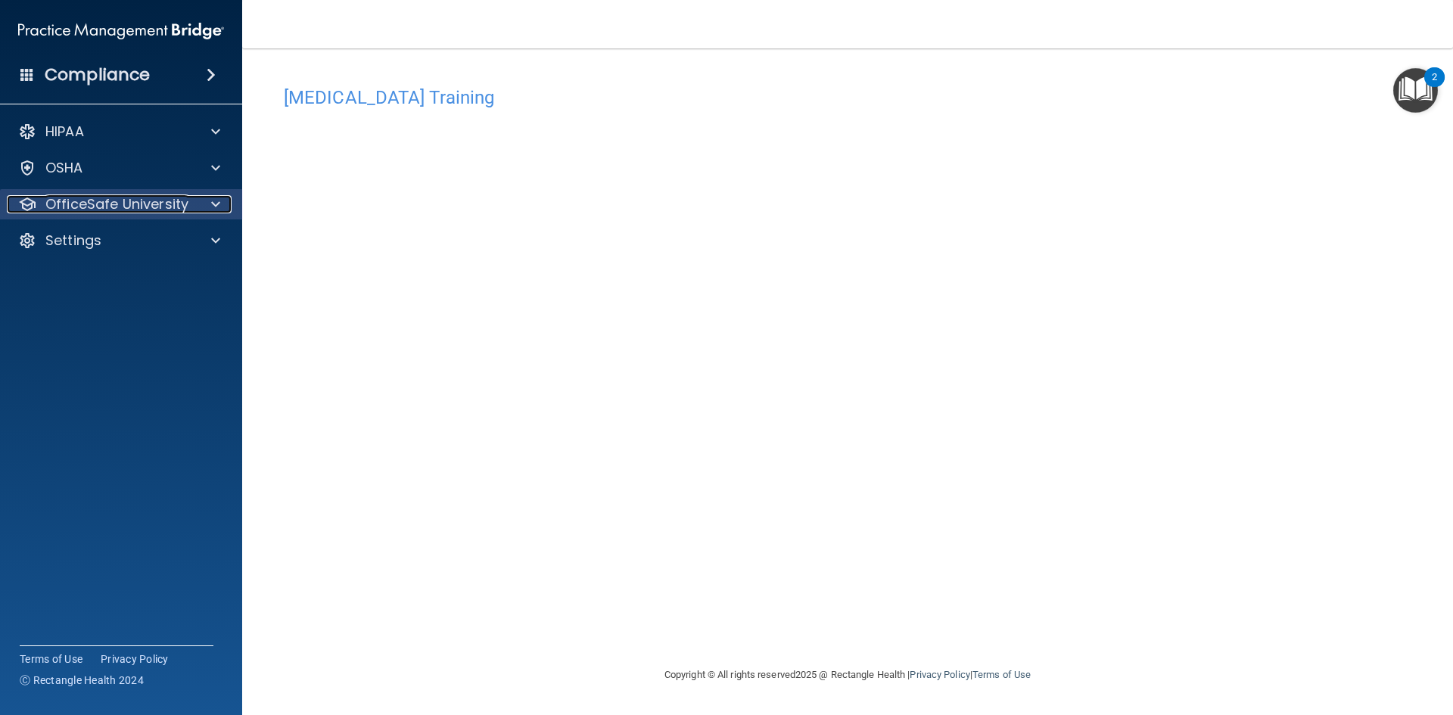
click at [97, 209] on p "OfficeSafe University" at bounding box center [116, 204] width 143 height 18
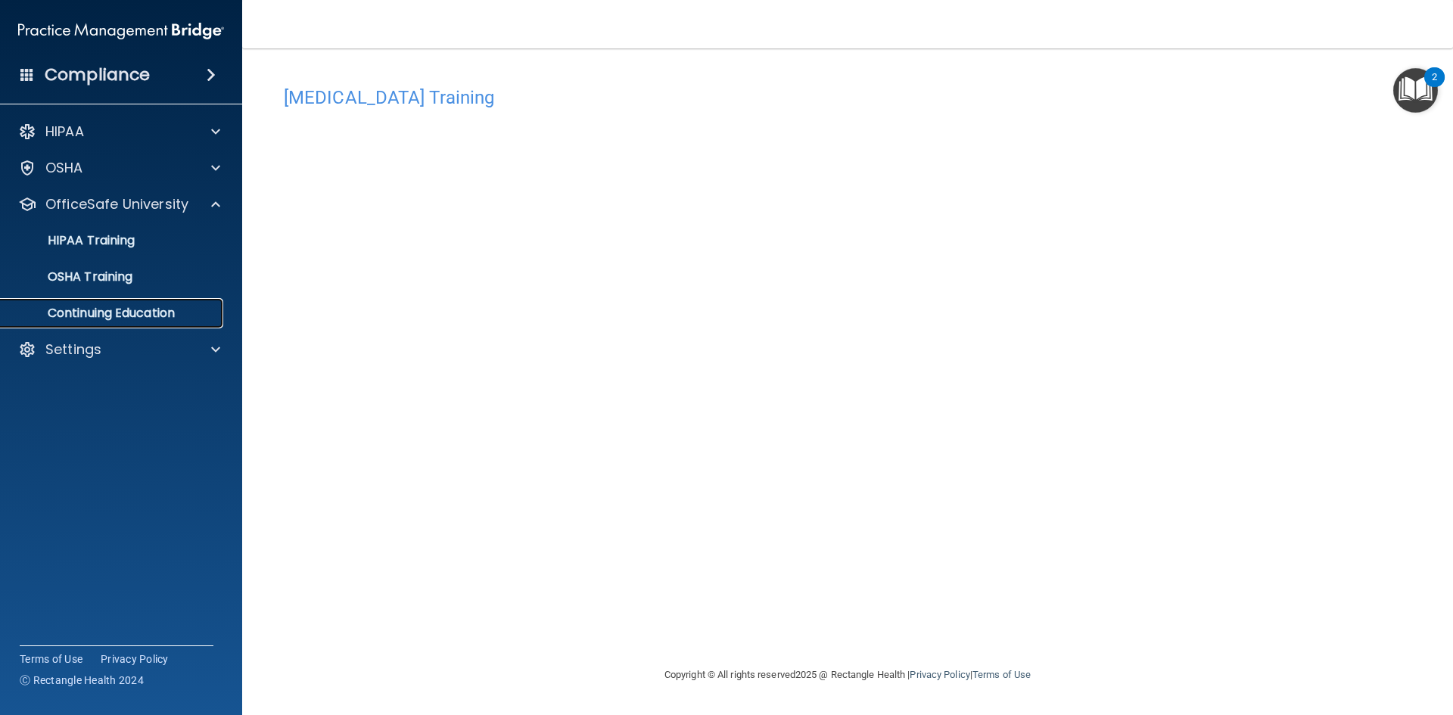
click at [89, 298] on link "Continuing Education" at bounding box center [104, 313] width 238 height 30
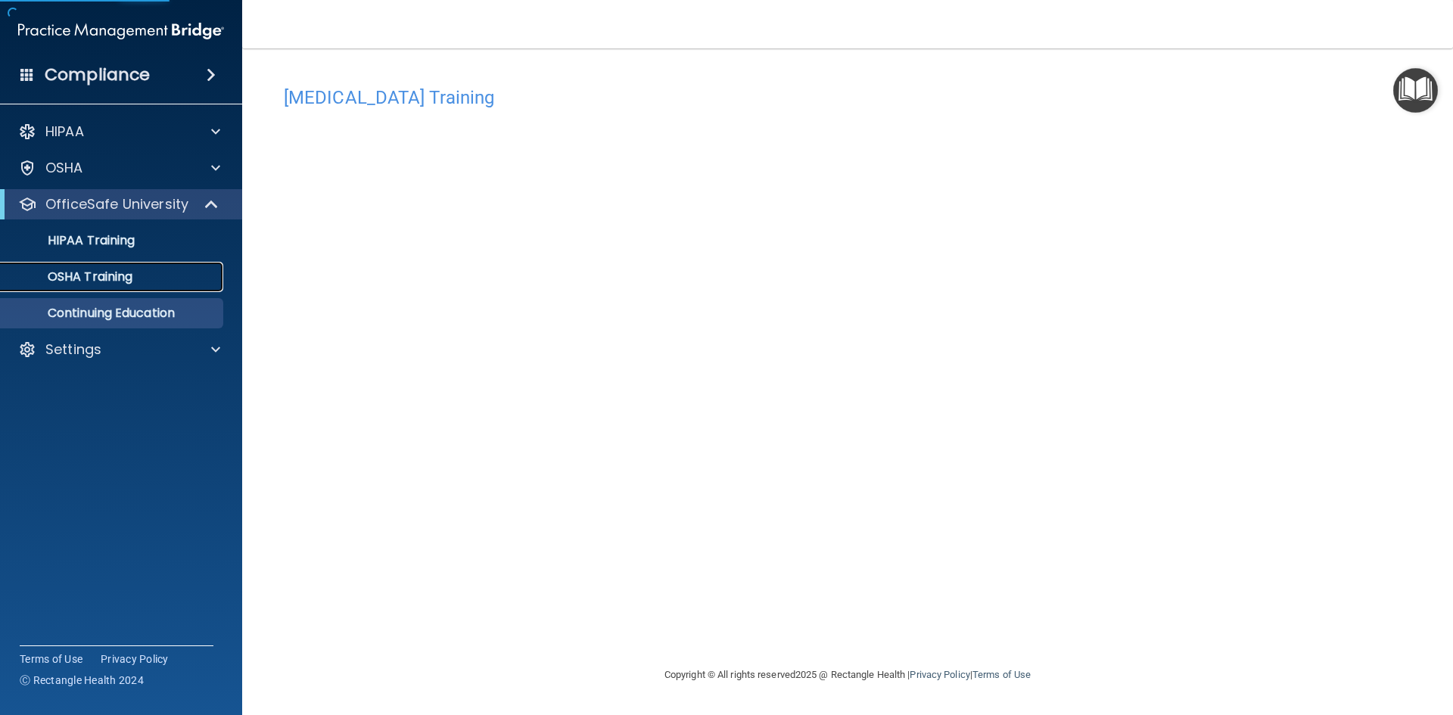
click at [86, 282] on p "OSHA Training" at bounding box center [71, 276] width 123 height 15
